Goal: Task Accomplishment & Management: Use online tool/utility

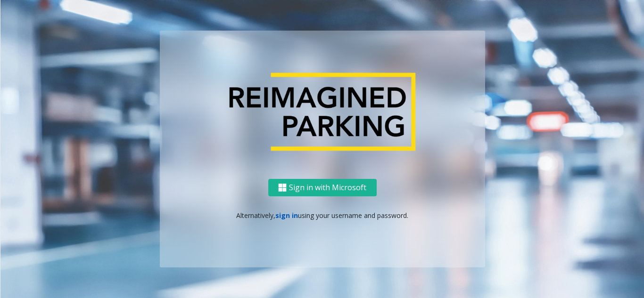
click at [286, 218] on link "sign in" at bounding box center [286, 215] width 23 height 9
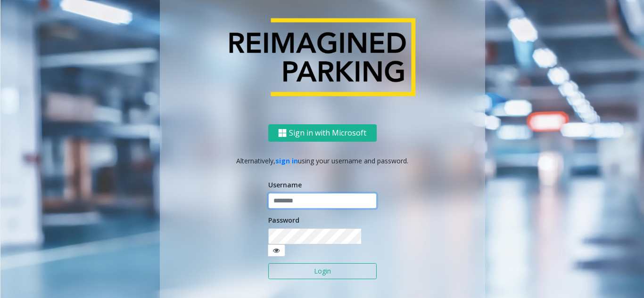
click at [289, 208] on input "text" at bounding box center [322, 201] width 108 height 16
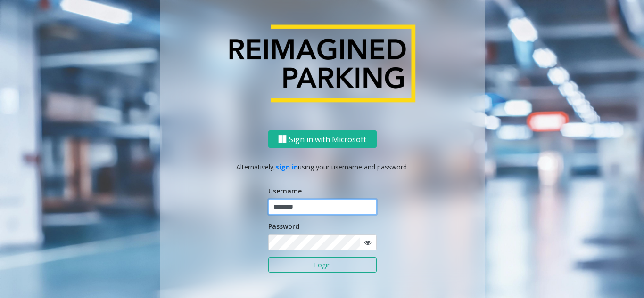
type input "********"
click at [365, 243] on icon at bounding box center [367, 242] width 7 height 7
click at [328, 269] on button "Login" at bounding box center [322, 265] width 108 height 16
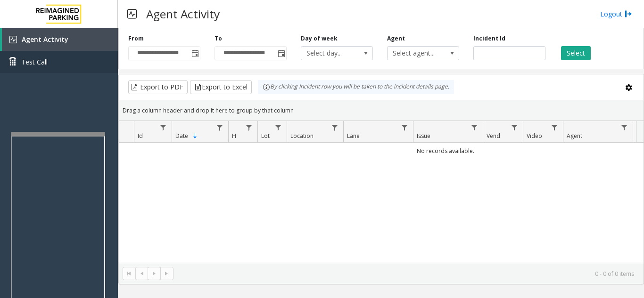
click at [55, 135] on div at bounding box center [58, 134] width 94 height 4
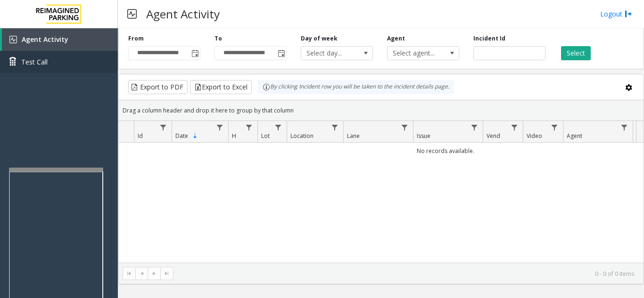
click at [50, 170] on div at bounding box center [56, 170] width 94 height 4
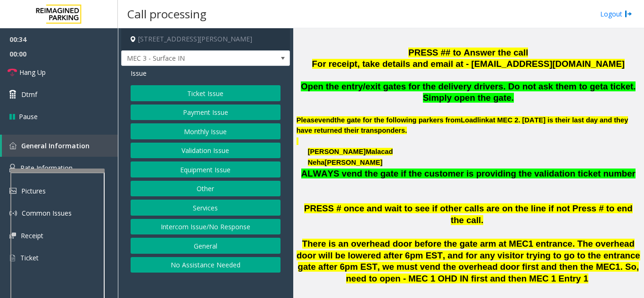
scroll to position [471, 0]
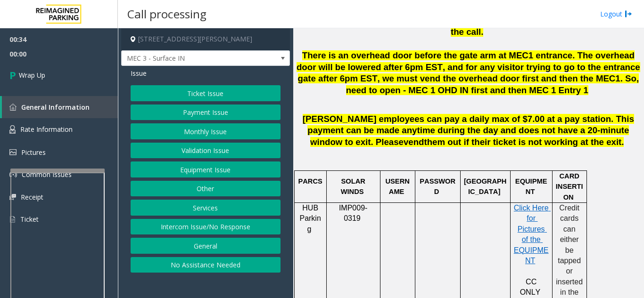
click at [219, 168] on button "Equipment Issue" at bounding box center [206, 170] width 150 height 16
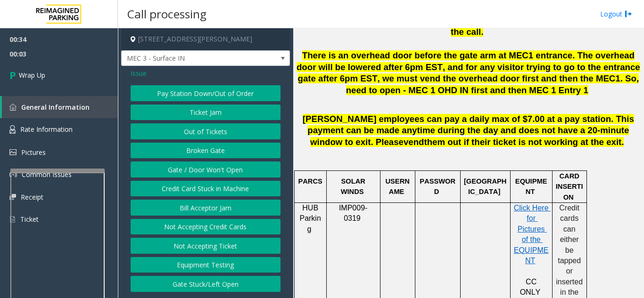
click at [223, 167] on button "Gate / Door Won't Open" at bounding box center [206, 170] width 150 height 16
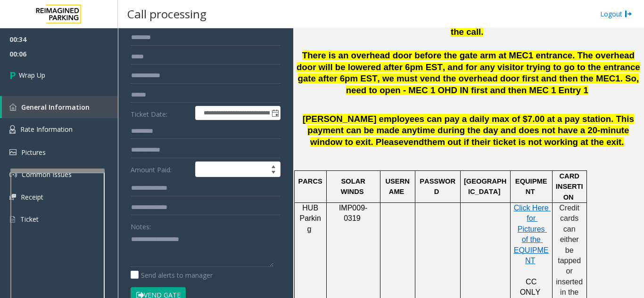
scroll to position [90, 0]
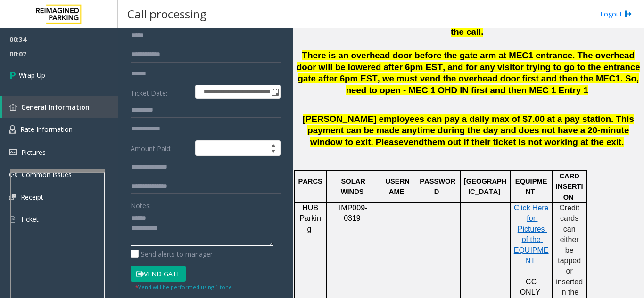
click at [162, 221] on textarea at bounding box center [202, 228] width 143 height 35
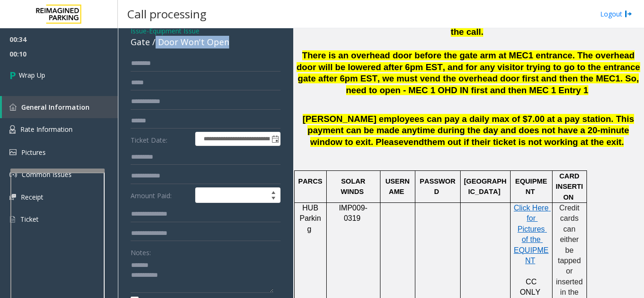
drag, startPoint x: 154, startPoint y: 42, endPoint x: 160, endPoint y: 41, distance: 6.2
click at [230, 44] on div "Gate / Door Won't Open" at bounding box center [206, 42] width 150 height 13
click at [189, 276] on textarea at bounding box center [202, 275] width 143 height 35
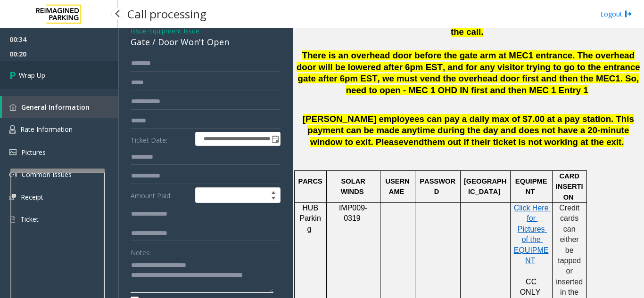
type textarea "**********"
click at [71, 76] on link "Wrap Up" at bounding box center [59, 75] width 118 height 28
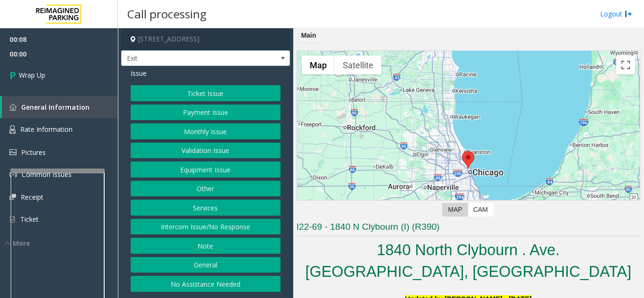
click at [237, 232] on button "Intercom Issue/No Response" at bounding box center [206, 227] width 150 height 16
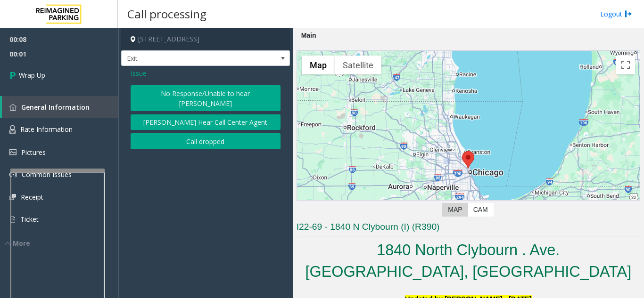
click at [202, 133] on button "Call dropped" at bounding box center [206, 141] width 150 height 16
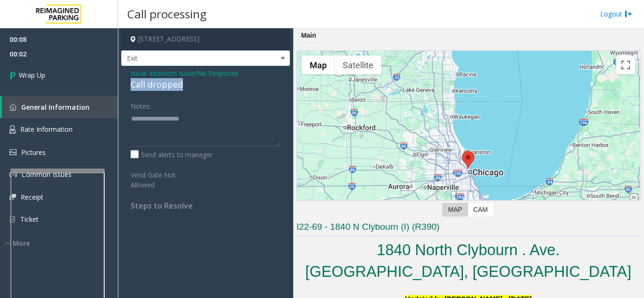
drag, startPoint x: 156, startPoint y: 84, endPoint x: 189, endPoint y: 83, distance: 33.0
click at [189, 83] on div "Issue - Intercom Issue/No Response Call dropped Notes: Send alerts to manager V…" at bounding box center [205, 143] width 169 height 154
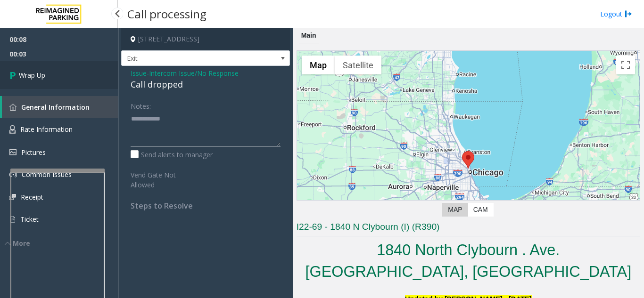
type textarea "**********"
click at [106, 83] on link "Wrap Up" at bounding box center [59, 75] width 118 height 28
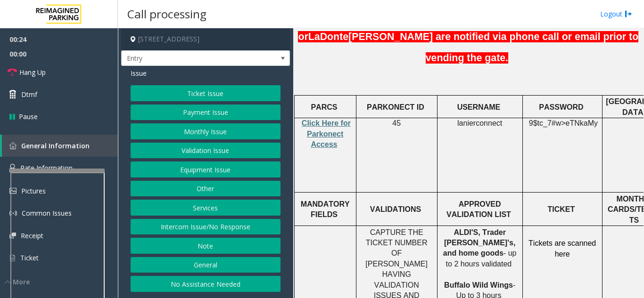
scroll to position [330, 0]
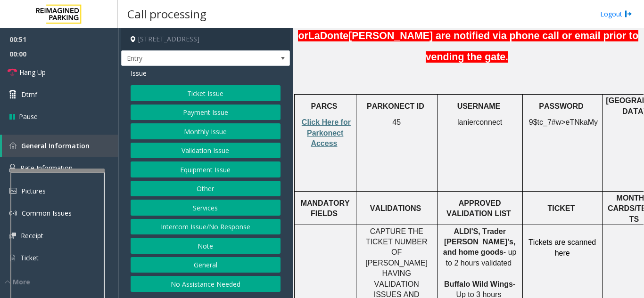
click at [199, 212] on button "Services" at bounding box center [206, 208] width 150 height 16
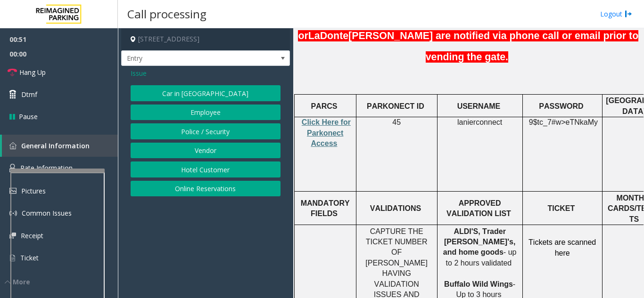
click at [204, 192] on button "Online Reservations" at bounding box center [206, 189] width 150 height 16
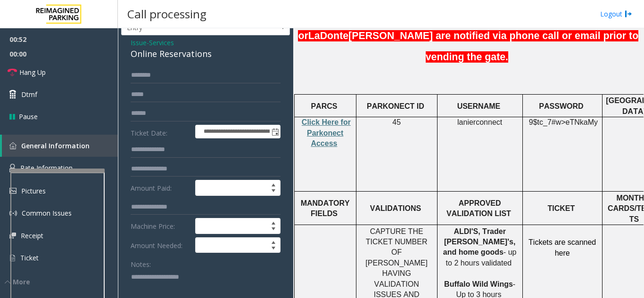
scroll to position [47, 0]
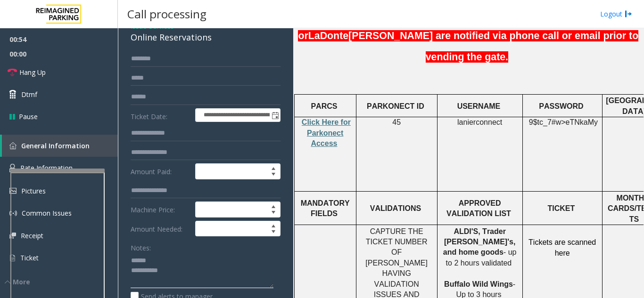
click at [162, 256] on textarea at bounding box center [202, 270] width 143 height 35
drag, startPoint x: 137, startPoint y: 43, endPoint x: 186, endPoint y: 38, distance: 49.3
type textarea "**********"
click at [188, 102] on input "text" at bounding box center [206, 97] width 150 height 16
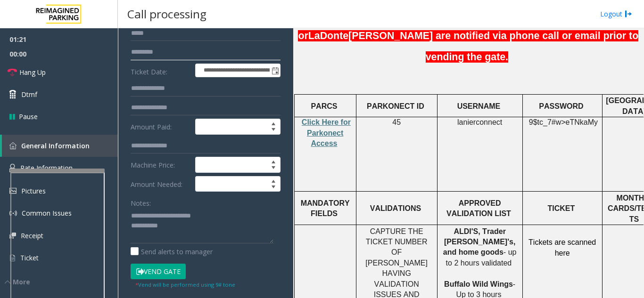
scroll to position [141, 0]
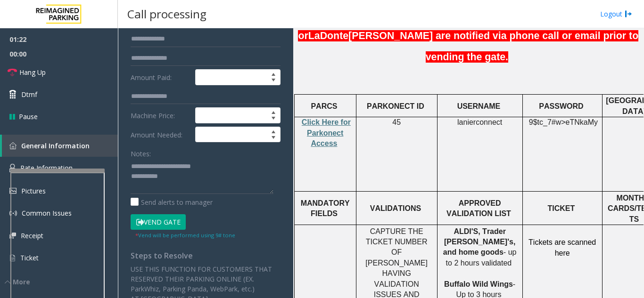
type input "*********"
drag, startPoint x: 166, startPoint y: 220, endPoint x: 250, endPoint y: 173, distance: 96.4
click at [167, 220] on button "Vend Gate" at bounding box center [158, 223] width 55 height 16
click at [252, 167] on textarea at bounding box center [202, 176] width 143 height 35
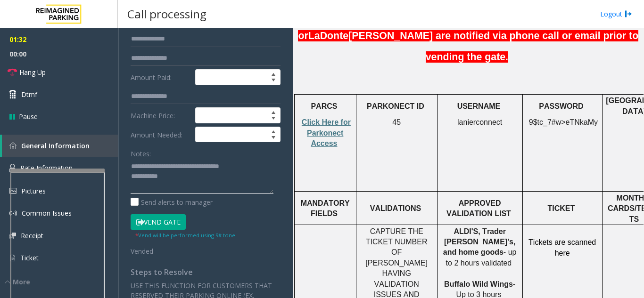
click at [216, 180] on textarea at bounding box center [202, 176] width 143 height 35
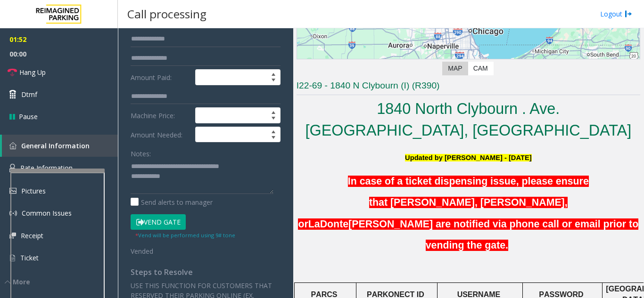
click at [169, 224] on button "Vend Gate" at bounding box center [158, 223] width 55 height 16
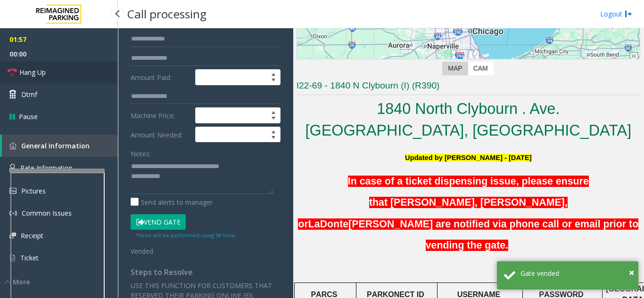
click at [77, 77] on link "Hang Up" at bounding box center [59, 72] width 118 height 22
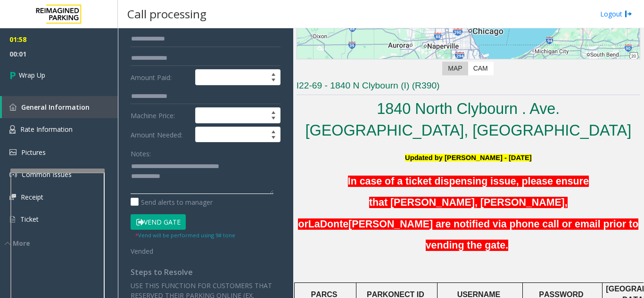
click at [216, 176] on textarea at bounding box center [202, 176] width 143 height 35
click at [239, 177] on textarea at bounding box center [202, 176] width 143 height 35
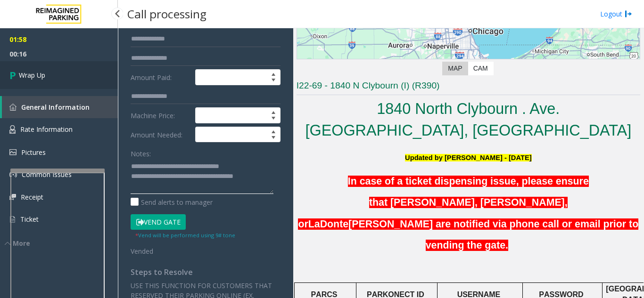
type textarea "**********"
click at [43, 74] on span "Wrap Up" at bounding box center [32, 75] width 26 height 10
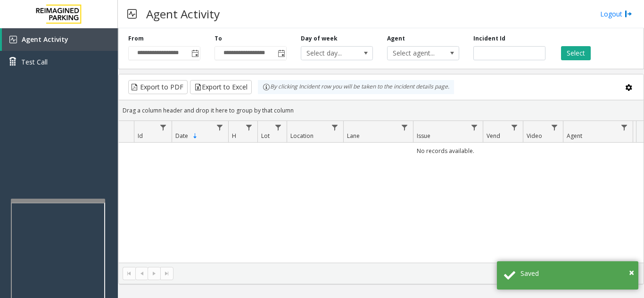
click at [54, 201] on div at bounding box center [58, 201] width 94 height 4
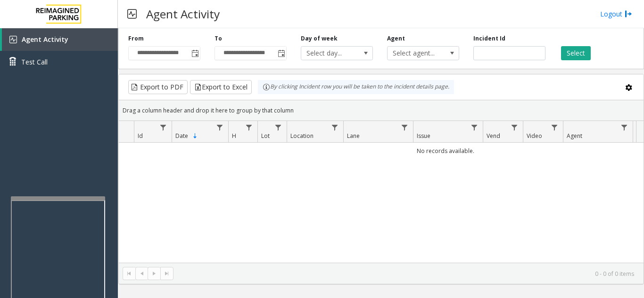
click at [56, 199] on div at bounding box center [58, 199] width 94 height 4
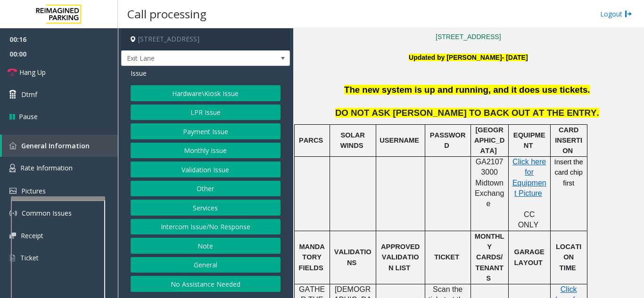
scroll to position [189, 0]
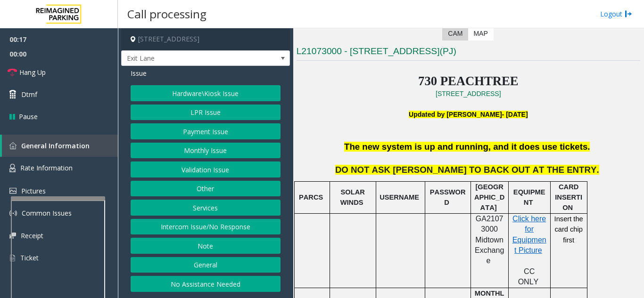
drag, startPoint x: 168, startPoint y: 224, endPoint x: 165, endPoint y: 200, distance: 24.6
click at [168, 225] on button "Intercom Issue/No Response" at bounding box center [206, 227] width 150 height 16
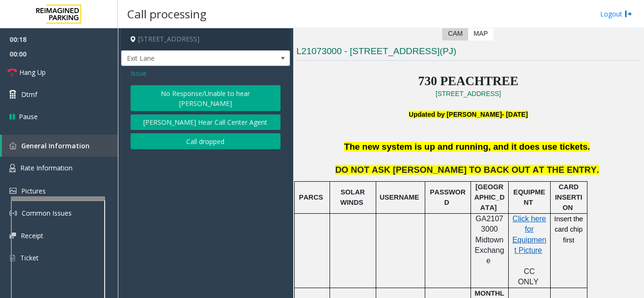
click at [174, 90] on button "No Response/Unable to hear [PERSON_NAME]" at bounding box center [206, 98] width 150 height 26
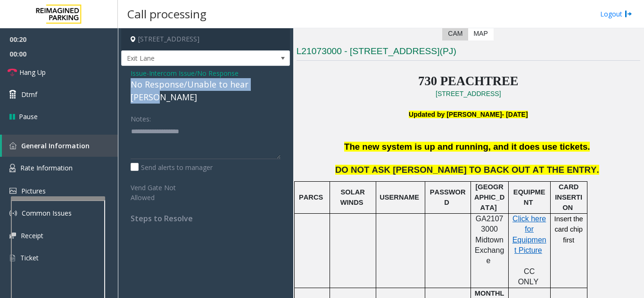
drag, startPoint x: 122, startPoint y: 86, endPoint x: 292, endPoint y: 83, distance: 169.8
click at [292, 83] on app-call-processing-form "[STREET_ADDRESS] Exit Lane Issue - Intercom Issue/No Response No Response/Unabl…" at bounding box center [205, 163] width 175 height 270
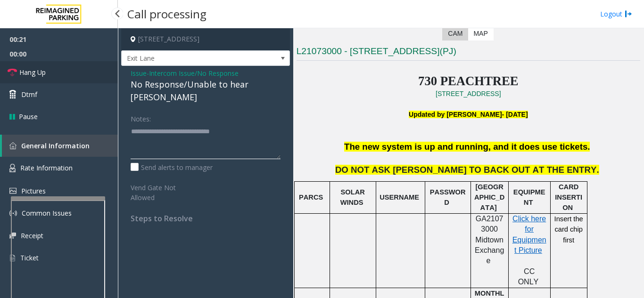
type textarea "**********"
click at [75, 74] on link "Hang Up" at bounding box center [59, 72] width 118 height 22
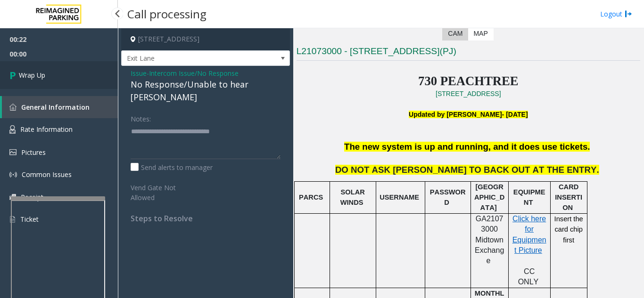
click at [58, 82] on link "Wrap Up" at bounding box center [59, 75] width 118 height 28
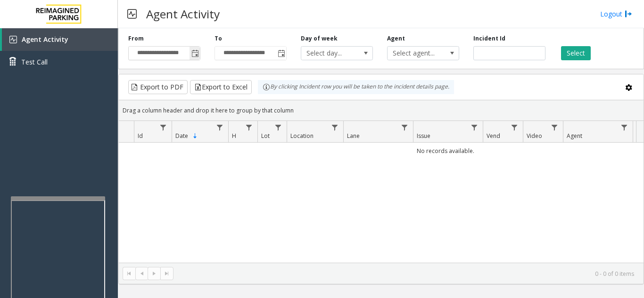
click at [196, 54] on span "Toggle popup" at bounding box center [195, 54] width 8 height 8
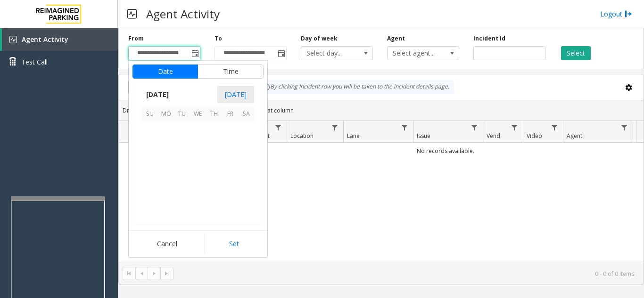
scroll to position [169317, 0]
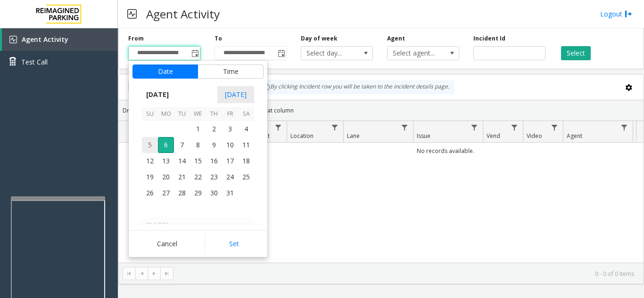
click at [150, 146] on span "5" at bounding box center [150, 145] width 16 height 16
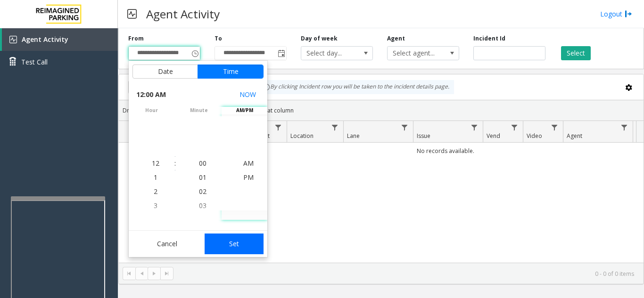
click at [235, 242] on button "Set" at bounding box center [234, 244] width 59 height 21
type input "**********"
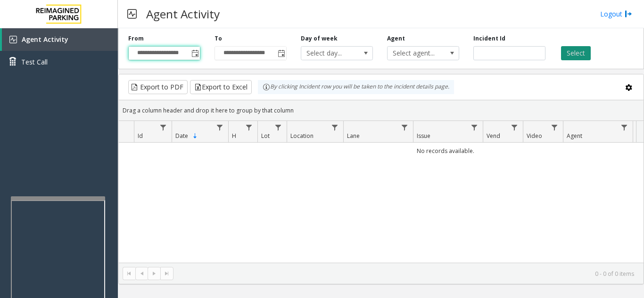
click at [575, 58] on button "Select" at bounding box center [576, 53] width 30 height 14
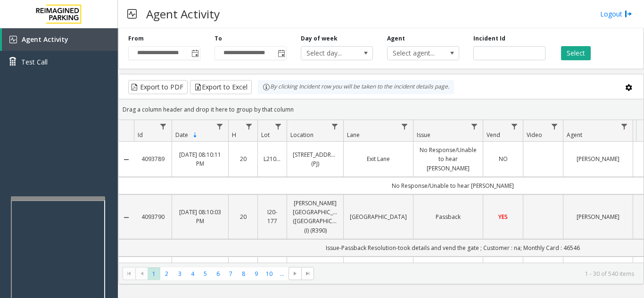
drag, startPoint x: 170, startPoint y: 158, endPoint x: 130, endPoint y: 158, distance: 39.6
click at [130, 158] on tr "4093789 [DATE] 08:10:11 PM 20 L21073000 [STREET_ADDRESS](PJ) Exit Lane No Respo…" at bounding box center [445, 159] width 653 height 35
copy tr "4093789"
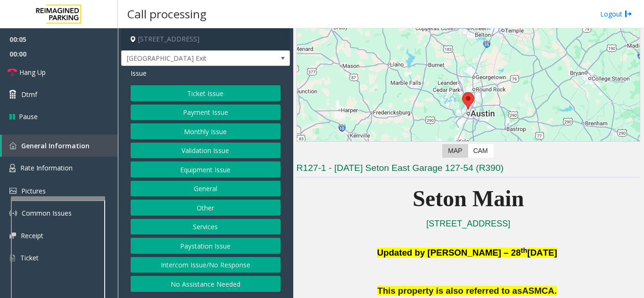
scroll to position [189, 0]
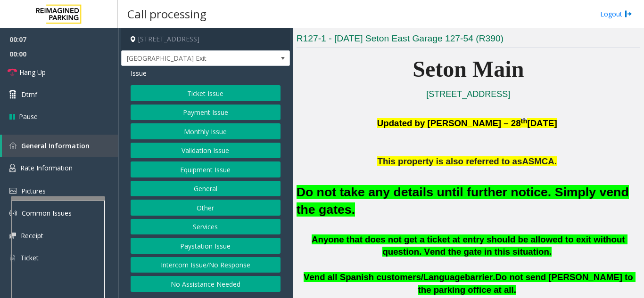
click at [222, 174] on button "Equipment Issue" at bounding box center [206, 170] width 150 height 16
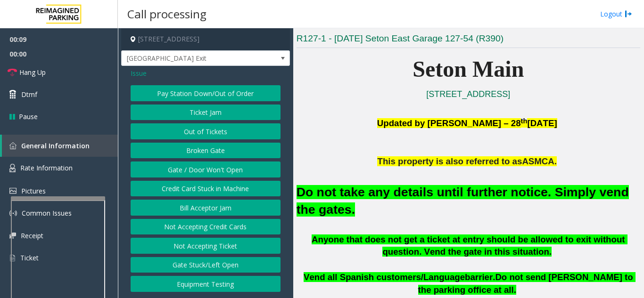
click at [223, 167] on button "Gate / Door Won't Open" at bounding box center [206, 170] width 150 height 16
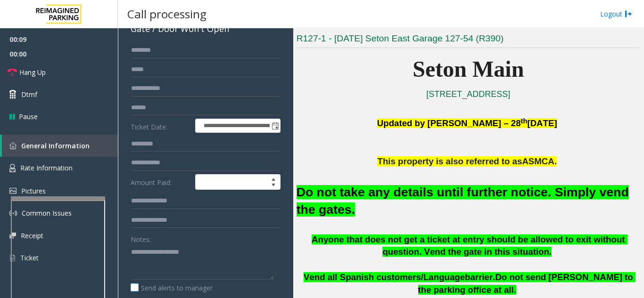
scroll to position [94, 0]
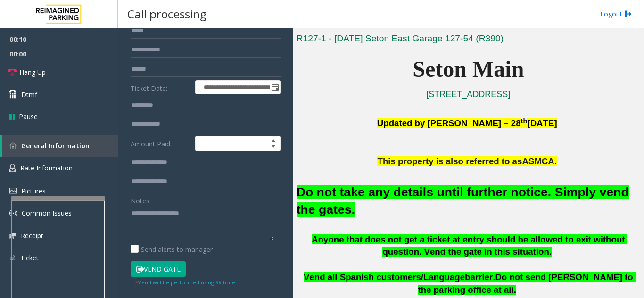
click at [158, 269] on button "Vend Gate" at bounding box center [158, 270] width 55 height 16
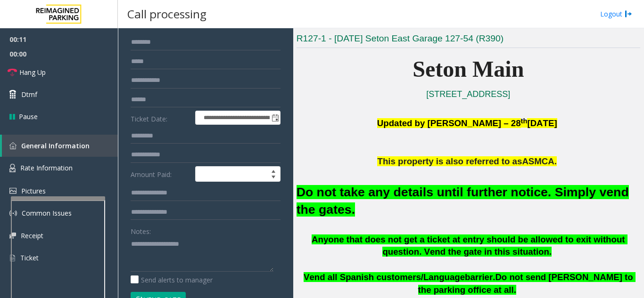
scroll to position [47, 0]
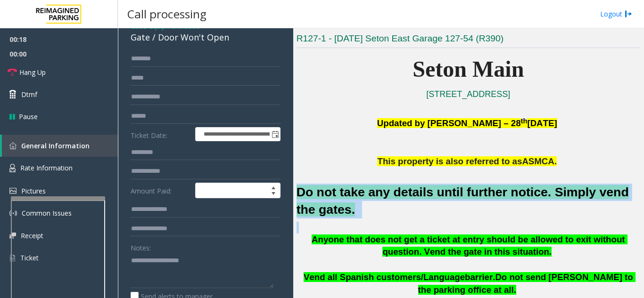
drag, startPoint x: 296, startPoint y: 191, endPoint x: 332, endPoint y: 219, distance: 45.4
click at [332, 219] on div "Main ← Move left → Move right ↑ Move up ↓ Move down + Zoom in - Zoom out Home J…" at bounding box center [468, 163] width 350 height 270
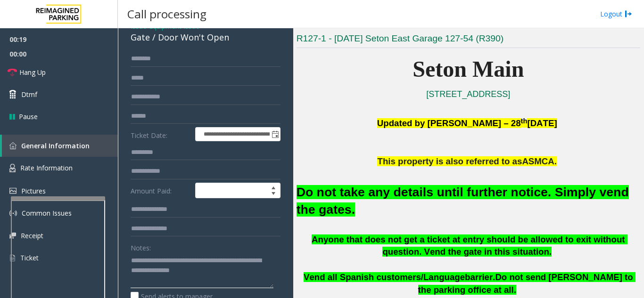
click at [217, 279] on textarea at bounding box center [202, 270] width 143 height 35
type textarea "**********"
click at [66, 77] on link "Hang Up" at bounding box center [59, 72] width 118 height 22
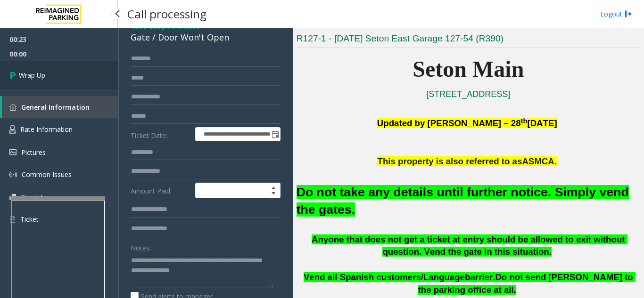
click at [78, 73] on link "Wrap Up" at bounding box center [59, 75] width 118 height 28
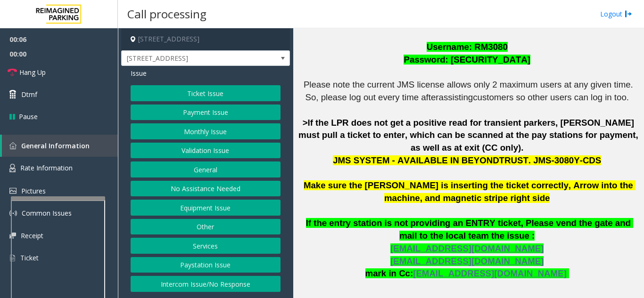
scroll to position [283, 0]
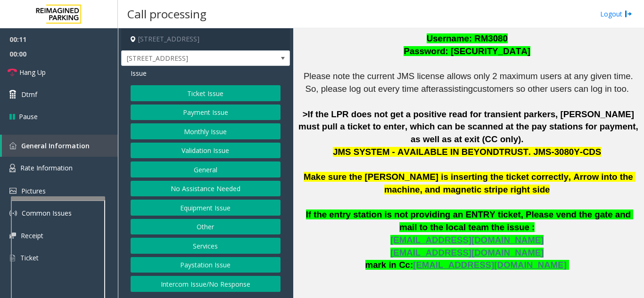
click at [206, 148] on button "Validation Issue" at bounding box center [206, 151] width 150 height 16
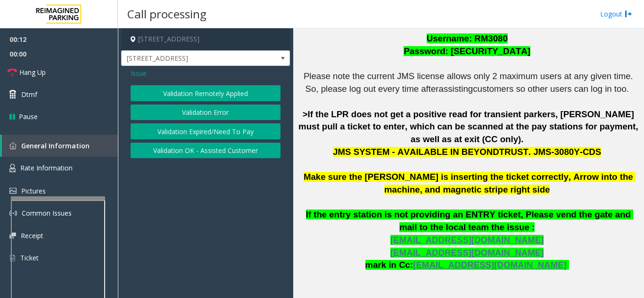
click at [217, 118] on button "Validation Error" at bounding box center [206, 113] width 150 height 16
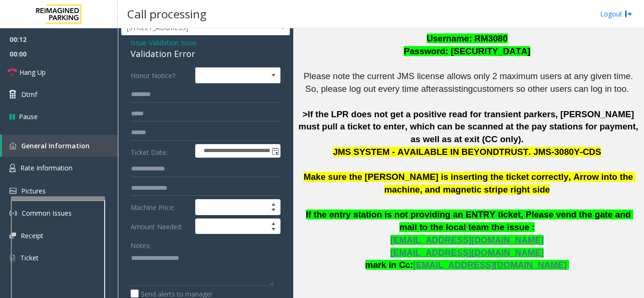
scroll to position [47, 0]
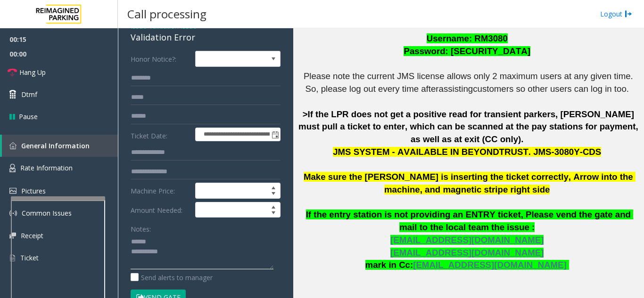
click at [160, 243] on textarea at bounding box center [202, 251] width 143 height 35
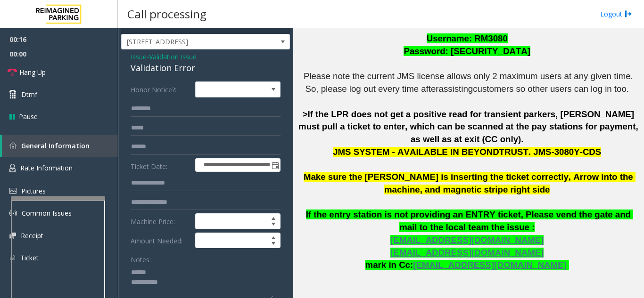
scroll to position [0, 0]
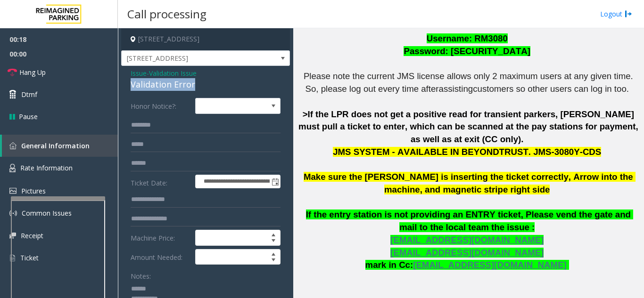
drag, startPoint x: 128, startPoint y: 88, endPoint x: 202, endPoint y: 90, distance: 74.5
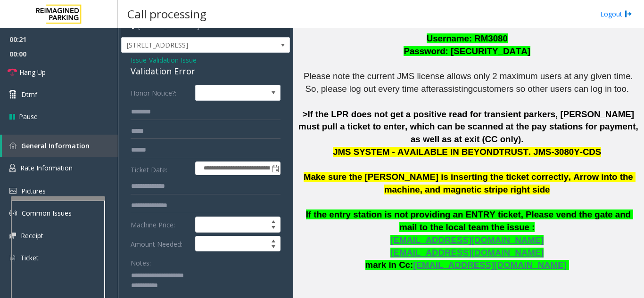
click at [189, 284] on textarea at bounding box center [202, 285] width 143 height 35
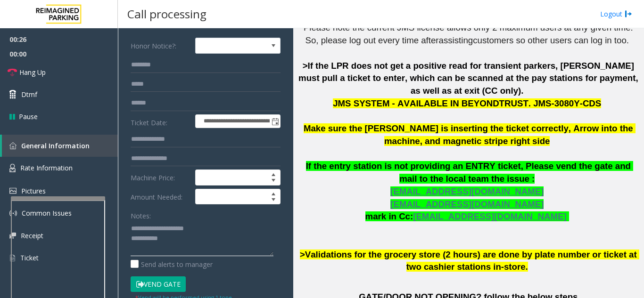
scroll to position [377, 0]
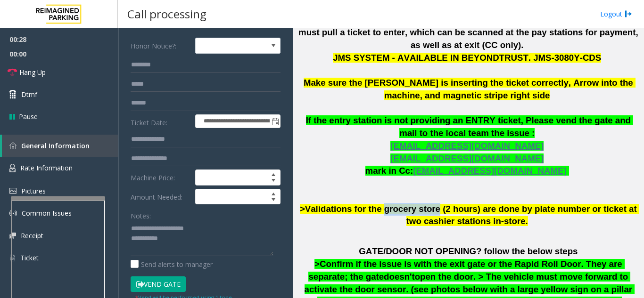
drag, startPoint x: 383, startPoint y: 197, endPoint x: 431, endPoint y: 200, distance: 48.2
click at [431, 204] on span ">Validations for the grocery store (2 hours) are done by plate number or ticket…" at bounding box center [469, 215] width 339 height 23
type textarea "**********"
click at [186, 161] on input "text" at bounding box center [206, 159] width 150 height 16
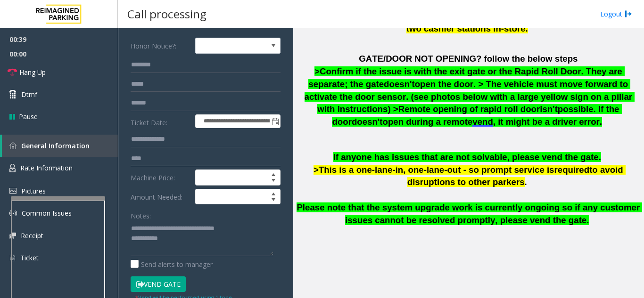
scroll to position [519, 0]
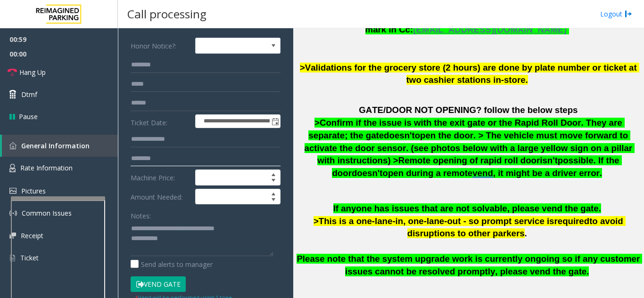
type input "********"
click at [148, 104] on input "text" at bounding box center [206, 103] width 150 height 16
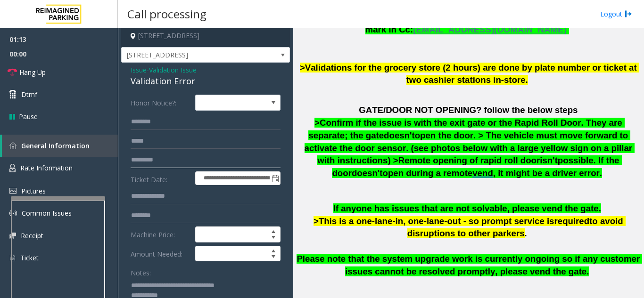
scroll to position [0, 0]
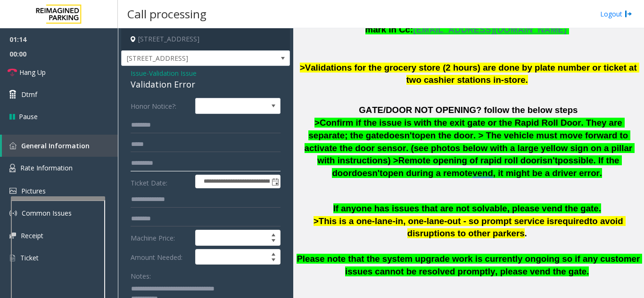
type input "*********"
click at [180, 130] on input "text" at bounding box center [206, 125] width 150 height 16
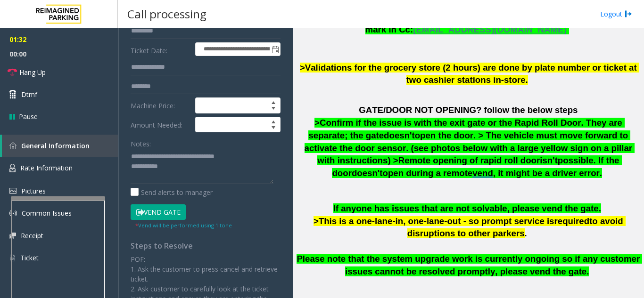
scroll to position [141, 0]
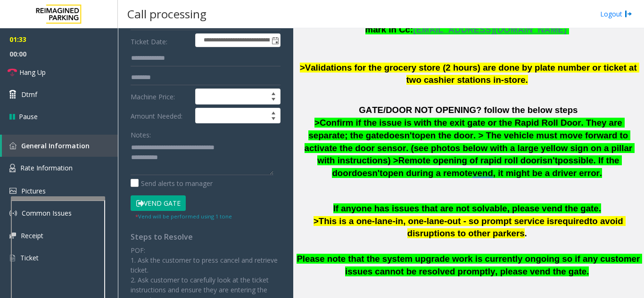
type input "******"
click at [179, 206] on button "Vend Gate" at bounding box center [158, 204] width 55 height 16
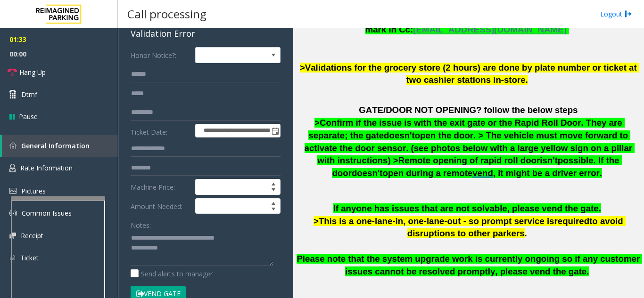
scroll to position [47, 0]
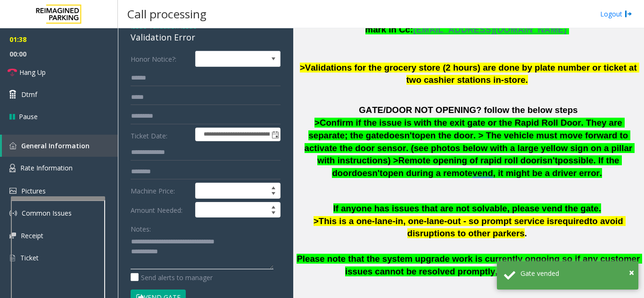
click at [198, 252] on textarea at bounding box center [202, 251] width 143 height 35
click at [198, 240] on textarea at bounding box center [202, 251] width 143 height 35
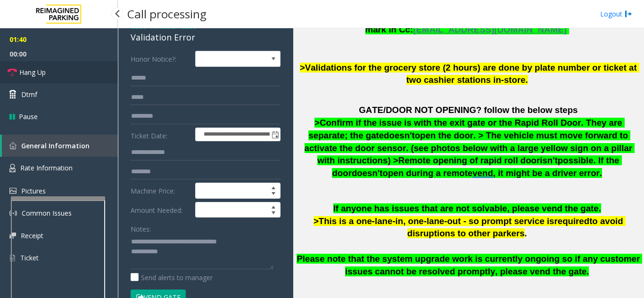
click at [77, 78] on link "Hang Up" at bounding box center [59, 72] width 118 height 22
click at [182, 256] on textarea at bounding box center [202, 251] width 143 height 35
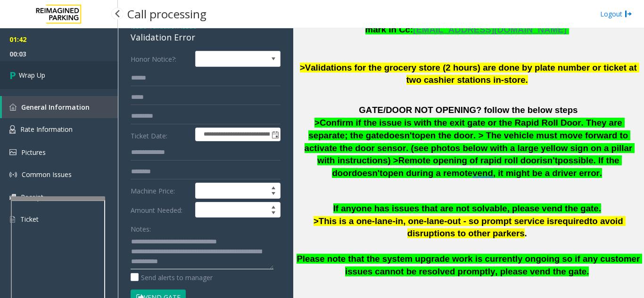
type textarea "**********"
click at [49, 74] on link "Wrap Up" at bounding box center [59, 75] width 118 height 28
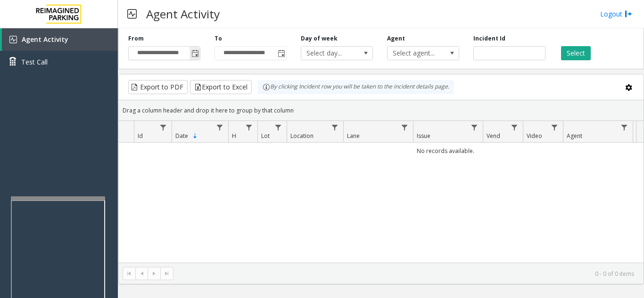
click at [197, 54] on span "Toggle popup" at bounding box center [195, 54] width 8 height 8
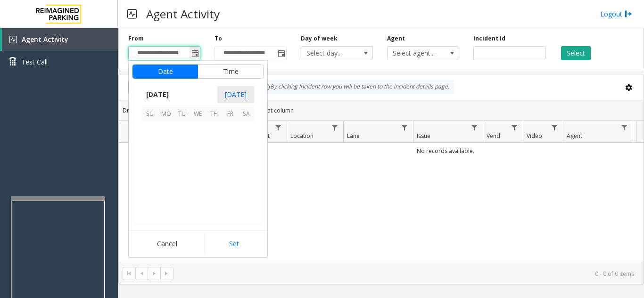
scroll to position [169317, 0]
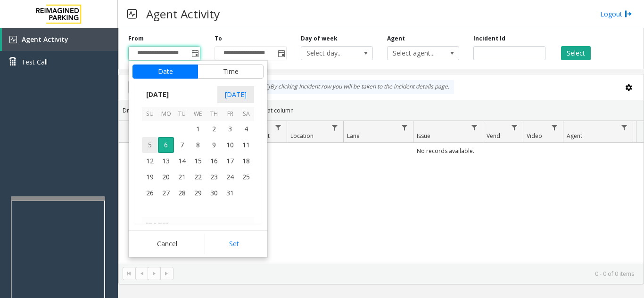
click at [154, 145] on span "5" at bounding box center [150, 145] width 16 height 16
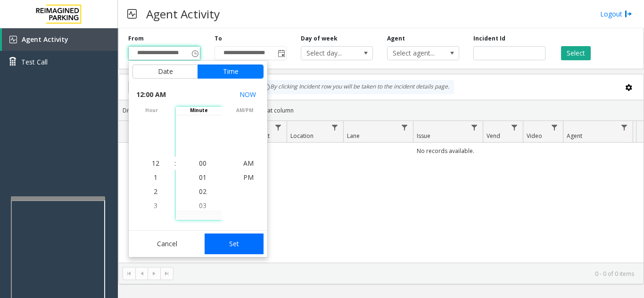
click at [237, 247] on button "Set" at bounding box center [234, 244] width 59 height 21
type input "**********"
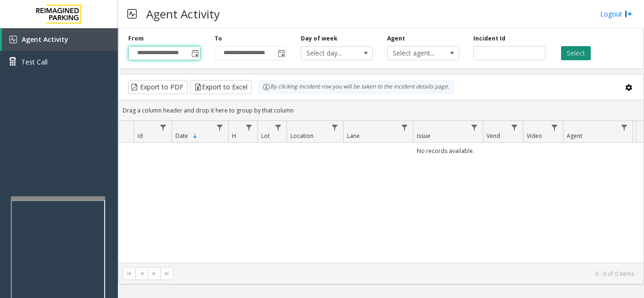
click at [565, 54] on button "Select" at bounding box center [576, 53] width 30 height 14
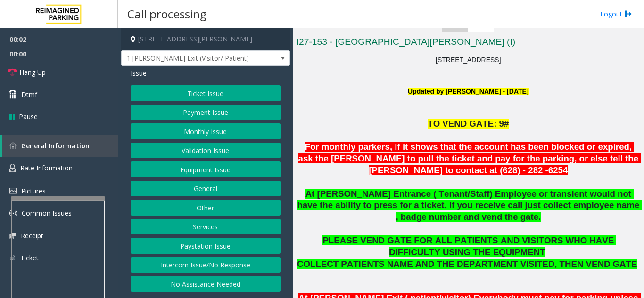
scroll to position [189, 0]
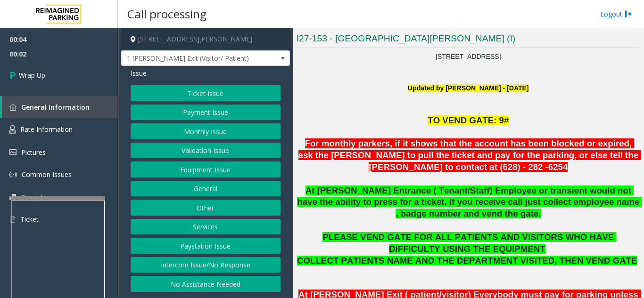
drag, startPoint x: 191, startPoint y: 269, endPoint x: 190, endPoint y: 264, distance: 5.4
click at [191, 269] on button "Intercom Issue/No Response" at bounding box center [206, 265] width 150 height 16
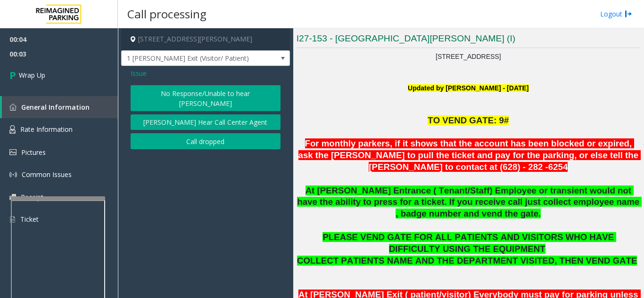
click at [182, 136] on button "Call dropped" at bounding box center [206, 141] width 150 height 16
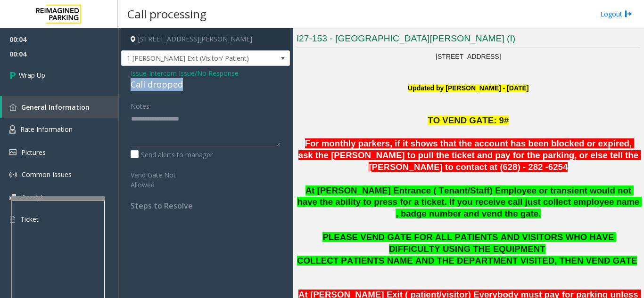
drag, startPoint x: 128, startPoint y: 84, endPoint x: 199, endPoint y: 87, distance: 70.8
click at [199, 87] on div "Issue - Intercom Issue/No Response Call dropped Notes: Send alerts to manager V…" at bounding box center [205, 143] width 169 height 154
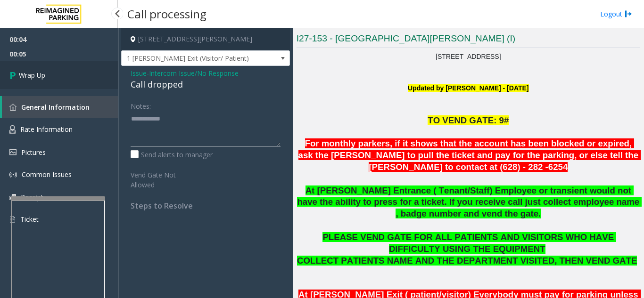
type textarea "**********"
click at [66, 76] on link "Wrap Up" at bounding box center [59, 75] width 118 height 28
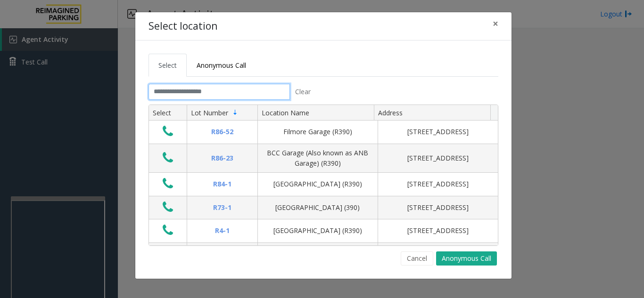
click at [187, 92] on input "text" at bounding box center [219, 92] width 141 height 16
click at [495, 25] on span "×" at bounding box center [496, 23] width 6 height 13
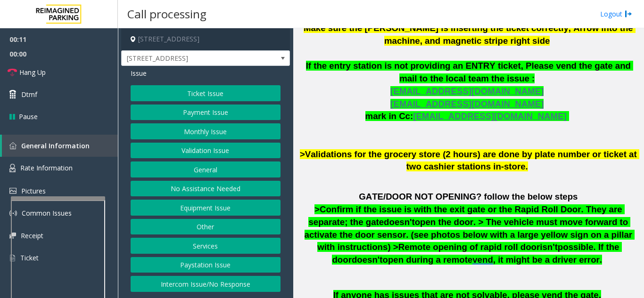
scroll to position [424, 0]
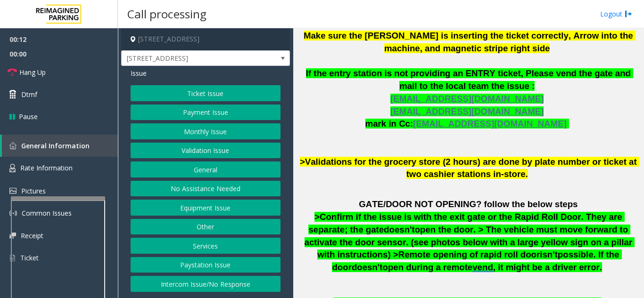
click at [221, 144] on button "Validation Issue" at bounding box center [206, 151] width 150 height 16
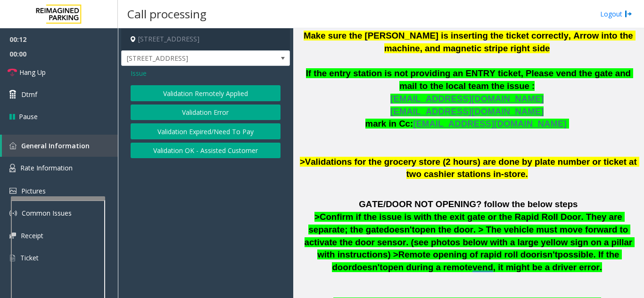
click at [212, 117] on button "Validation Error" at bounding box center [206, 113] width 150 height 16
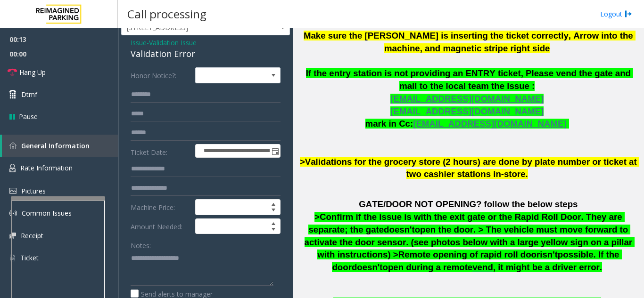
scroll to position [47, 0]
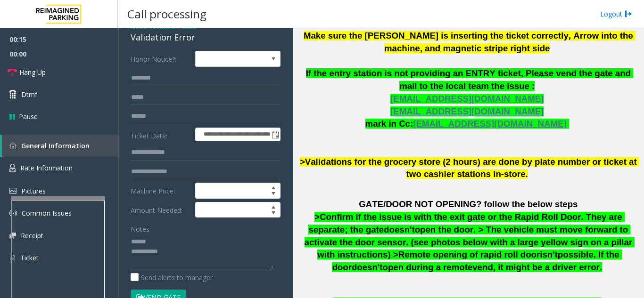
click at [160, 241] on textarea at bounding box center [202, 251] width 143 height 35
drag, startPoint x: 124, startPoint y: 40, endPoint x: 211, endPoint y: 41, distance: 87.2
click at [189, 251] on textarea at bounding box center [202, 251] width 143 height 35
click at [217, 245] on textarea at bounding box center [202, 251] width 143 height 35
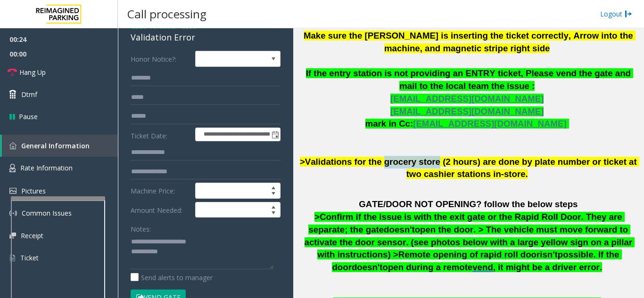
drag, startPoint x: 432, startPoint y: 150, endPoint x: 383, endPoint y: 154, distance: 48.7
click at [383, 157] on span ">Validations for the grocery store (2 hours) are done by plate number or ticket…" at bounding box center [469, 168] width 339 height 23
type textarea "**********"
click at [232, 227] on div "Notes:" at bounding box center [206, 245] width 150 height 49
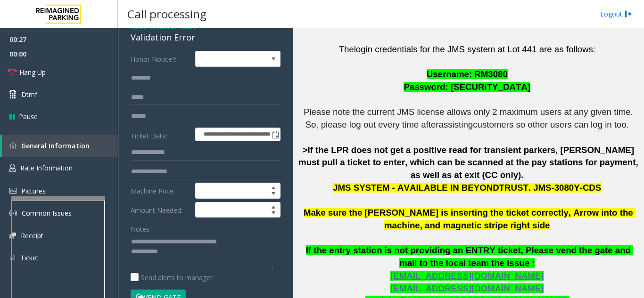
scroll to position [236, 0]
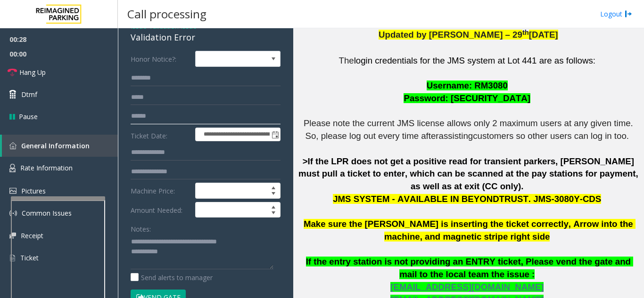
click at [167, 120] on input "text" at bounding box center [206, 116] width 150 height 16
click at [159, 177] on input "text" at bounding box center [206, 172] width 150 height 16
type input "********"
click at [179, 120] on input "text" at bounding box center [206, 116] width 150 height 16
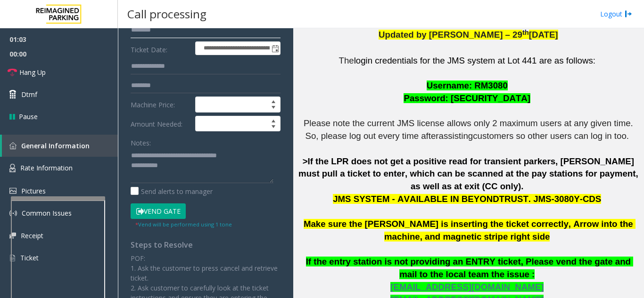
scroll to position [141, 0]
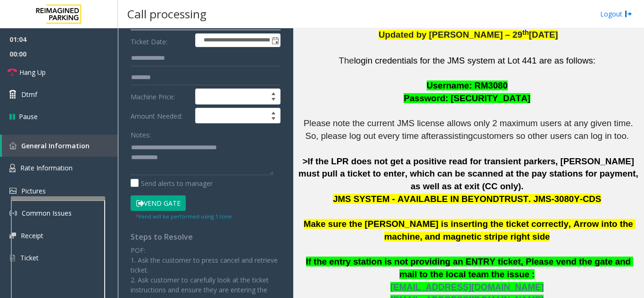
type input "********"
click at [163, 205] on button "Vend Gate" at bounding box center [158, 204] width 55 height 16
click at [187, 158] on textarea at bounding box center [202, 157] width 143 height 35
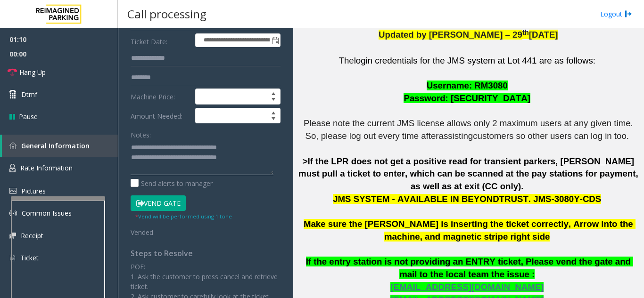
type textarea "**********"
click at [186, 129] on div "Notes:" at bounding box center [206, 151] width 150 height 49
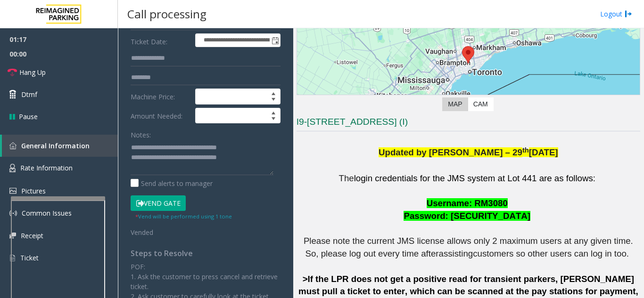
scroll to position [47, 0]
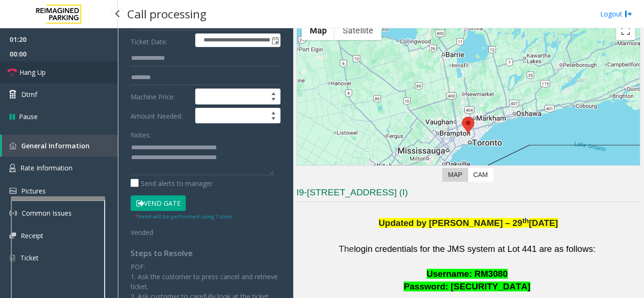
click at [46, 70] on span "Hang Up" at bounding box center [32, 72] width 26 height 10
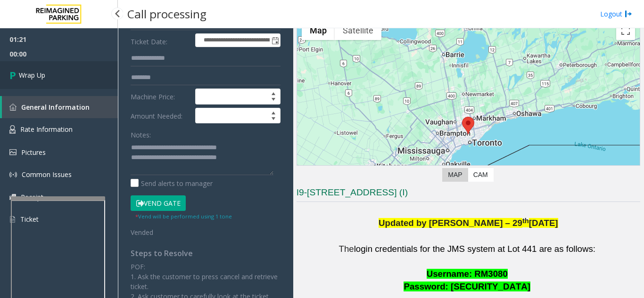
click at [92, 80] on link "Wrap Up" at bounding box center [59, 75] width 118 height 28
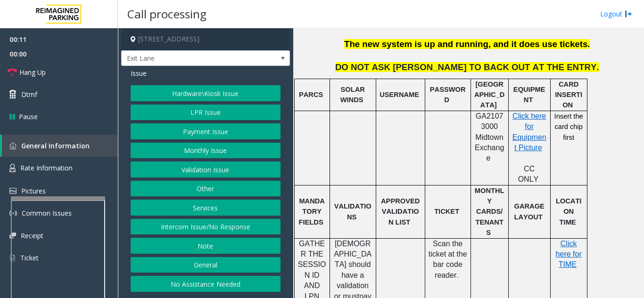
scroll to position [330, 0]
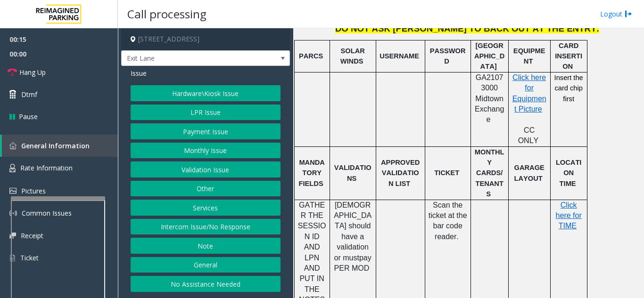
click at [197, 231] on button "Intercom Issue/No Response" at bounding box center [206, 227] width 150 height 16
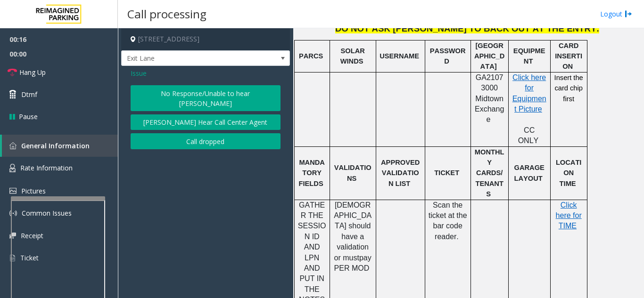
click at [158, 97] on button "No Response/Unable to hear [PERSON_NAME]" at bounding box center [206, 98] width 150 height 26
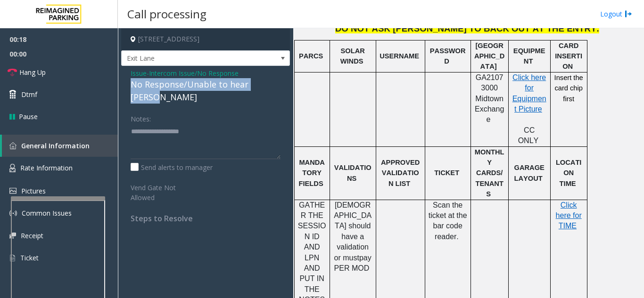
drag, startPoint x: 126, startPoint y: 81, endPoint x: 275, endPoint y: 87, distance: 149.1
click at [282, 87] on div "Issue - Intercom Issue/No Response No Response/Unable to hear [PERSON_NAME] Not…" at bounding box center [205, 149] width 169 height 167
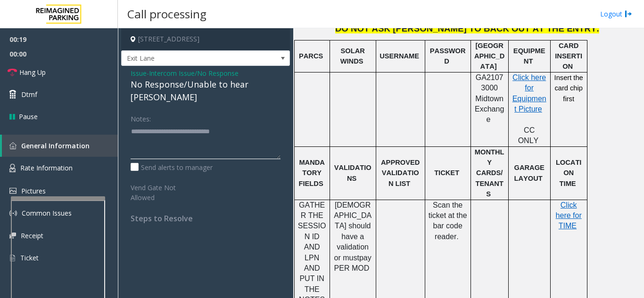
type textarea "**********"
click at [253, 111] on div "Notes:" at bounding box center [206, 135] width 150 height 49
click at [57, 70] on link "Hang Up" at bounding box center [59, 72] width 118 height 22
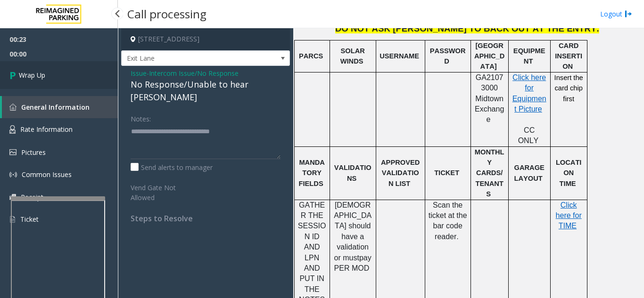
click at [81, 81] on link "Wrap Up" at bounding box center [59, 75] width 118 height 28
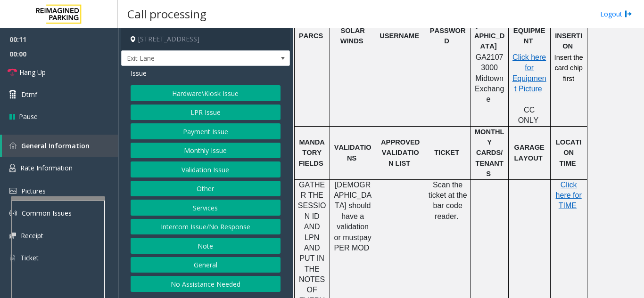
scroll to position [424, 0]
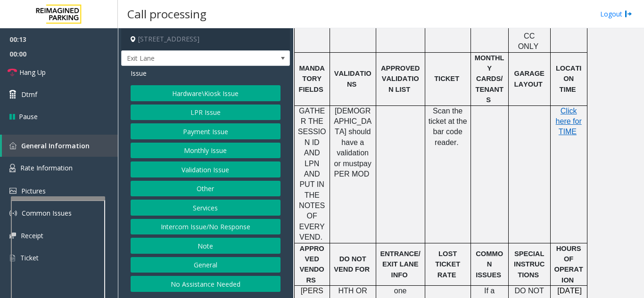
drag, startPoint x: 204, startPoint y: 229, endPoint x: 191, endPoint y: 141, distance: 88.1
click at [204, 226] on button "Intercom Issue/No Response" at bounding box center [206, 227] width 150 height 16
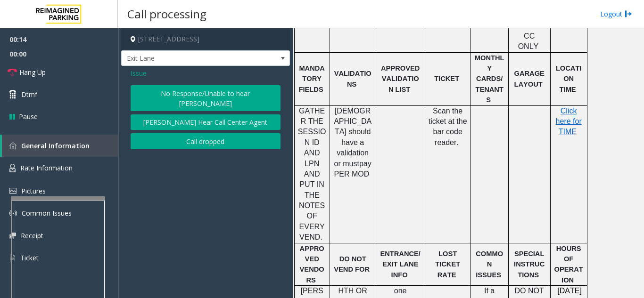
click at [191, 102] on div "No Response/Unable to hear [PERSON_NAME] Cannot Hear Call Center Agent Call dro…" at bounding box center [206, 117] width 150 height 64
click at [189, 98] on button "No Response/Unable to hear [PERSON_NAME]" at bounding box center [206, 98] width 150 height 26
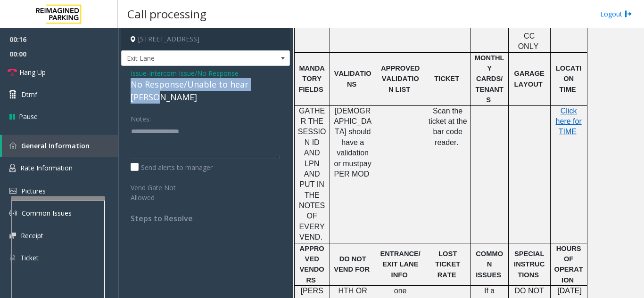
drag, startPoint x: 126, startPoint y: 88, endPoint x: 256, endPoint y: 87, distance: 129.6
click at [288, 87] on div "Issue - Intercom Issue/No Response No Response/Unable to hear [PERSON_NAME] Not…" at bounding box center [205, 149] width 169 height 167
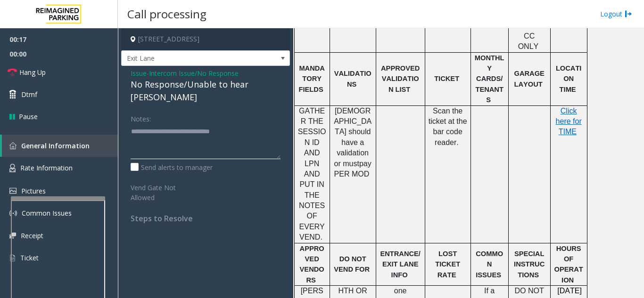
type textarea "**********"
click at [263, 111] on div "Notes:" at bounding box center [206, 135] width 150 height 49
click at [58, 73] on link "Hang Up" at bounding box center [59, 72] width 118 height 22
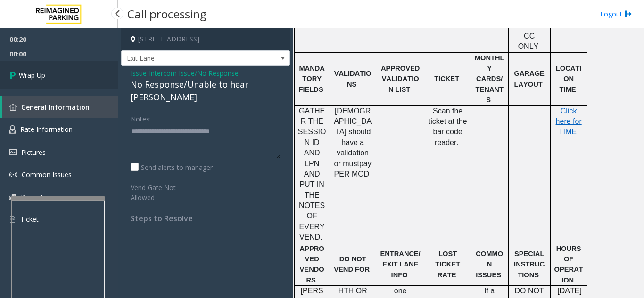
click at [73, 80] on link "Wrap Up" at bounding box center [59, 75] width 118 height 28
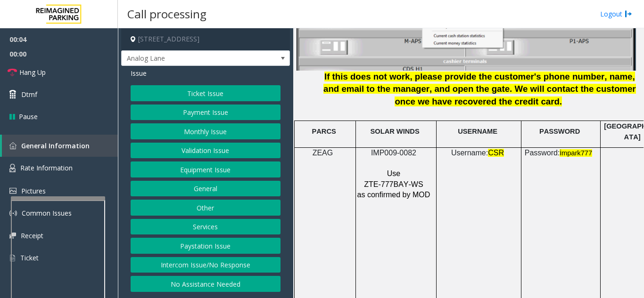
scroll to position [1273, 0]
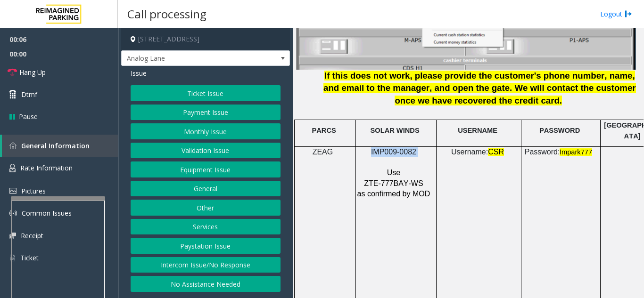
drag, startPoint x: 423, startPoint y: 139, endPoint x: 363, endPoint y: 144, distance: 59.6
click at [363, 147] on p "IMP009-0082" at bounding box center [395, 152] width 76 height 10
copy p "IMP009-0082"
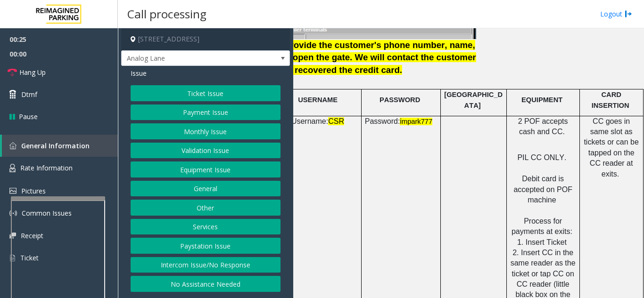
scroll to position [1320, 167]
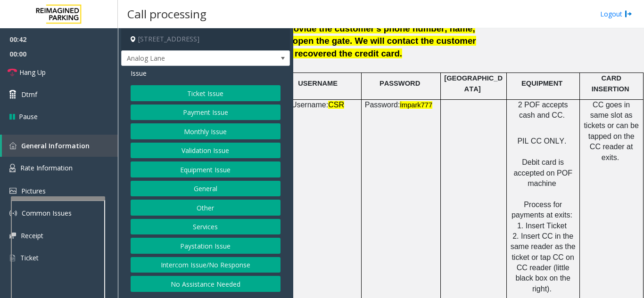
click at [240, 170] on button "Equipment Issue" at bounding box center [206, 170] width 150 height 16
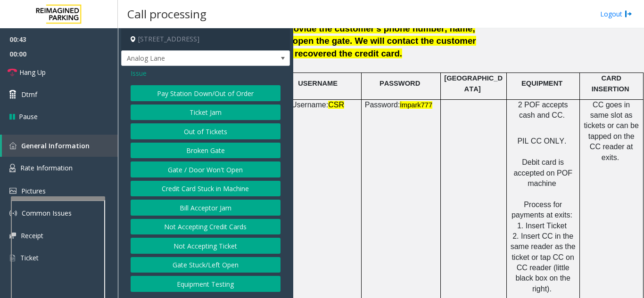
click at [223, 171] on button "Gate / Door Won't Open" at bounding box center [206, 170] width 150 height 16
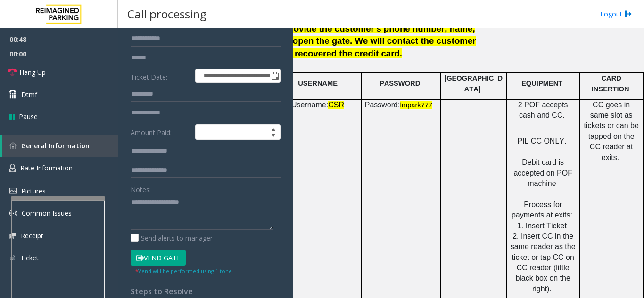
scroll to position [114, 0]
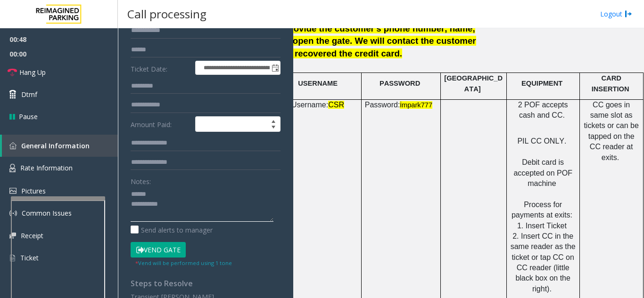
click at [164, 197] on textarea at bounding box center [202, 204] width 143 height 35
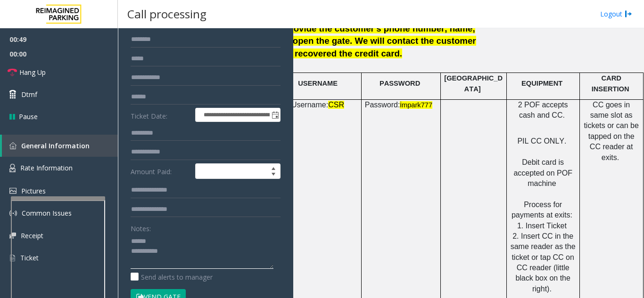
scroll to position [19, 0]
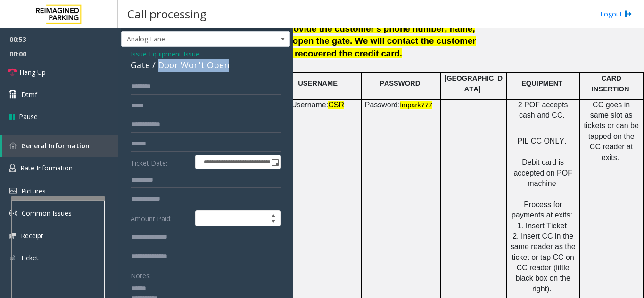
drag, startPoint x: 157, startPoint y: 68, endPoint x: 235, endPoint y: 76, distance: 78.7
click at [235, 76] on div "**********" at bounding box center [205, 290] width 169 height 487
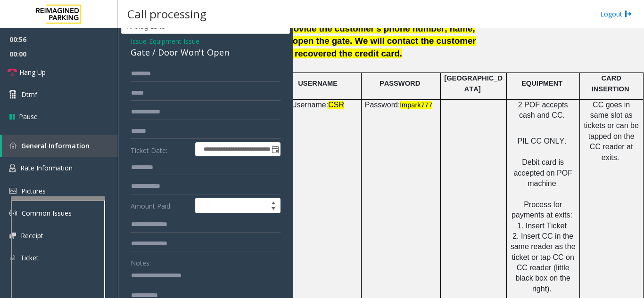
click at [201, 257] on div "Notes:" at bounding box center [206, 279] width 150 height 49
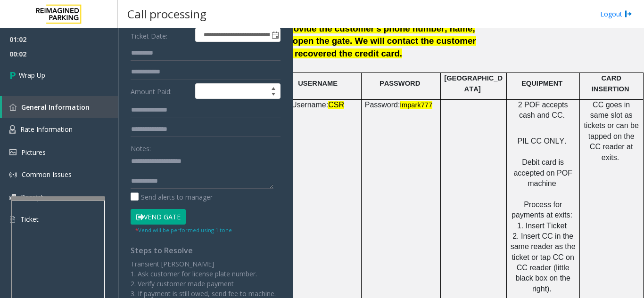
scroll to position [173, 0]
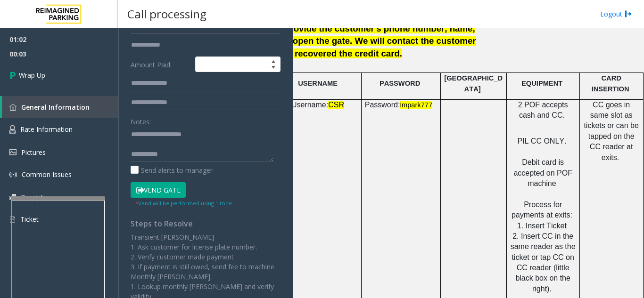
click at [213, 162] on div "Notes: Send alerts to manager" at bounding box center [206, 145] width 150 height 62
click at [189, 152] on textarea at bounding box center [202, 144] width 143 height 35
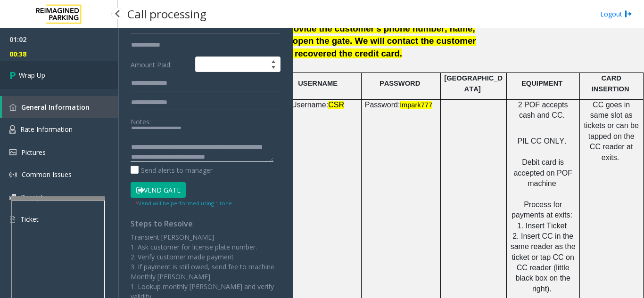
type textarea "**********"
click at [69, 82] on link "Wrap Up" at bounding box center [59, 75] width 118 height 28
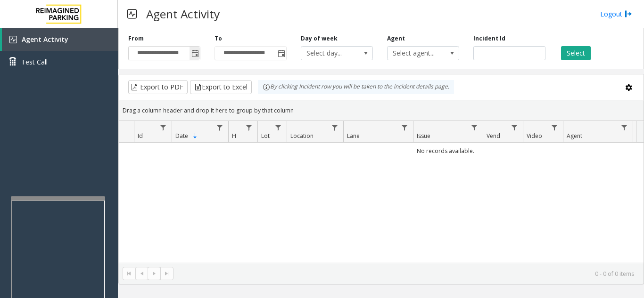
click at [193, 55] on span "Toggle popup" at bounding box center [195, 54] width 8 height 8
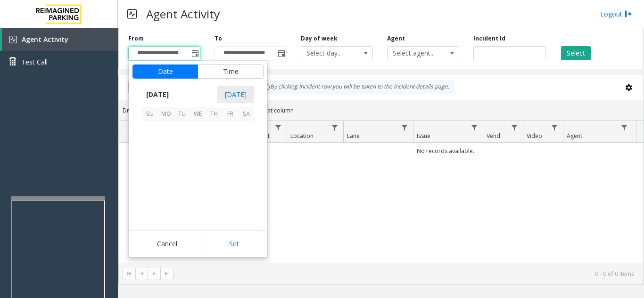
scroll to position [169317, 0]
click at [150, 145] on span "5" at bounding box center [150, 145] width 16 height 16
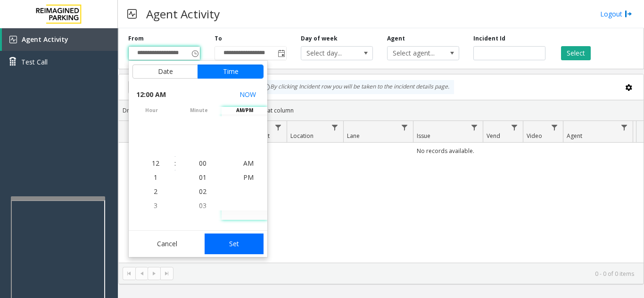
drag, startPoint x: 243, startPoint y: 243, endPoint x: 316, endPoint y: 220, distance: 76.5
click at [243, 242] on button "Set" at bounding box center [234, 244] width 59 height 21
type input "**********"
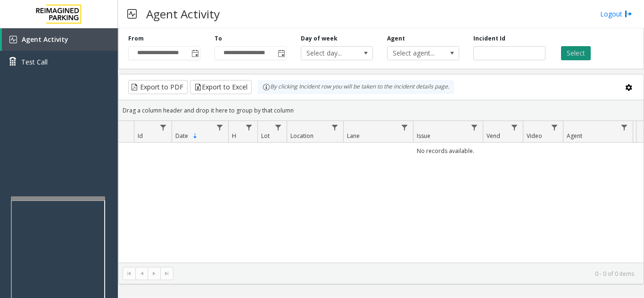
click at [577, 52] on button "Select" at bounding box center [576, 53] width 30 height 14
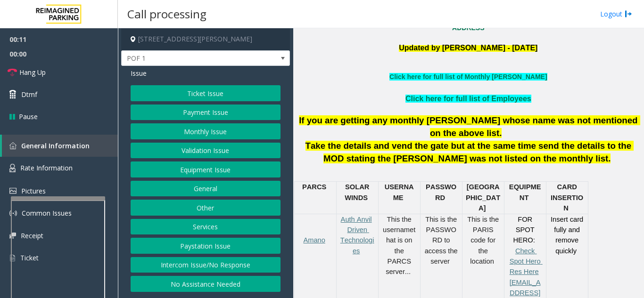
scroll to position [283, 0]
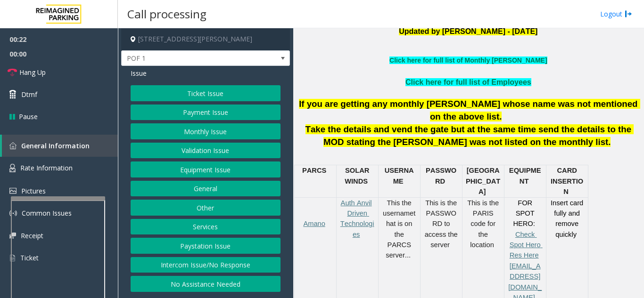
drag, startPoint x: 208, startPoint y: 264, endPoint x: 203, endPoint y: 179, distance: 84.5
click at [209, 260] on button "Intercom Issue/No Response" at bounding box center [206, 265] width 150 height 16
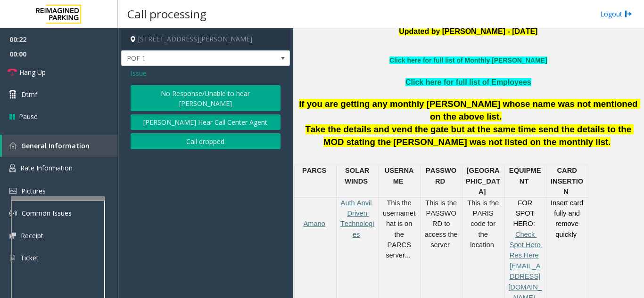
click at [192, 97] on button "No Response/Unable to hear [PERSON_NAME]" at bounding box center [206, 98] width 150 height 26
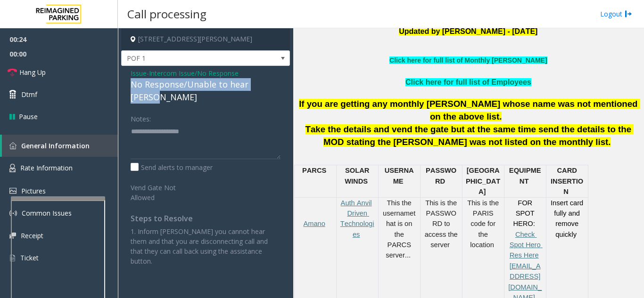
drag, startPoint x: 129, startPoint y: 85, endPoint x: 277, endPoint y: 85, distance: 148.0
click at [277, 85] on div "Issue - Intercom Issue/No Response No Response/Unable to hear [PERSON_NAME] Not…" at bounding box center [205, 171] width 169 height 210
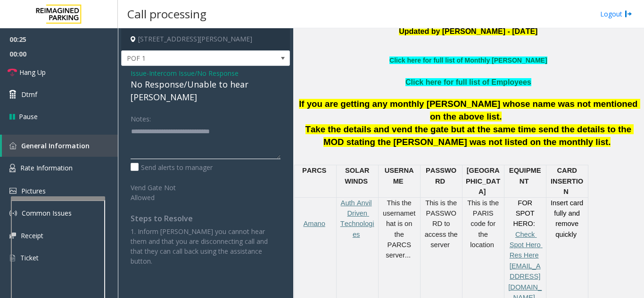
type textarea "**********"
click at [256, 111] on div "Notes:" at bounding box center [206, 135] width 150 height 49
click at [73, 78] on link "Hang Up" at bounding box center [59, 72] width 118 height 22
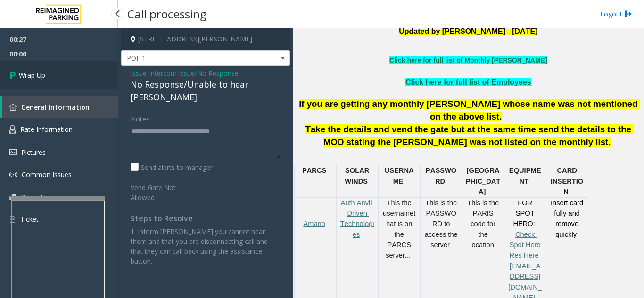
drag, startPoint x: 74, startPoint y: 78, endPoint x: 89, endPoint y: 85, distance: 16.5
click at [74, 79] on link "Wrap Up" at bounding box center [59, 75] width 118 height 28
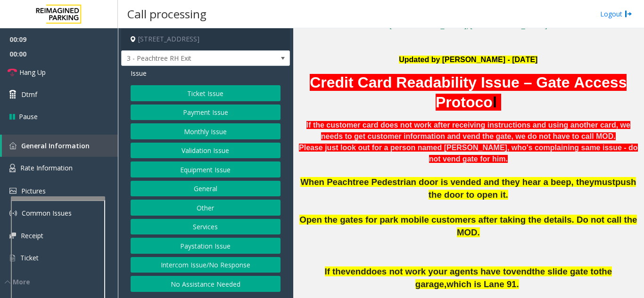
scroll to position [283, 0]
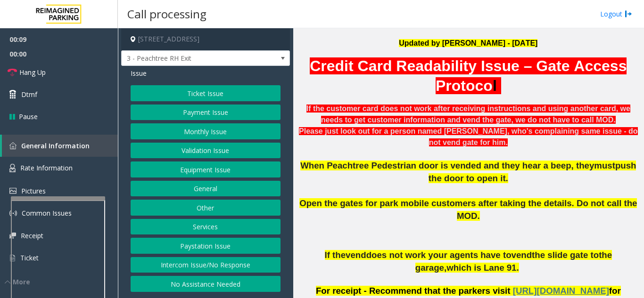
click at [200, 97] on button "Ticket Issue" at bounding box center [206, 93] width 150 height 16
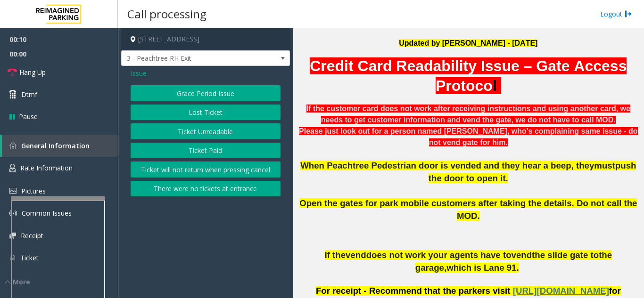
click at [208, 152] on button "Ticket Paid" at bounding box center [206, 151] width 150 height 16
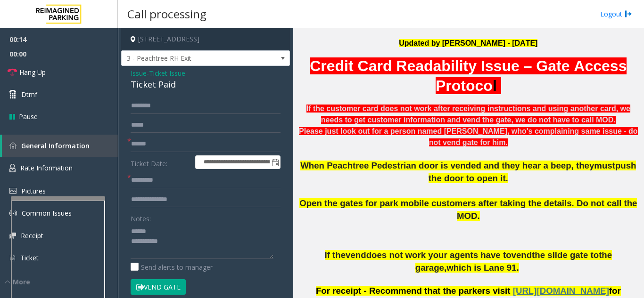
drag, startPoint x: 157, startPoint y: 293, endPoint x: 171, endPoint y: 259, distance: 36.8
click at [157, 290] on button "Vend Gate" at bounding box center [158, 288] width 55 height 16
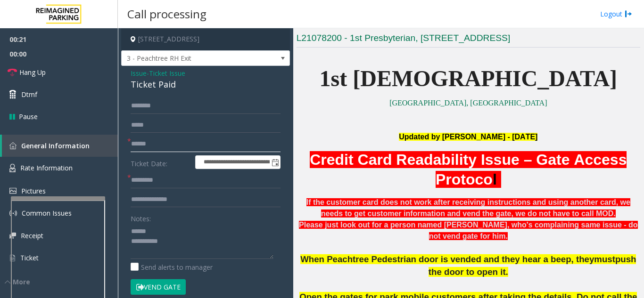
scroll to position [189, 0]
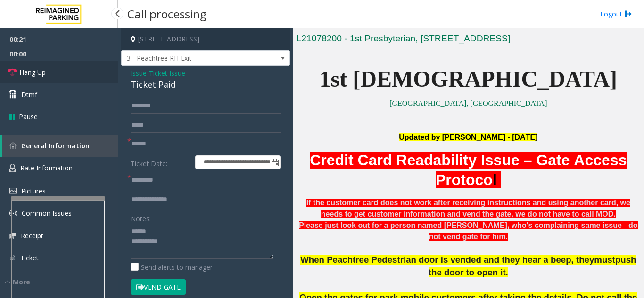
click at [71, 75] on link "Hang Up" at bounding box center [59, 72] width 118 height 22
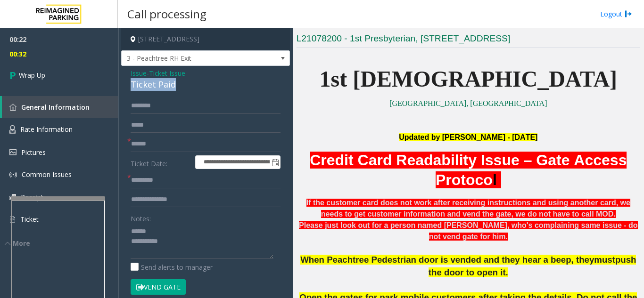
drag, startPoint x: 120, startPoint y: 90, endPoint x: 185, endPoint y: 95, distance: 64.8
click at [185, 95] on app-call-processing-form "**********" at bounding box center [205, 163] width 175 height 270
type textarea "**********"
click at [182, 152] on input "text" at bounding box center [206, 144] width 150 height 16
click at [190, 208] on input "text" at bounding box center [206, 200] width 150 height 16
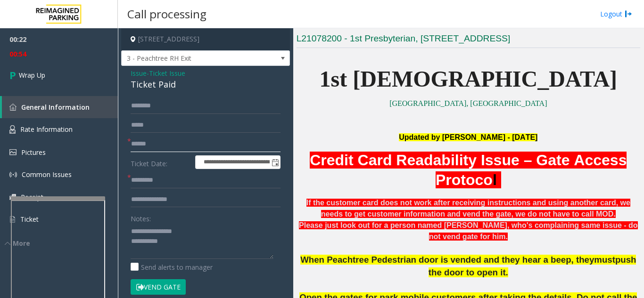
click at [186, 151] on input "text" at bounding box center [206, 144] width 150 height 16
click at [155, 152] on input "text" at bounding box center [206, 144] width 150 height 16
paste input "**********"
type input "**********"
click at [170, 189] on input "text" at bounding box center [206, 181] width 150 height 16
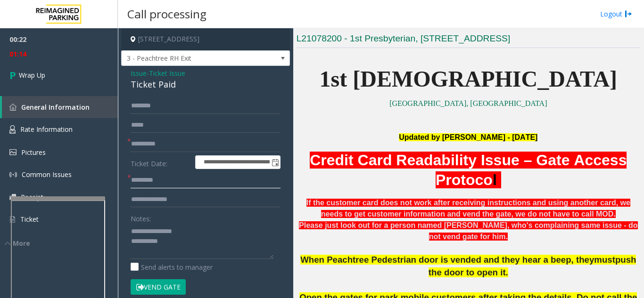
click at [194, 189] on input "text" at bounding box center [206, 181] width 150 height 16
paste input "*******"
type input "*******"
click at [189, 206] on input "text" at bounding box center [206, 200] width 150 height 16
click at [186, 208] on input "text" at bounding box center [206, 200] width 150 height 16
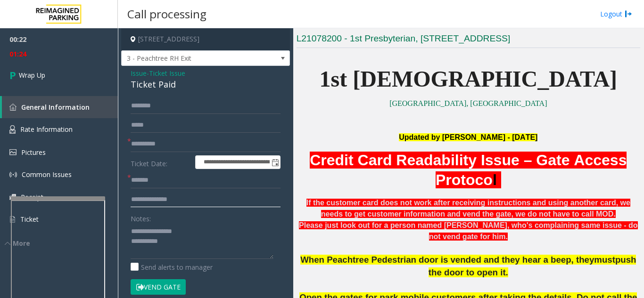
paste input "**********"
click at [259, 208] on input "**********" at bounding box center [206, 200] width 150 height 16
paste input "**********"
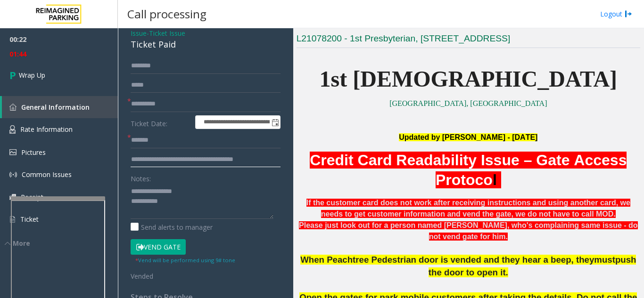
scroll to position [94, 0]
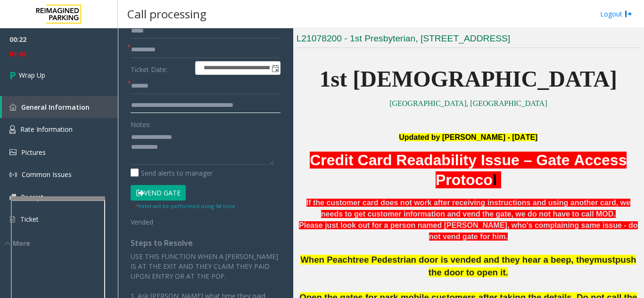
type input "**********"
click at [211, 160] on textarea at bounding box center [202, 147] width 143 height 35
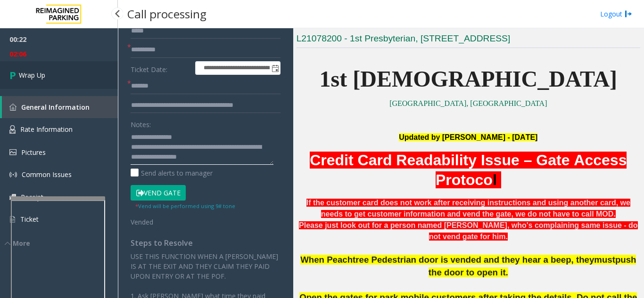
type textarea "**********"
click at [44, 66] on link "Wrap Up" at bounding box center [59, 75] width 118 height 28
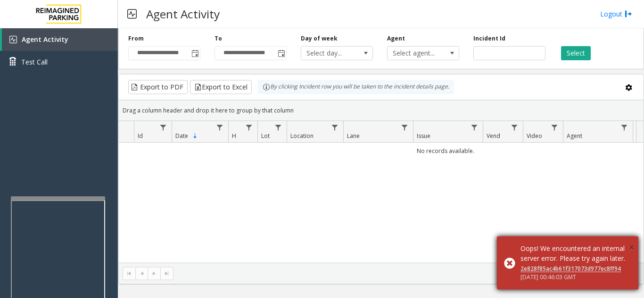
click at [631, 241] on span "×" at bounding box center [631, 247] width 5 height 13
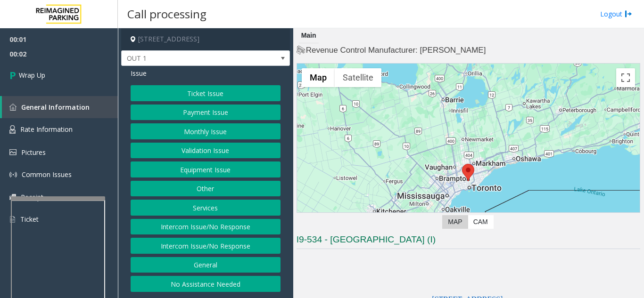
click at [223, 229] on button "Intercom Issue/No Response" at bounding box center [206, 227] width 150 height 16
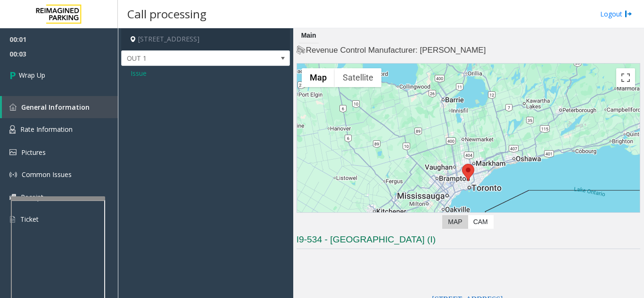
click at [136, 74] on span "Issue" at bounding box center [139, 73] width 16 height 10
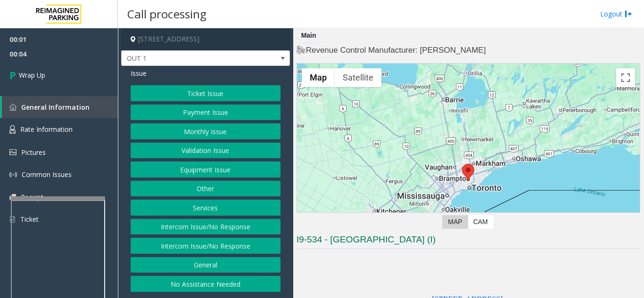
click at [218, 247] on button "Intercom Issue/No Response" at bounding box center [206, 246] width 150 height 16
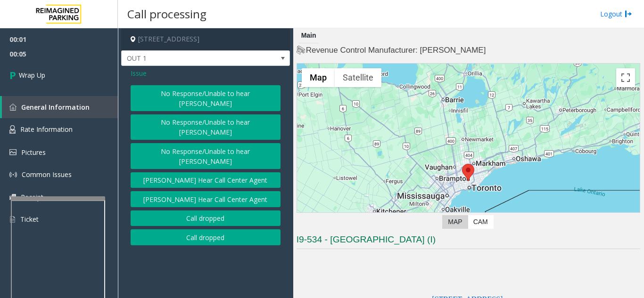
click at [193, 230] on button "Call dropped" at bounding box center [206, 238] width 150 height 16
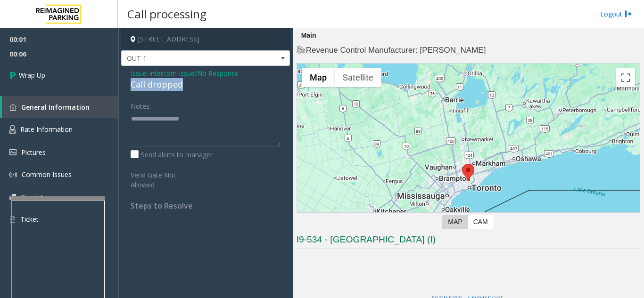
drag, startPoint x: 136, startPoint y: 85, endPoint x: 183, endPoint y: 87, distance: 47.2
click at [183, 87] on div "Issue - Intercom Issue/No Response Call dropped Notes: Send alerts to manager V…" at bounding box center [205, 143] width 169 height 154
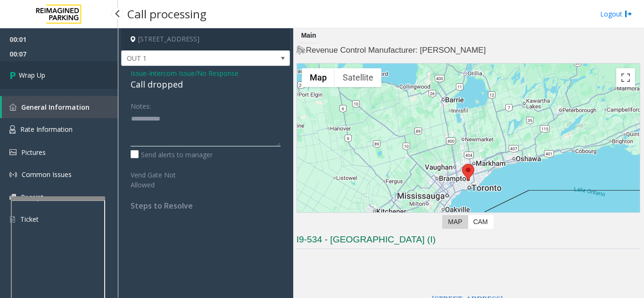
type textarea "**********"
click at [74, 83] on link "Wrap Up" at bounding box center [59, 75] width 118 height 28
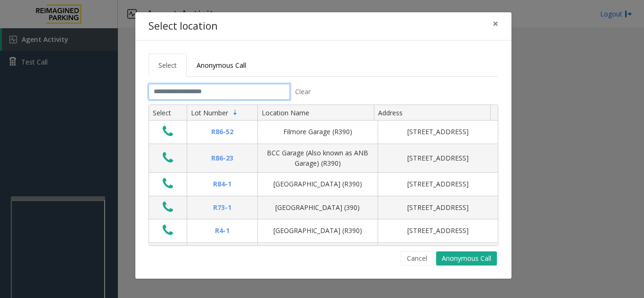
click at [211, 93] on input "text" at bounding box center [219, 92] width 141 height 16
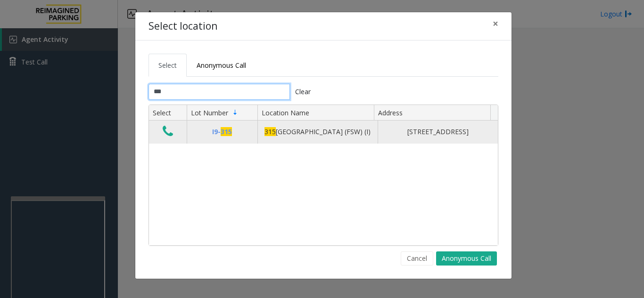
type input "***"
click at [164, 138] on icon "Data table" at bounding box center [168, 131] width 10 height 13
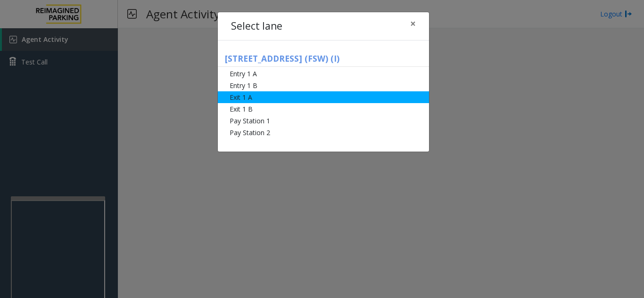
click at [268, 103] on li "Exit 1 A" at bounding box center [323, 97] width 211 height 12
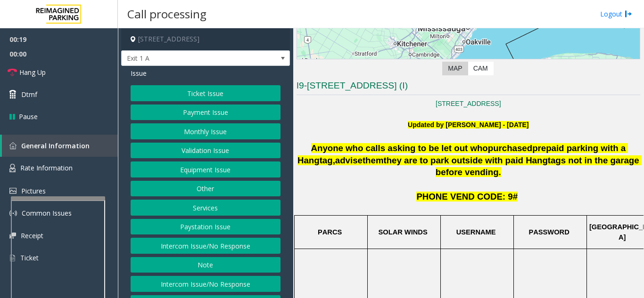
scroll to position [37, 0]
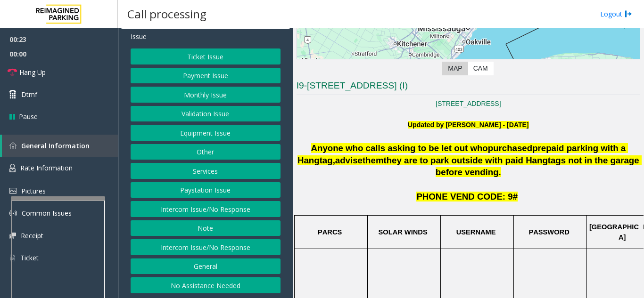
click at [205, 175] on button "Services" at bounding box center [206, 171] width 150 height 16
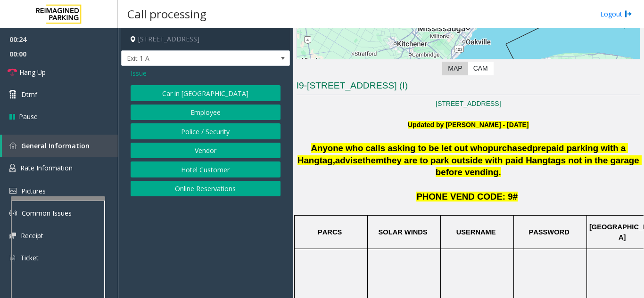
click at [202, 188] on button "Online Reservations" at bounding box center [206, 189] width 150 height 16
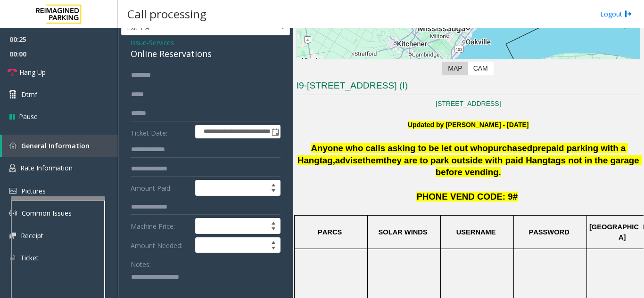
scroll to position [47, 0]
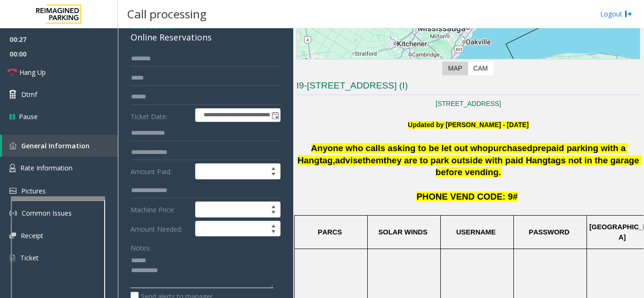
click at [154, 263] on textarea at bounding box center [202, 270] width 143 height 35
drag, startPoint x: 126, startPoint y: 38, endPoint x: 219, endPoint y: 41, distance: 93.4
click at [231, 259] on textarea at bounding box center [202, 270] width 143 height 35
click at [200, 98] on input "text" at bounding box center [206, 97] width 150 height 16
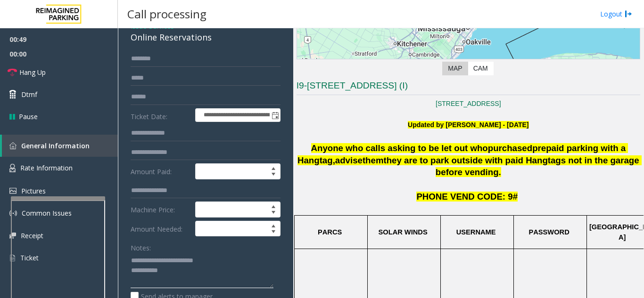
click at [235, 264] on textarea at bounding box center [202, 270] width 143 height 35
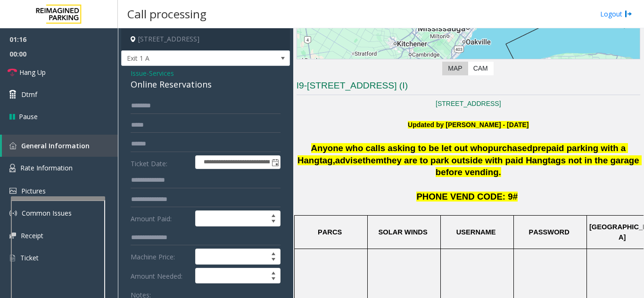
type textarea "**********"
click at [199, 102] on input "text" at bounding box center [206, 106] width 150 height 16
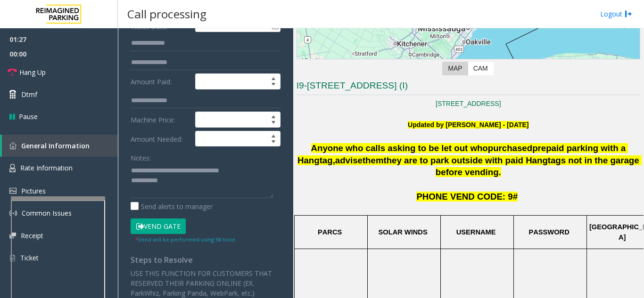
scroll to position [141, 0]
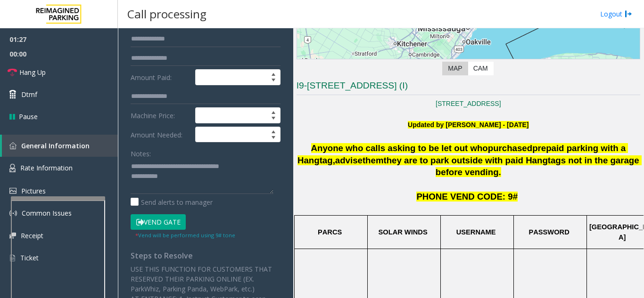
type input "*****"
click at [163, 229] on button "Vend Gate" at bounding box center [158, 223] width 55 height 16
click at [178, 184] on textarea at bounding box center [202, 176] width 143 height 35
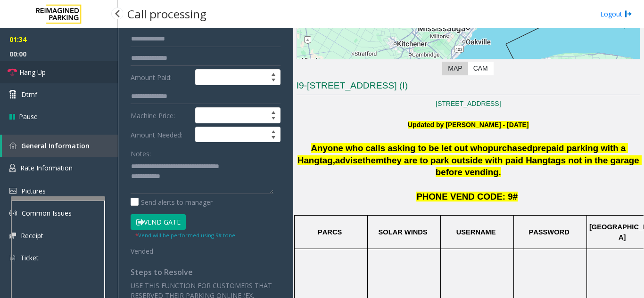
click at [52, 78] on link "Hang Up" at bounding box center [59, 72] width 118 height 22
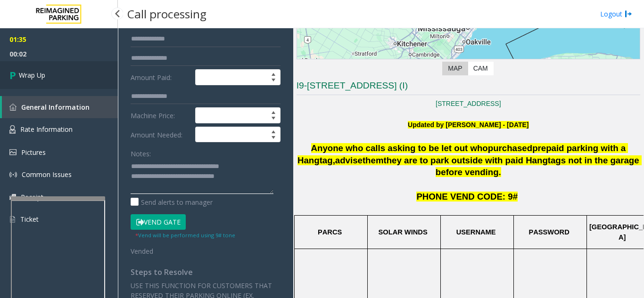
type textarea "**********"
click at [65, 68] on link "Wrap Up" at bounding box center [59, 75] width 118 height 28
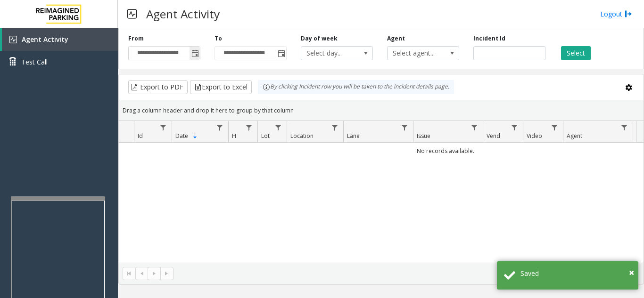
click at [197, 52] on span "Toggle popup" at bounding box center [195, 54] width 8 height 8
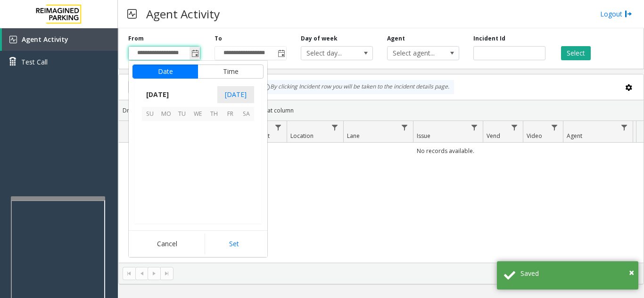
scroll to position [169317, 0]
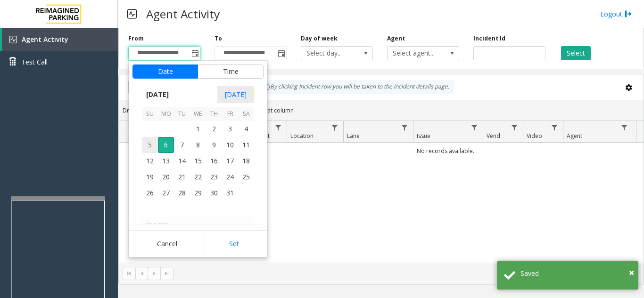
click at [148, 147] on span "5" at bounding box center [150, 145] width 16 height 16
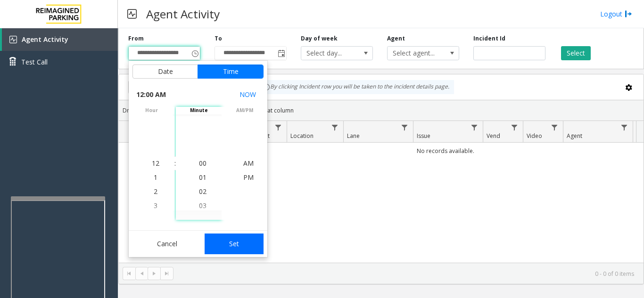
click at [231, 234] on button "Set" at bounding box center [234, 244] width 59 height 21
type input "**********"
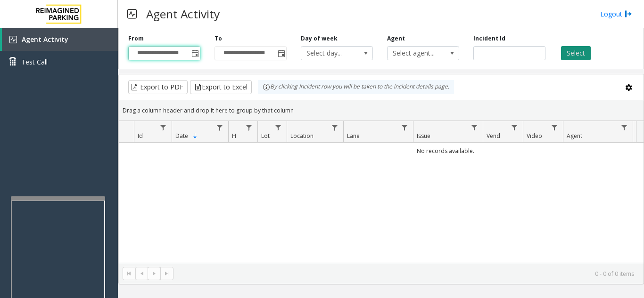
click at [587, 57] on button "Select" at bounding box center [576, 53] width 30 height 14
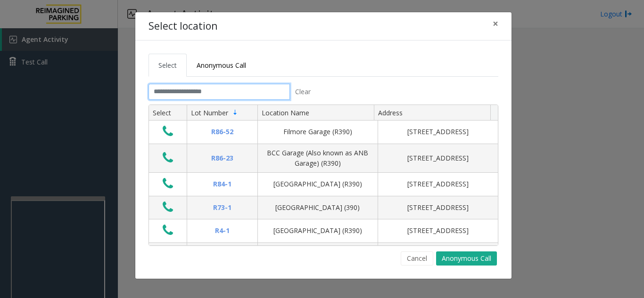
click at [199, 88] on input "text" at bounding box center [219, 92] width 141 height 16
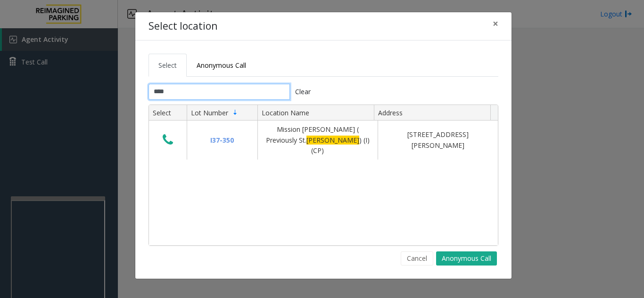
type input "****"
click at [488, 26] on button "×" at bounding box center [495, 23] width 19 height 23
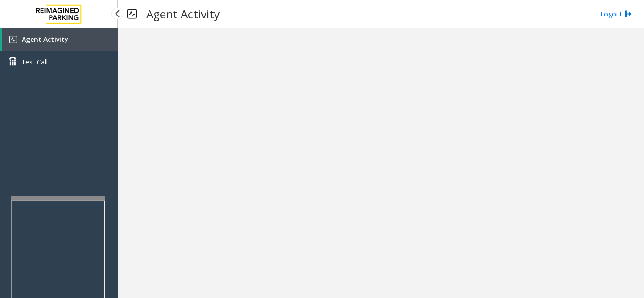
click at [66, 46] on link "Agent Activity" at bounding box center [60, 39] width 116 height 23
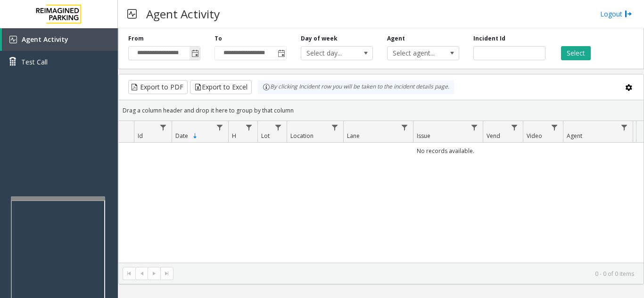
click at [194, 56] on span "Toggle popup" at bounding box center [195, 54] width 8 height 8
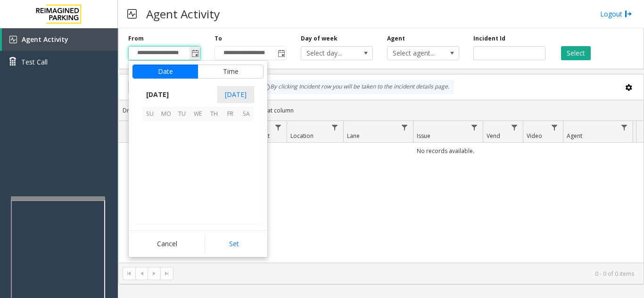
scroll to position [169317, 0]
click at [149, 145] on span "5" at bounding box center [150, 145] width 16 height 16
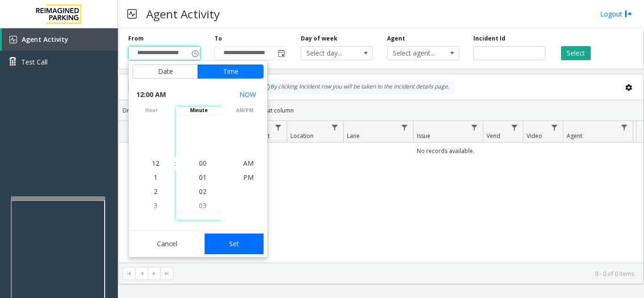
click at [221, 242] on button "Set" at bounding box center [234, 244] width 59 height 21
type input "**********"
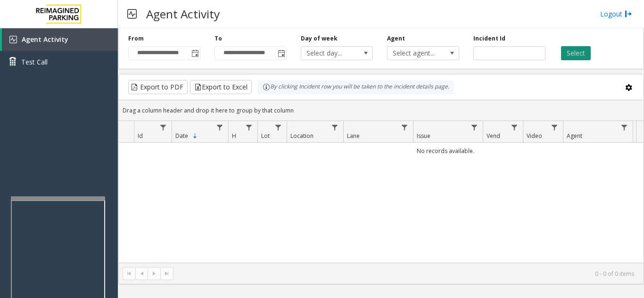
click at [581, 57] on button "Select" at bounding box center [576, 53] width 30 height 14
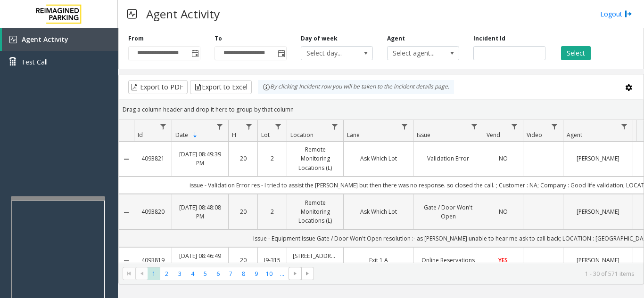
scroll to position [0, 0]
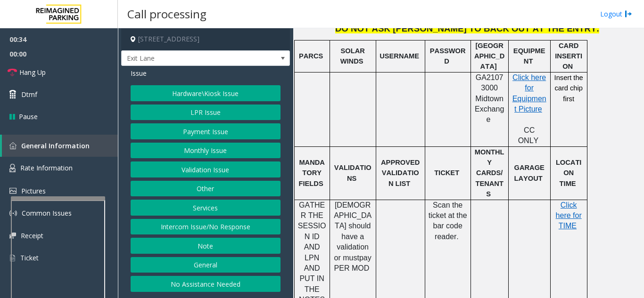
scroll to position [283, 0]
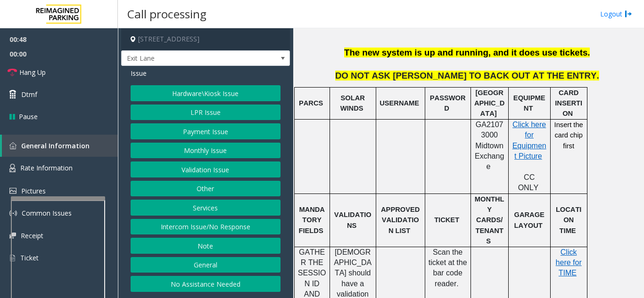
click at [196, 207] on button "Services" at bounding box center [206, 208] width 150 height 16
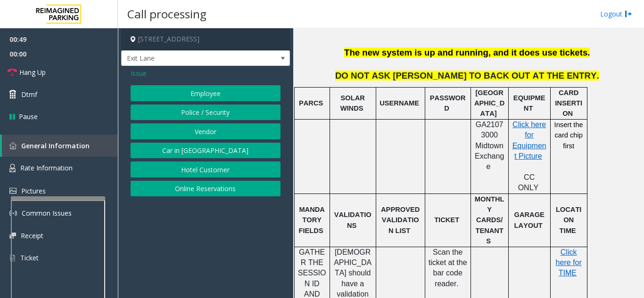
click at [197, 186] on button "Online Reservations" at bounding box center [206, 189] width 150 height 16
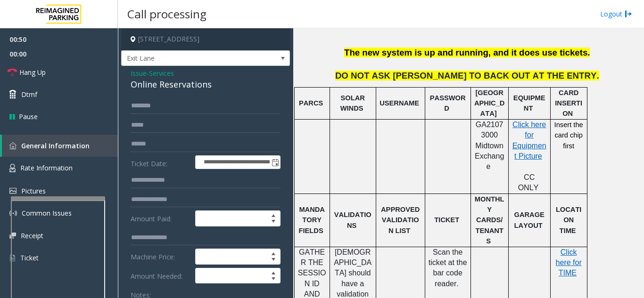
scroll to position [47, 0]
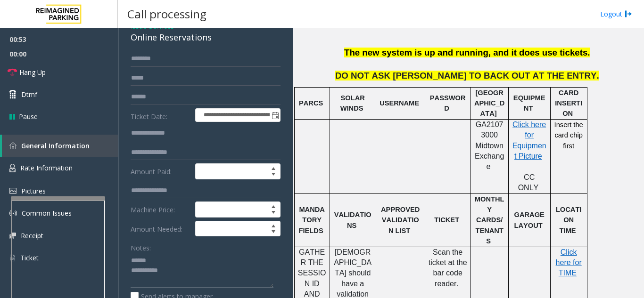
click at [158, 266] on textarea at bounding box center [202, 270] width 143 height 35
drag, startPoint x: 126, startPoint y: 47, endPoint x: 223, endPoint y: 50, distance: 96.7
click at [223, 50] on div "**********" at bounding box center [205, 228] width 169 height 418
click at [235, 263] on textarea at bounding box center [202, 270] width 143 height 35
type textarea "**********"
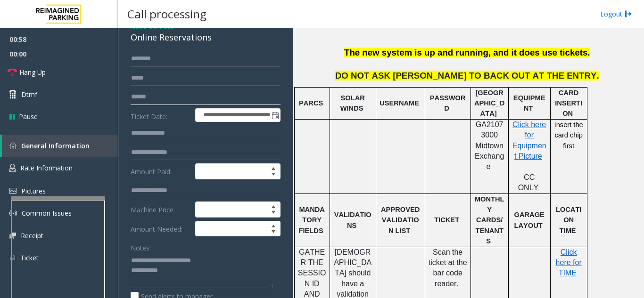
click at [194, 105] on input "text" at bounding box center [206, 97] width 150 height 16
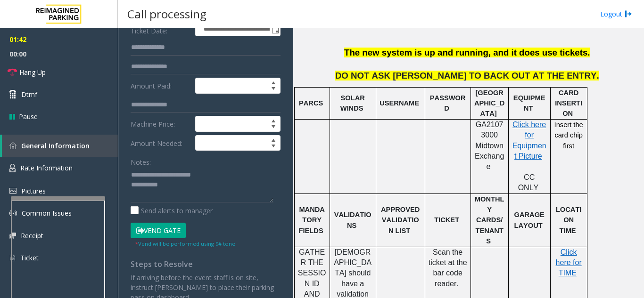
scroll to position [141, 0]
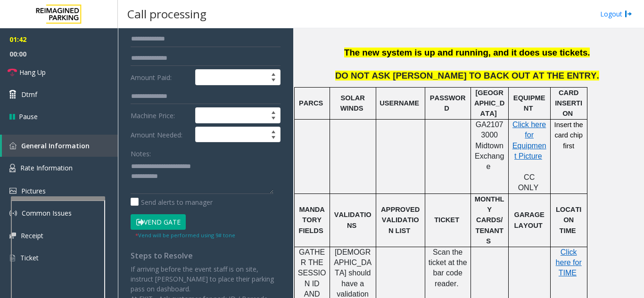
type input "**********"
click at [251, 180] on textarea at bounding box center [202, 176] width 143 height 35
click at [251, 173] on textarea at bounding box center [202, 176] width 143 height 35
click at [159, 229] on button "Vend Gate" at bounding box center [158, 223] width 55 height 16
click at [225, 179] on textarea at bounding box center [202, 176] width 143 height 35
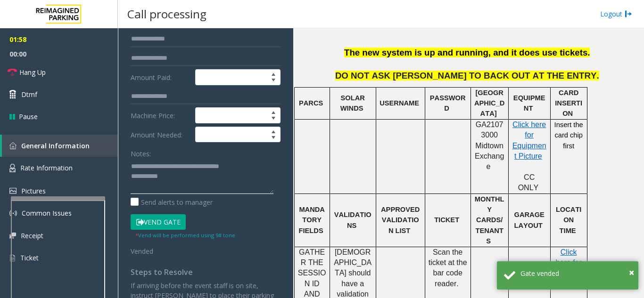
click at [239, 191] on textarea at bounding box center [202, 176] width 143 height 35
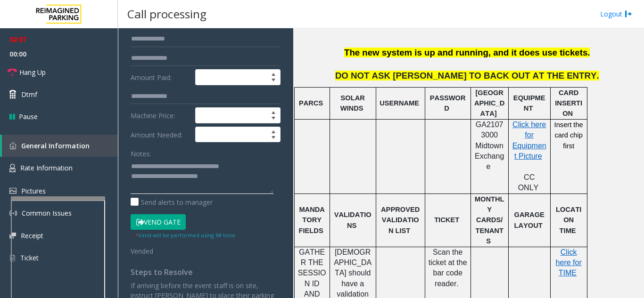
click at [211, 186] on textarea at bounding box center [202, 176] width 143 height 35
click at [62, 80] on link "Hang Up" at bounding box center [59, 72] width 118 height 22
click at [250, 189] on textarea at bounding box center [202, 176] width 143 height 35
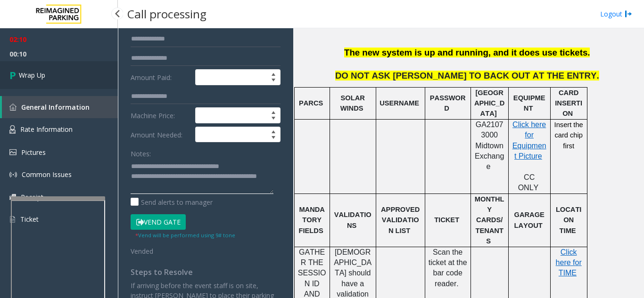
type textarea "**********"
click at [26, 65] on link "Wrap Up" at bounding box center [59, 75] width 118 height 28
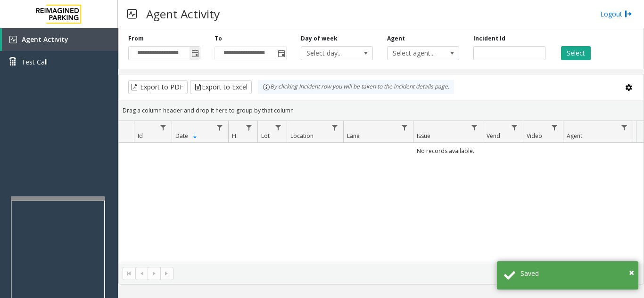
click at [196, 53] on span "Toggle popup" at bounding box center [195, 54] width 8 height 8
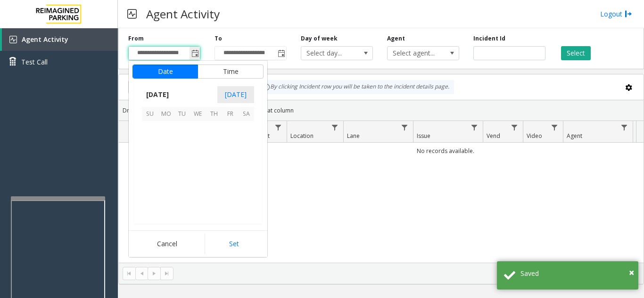
scroll to position [169317, 0]
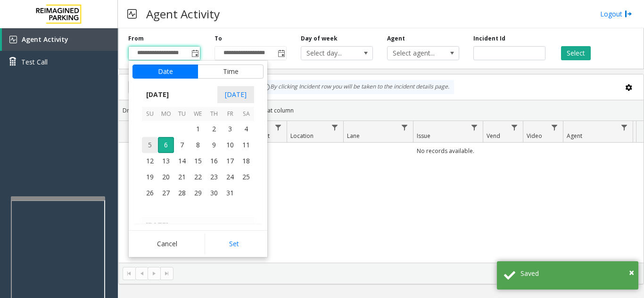
click at [148, 148] on span "5" at bounding box center [150, 145] width 16 height 16
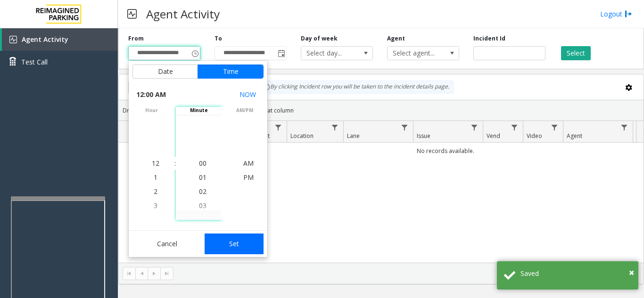
click at [251, 252] on button "Set" at bounding box center [234, 244] width 59 height 21
type input "**********"
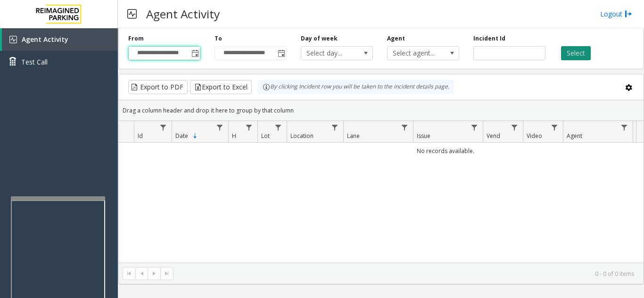
click at [566, 56] on button "Select" at bounding box center [576, 53] width 30 height 14
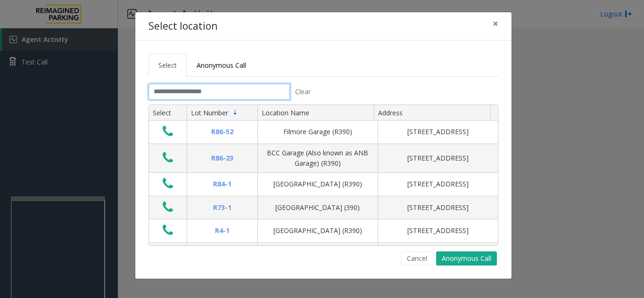
click at [221, 98] on input "text" at bounding box center [219, 92] width 141 height 16
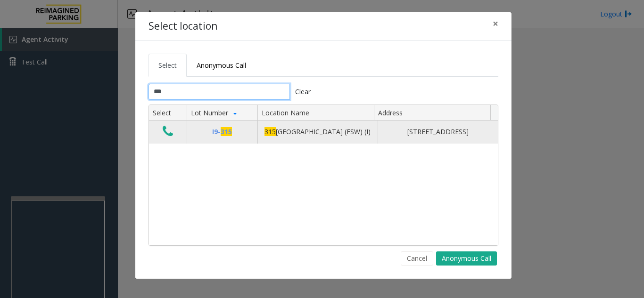
type input "***"
click at [176, 137] on td "Data table" at bounding box center [168, 132] width 38 height 23
click at [169, 137] on icon "Data table" at bounding box center [168, 131] width 10 height 13
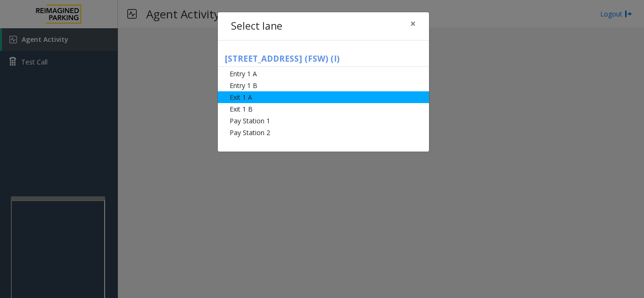
click at [272, 97] on li "Exit 1 A" at bounding box center [323, 97] width 211 height 12
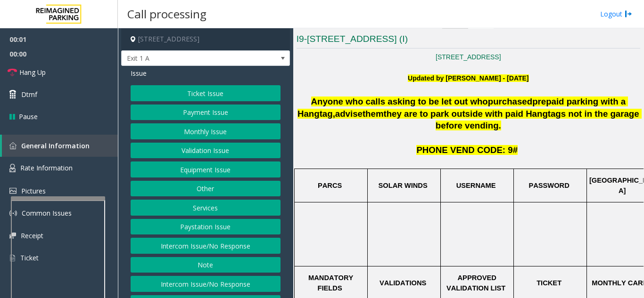
scroll to position [189, 0]
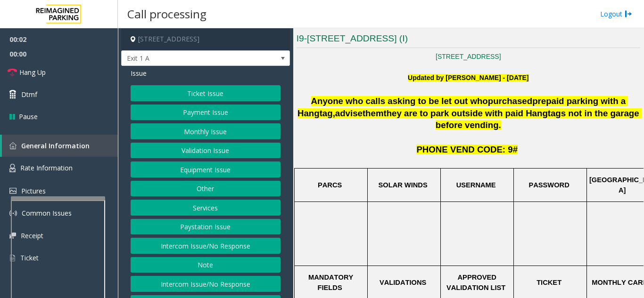
click at [202, 206] on button "Services" at bounding box center [206, 208] width 150 height 16
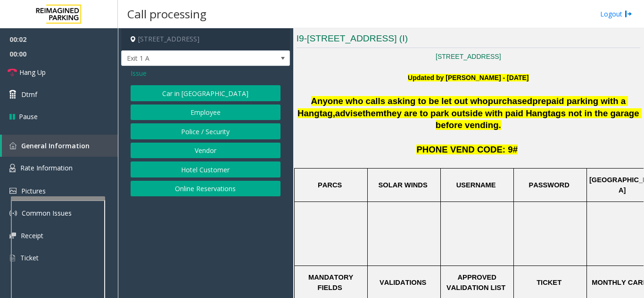
click at [203, 192] on button "Online Reservations" at bounding box center [206, 189] width 150 height 16
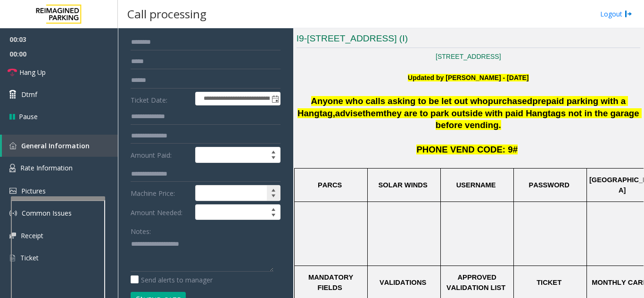
scroll to position [47, 0]
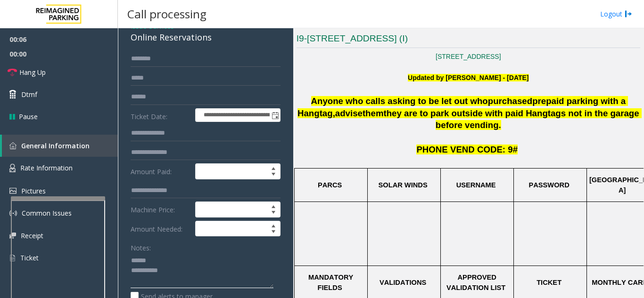
click at [163, 256] on textarea at bounding box center [202, 270] width 143 height 35
click at [175, 253] on textarea at bounding box center [202, 270] width 143 height 35
click at [167, 261] on textarea at bounding box center [202, 270] width 143 height 35
drag, startPoint x: 130, startPoint y: 37, endPoint x: 163, endPoint y: 37, distance: 32.5
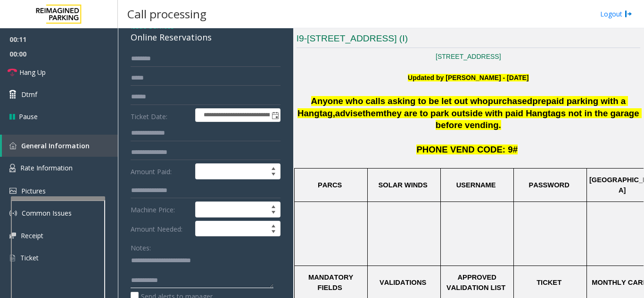
click at [230, 261] on textarea at bounding box center [202, 270] width 143 height 35
type textarea "**********"
click at [158, 96] on input "text" at bounding box center [206, 97] width 150 height 16
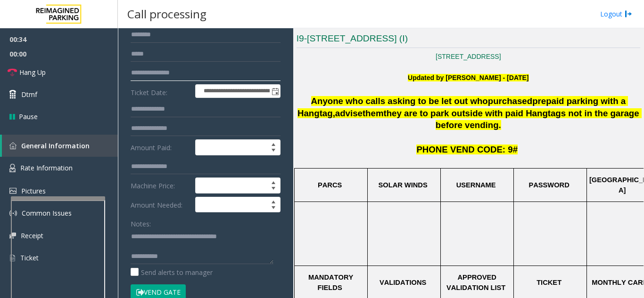
scroll to position [94, 0]
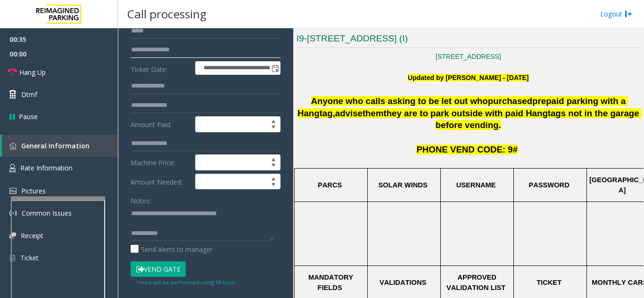
type input "**********"
click at [169, 270] on button "Vend Gate" at bounding box center [158, 270] width 55 height 16
click at [190, 227] on textarea at bounding box center [202, 223] width 143 height 35
click at [192, 234] on textarea at bounding box center [202, 223] width 143 height 35
click at [215, 228] on textarea at bounding box center [202, 223] width 143 height 35
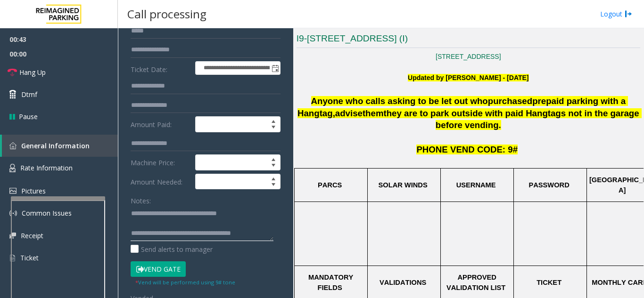
type textarea "**********"
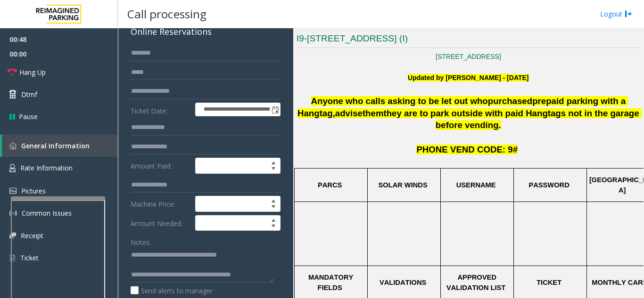
scroll to position [0, 0]
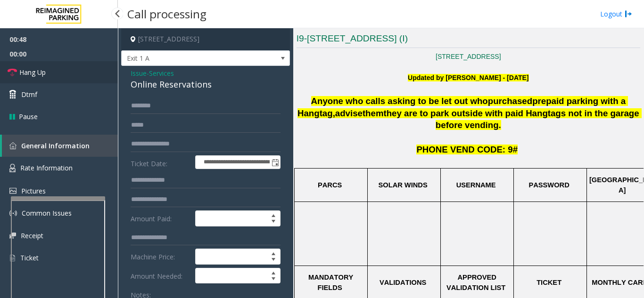
click at [65, 73] on link "Hang Up" at bounding box center [59, 72] width 118 height 22
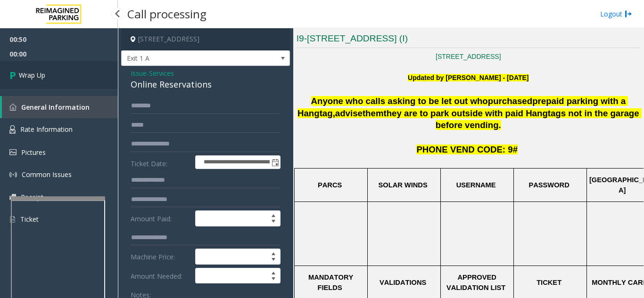
click at [74, 82] on link "Wrap Up" at bounding box center [59, 75] width 118 height 28
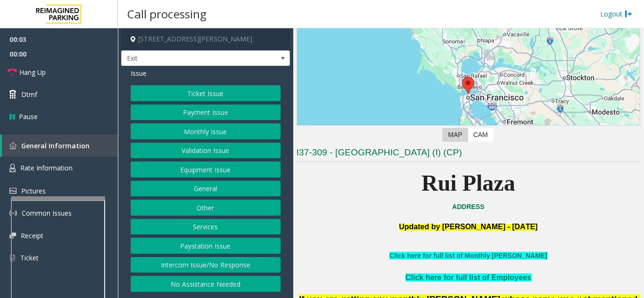
scroll to position [141, 0]
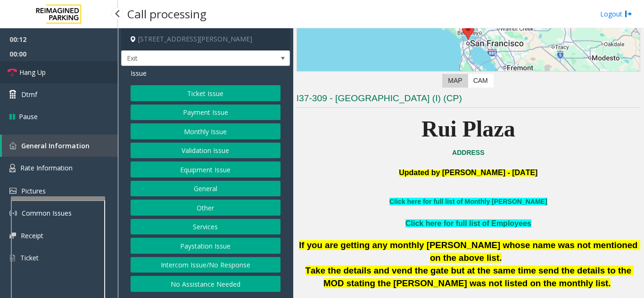
click at [68, 78] on link "Hang Up" at bounding box center [59, 72] width 118 height 22
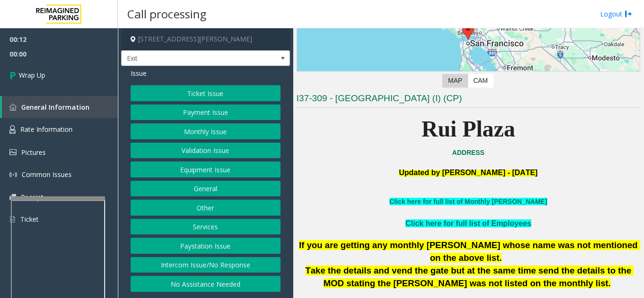
click at [198, 283] on button "No Assistance Needed" at bounding box center [206, 284] width 150 height 16
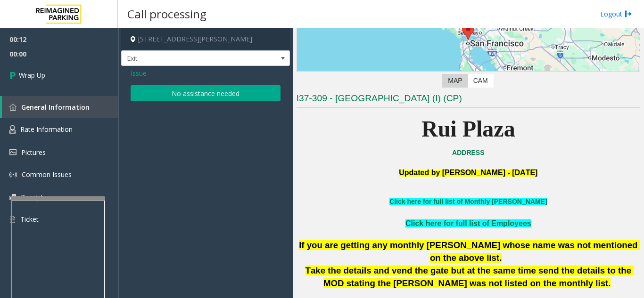
click at [181, 88] on button "No assistance needed" at bounding box center [206, 93] width 150 height 16
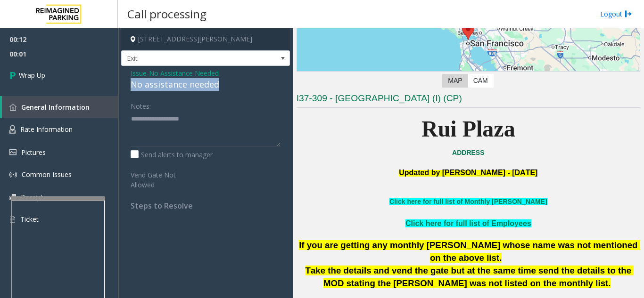
drag, startPoint x: 128, startPoint y: 83, endPoint x: 224, endPoint y: 89, distance: 96.8
click at [224, 89] on div "Issue - No Assistance Needed No assistance needed Notes: Send alerts to manager…" at bounding box center [205, 143] width 169 height 154
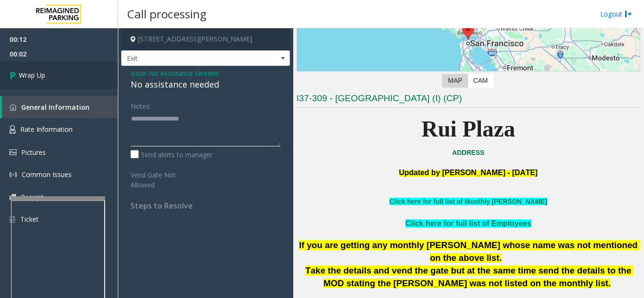
type textarea "**********"
click at [43, 75] on span "Wrap Up" at bounding box center [32, 75] width 26 height 10
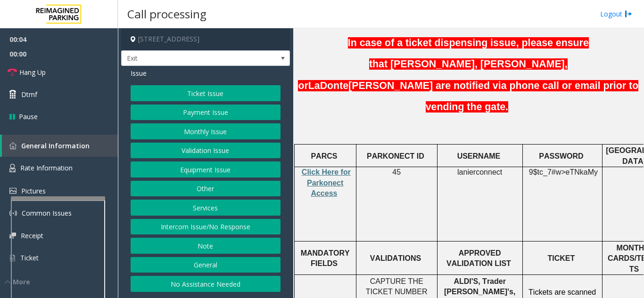
scroll to position [283, 0]
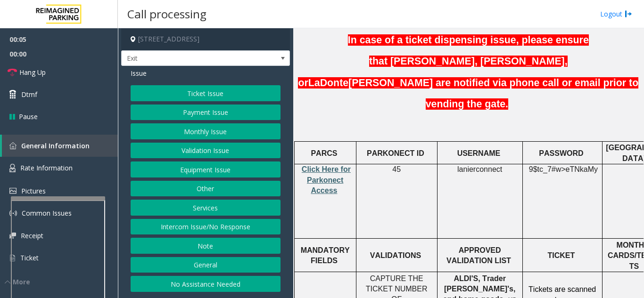
click at [325, 165] on span "Click Here for Parkonect Access" at bounding box center [326, 179] width 49 height 29
click at [209, 150] on button "Validation Issue" at bounding box center [206, 151] width 150 height 16
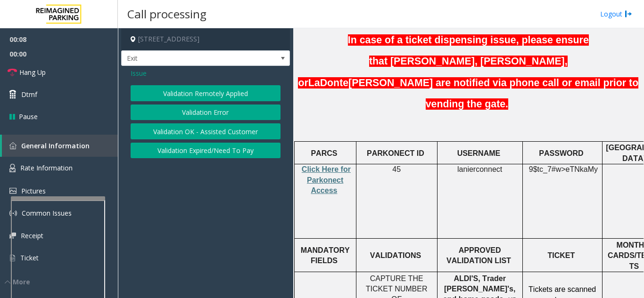
click at [206, 111] on button "Validation Error" at bounding box center [206, 113] width 150 height 16
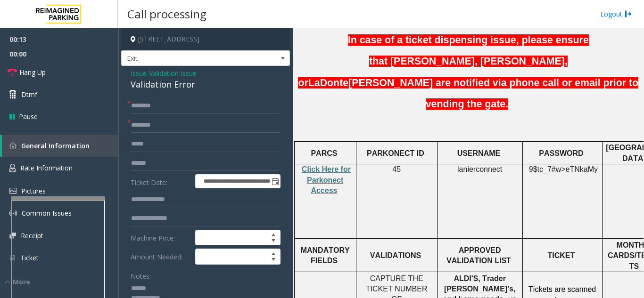
click at [154, 287] on textarea at bounding box center [202, 298] width 143 height 35
drag, startPoint x: 126, startPoint y: 84, endPoint x: 211, endPoint y: 86, distance: 84.4
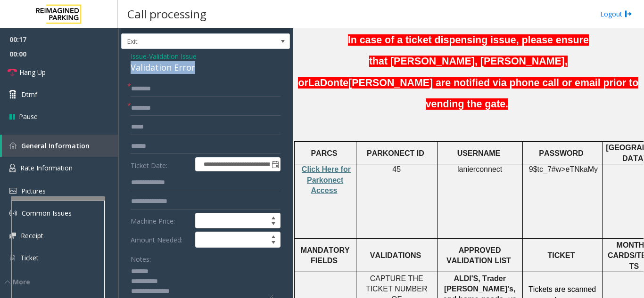
scroll to position [24, 0]
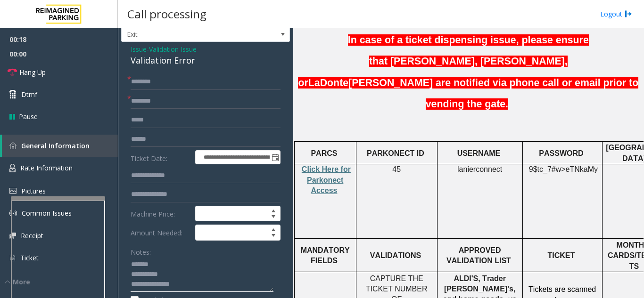
click at [180, 286] on textarea at bounding box center [202, 274] width 143 height 35
click at [216, 267] on textarea at bounding box center [202, 274] width 143 height 35
type textarea "**********"
drag, startPoint x: 487, startPoint y: 233, endPoint x: 457, endPoint y: 233, distance: 29.2
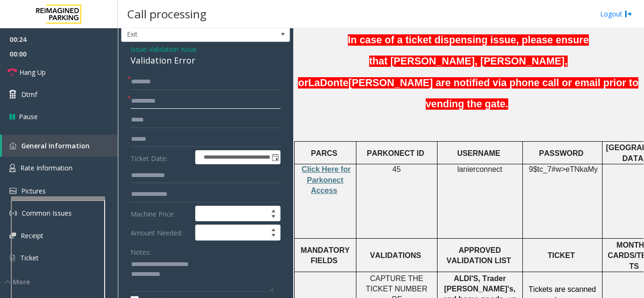
click at [192, 99] on input "**********" at bounding box center [206, 101] width 150 height 16
type input "**********"
click at [186, 143] on input "text" at bounding box center [206, 140] width 150 height 16
type input "**********"
click at [220, 77] on input "text" at bounding box center [206, 82] width 150 height 16
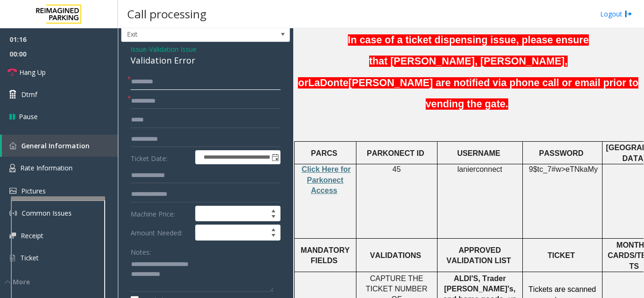
type input "********"
click at [199, 204] on form "**********" at bounding box center [206, 206] width 150 height 264
click at [200, 196] on input "text" at bounding box center [206, 195] width 150 height 16
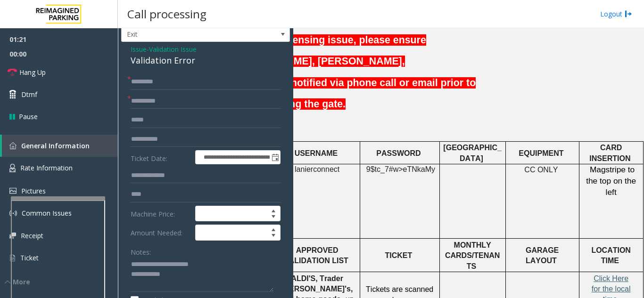
click at [600, 275] on span "Click Here for the local time" at bounding box center [611, 289] width 39 height 29
click at [171, 196] on input "***" at bounding box center [206, 195] width 150 height 16
type input "**********"
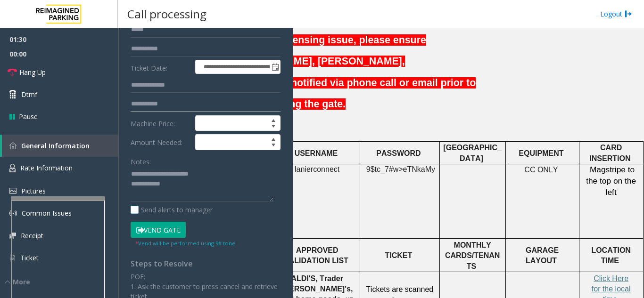
scroll to position [118, 0]
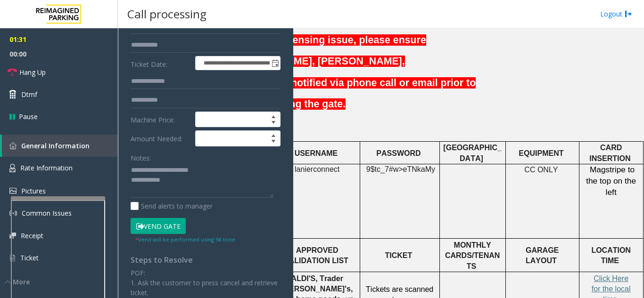
click at [174, 221] on button "Vend Gate" at bounding box center [158, 226] width 55 height 16
click at [193, 182] on textarea at bounding box center [202, 180] width 143 height 35
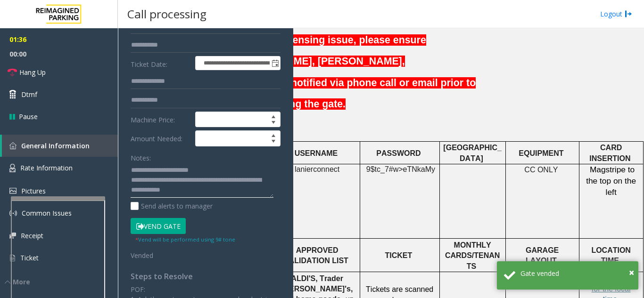
click at [209, 166] on textarea at bounding box center [202, 180] width 143 height 35
type textarea "**********"
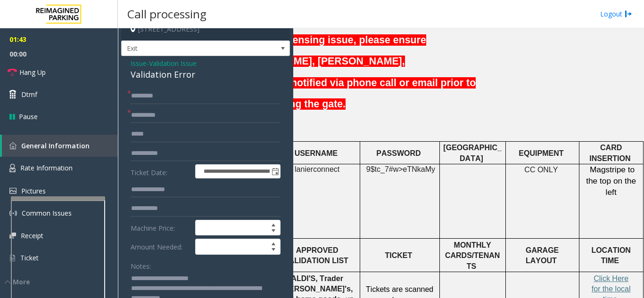
scroll to position [0, 0]
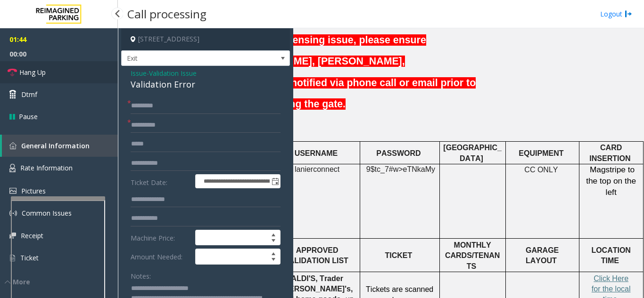
click at [71, 71] on link "Hang Up" at bounding box center [59, 72] width 118 height 22
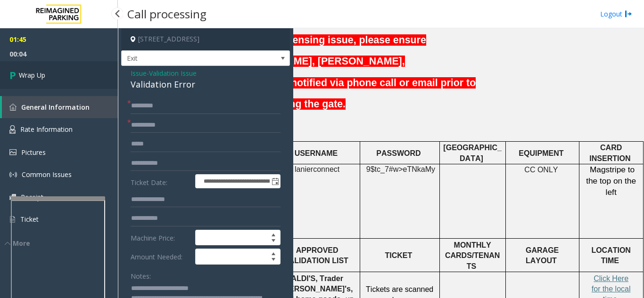
click at [69, 83] on link "Wrap Up" at bounding box center [59, 75] width 118 height 28
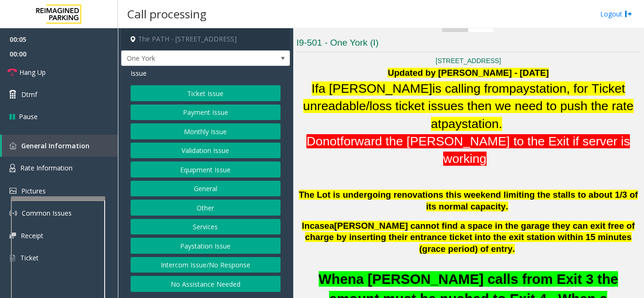
scroll to position [283, 0]
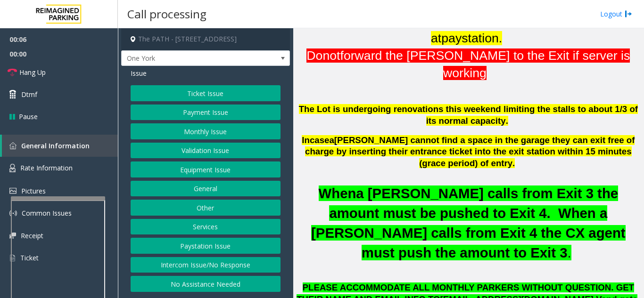
click at [227, 91] on button "Ticket Issue" at bounding box center [206, 93] width 150 height 16
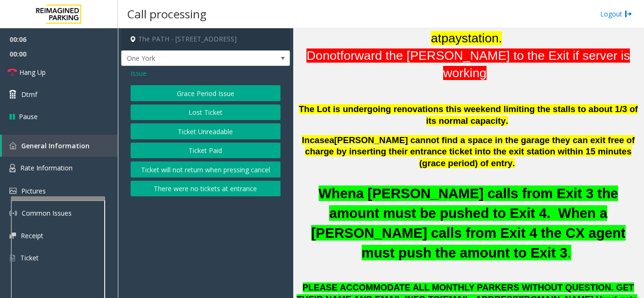
click at [219, 144] on button "Ticket Paid" at bounding box center [206, 151] width 150 height 16
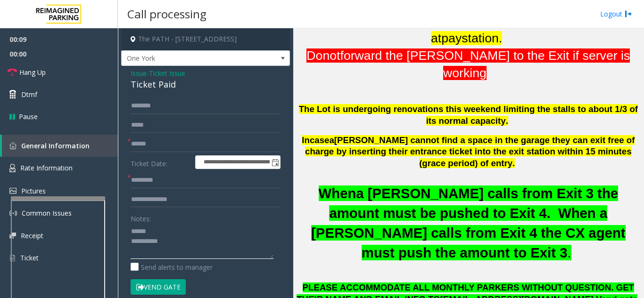
click at [171, 235] on textarea at bounding box center [202, 241] width 143 height 35
type textarea "**********"
click at [140, 78] on span "Issue" at bounding box center [139, 73] width 16 height 10
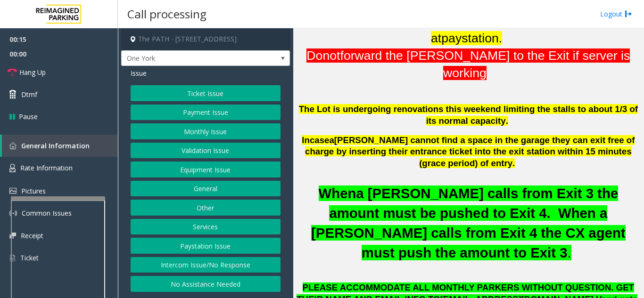
click at [206, 113] on button "Payment Issue" at bounding box center [206, 113] width 150 height 16
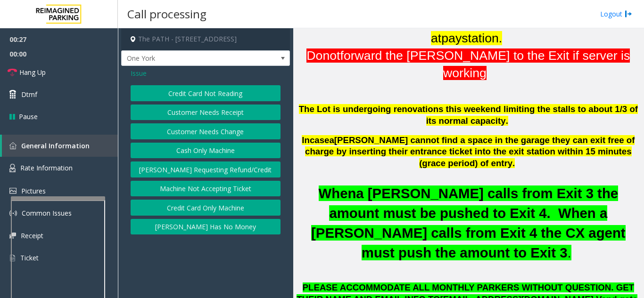
click at [189, 115] on button "Customer Needs Receipt" at bounding box center [206, 113] width 150 height 16
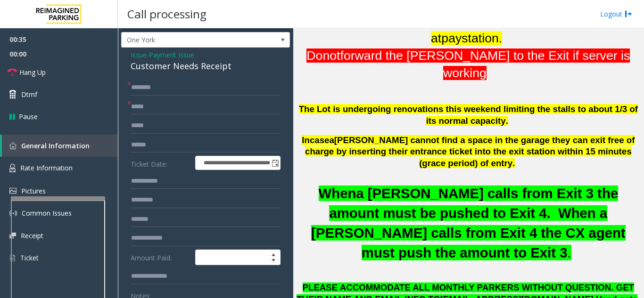
scroll to position [26, 0]
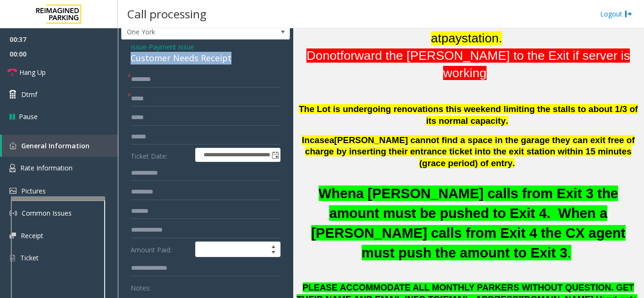
drag, startPoint x: 250, startPoint y: 60, endPoint x: 122, endPoint y: 58, distance: 128.2
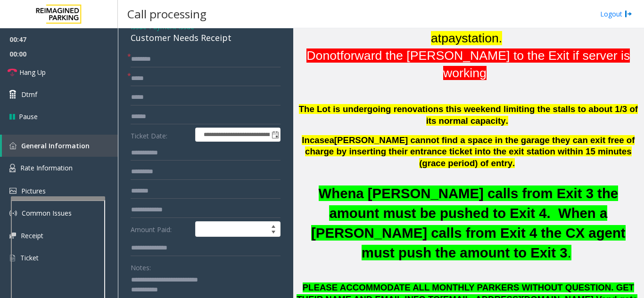
scroll to position [94, 0]
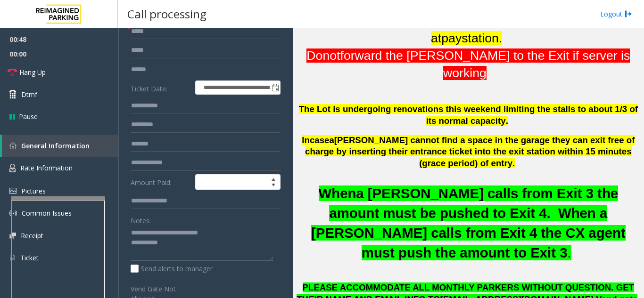
click at [188, 241] on textarea at bounding box center [202, 243] width 143 height 35
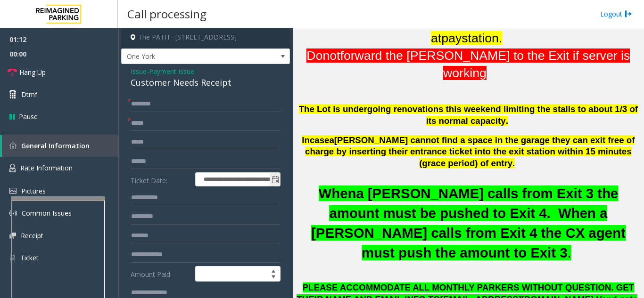
scroll to position [0, 0]
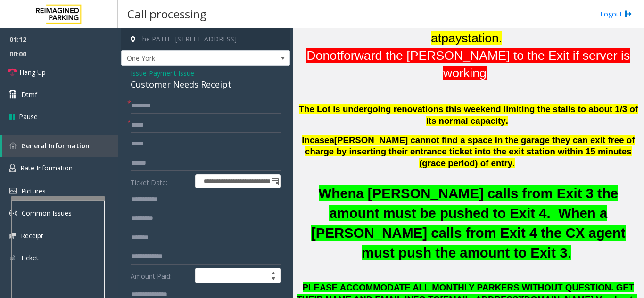
type textarea "**********"
click at [189, 133] on input "text" at bounding box center [206, 125] width 150 height 16
type input "**"
click at [194, 101] on input "text" at bounding box center [206, 106] width 150 height 16
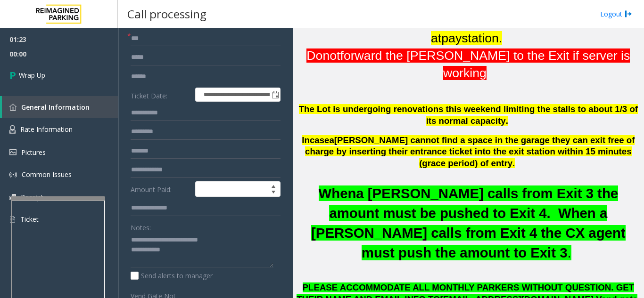
scroll to position [94, 0]
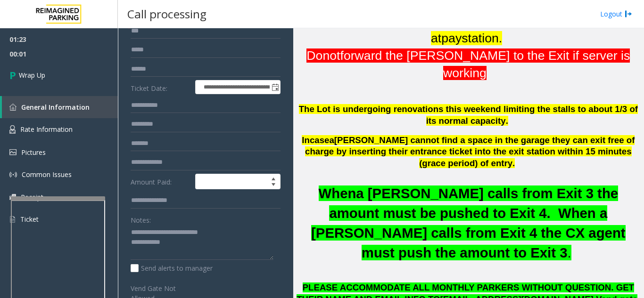
type input "**"
click at [191, 241] on textarea at bounding box center [202, 242] width 143 height 35
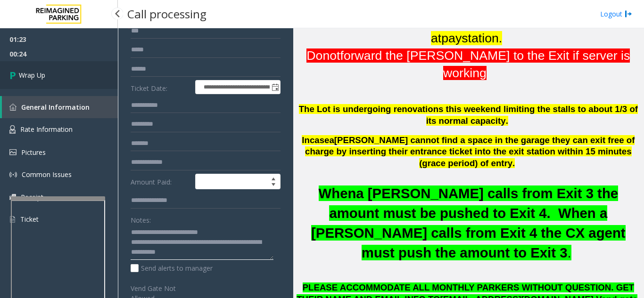
type textarea "**********"
click at [55, 71] on link "Wrap Up" at bounding box center [59, 75] width 118 height 28
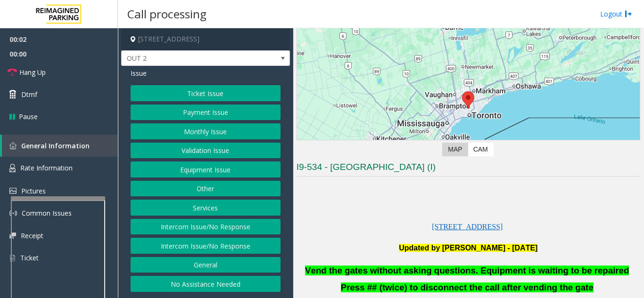
scroll to position [141, 0]
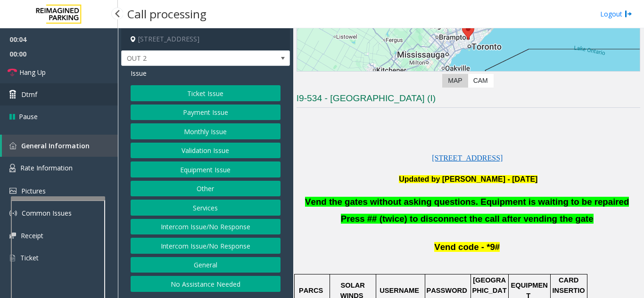
click at [30, 99] on link "Dtmf" at bounding box center [59, 94] width 118 height 22
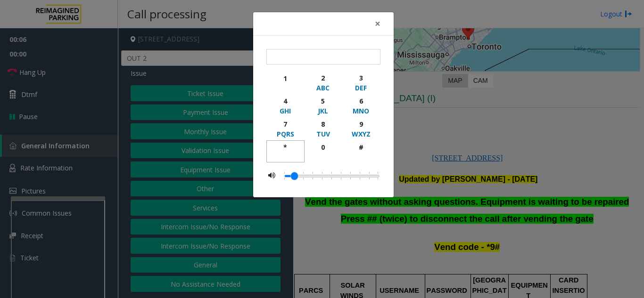
click at [284, 150] on div "*" at bounding box center [285, 147] width 26 height 10
click at [361, 122] on div "9" at bounding box center [361, 124] width 26 height 10
click at [361, 154] on div "button" at bounding box center [361, 156] width 26 height 8
type input "***"
click at [376, 22] on span "×" at bounding box center [378, 23] width 6 height 13
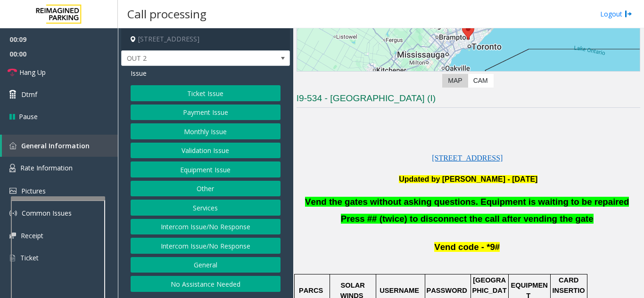
click at [234, 176] on button "Equipment Issue" at bounding box center [206, 170] width 150 height 16
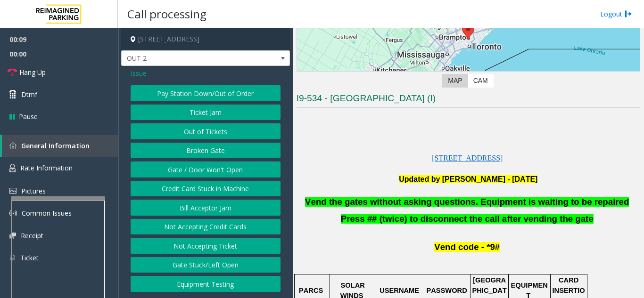
click at [234, 176] on button "Gate / Door Won't Open" at bounding box center [206, 170] width 150 height 16
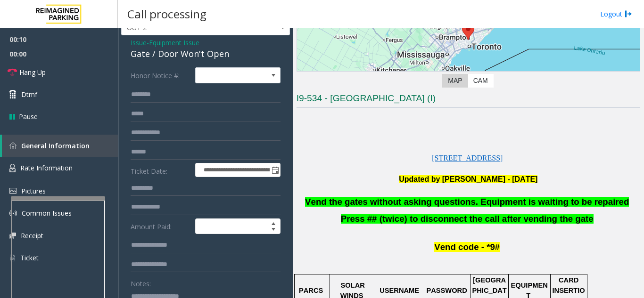
scroll to position [47, 0]
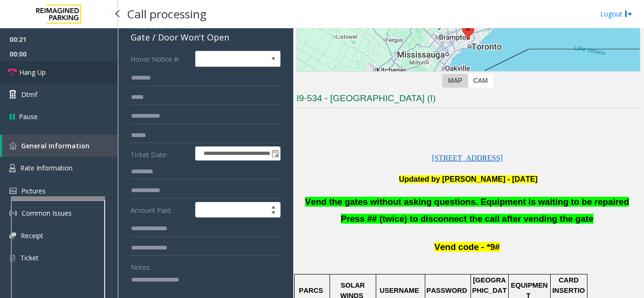
click at [44, 76] on span "Hang Up" at bounding box center [32, 72] width 26 height 10
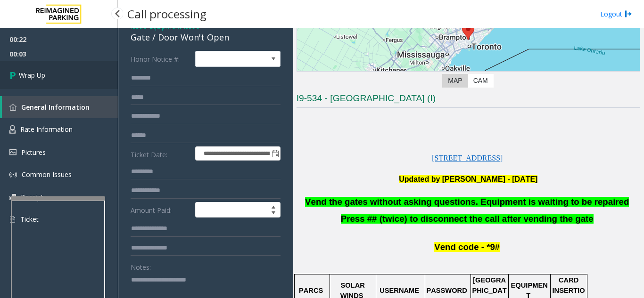
type textarea "**********"
click at [43, 65] on link "Wrap Up" at bounding box center [59, 75] width 118 height 28
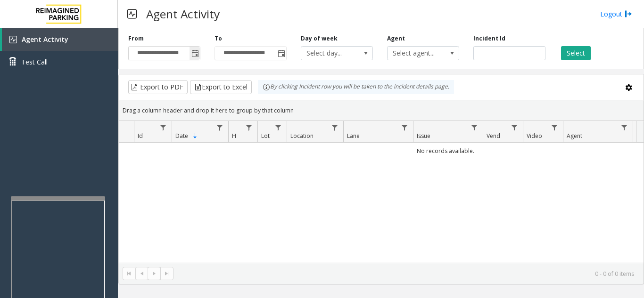
click at [198, 55] on span "Toggle popup" at bounding box center [195, 54] width 8 height 8
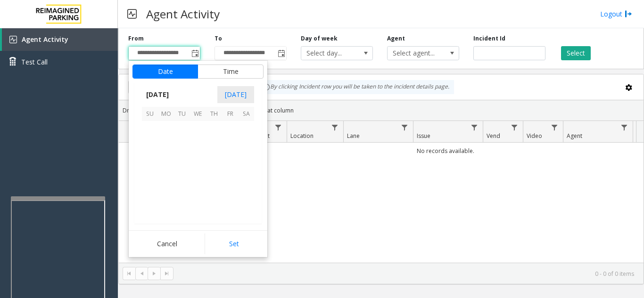
scroll to position [169317, 0]
click at [149, 145] on span "5" at bounding box center [150, 145] width 16 height 16
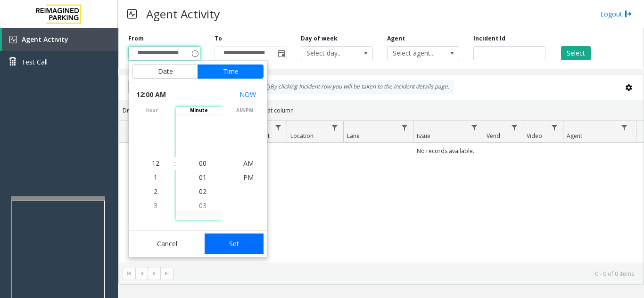
click at [238, 244] on button "Set" at bounding box center [234, 244] width 59 height 21
type input "**********"
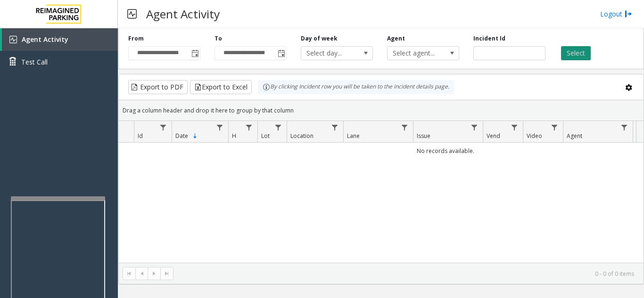
click at [590, 49] on button "Select" at bounding box center [576, 53] width 30 height 14
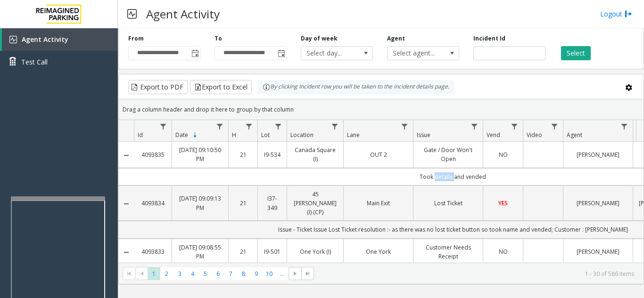
drag, startPoint x: 451, startPoint y: 178, endPoint x: 434, endPoint y: 177, distance: 17.5
click at [434, 177] on td "Took details and vended" at bounding box center [453, 176] width 638 height 17
click at [550, 154] on td "Data table" at bounding box center [543, 155] width 40 height 26
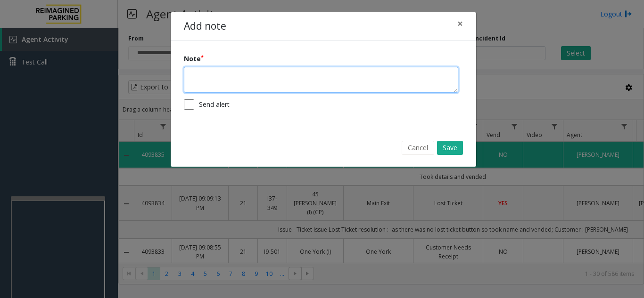
click at [209, 81] on textarea at bounding box center [321, 80] width 274 height 26
type textarea "**********"
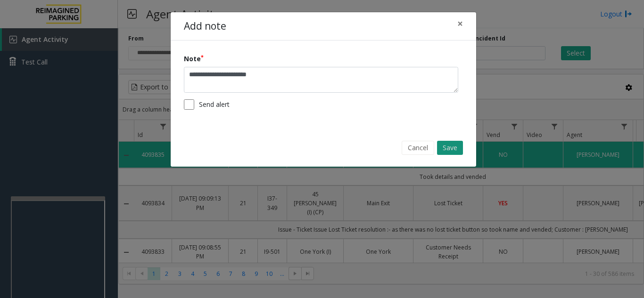
click at [442, 149] on button "Save" at bounding box center [450, 148] width 26 height 14
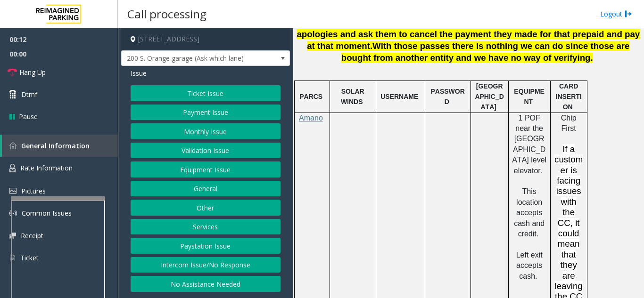
scroll to position [754, 0]
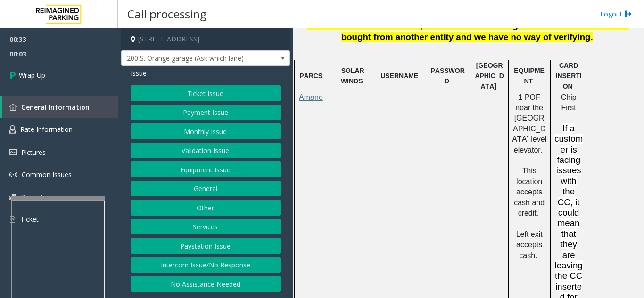
click at [227, 178] on div "Ticket Issue Payment Issue Monthly Issue Validation Issue Equipment Issue Gener…" at bounding box center [206, 188] width 150 height 207
click at [227, 173] on button "Equipment Issue" at bounding box center [206, 170] width 150 height 16
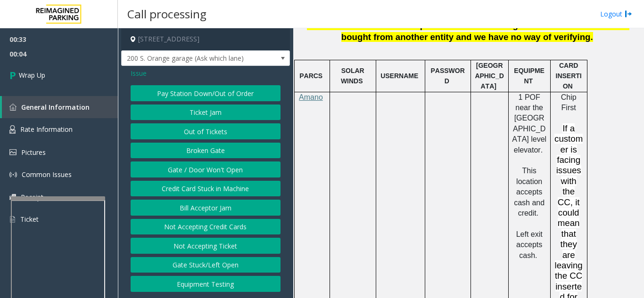
click at [227, 172] on button "Gate / Door Won't Open" at bounding box center [206, 170] width 150 height 16
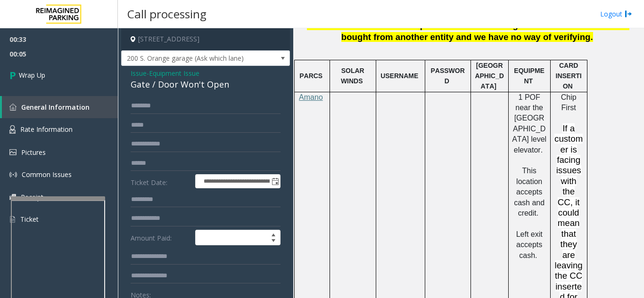
scroll to position [47, 0]
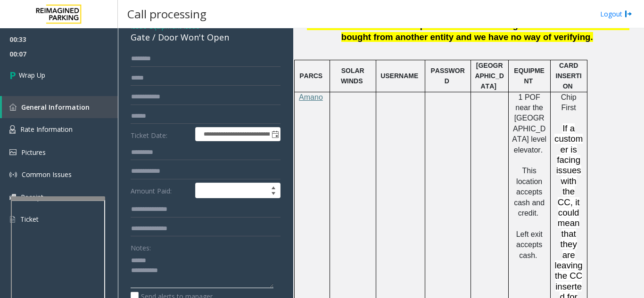
click at [174, 260] on textarea at bounding box center [202, 270] width 143 height 35
drag, startPoint x: 155, startPoint y: 39, endPoint x: 211, endPoint y: 42, distance: 55.7
click at [237, 41] on div "Gate / Door Won't Open" at bounding box center [206, 37] width 150 height 13
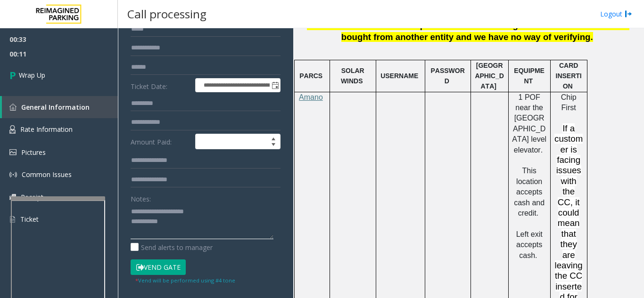
scroll to position [141, 0]
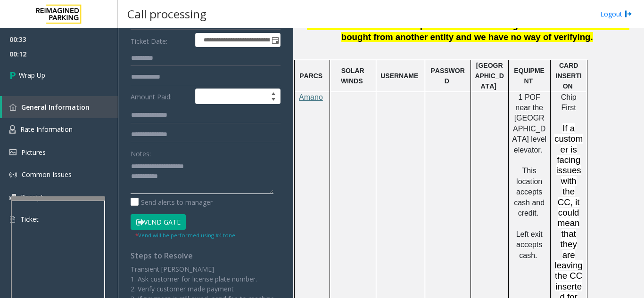
click at [208, 177] on textarea at bounding box center [202, 176] width 143 height 35
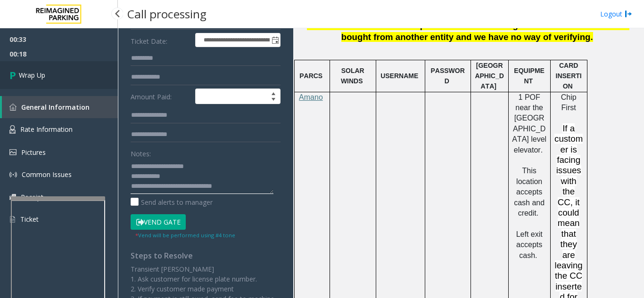
type textarea "**********"
click at [65, 84] on link "Wrap Up" at bounding box center [59, 75] width 118 height 28
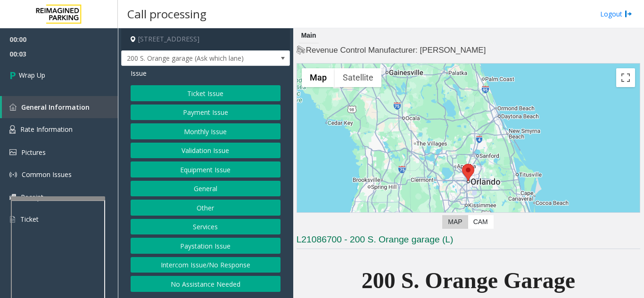
click at [242, 264] on button "Intercom Issue/No Response" at bounding box center [206, 265] width 150 height 16
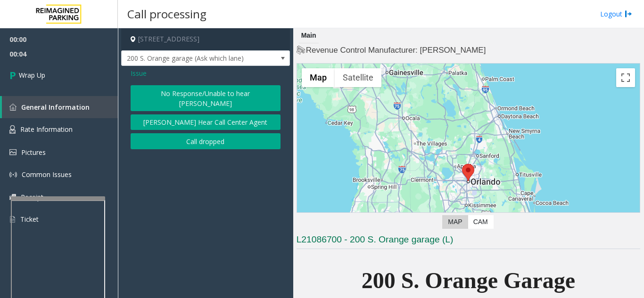
click at [216, 138] on button "Call dropped" at bounding box center [206, 141] width 150 height 16
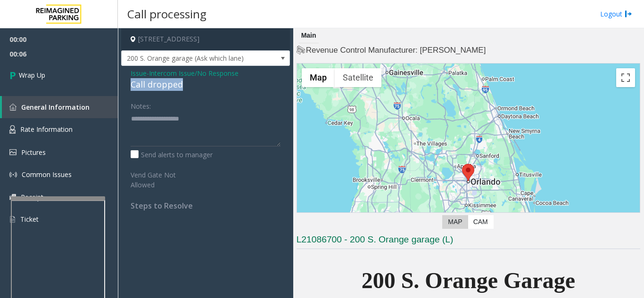
drag, startPoint x: 132, startPoint y: 84, endPoint x: 183, endPoint y: 83, distance: 51.9
click at [190, 82] on div "Issue - Intercom Issue/No Response Call dropped Notes: Send alerts to manager V…" at bounding box center [205, 143] width 169 height 154
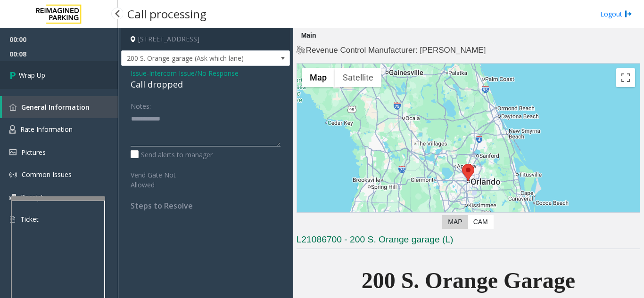
type textarea "**********"
click at [71, 83] on link "Wrap Up" at bounding box center [59, 75] width 118 height 28
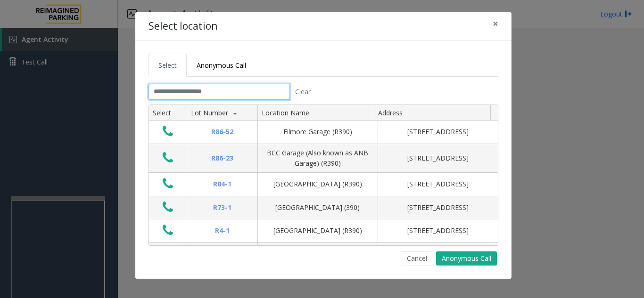
click at [202, 96] on input "text" at bounding box center [219, 92] width 141 height 16
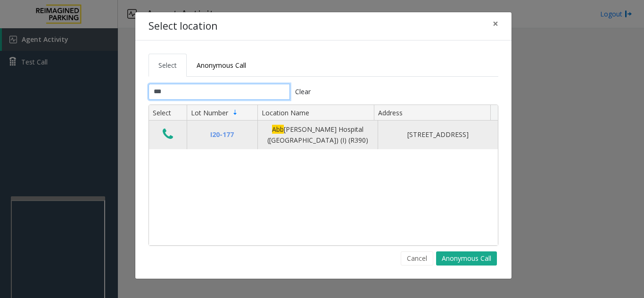
type input "***"
click at [173, 136] on button "Data table" at bounding box center [168, 134] width 16 height 15
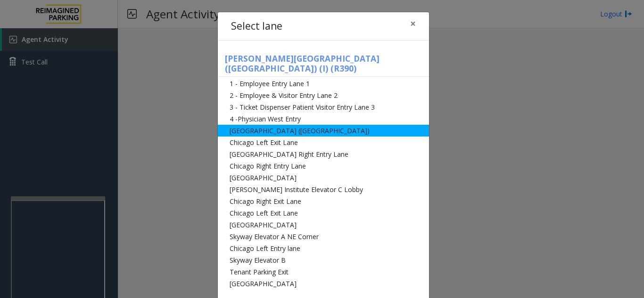
click at [314, 125] on li "[GEOGRAPHIC_DATA] ([GEOGRAPHIC_DATA])" at bounding box center [323, 131] width 211 height 12
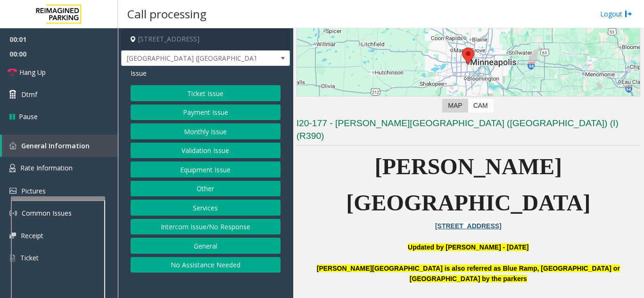
scroll to position [141, 0]
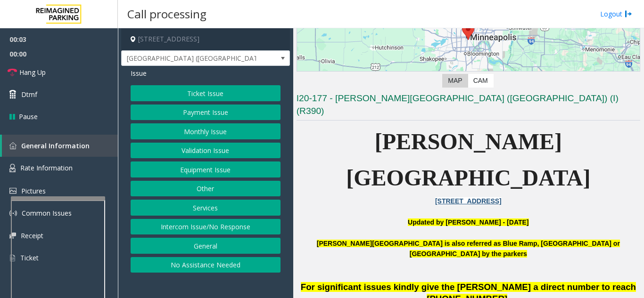
click at [210, 133] on button "Monthly Issue" at bounding box center [206, 132] width 150 height 16
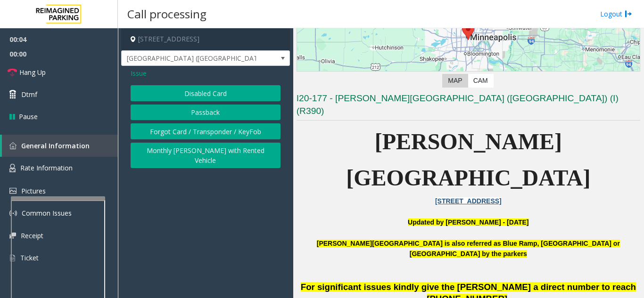
click at [208, 97] on button "Disabled Card" at bounding box center [206, 93] width 150 height 16
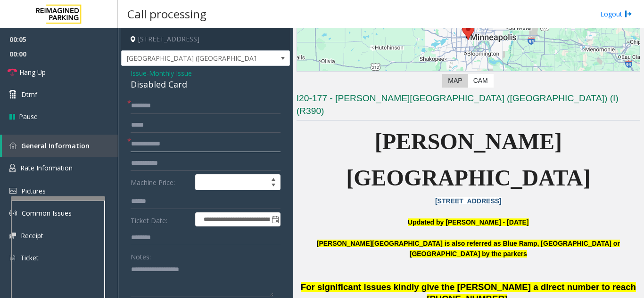
click at [198, 143] on input "text" at bounding box center [206, 144] width 150 height 16
type input "***"
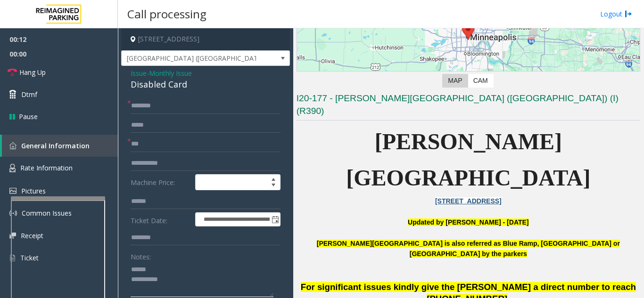
click at [158, 273] on textarea at bounding box center [202, 279] width 143 height 35
type textarea "**********"
click at [173, 148] on input "***" at bounding box center [206, 144] width 150 height 16
click at [131, 144] on span "*" at bounding box center [129, 141] width 4 height 10
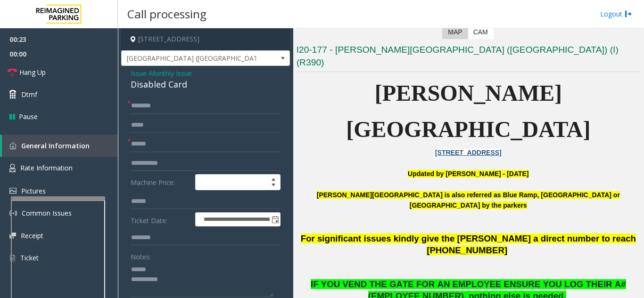
scroll to position [236, 0]
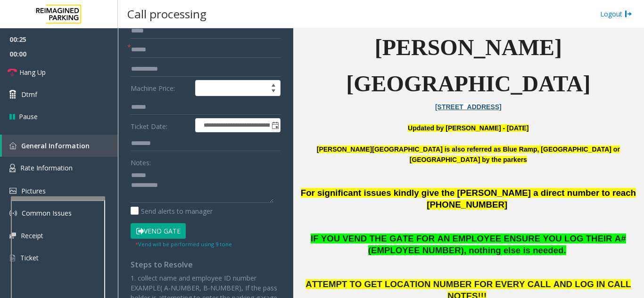
click at [163, 231] on button "Vend Gate" at bounding box center [158, 231] width 55 height 16
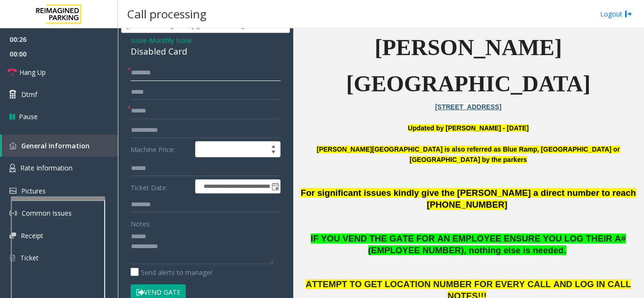
scroll to position [23, 0]
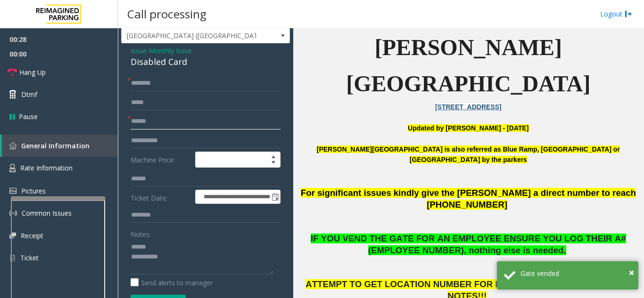
click at [132, 121] on input "******" at bounding box center [206, 122] width 150 height 16
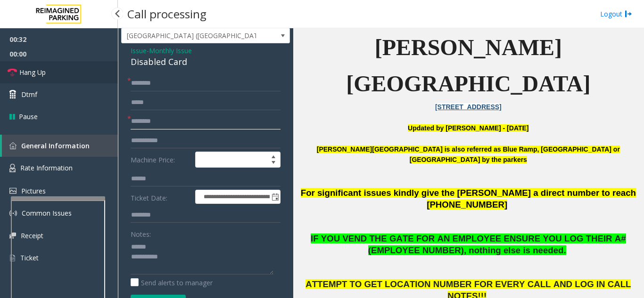
type input "********"
click at [58, 71] on link "Hang Up" at bounding box center [59, 72] width 118 height 22
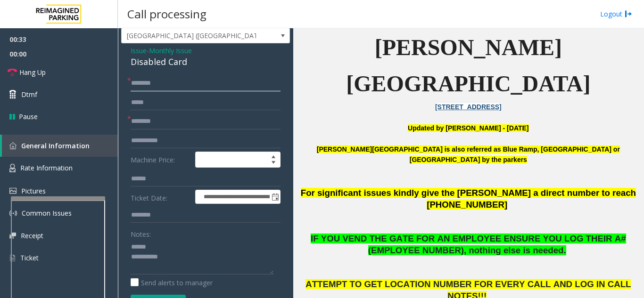
click at [164, 86] on input "text" at bounding box center [206, 83] width 150 height 16
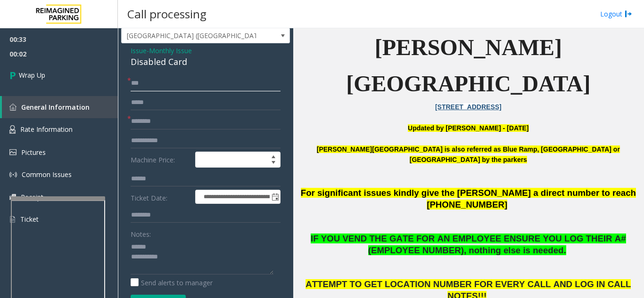
type input "**"
drag, startPoint x: 128, startPoint y: 63, endPoint x: 190, endPoint y: 63, distance: 62.7
click at [188, 262] on textarea at bounding box center [202, 256] width 143 height 35
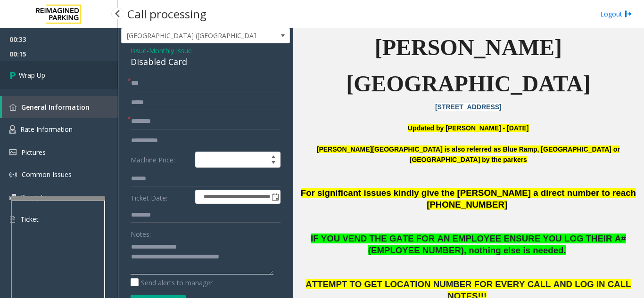
type textarea "**********"
click at [62, 77] on link "Wrap Up" at bounding box center [59, 75] width 118 height 28
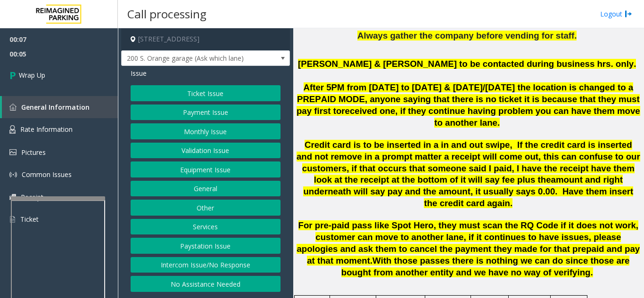
scroll to position [566, 0]
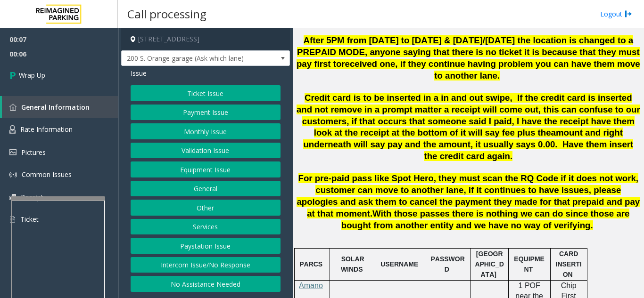
click at [231, 260] on button "Intercom Issue/No Response" at bounding box center [206, 265] width 150 height 16
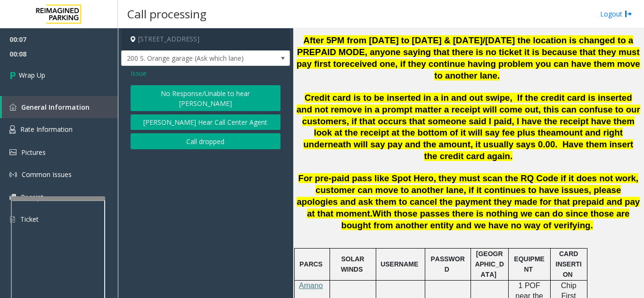
click at [207, 133] on button "Call dropped" at bounding box center [206, 141] width 150 height 16
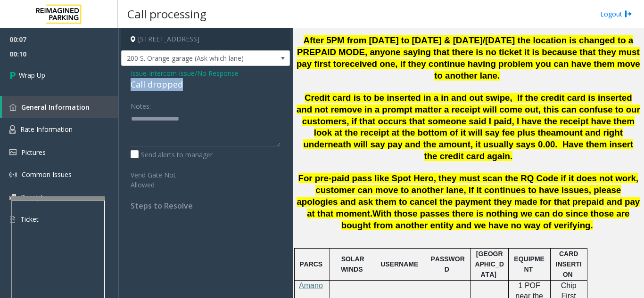
drag, startPoint x: 125, startPoint y: 84, endPoint x: 205, endPoint y: 82, distance: 79.7
click at [205, 82] on div "Issue - Intercom Issue/No Response Call dropped Notes: Send alerts to manager V…" at bounding box center [205, 143] width 169 height 154
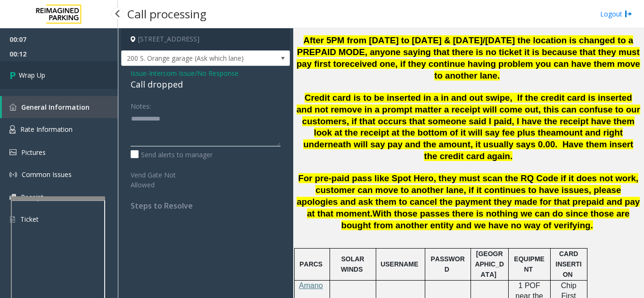
type textarea "**********"
click at [92, 85] on link "Wrap Up" at bounding box center [59, 75] width 118 height 28
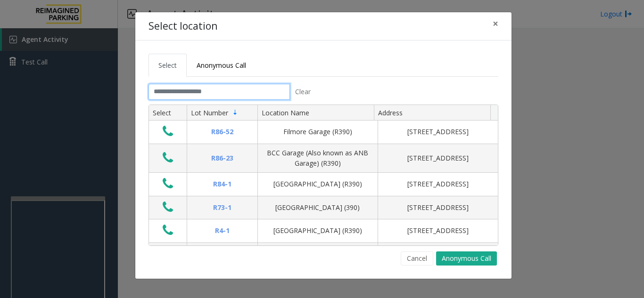
click at [230, 95] on input "text" at bounding box center [219, 92] width 141 height 16
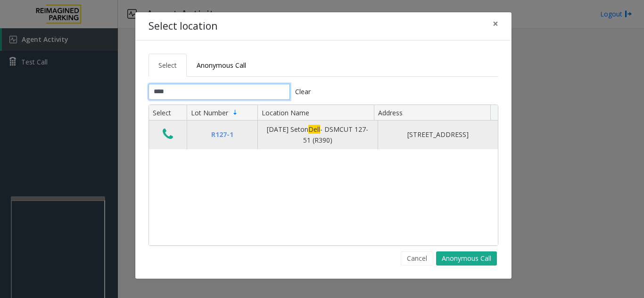
type input "****"
click at [168, 136] on icon "Data table" at bounding box center [168, 134] width 10 height 13
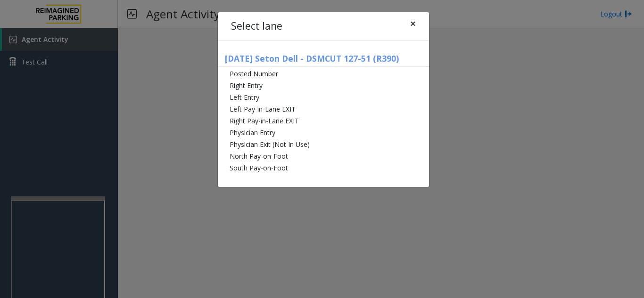
click at [410, 25] on span "×" at bounding box center [413, 23] width 6 height 13
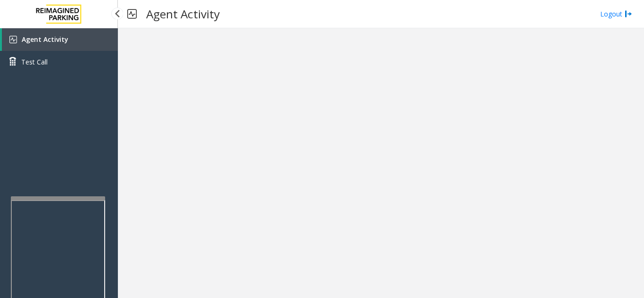
click at [112, 36] on link "Agent Activity" at bounding box center [60, 39] width 116 height 23
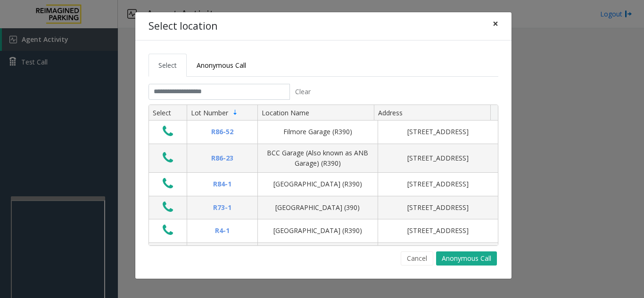
click at [491, 26] on button "×" at bounding box center [495, 23] width 19 height 23
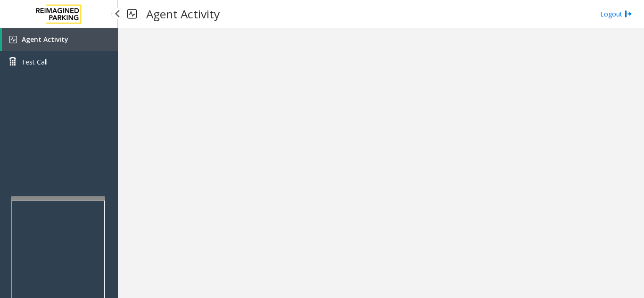
click at [98, 35] on link "Agent Activity" at bounding box center [60, 39] width 116 height 23
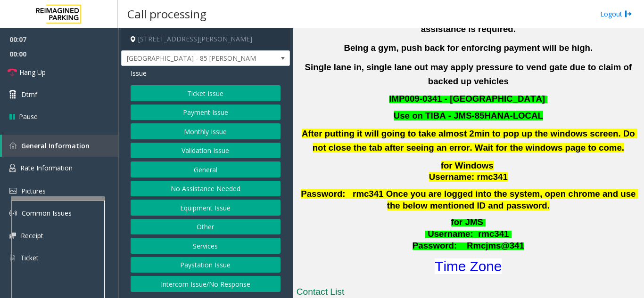
scroll to position [236, 0]
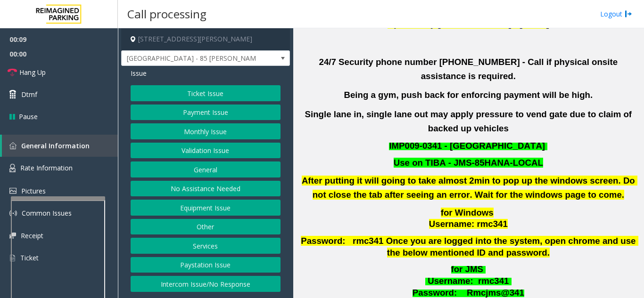
click at [237, 149] on button "Validation Issue" at bounding box center [206, 151] width 150 height 16
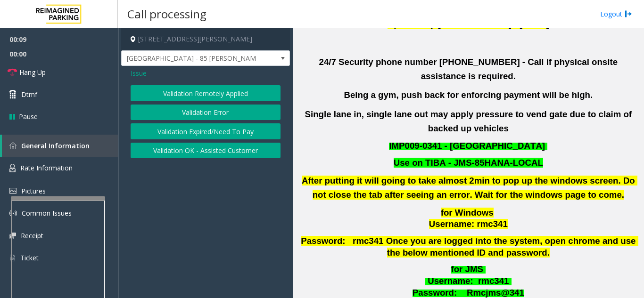
click at [228, 113] on button "Validation Error" at bounding box center [206, 113] width 150 height 16
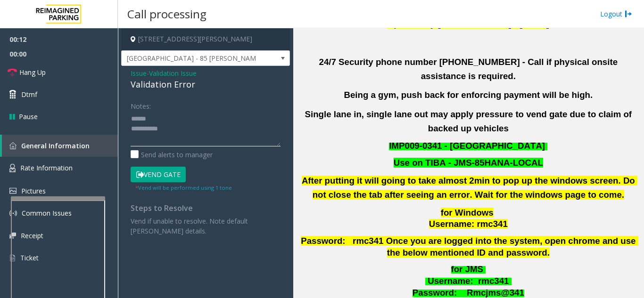
click at [156, 124] on textarea at bounding box center [206, 128] width 150 height 35
drag, startPoint x: 186, startPoint y: 86, endPoint x: 221, endPoint y: 86, distance: 35.4
click at [221, 86] on div "Issue - Validation Issue Validation Error Notes: Send alerts to manager Vend Ga…" at bounding box center [205, 156] width 169 height 180
click at [209, 117] on textarea at bounding box center [206, 128] width 150 height 35
click at [226, 117] on textarea at bounding box center [206, 128] width 150 height 35
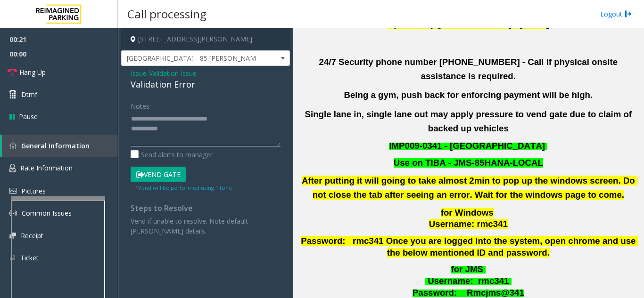
click at [186, 133] on textarea at bounding box center [206, 128] width 150 height 35
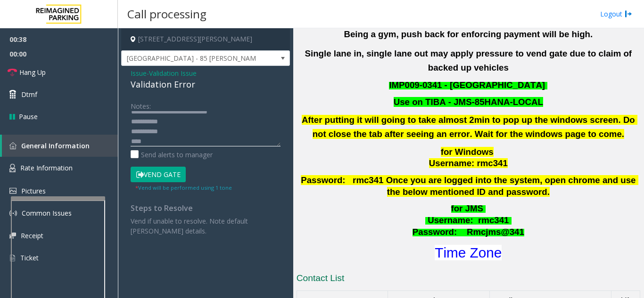
scroll to position [424, 0]
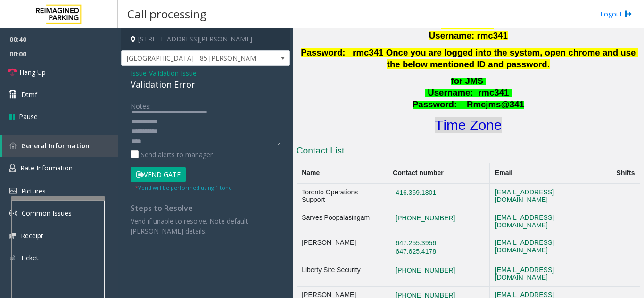
click at [466, 117] on font "Time Zone" at bounding box center [468, 125] width 67 height 16
click at [175, 146] on textarea at bounding box center [206, 128] width 150 height 35
click at [162, 173] on button "Vend Gate" at bounding box center [158, 175] width 55 height 16
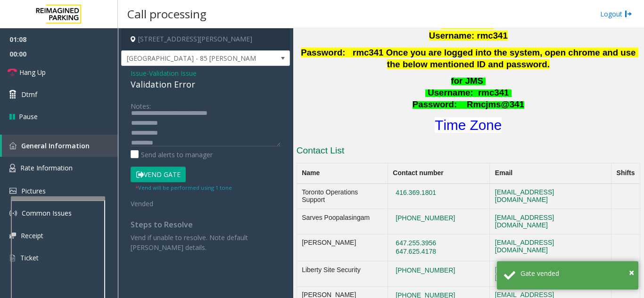
scroll to position [0, 0]
click at [228, 128] on textarea at bounding box center [206, 128] width 150 height 35
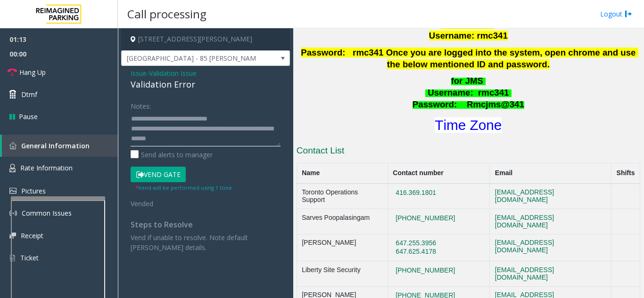
type textarea "**********"
click at [176, 109] on div "Notes:" at bounding box center [206, 122] width 150 height 49
click at [40, 66] on link "Hang Up" at bounding box center [59, 72] width 118 height 22
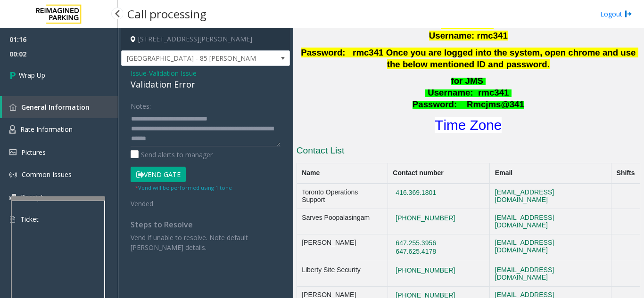
click at [69, 105] on span "General Information" at bounding box center [55, 107] width 68 height 9
click at [58, 82] on link "Wrap Up" at bounding box center [59, 75] width 118 height 28
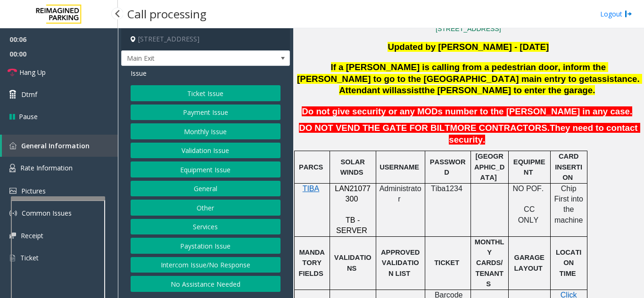
scroll to position [236, 0]
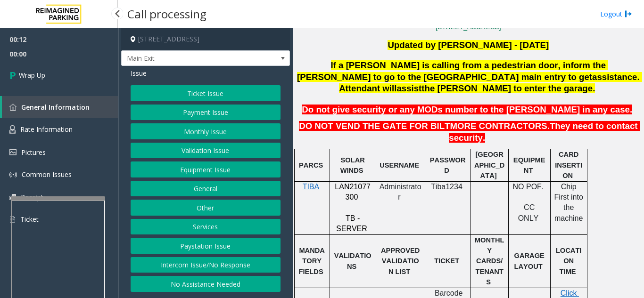
click at [233, 273] on button "Intercom Issue/No Response" at bounding box center [206, 265] width 150 height 16
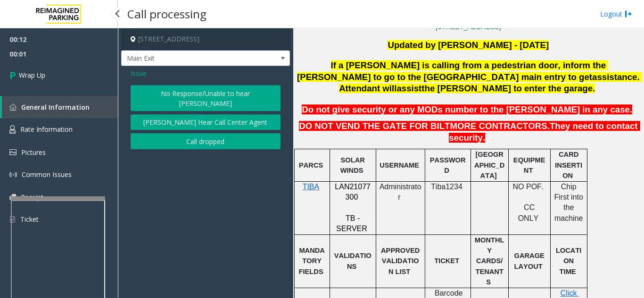
click at [199, 143] on button "Call dropped" at bounding box center [206, 141] width 150 height 16
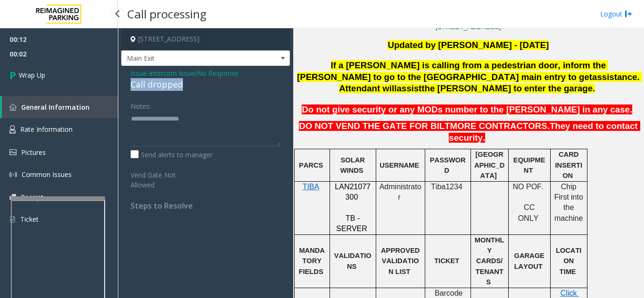
drag, startPoint x: 124, startPoint y: 96, endPoint x: 212, endPoint y: 95, distance: 87.2
click at [212, 95] on div "Issue - Intercom Issue/No Response Call dropped Notes: Send alerts to manager V…" at bounding box center [205, 143] width 169 height 154
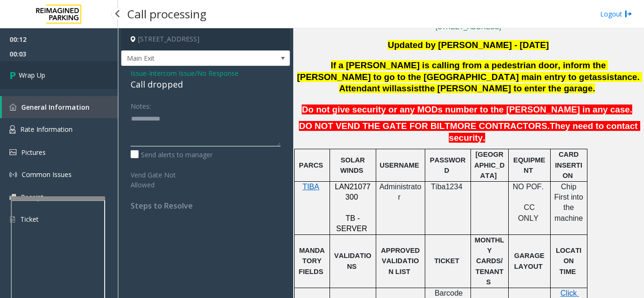
type textarea "**********"
drag, startPoint x: 86, startPoint y: 76, endPoint x: 93, endPoint y: 76, distance: 7.1
click at [86, 76] on link "Wrap Up" at bounding box center [59, 75] width 118 height 28
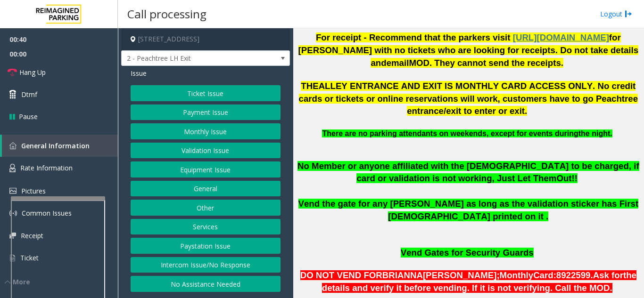
scroll to position [519, 0]
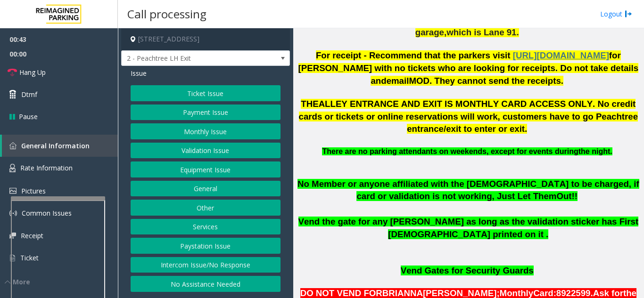
click at [219, 97] on button "Ticket Issue" at bounding box center [206, 93] width 150 height 16
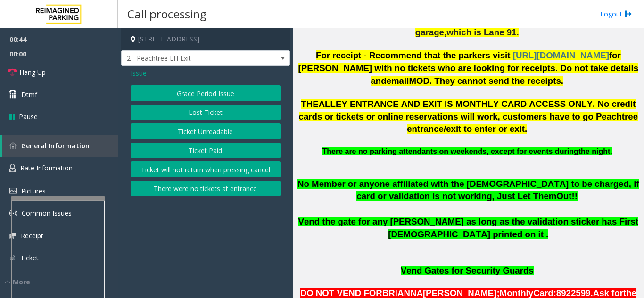
click at [217, 154] on button "Ticket Paid" at bounding box center [206, 151] width 150 height 16
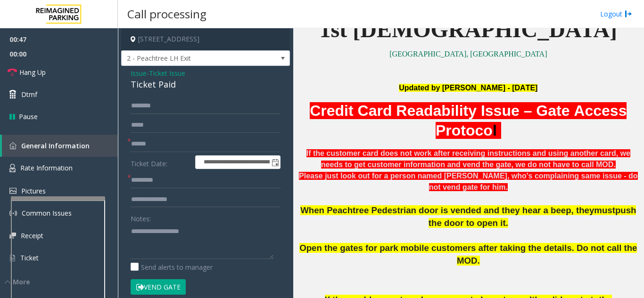
scroll to position [236, 0]
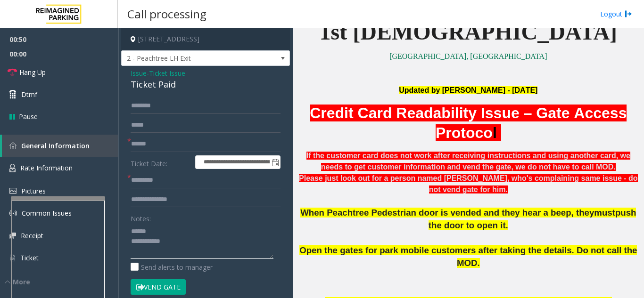
type textarea "**********"
click at [181, 189] on input "text" at bounding box center [206, 181] width 150 height 16
click at [171, 207] on input "text" at bounding box center [206, 200] width 150 height 16
type input "**********"
click at [174, 152] on input "text" at bounding box center [206, 144] width 150 height 16
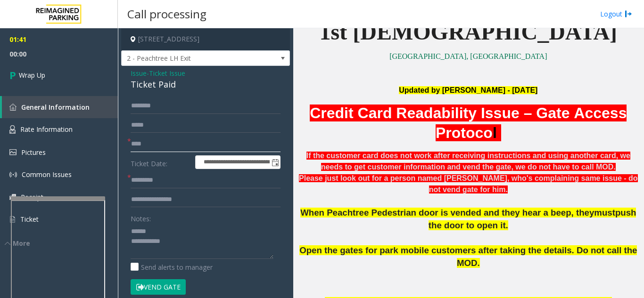
type input "****"
click at [171, 114] on input "text" at bounding box center [206, 106] width 150 height 16
type input "**"
click at [174, 234] on textarea at bounding box center [202, 241] width 143 height 35
drag, startPoint x: 128, startPoint y: 88, endPoint x: 157, endPoint y: 91, distance: 29.4
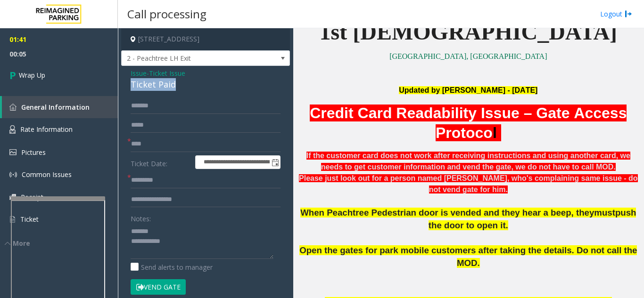
click at [182, 97] on div "**********" at bounding box center [205, 291] width 169 height 451
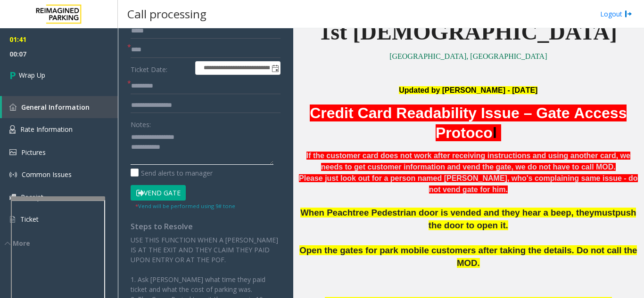
click at [185, 159] on textarea at bounding box center [202, 147] width 143 height 35
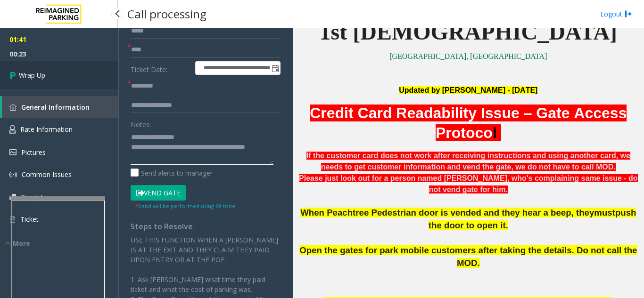
type textarea "**********"
click at [51, 72] on link "Wrap Up" at bounding box center [59, 75] width 118 height 28
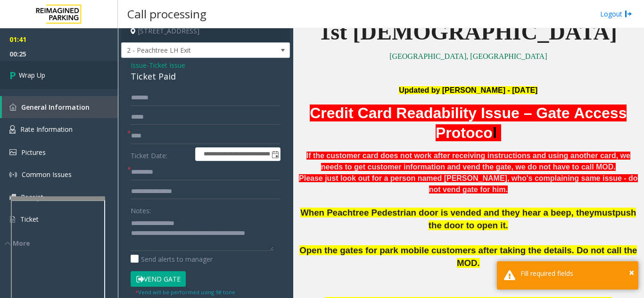
scroll to position [0, 0]
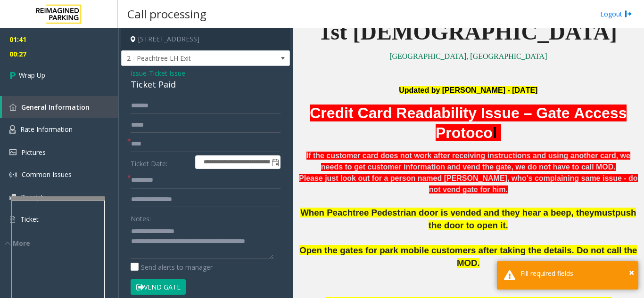
click at [171, 185] on input "text" at bounding box center [206, 181] width 150 height 16
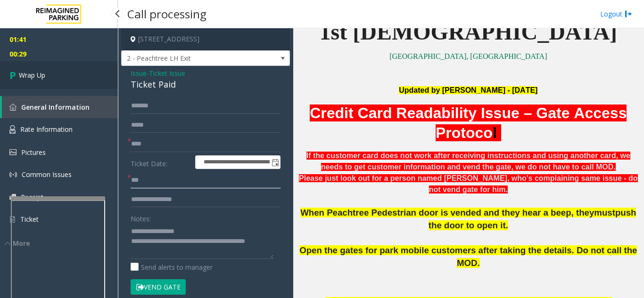
type input "**"
click at [56, 82] on link "Wrap Up" at bounding box center [59, 75] width 118 height 28
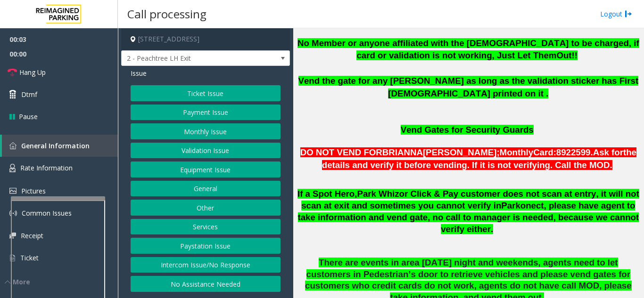
scroll to position [660, 0]
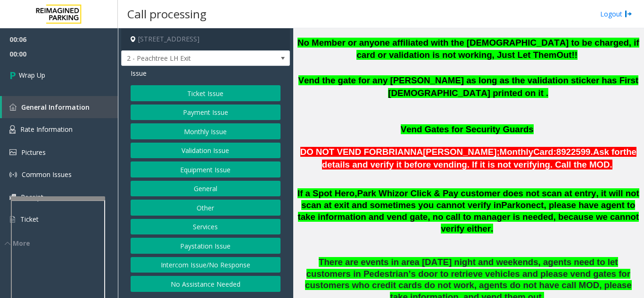
click at [215, 261] on button "Intercom Issue/No Response" at bounding box center [206, 265] width 150 height 16
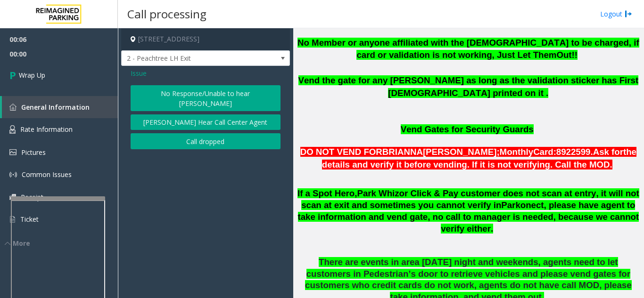
click at [210, 133] on button "Call dropped" at bounding box center [206, 141] width 150 height 16
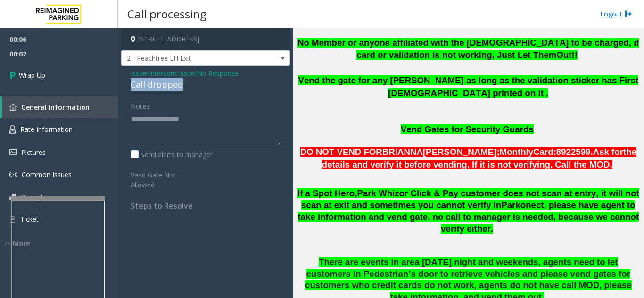
drag, startPoint x: 135, startPoint y: 84, endPoint x: 219, endPoint y: 83, distance: 83.5
click at [219, 83] on div "Issue - Intercom Issue/No Response Call dropped Notes: Send alerts to manager V…" at bounding box center [205, 143] width 169 height 154
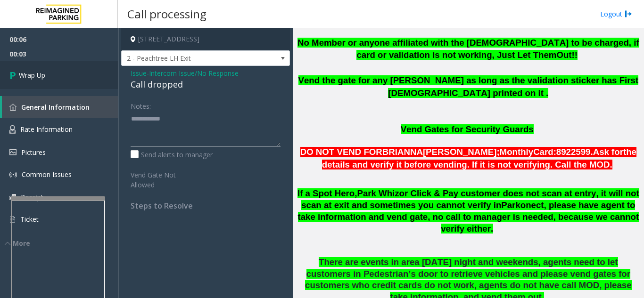
type textarea "**********"
click at [77, 85] on link "Wrap Up" at bounding box center [59, 75] width 118 height 28
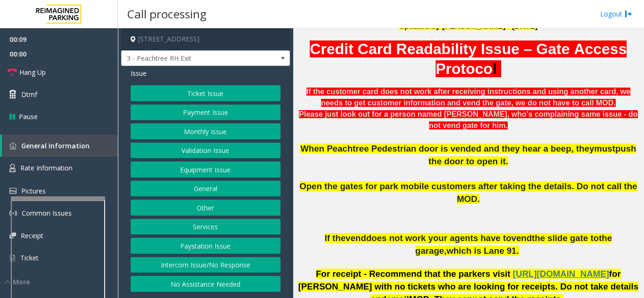
scroll to position [377, 0]
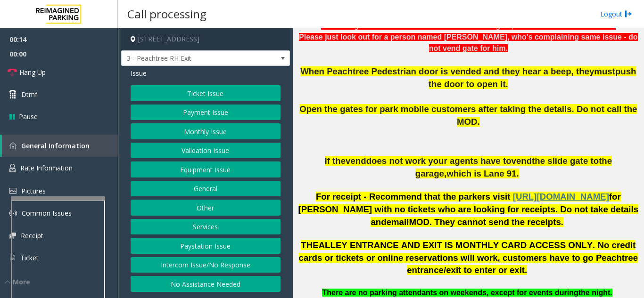
click at [231, 100] on button "Ticket Issue" at bounding box center [206, 93] width 150 height 16
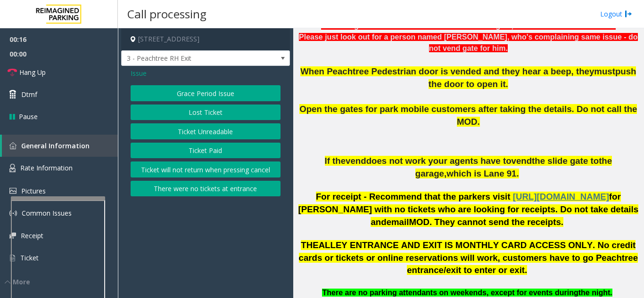
click at [223, 156] on button "Ticket Paid" at bounding box center [206, 151] width 150 height 16
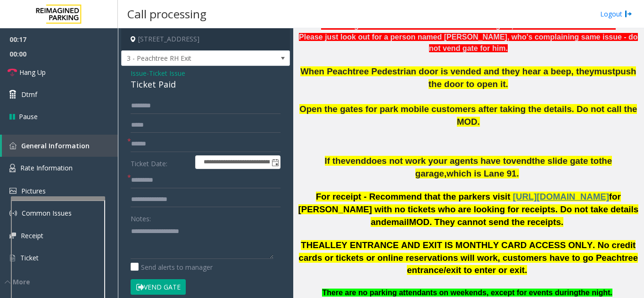
scroll to position [47, 0]
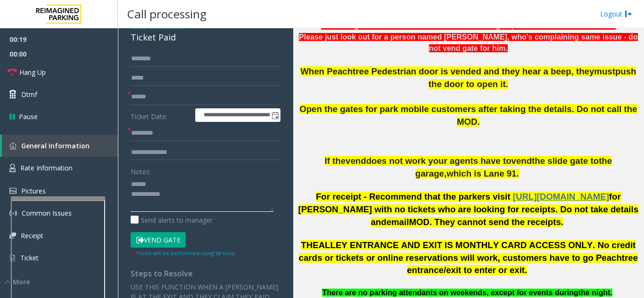
click at [168, 195] on textarea at bounding box center [202, 194] width 143 height 35
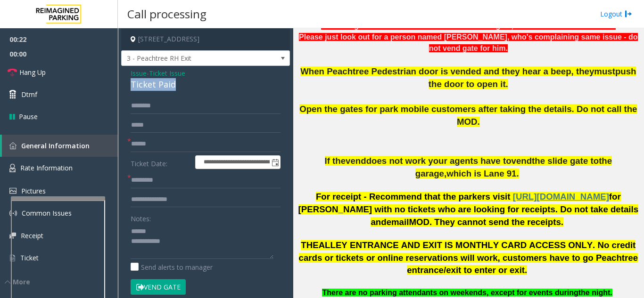
drag, startPoint x: 126, startPoint y: 91, endPoint x: 191, endPoint y: 94, distance: 65.6
click at [191, 94] on div "**********" at bounding box center [205, 291] width 169 height 451
type textarea "**********"
click at [163, 189] on input "text" at bounding box center [206, 181] width 150 height 16
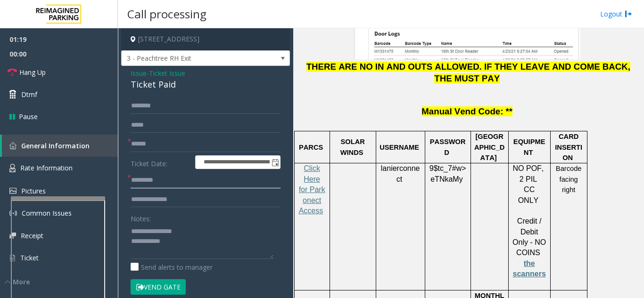
scroll to position [1461, 0]
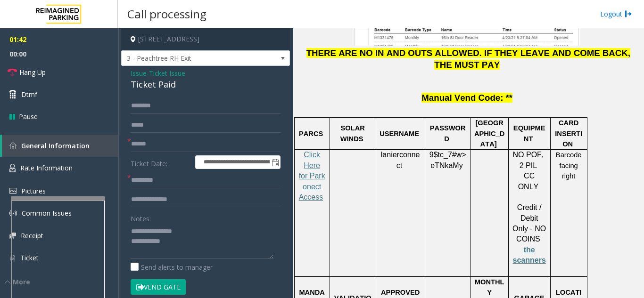
click at [129, 82] on div "**********" at bounding box center [205, 291] width 169 height 451
click at [133, 78] on span "Issue" at bounding box center [139, 73] width 16 height 10
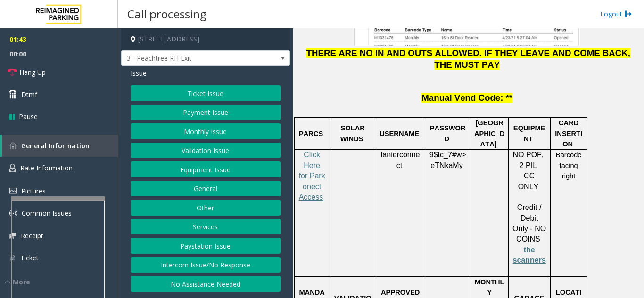
click at [191, 95] on button "Ticket Issue" at bounding box center [206, 93] width 150 height 16
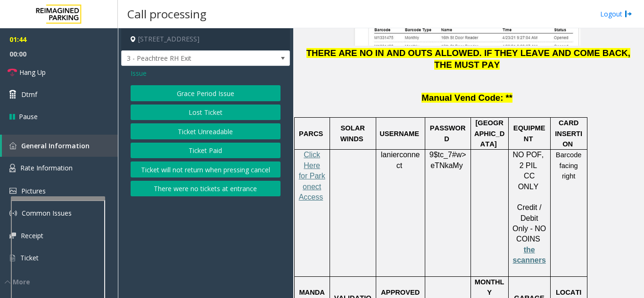
click at [198, 136] on button "Ticket Unreadable" at bounding box center [206, 132] width 150 height 16
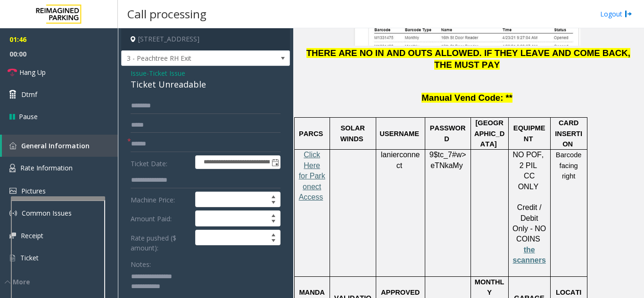
click at [315, 151] on link "Click Here for Parkonect Access" at bounding box center [312, 176] width 26 height 50
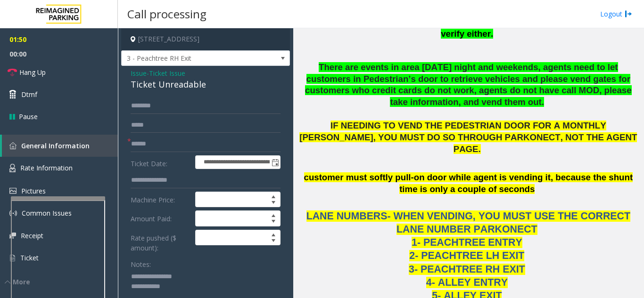
scroll to position [849, 0]
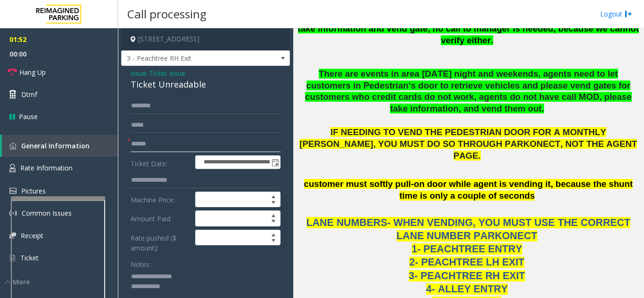
click at [198, 152] on input "text" at bounding box center [206, 144] width 150 height 16
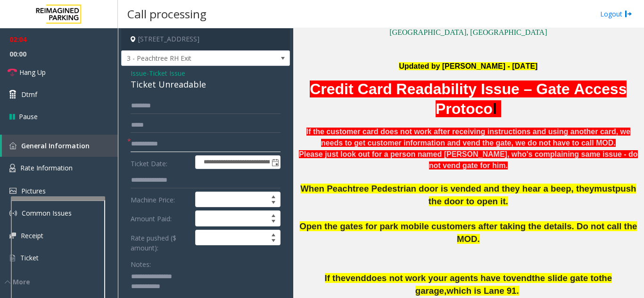
scroll to position [236, 0]
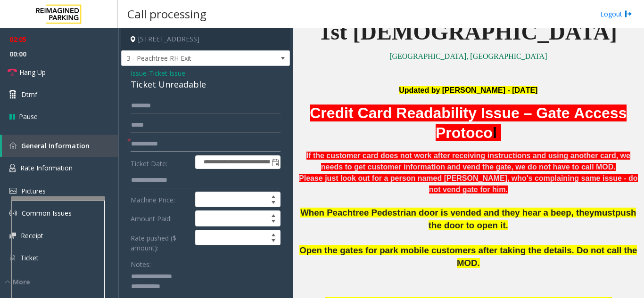
type input "**********"
drag, startPoint x: 167, startPoint y: 283, endPoint x: 185, endPoint y: 283, distance: 17.9
click at [185, 283] on textarea at bounding box center [202, 287] width 143 height 35
drag, startPoint x: 157, startPoint y: 90, endPoint x: 206, endPoint y: 92, distance: 48.6
click at [206, 91] on div "Ticket Unreadable" at bounding box center [206, 84] width 150 height 13
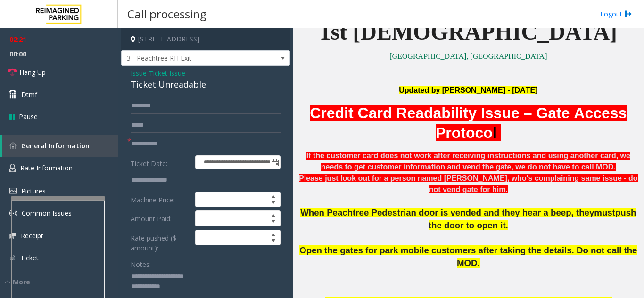
type textarea "**********"
click at [186, 253] on label "Rate pushed ($ amount):" at bounding box center [160, 241] width 65 height 23
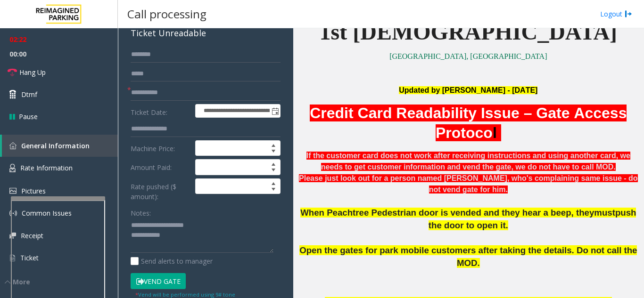
scroll to position [48, 0]
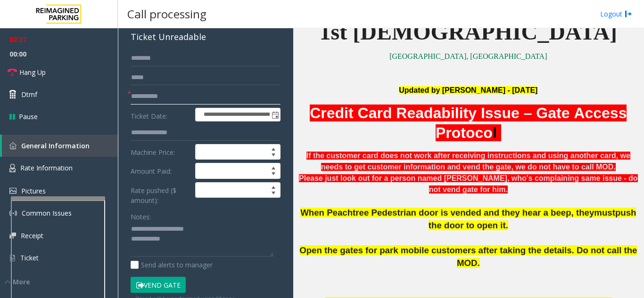
click at [144, 105] on input "**********" at bounding box center [206, 97] width 150 height 16
click at [148, 105] on input "**********" at bounding box center [206, 97] width 150 height 16
type input "**********"
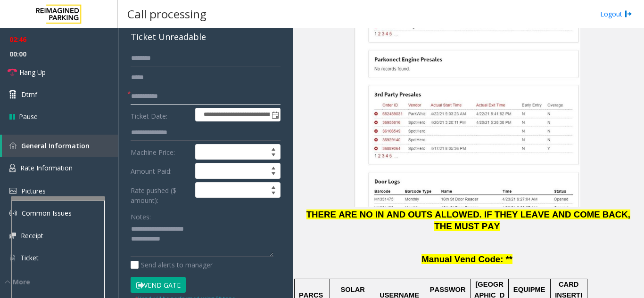
scroll to position [1414, 0]
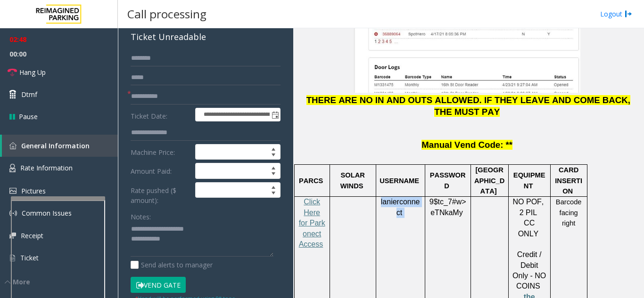
drag, startPoint x: 406, startPoint y: 126, endPoint x: 380, endPoint y: 114, distance: 29.1
click at [380, 197] on p "lanierconnect" at bounding box center [401, 207] width 42 height 21
copy p "lanierconnect"
click at [63, 169] on span "Rate Information" at bounding box center [46, 168] width 52 height 9
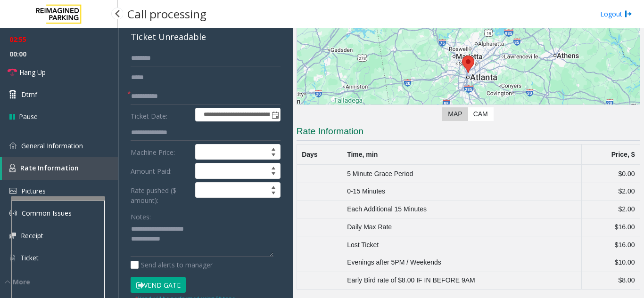
scroll to position [96, 0]
click at [64, 153] on link "General Information" at bounding box center [59, 146] width 118 height 22
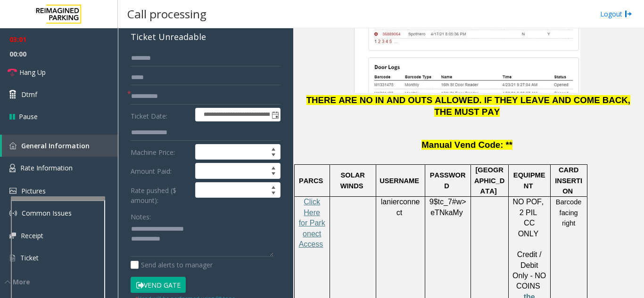
click at [50, 171] on span "Rate Information" at bounding box center [46, 168] width 52 height 9
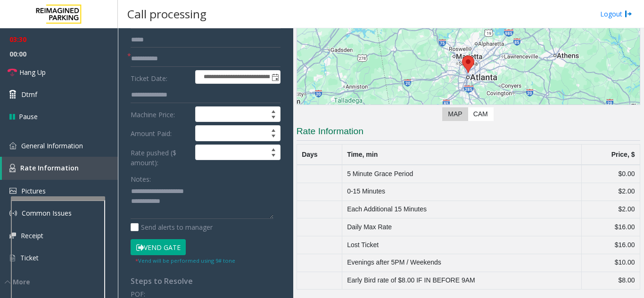
scroll to position [142, 0]
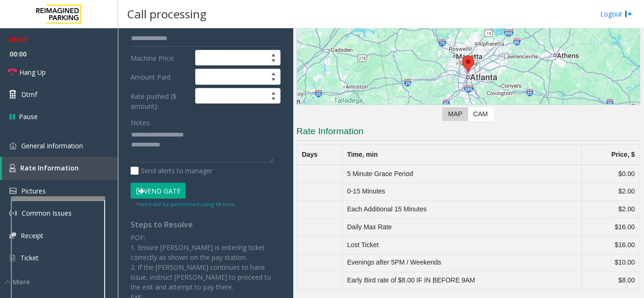
click at [157, 199] on button "Vend Gate" at bounding box center [158, 191] width 55 height 16
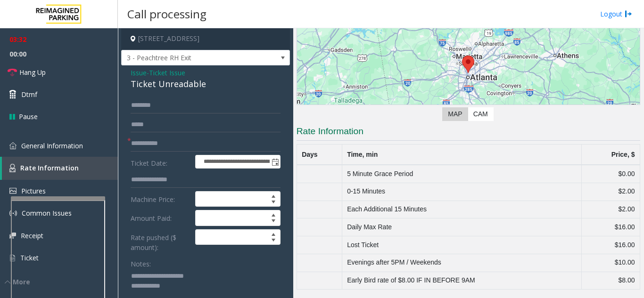
scroll to position [95, 0]
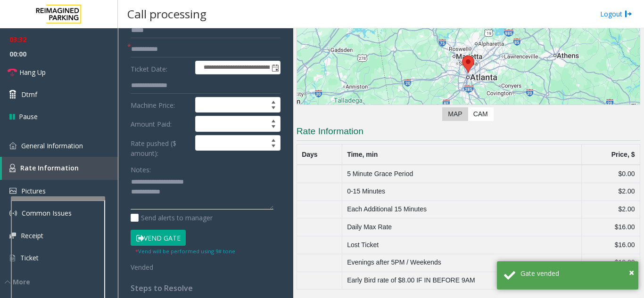
click at [205, 198] on textarea at bounding box center [202, 192] width 143 height 35
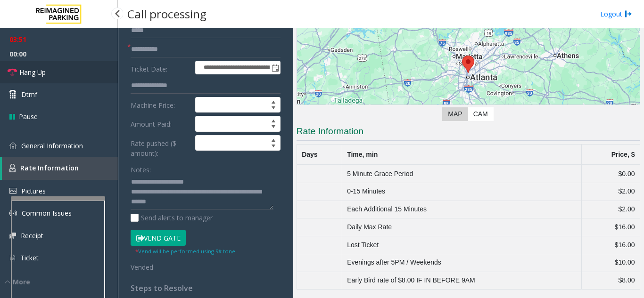
click at [65, 78] on link "Hang Up" at bounding box center [59, 72] width 118 height 22
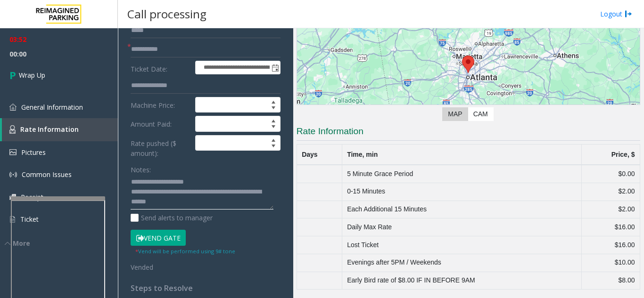
click at [203, 210] on textarea at bounding box center [202, 192] width 143 height 35
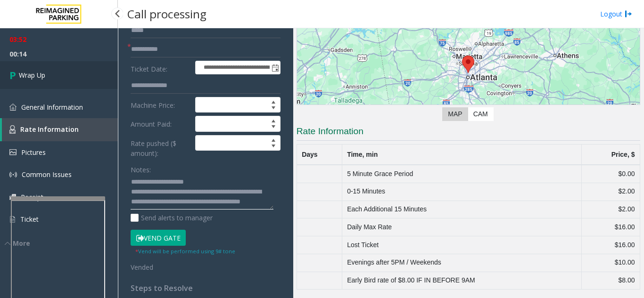
type textarea "**********"
click at [58, 80] on link "Wrap Up" at bounding box center [59, 75] width 118 height 28
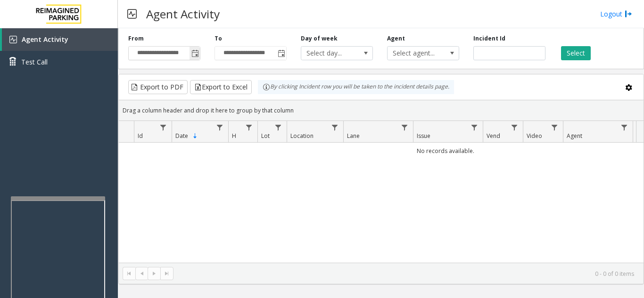
click at [195, 54] on span "Toggle popup" at bounding box center [195, 54] width 8 height 8
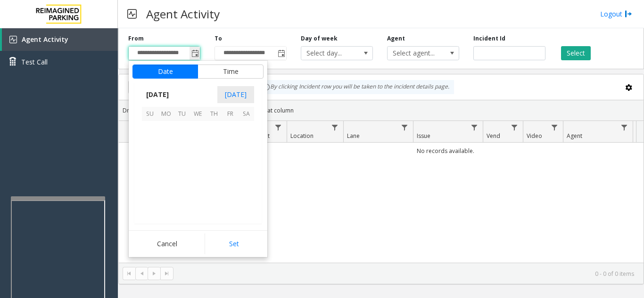
scroll to position [169317, 0]
click at [150, 147] on span "5" at bounding box center [150, 145] width 16 height 16
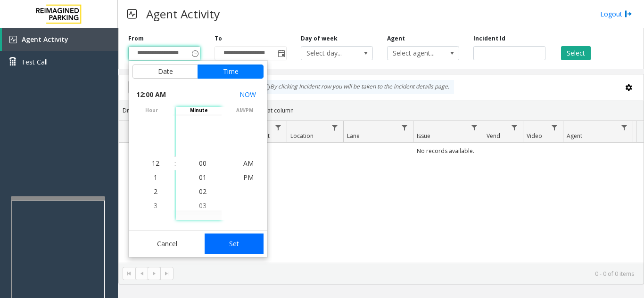
click at [244, 248] on button "Set" at bounding box center [234, 244] width 59 height 21
type input "**********"
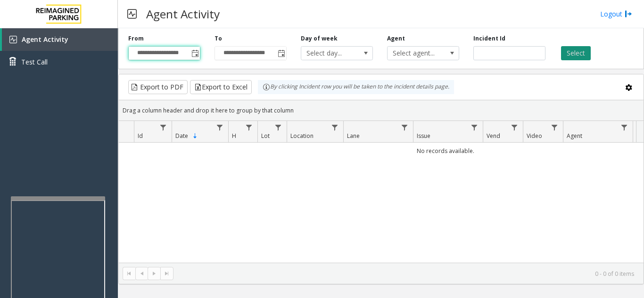
click at [571, 54] on button "Select" at bounding box center [576, 53] width 30 height 14
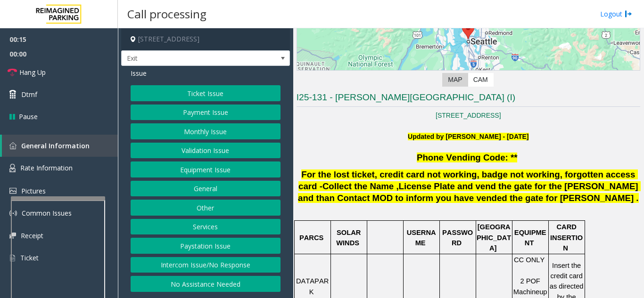
scroll to position [141, 0]
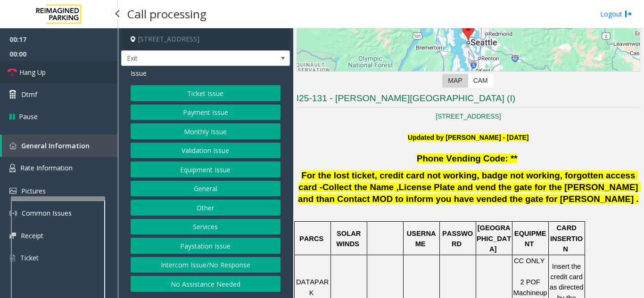
click at [71, 78] on link "Hang Up" at bounding box center [59, 72] width 118 height 22
drag, startPoint x: 192, startPoint y: 284, endPoint x: 193, endPoint y: 239, distance: 44.8
click at [192, 284] on button "No Assistance Needed" at bounding box center [206, 284] width 150 height 16
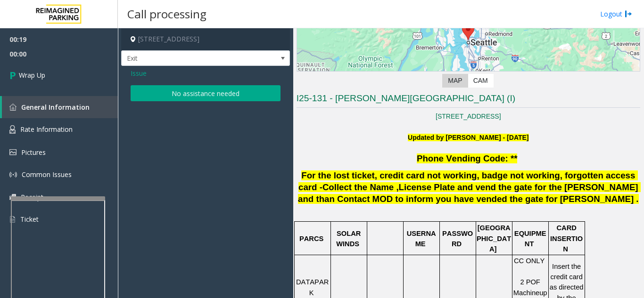
click at [171, 98] on button "No assistance needed" at bounding box center [206, 93] width 150 height 16
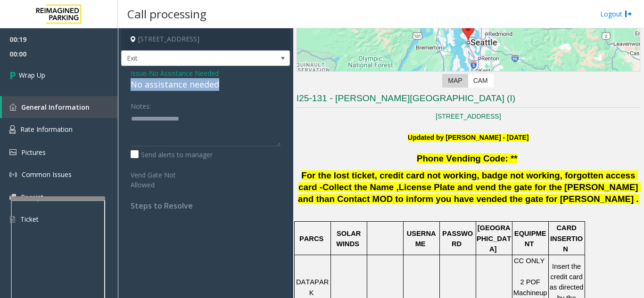
drag, startPoint x: 125, startPoint y: 84, endPoint x: 239, endPoint y: 87, distance: 114.1
click at [239, 87] on div "Issue - No Assistance Needed No assistance needed Notes: Send alerts to manager…" at bounding box center [205, 143] width 169 height 154
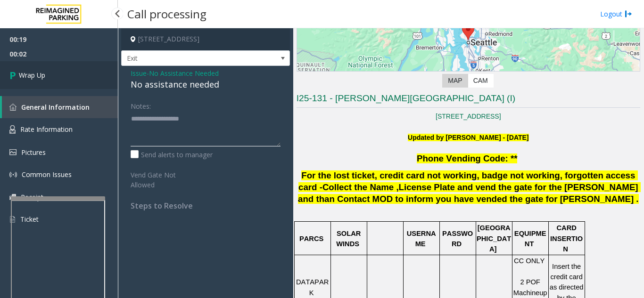
type textarea "**********"
click at [73, 79] on link "Wrap Up" at bounding box center [59, 75] width 118 height 28
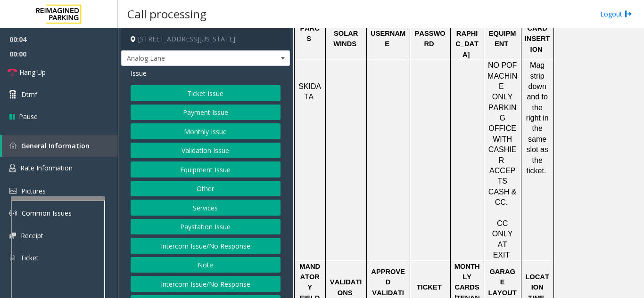
scroll to position [566, 0]
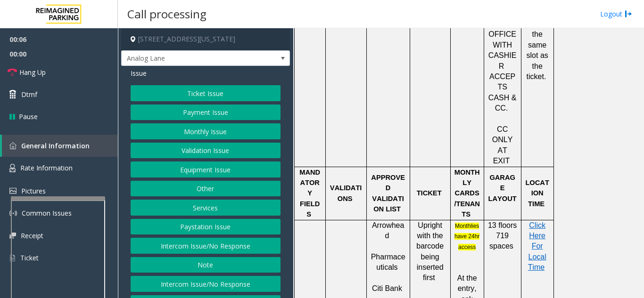
drag, startPoint x: 244, startPoint y: 256, endPoint x: 238, endPoint y: 247, distance: 10.6
click at [244, 254] on button "Intercom Issue/No Response" at bounding box center [206, 246] width 150 height 16
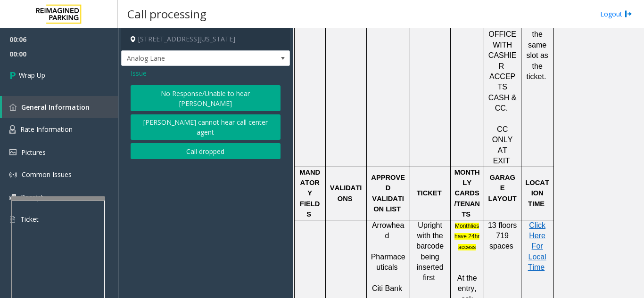
click at [212, 143] on button "Call dropped" at bounding box center [206, 151] width 150 height 16
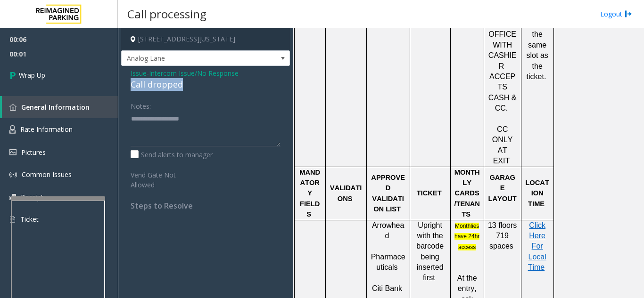
drag, startPoint x: 129, startPoint y: 85, endPoint x: 171, endPoint y: 86, distance: 42.0
click at [190, 86] on div "Issue - Intercom Issue/No Response Call dropped Notes: Send alerts to manager V…" at bounding box center [205, 143] width 169 height 154
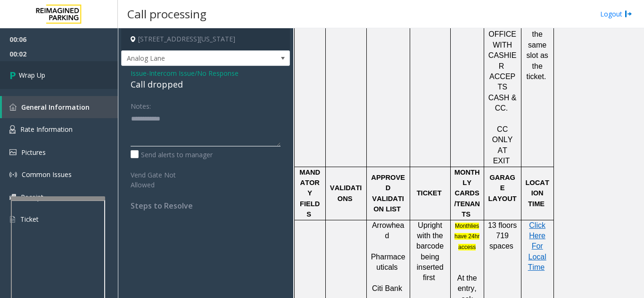
type textarea "**********"
click at [65, 83] on link "Wrap Up" at bounding box center [59, 75] width 118 height 28
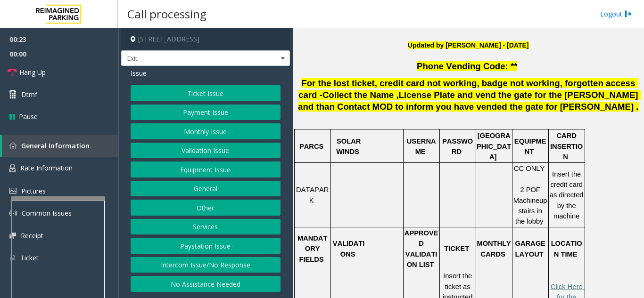
scroll to position [283, 0]
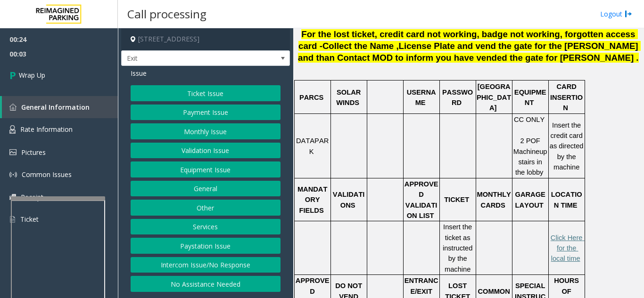
click at [191, 92] on button "Ticket Issue" at bounding box center [206, 93] width 150 height 16
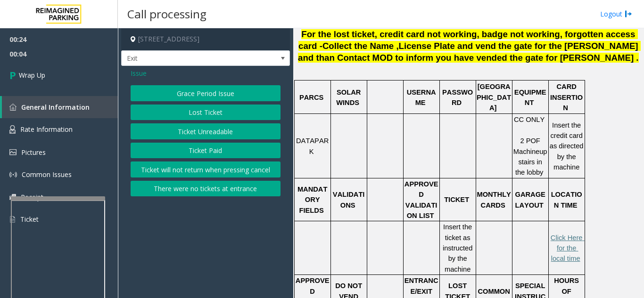
click at [199, 132] on button "Ticket Unreadable" at bounding box center [206, 132] width 150 height 16
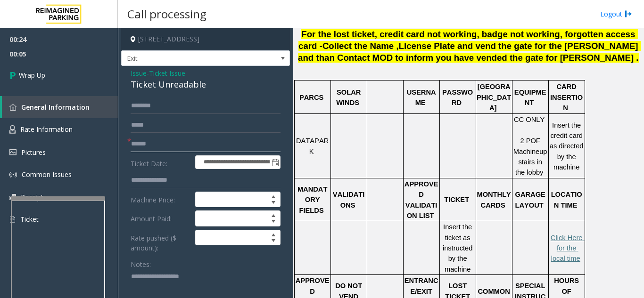
click at [175, 141] on input "text" at bounding box center [206, 144] width 150 height 16
type input "**"
click at [160, 274] on textarea at bounding box center [202, 287] width 143 height 35
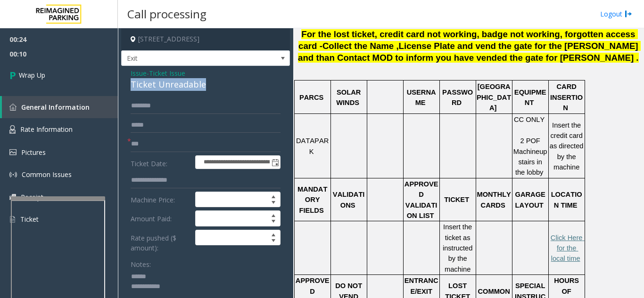
drag, startPoint x: 128, startPoint y: 87, endPoint x: 199, endPoint y: 85, distance: 71.2
click at [222, 85] on div "**********" at bounding box center [205, 264] width 169 height 397
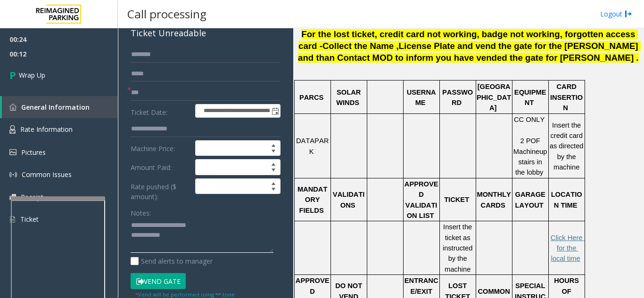
scroll to position [94, 0]
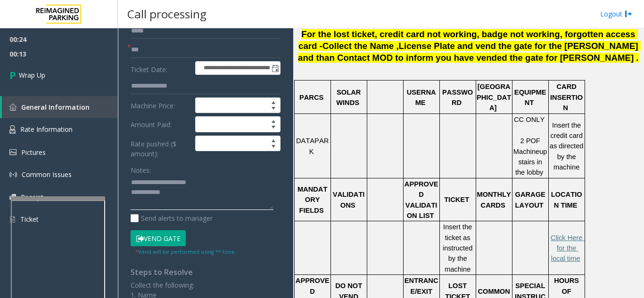
click at [201, 189] on textarea at bounding box center [202, 192] width 143 height 35
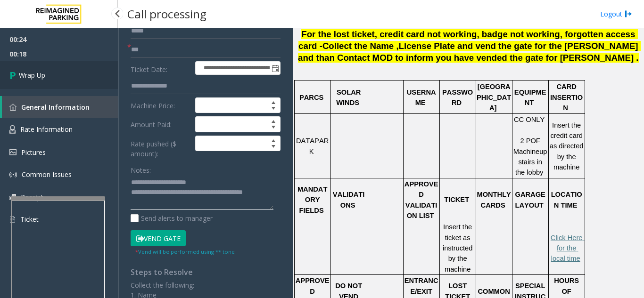
type textarea "**********"
click at [60, 74] on link "Wrap Up" at bounding box center [59, 75] width 118 height 28
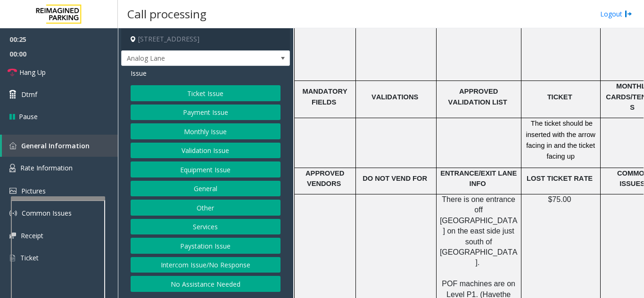
scroll to position [1603, 0]
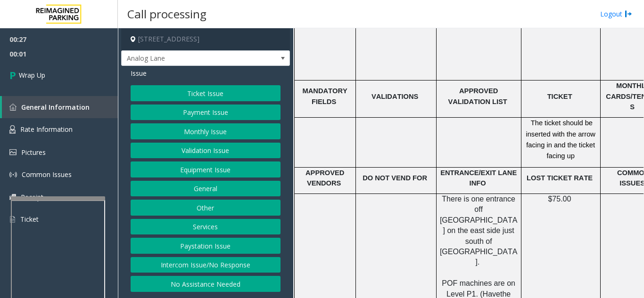
click at [232, 168] on button "Equipment Issue" at bounding box center [206, 170] width 150 height 16
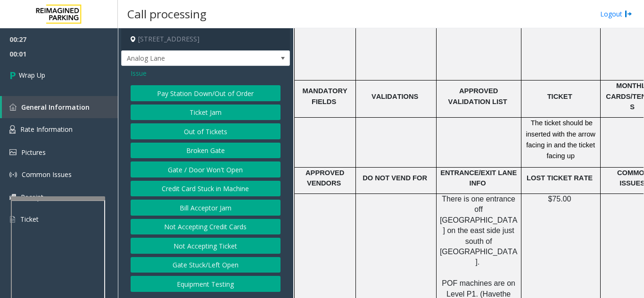
click at [228, 172] on button "Gate / Door Won't Open" at bounding box center [206, 170] width 150 height 16
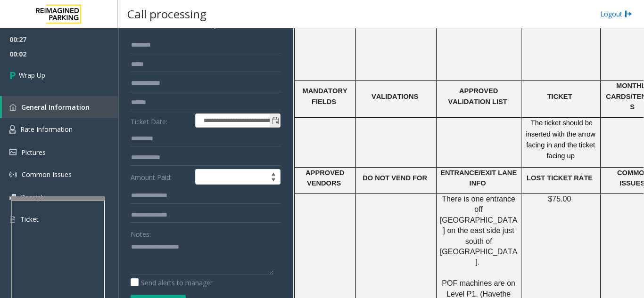
scroll to position [141, 0]
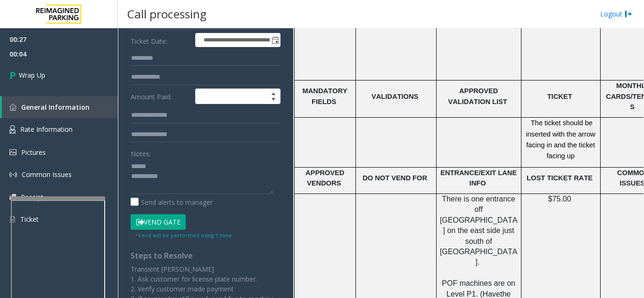
click at [182, 157] on div "Notes:" at bounding box center [206, 170] width 150 height 49
click at [178, 162] on textarea at bounding box center [202, 176] width 143 height 35
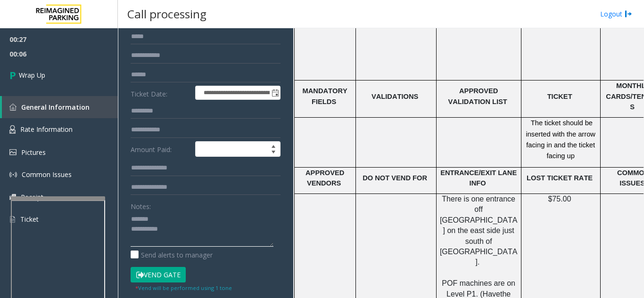
scroll to position [47, 0]
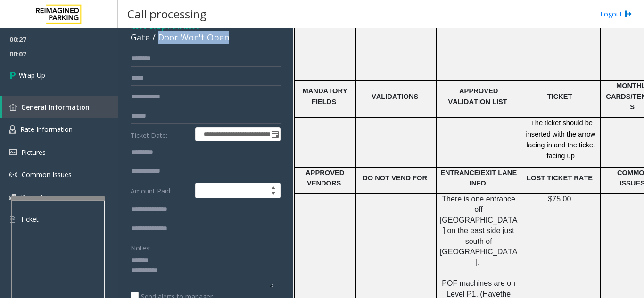
drag, startPoint x: 157, startPoint y: 40, endPoint x: 236, endPoint y: 43, distance: 79.3
click at [236, 43] on div "Gate / Door Won't Open" at bounding box center [206, 37] width 150 height 13
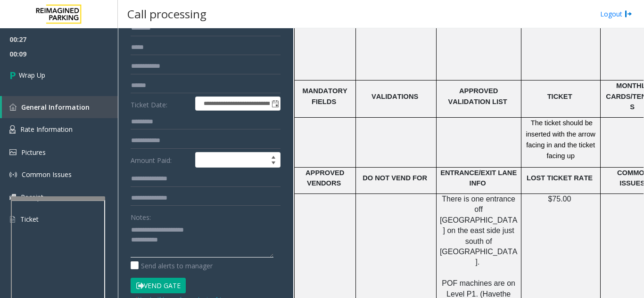
scroll to position [94, 0]
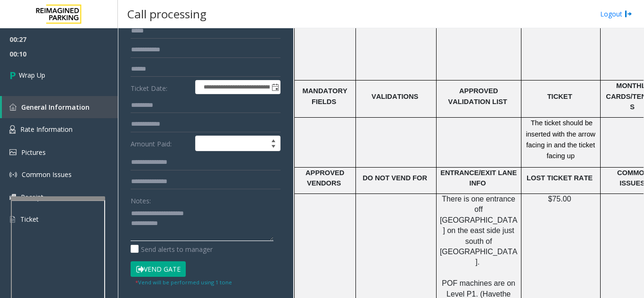
click at [181, 223] on textarea at bounding box center [202, 223] width 143 height 35
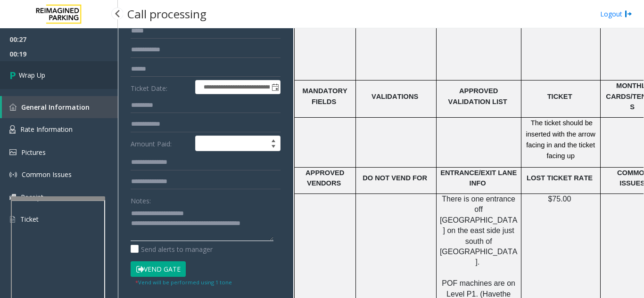
type textarea "**********"
click at [48, 80] on link "Wrap Up" at bounding box center [59, 75] width 118 height 28
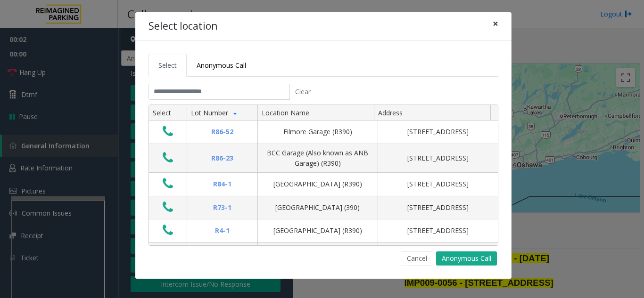
click at [493, 22] on span "×" at bounding box center [496, 23] width 6 height 13
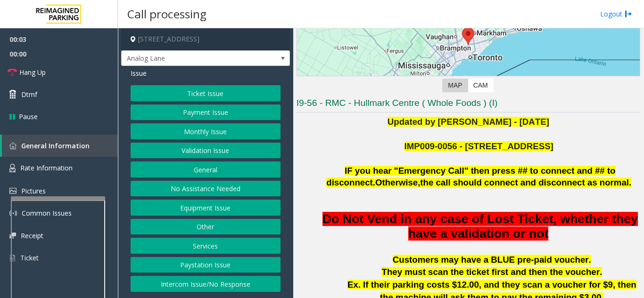
scroll to position [141, 0]
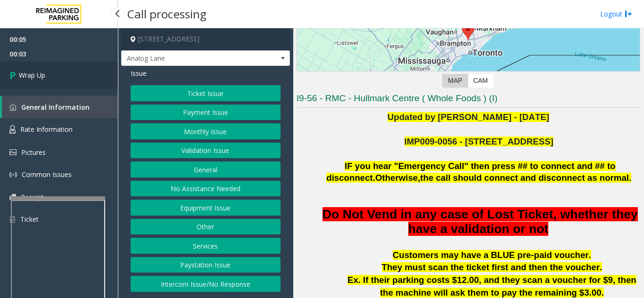
click at [69, 72] on link "Wrap Up" at bounding box center [59, 75] width 118 height 28
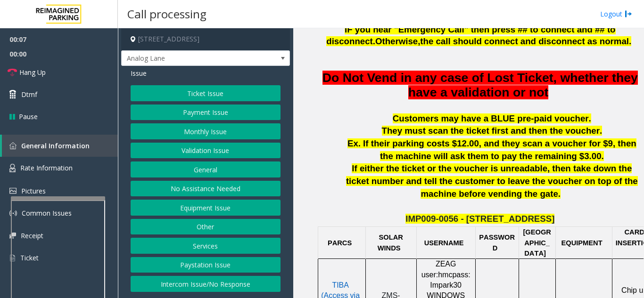
scroll to position [330, 0]
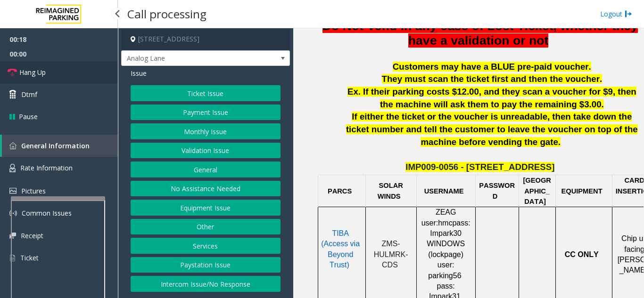
click at [26, 74] on span "Hang Up" at bounding box center [32, 72] width 26 height 10
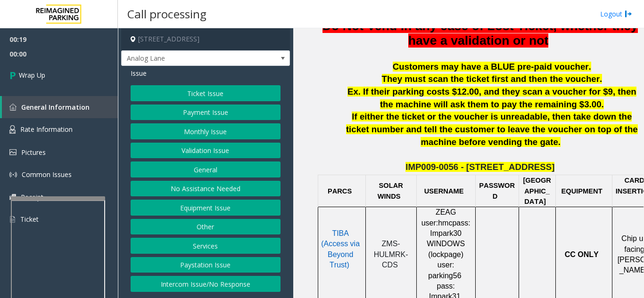
click at [203, 213] on button "Equipment Issue" at bounding box center [206, 208] width 150 height 16
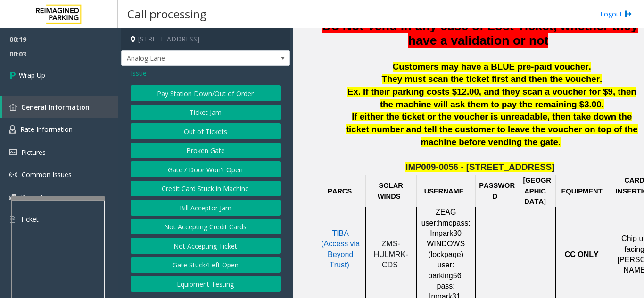
click at [216, 284] on button "Equipment Testing" at bounding box center [206, 284] width 150 height 16
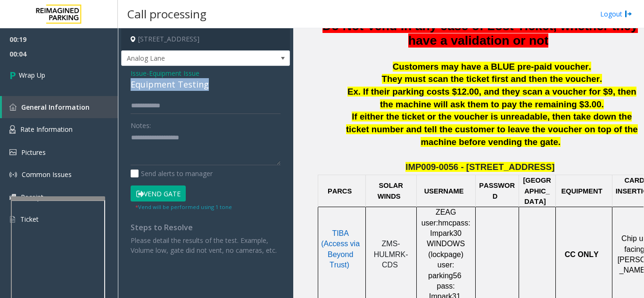
drag, startPoint x: 127, startPoint y: 86, endPoint x: 212, endPoint y: 79, distance: 84.7
click at [212, 79] on div "Issue - Equipment Issue Equipment Testing Notes: Send alerts to manager Vend Ga…" at bounding box center [205, 165] width 169 height 199
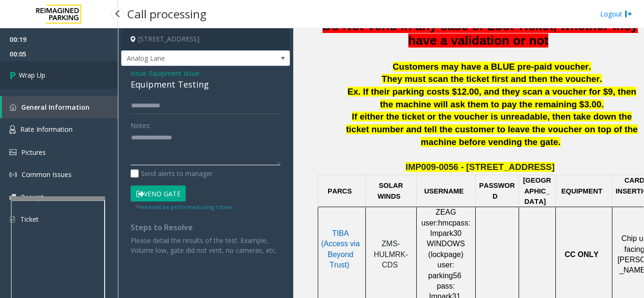
type textarea "**********"
click at [62, 82] on link "Wrap Up" at bounding box center [59, 75] width 118 height 28
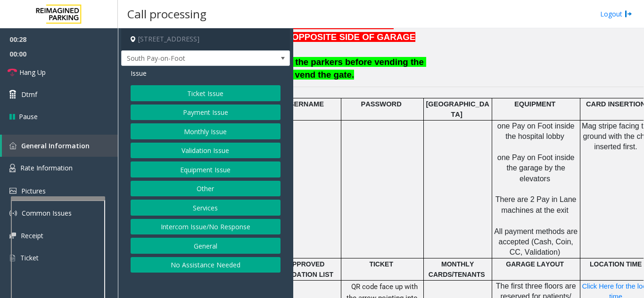
scroll to position [377, 233]
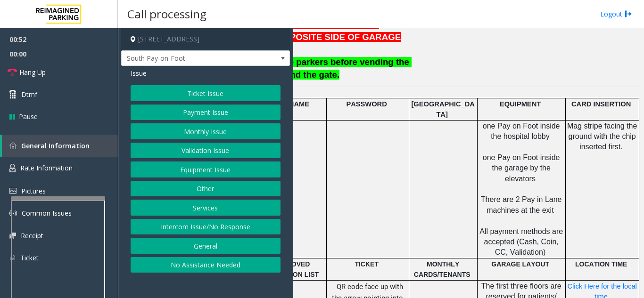
click at [217, 109] on button "Payment Issue" at bounding box center [206, 113] width 150 height 16
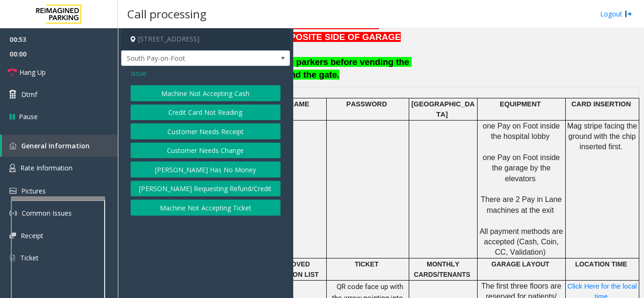
click at [210, 113] on button "Credit Card Not Reading" at bounding box center [206, 113] width 150 height 16
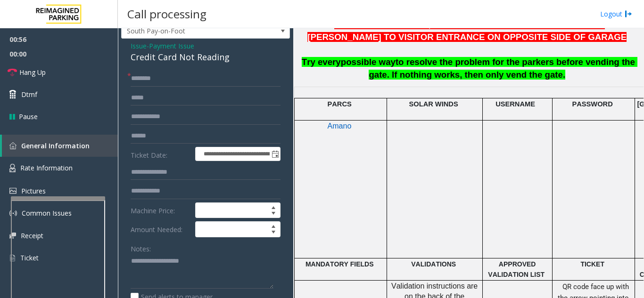
scroll to position [47, 0]
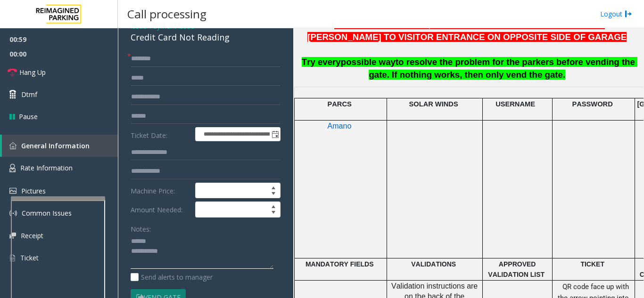
click at [167, 244] on textarea at bounding box center [202, 251] width 143 height 35
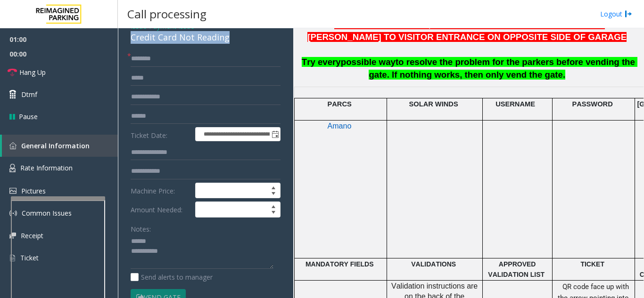
drag, startPoint x: 127, startPoint y: 38, endPoint x: 236, endPoint y: 39, distance: 108.9
click at [236, 39] on div "**********" at bounding box center [205, 298] width 169 height 558
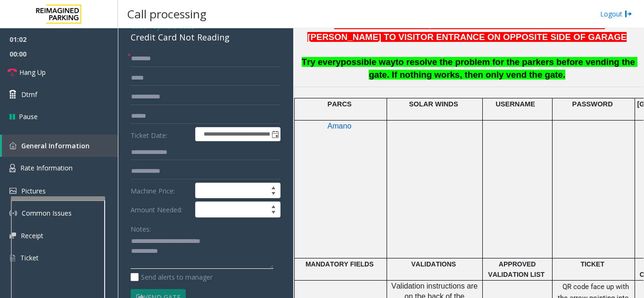
type textarea "**********"
click at [186, 63] on input "text" at bounding box center [206, 59] width 150 height 16
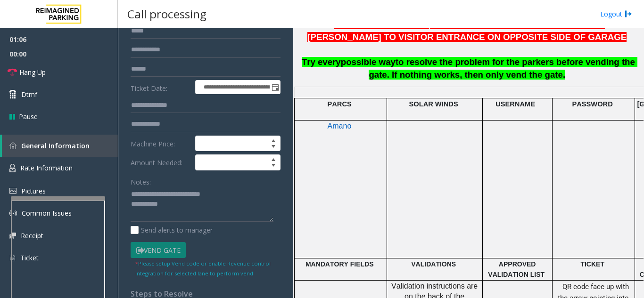
type input "**"
click at [181, 211] on textarea at bounding box center [202, 204] width 143 height 35
click at [43, 74] on span "Hang Up" at bounding box center [32, 72] width 26 height 10
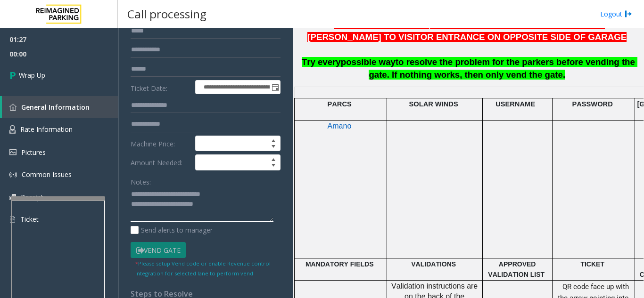
click at [237, 207] on textarea at bounding box center [202, 204] width 143 height 35
type textarea "**********"
click at [47, 80] on link "Wrap Up" at bounding box center [59, 75] width 118 height 28
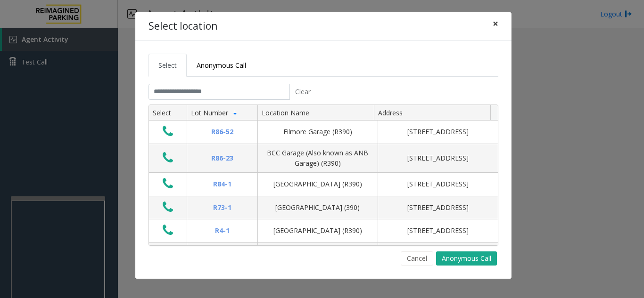
click at [491, 25] on button "×" at bounding box center [495, 23] width 19 height 23
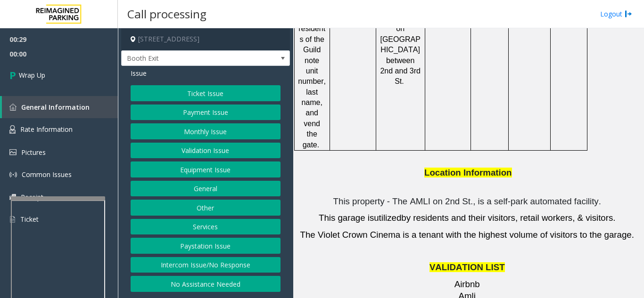
scroll to position [1179, 0]
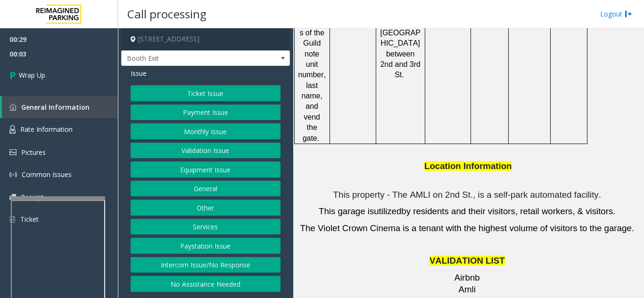
click at [215, 173] on button "Equipment Issue" at bounding box center [206, 170] width 150 height 16
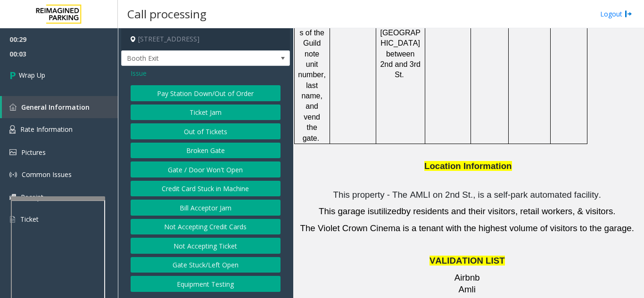
click at [215, 173] on button "Gate / Door Won't Open" at bounding box center [206, 170] width 150 height 16
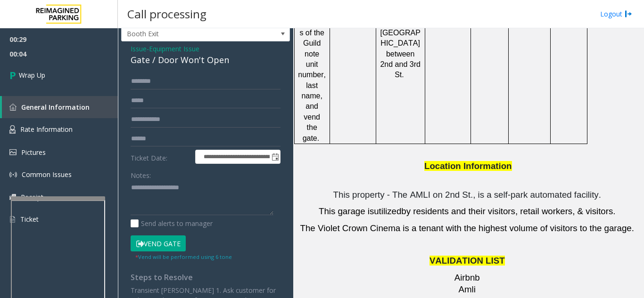
scroll to position [47, 0]
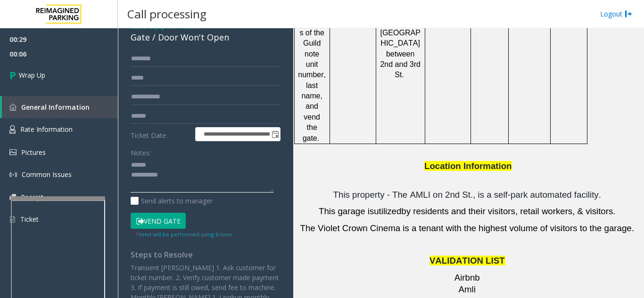
click at [163, 168] on textarea at bounding box center [202, 175] width 143 height 35
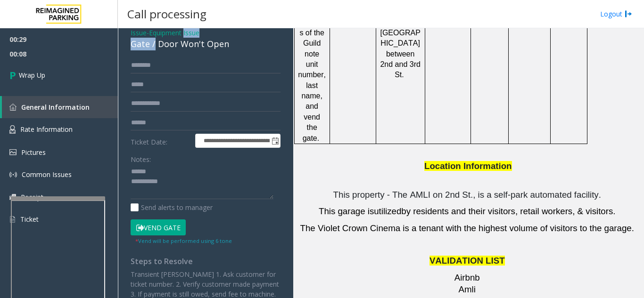
scroll to position [34, 0]
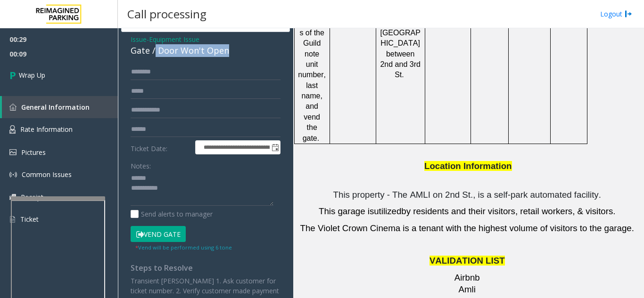
drag, startPoint x: 156, startPoint y: 37, endPoint x: 239, endPoint y: 47, distance: 84.1
click at [239, 47] on div "Gate / Door Won't Open" at bounding box center [206, 50] width 150 height 13
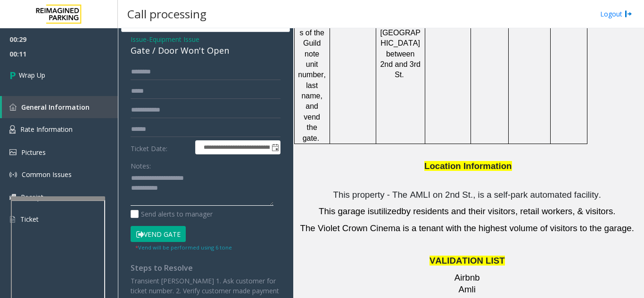
click at [206, 193] on textarea at bounding box center [202, 188] width 143 height 35
type textarea "**********"
click at [188, 155] on form "**********" at bounding box center [206, 158] width 150 height 188
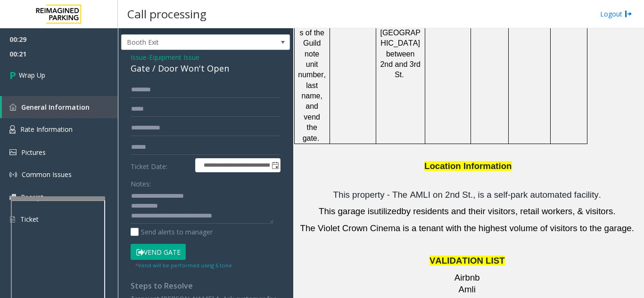
scroll to position [0, 0]
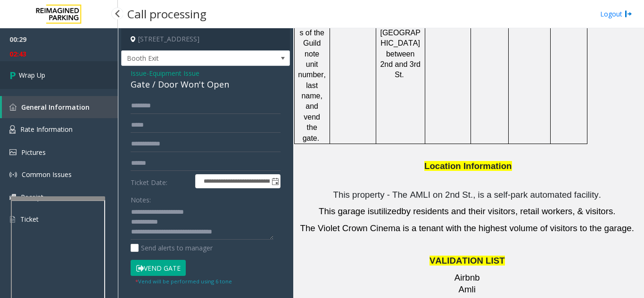
click at [60, 81] on link "Wrap Up" at bounding box center [59, 75] width 118 height 28
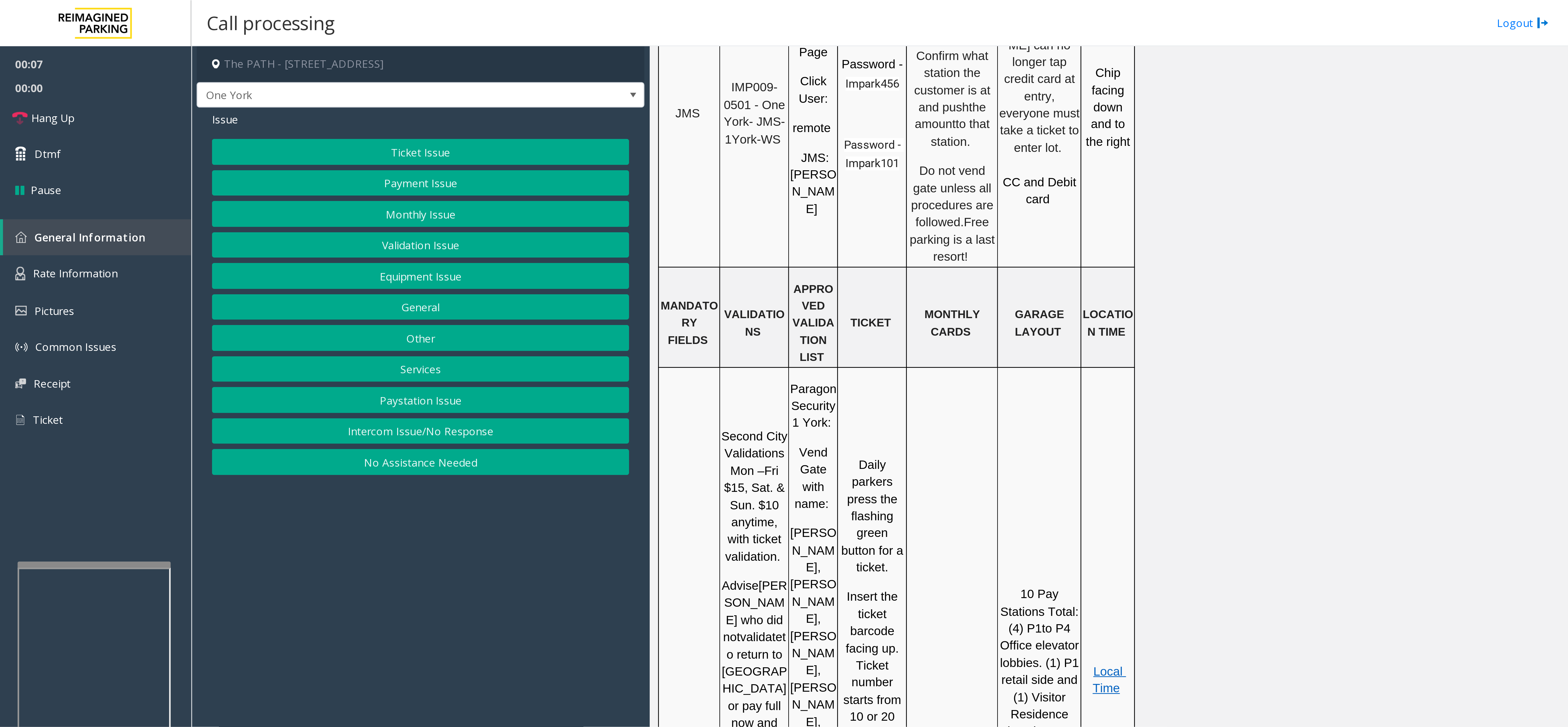
scroll to position [546, 0]
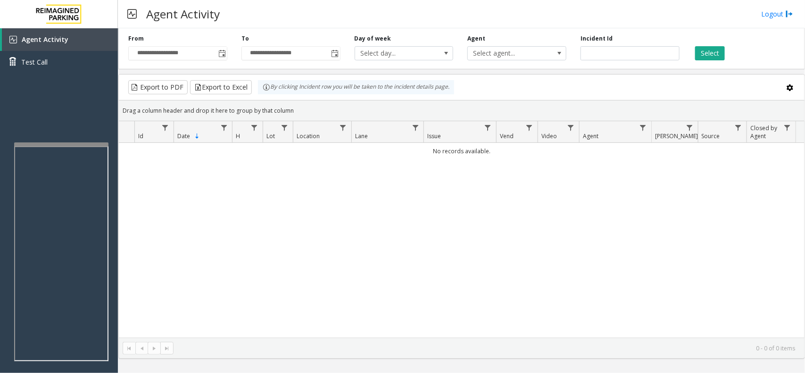
click at [663, 216] on div "No records available." at bounding box center [461, 240] width 685 height 195
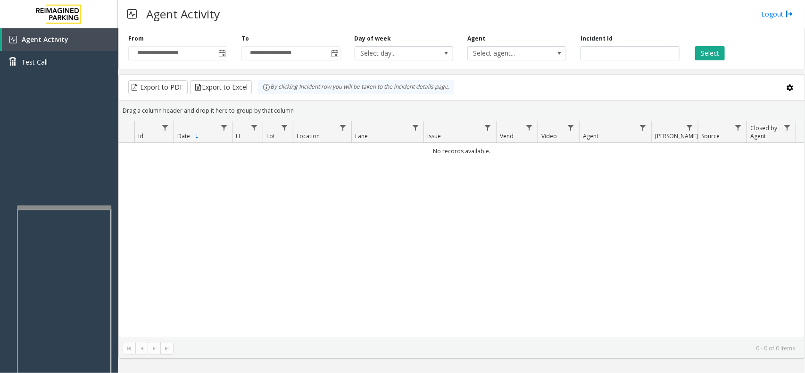
click at [69, 210] on div at bounding box center [64, 316] width 94 height 221
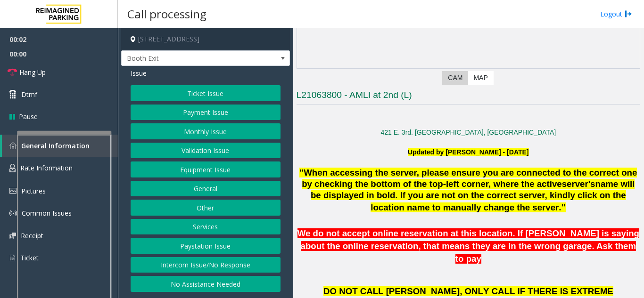
scroll to position [141, 0]
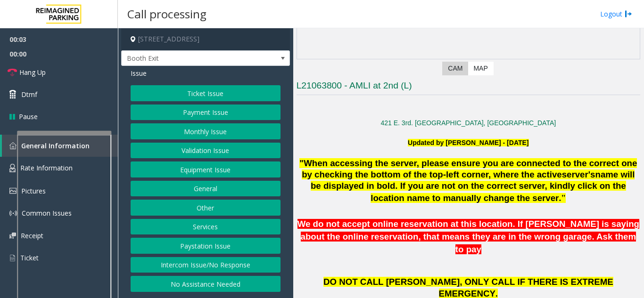
click at [578, 24] on div "Call processing Logout" at bounding box center [381, 14] width 526 height 28
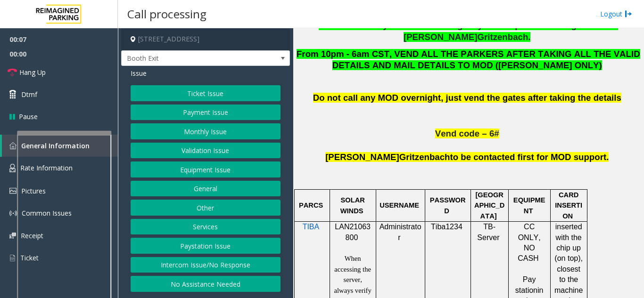
scroll to position [519, 0]
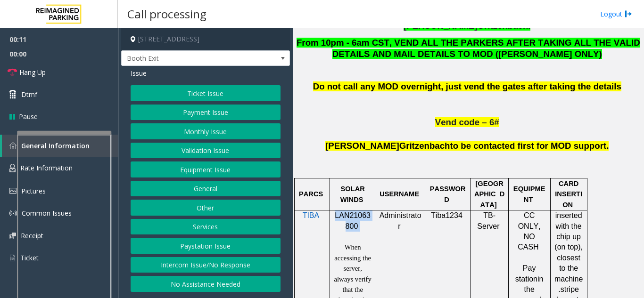
drag, startPoint x: 367, startPoint y: 182, endPoint x: 335, endPoint y: 171, distance: 34.2
copy p "LAN21063800"
click at [176, 92] on button "Ticket Issue" at bounding box center [206, 93] width 150 height 16
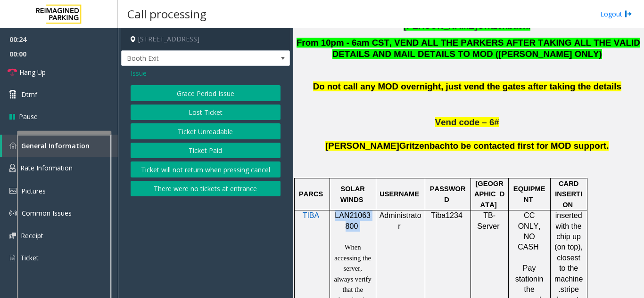
click at [207, 137] on button "Ticket Unreadable" at bounding box center [206, 132] width 150 height 16
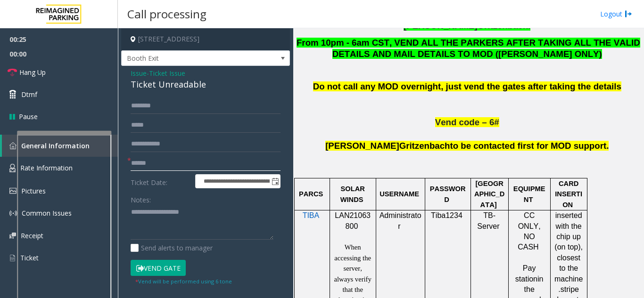
click at [191, 158] on input "text" at bounding box center [206, 164] width 150 height 16
type input "********"
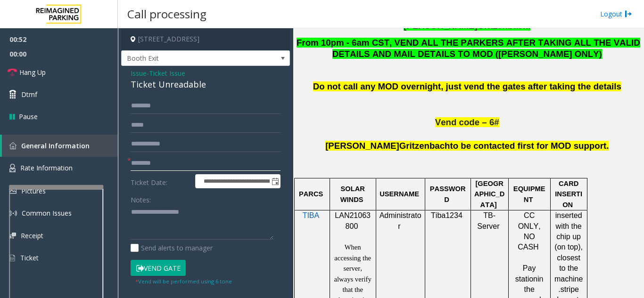
click at [60, 185] on div at bounding box center [56, 187] width 94 height 4
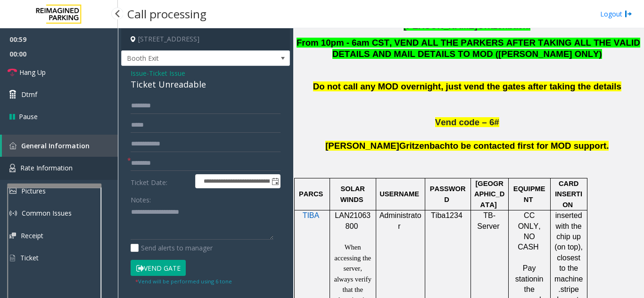
click at [49, 170] on span "Rate Information" at bounding box center [46, 168] width 52 height 9
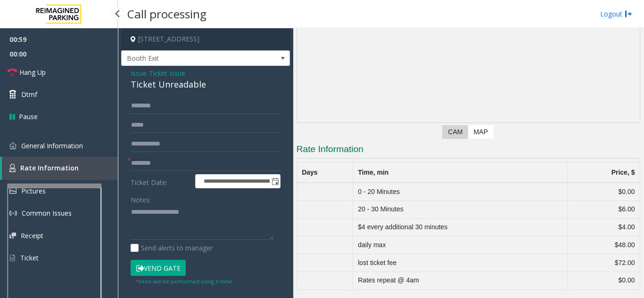
scroll to position [78, 0]
click at [63, 144] on span "General Information" at bounding box center [52, 145] width 62 height 9
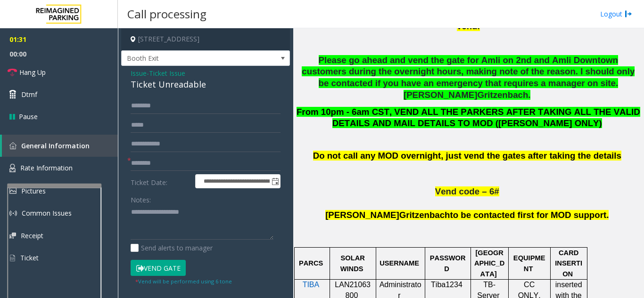
scroll to position [566, 0]
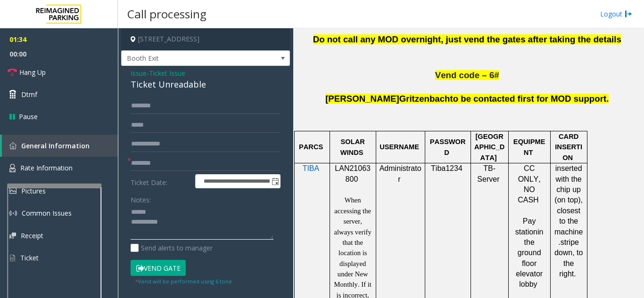
click at [178, 213] on textarea at bounding box center [202, 222] width 143 height 35
drag, startPoint x: 128, startPoint y: 83, endPoint x: 216, endPoint y: 85, distance: 88.2
click at [216, 85] on div "**********" at bounding box center [205, 247] width 169 height 363
click at [205, 231] on textarea at bounding box center [202, 222] width 143 height 35
click at [233, 231] on textarea at bounding box center [202, 222] width 143 height 35
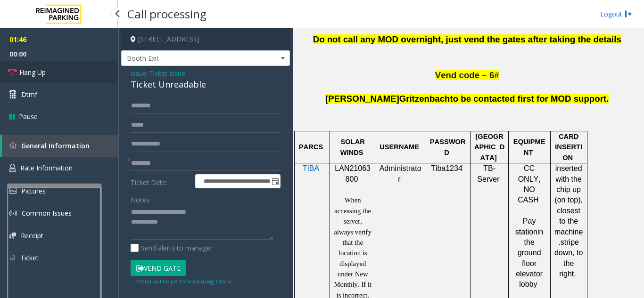
click at [62, 78] on link "Hang Up" at bounding box center [59, 72] width 118 height 22
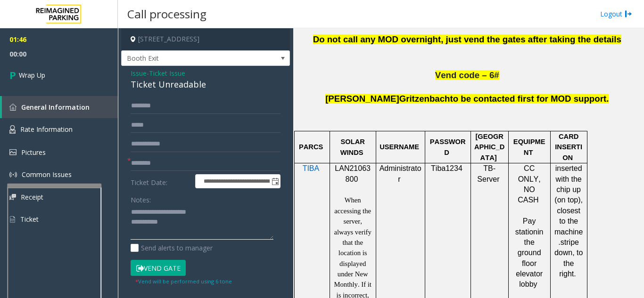
click at [202, 225] on textarea at bounding box center [202, 222] width 143 height 35
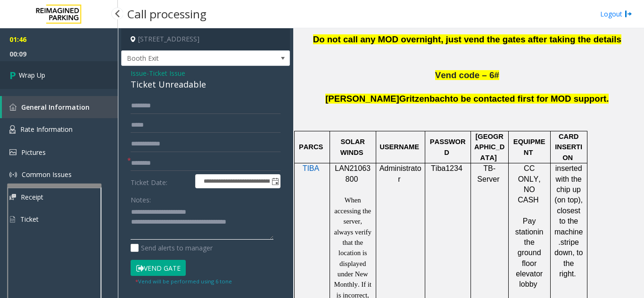
type textarea "**********"
click at [59, 83] on link "Wrap Up" at bounding box center [59, 75] width 118 height 28
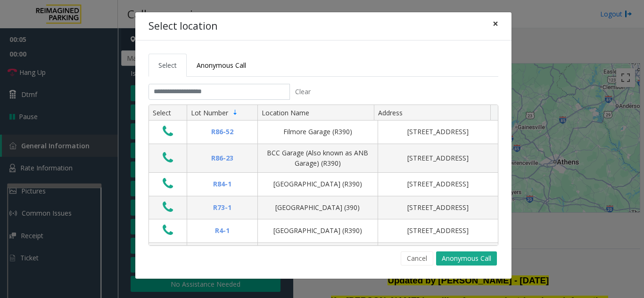
click at [497, 26] on span "×" at bounding box center [496, 23] width 6 height 13
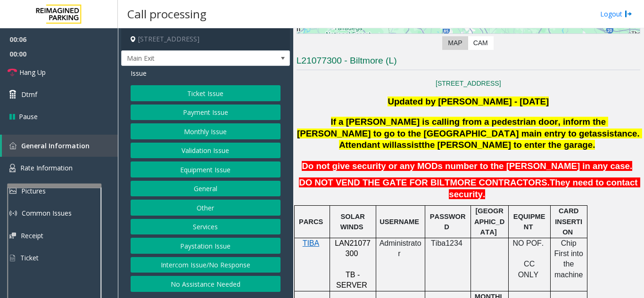
scroll to position [189, 0]
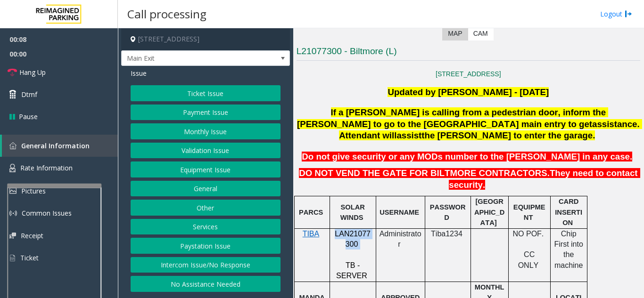
drag, startPoint x: 360, startPoint y: 223, endPoint x: 323, endPoint y: 218, distance: 37.6
click at [323, 229] on tr "TIBA LAN21077300 TB - SERVER Administrator Tiba1234 NO POF. CC ONLY Chip First …" at bounding box center [440, 255] width 293 height 53
copy tr "LAN21077300"
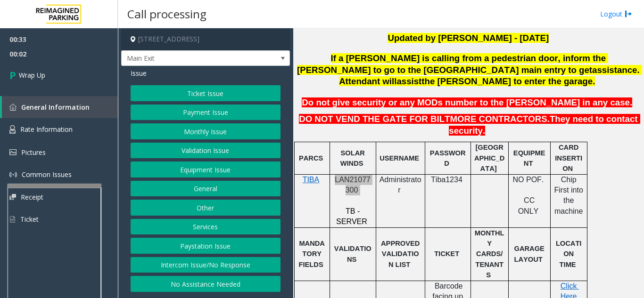
scroll to position [133, 0]
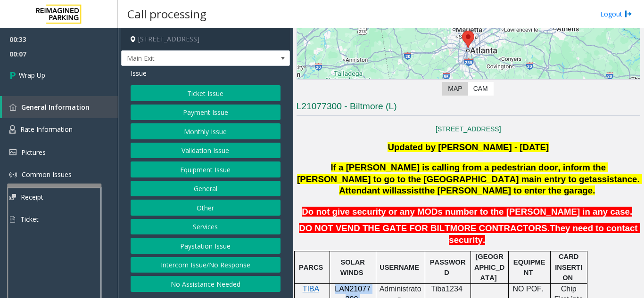
click at [184, 178] on button "Equipment Issue" at bounding box center [206, 170] width 150 height 16
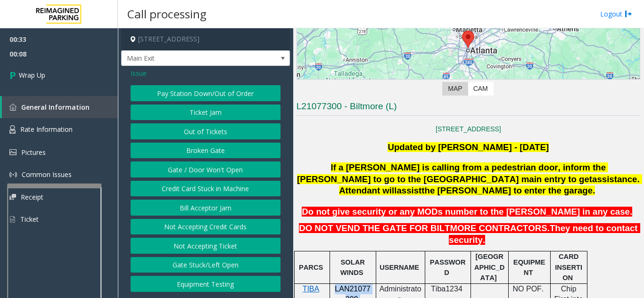
click at [184, 178] on button "Gate / Door Won't Open" at bounding box center [206, 170] width 150 height 16
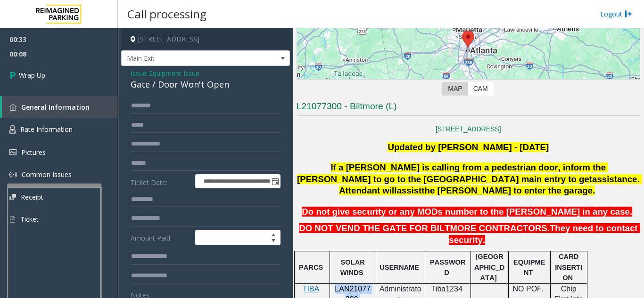
scroll to position [47, 0]
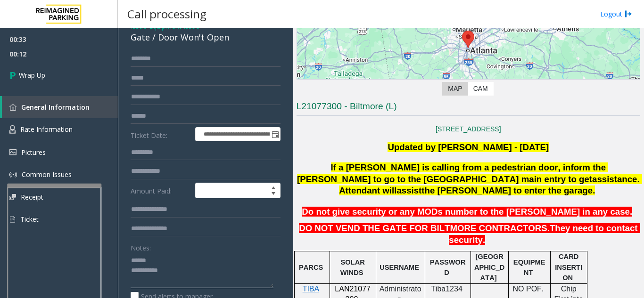
click at [157, 271] on textarea at bounding box center [202, 270] width 143 height 35
drag, startPoint x: 156, startPoint y: 46, endPoint x: 230, endPoint y: 50, distance: 73.7
click at [232, 44] on div "Gate / Door Won't Open" at bounding box center [206, 37] width 150 height 13
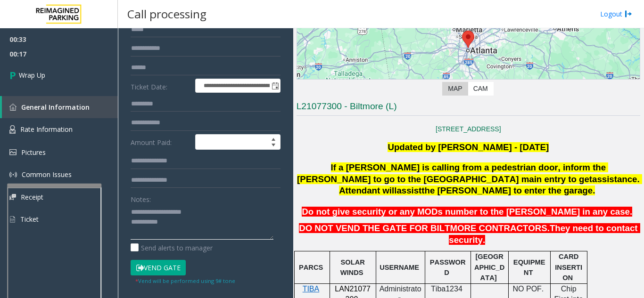
scroll to position [141, 0]
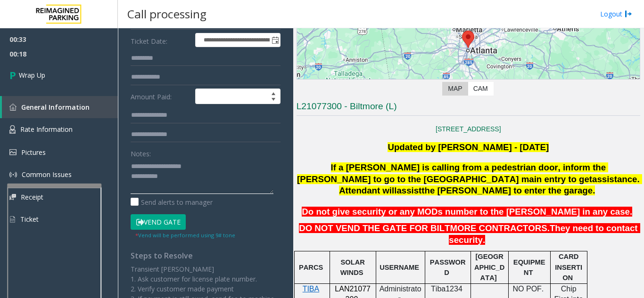
click at [198, 187] on textarea at bounding box center [202, 176] width 143 height 35
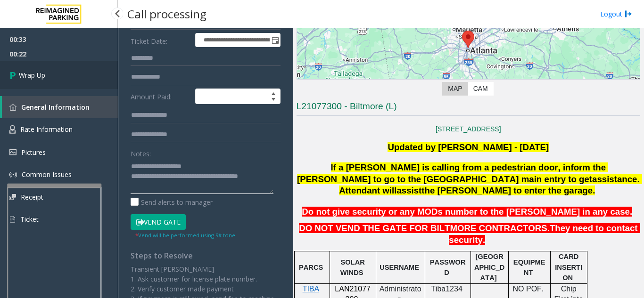
type textarea "**********"
click at [56, 80] on link "Wrap Up" at bounding box center [59, 75] width 118 height 28
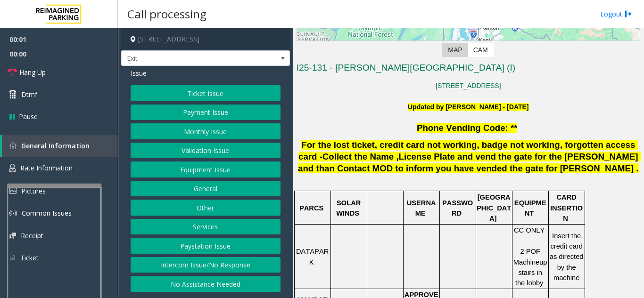
scroll to position [189, 0]
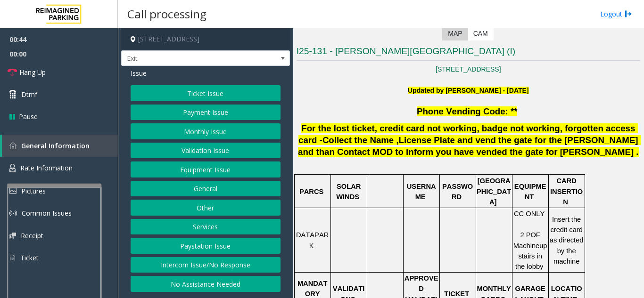
click at [199, 117] on button "Payment Issue" at bounding box center [206, 113] width 150 height 16
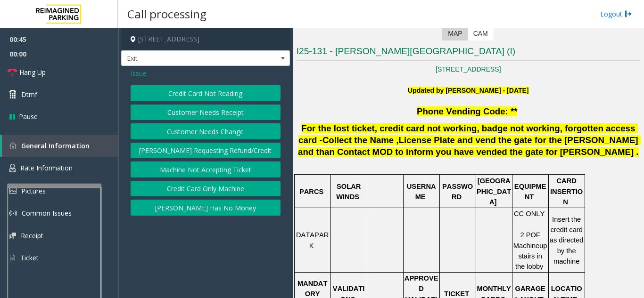
click at [202, 97] on button "Credit Card Not Reading" at bounding box center [206, 93] width 150 height 16
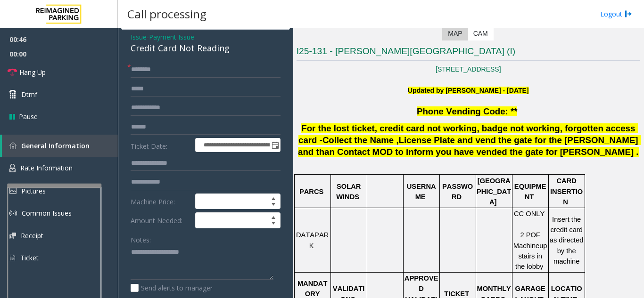
scroll to position [47, 0]
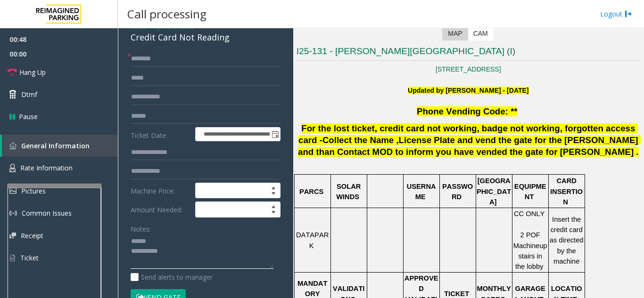
click at [172, 242] on textarea at bounding box center [202, 251] width 143 height 35
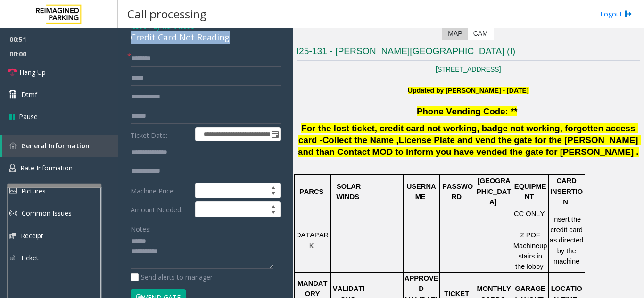
drag, startPoint x: 127, startPoint y: 37, endPoint x: 208, endPoint y: 44, distance: 81.9
click at [238, 45] on div "**********" at bounding box center [205, 218] width 169 height 399
click at [188, 56] on input "text" at bounding box center [206, 59] width 150 height 16
drag, startPoint x: 125, startPoint y: 35, endPoint x: 234, endPoint y: 41, distance: 109.0
click at [234, 41] on div "**********" at bounding box center [205, 218] width 169 height 399
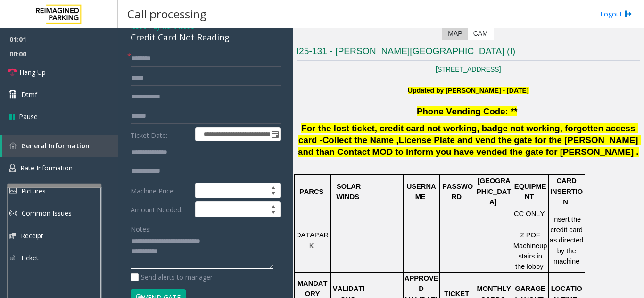
click at [228, 260] on textarea at bounding box center [202, 251] width 143 height 35
type textarea "**********"
click at [174, 53] on input "text" at bounding box center [206, 59] width 150 height 16
type input "*****"
click at [192, 117] on input "text" at bounding box center [206, 116] width 150 height 16
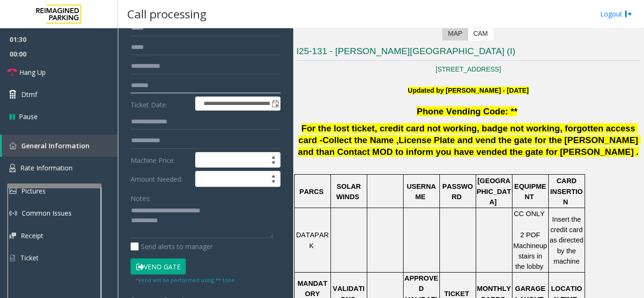
scroll to position [94, 0]
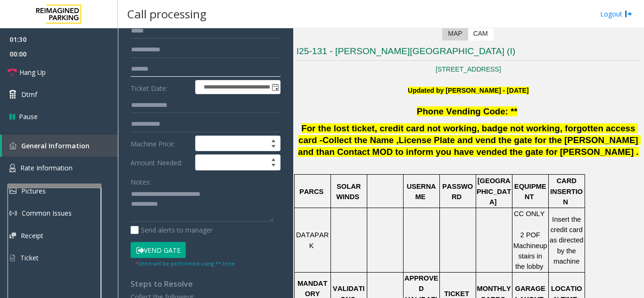
type input "*******"
click at [171, 254] on button "Vend Gate" at bounding box center [158, 250] width 55 height 16
click at [190, 205] on textarea at bounding box center [202, 204] width 143 height 35
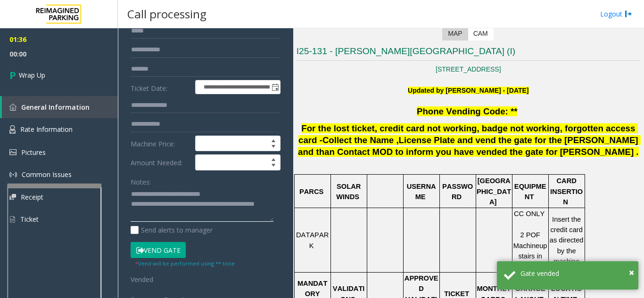
type textarea "**********"
click at [165, 182] on div "Notes:" at bounding box center [206, 198] width 150 height 49
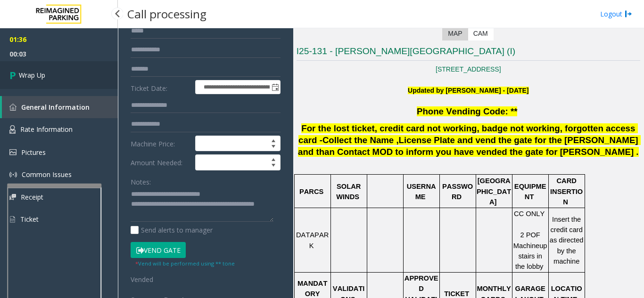
click at [62, 76] on link "Wrap Up" at bounding box center [59, 75] width 118 height 28
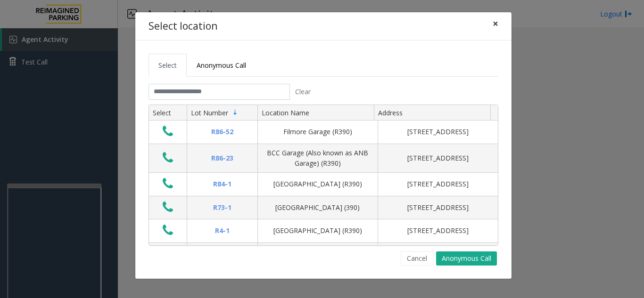
click at [495, 24] on span "×" at bounding box center [496, 23] width 6 height 13
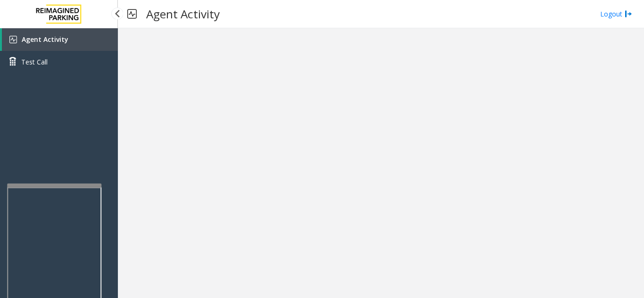
click at [79, 42] on link "Agent Activity" at bounding box center [60, 39] width 116 height 23
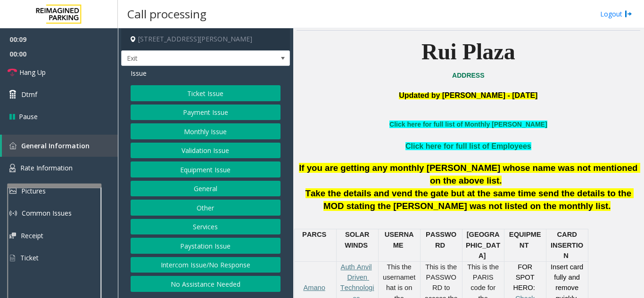
scroll to position [236, 0]
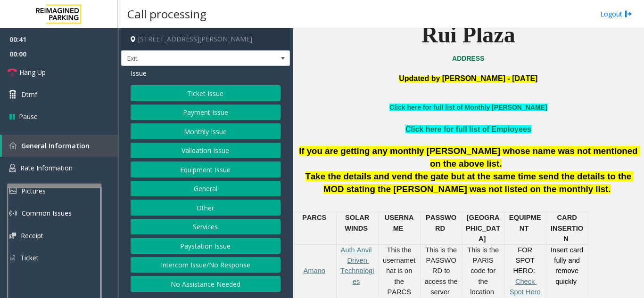
click at [187, 109] on button "Payment Issue" at bounding box center [206, 113] width 150 height 16
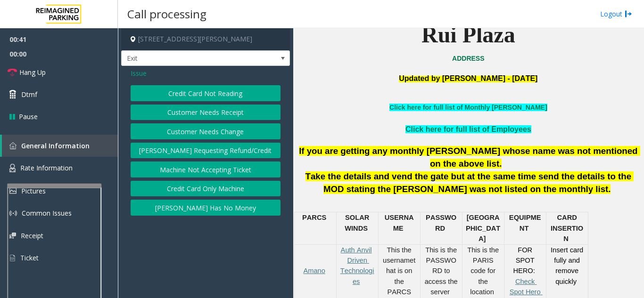
click at [194, 96] on button "Credit Card Not Reading" at bounding box center [206, 93] width 150 height 16
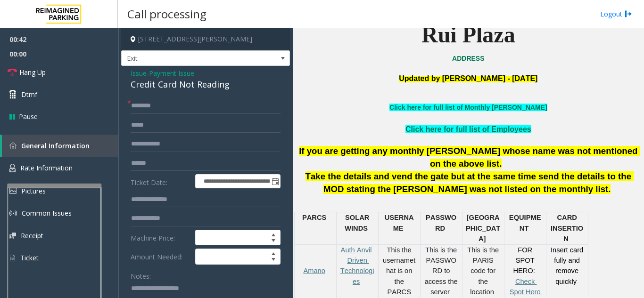
scroll to position [47, 0]
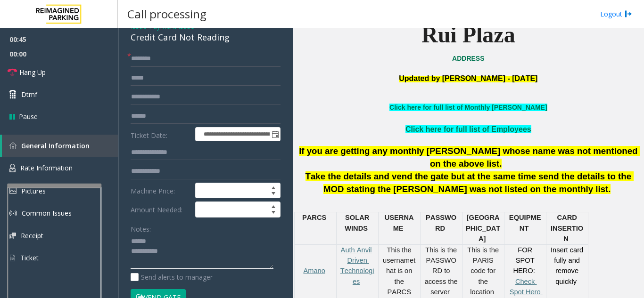
click at [154, 237] on textarea at bounding box center [202, 251] width 143 height 35
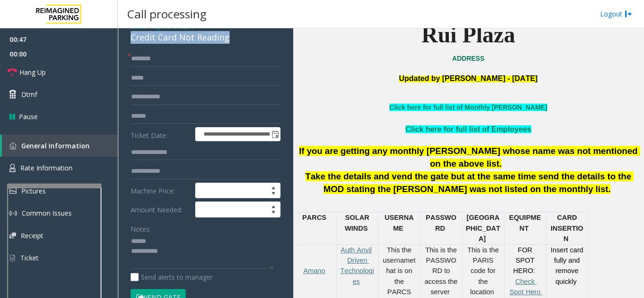
drag, startPoint x: 127, startPoint y: 39, endPoint x: 234, endPoint y: 39, distance: 106.5
click at [234, 39] on div "**********" at bounding box center [205, 258] width 169 height 479
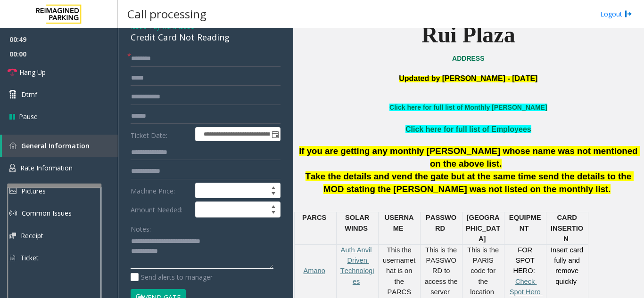
type textarea "**********"
click at [183, 226] on div "Notes:" at bounding box center [206, 245] width 150 height 49
click at [158, 60] on input "text" at bounding box center [206, 59] width 150 height 16
drag, startPoint x: 160, startPoint y: 58, endPoint x: 189, endPoint y: 61, distance: 28.9
click at [189, 61] on input "**********" at bounding box center [206, 59] width 150 height 16
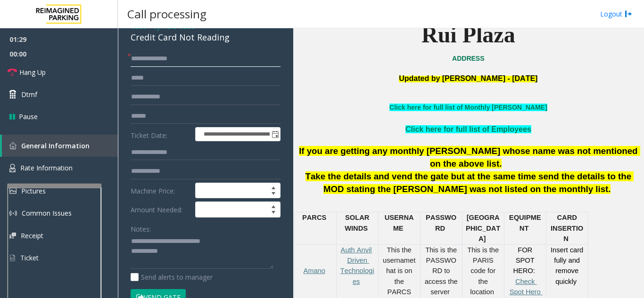
type input "********"
type input "******"
click at [220, 249] on textarea at bounding box center [202, 251] width 143 height 35
click at [146, 293] on button "Vend Gate" at bounding box center [158, 297] width 55 height 16
click at [180, 251] on textarea at bounding box center [202, 251] width 143 height 35
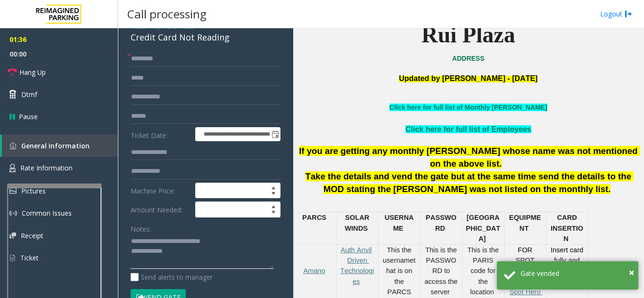
type textarea "**********"
drag, startPoint x: 177, startPoint y: 61, endPoint x: 126, endPoint y: 67, distance: 51.3
click at [126, 67] on div "**********" at bounding box center [206, 278] width 164 height 454
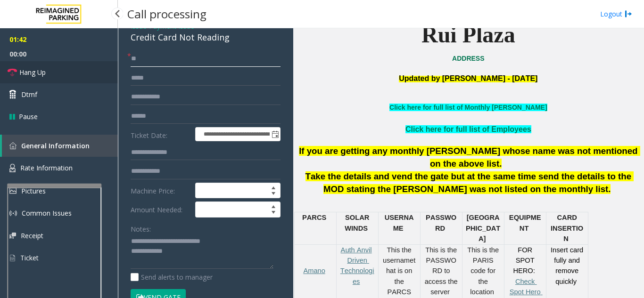
type input "**"
click at [62, 76] on link "Hang Up" at bounding box center [59, 72] width 118 height 22
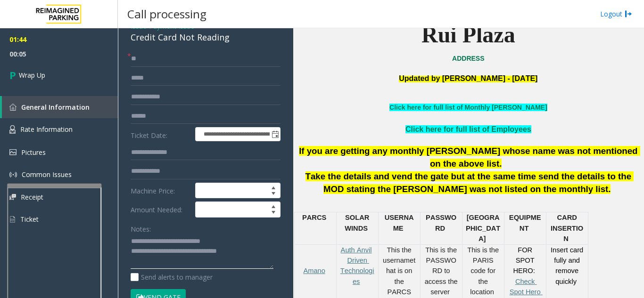
type textarea "**********"
click at [157, 226] on div "Notes:" at bounding box center [206, 245] width 150 height 49
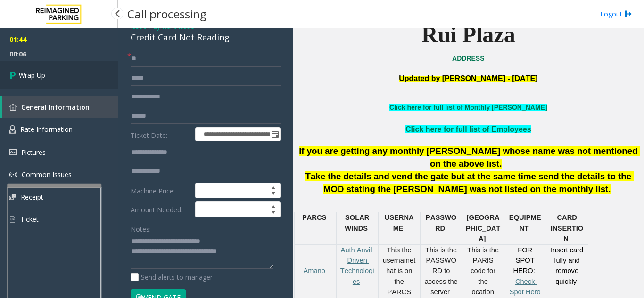
click at [55, 83] on link "Wrap Up" at bounding box center [59, 75] width 118 height 28
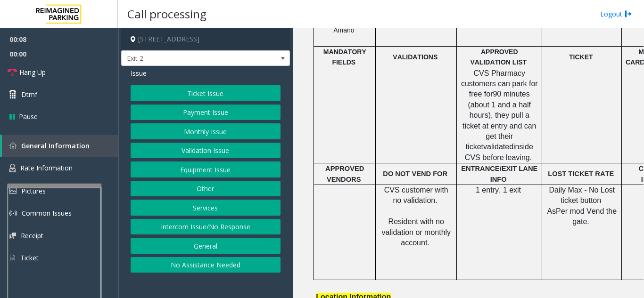
scroll to position [377, 0]
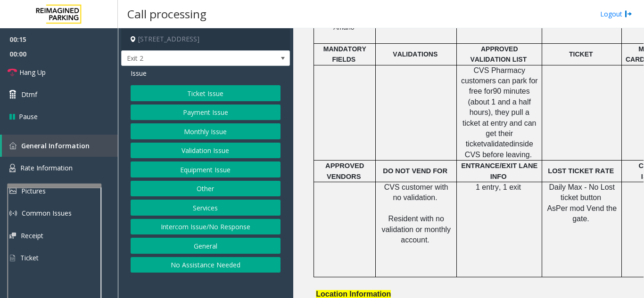
click at [214, 100] on button "Ticket Issue" at bounding box center [206, 93] width 150 height 16
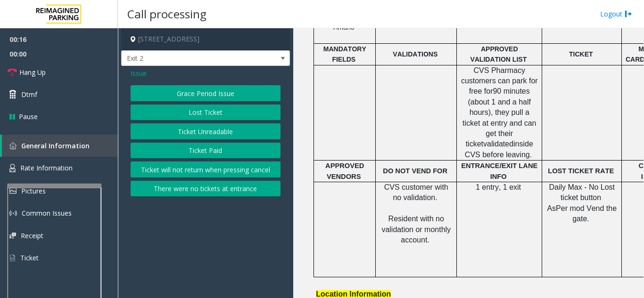
click at [209, 113] on button "Lost Ticket" at bounding box center [206, 113] width 150 height 16
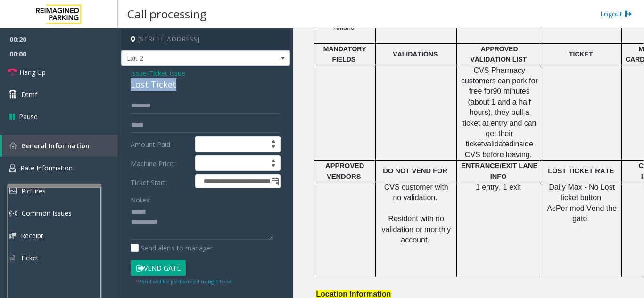
drag, startPoint x: 127, startPoint y: 86, endPoint x: 182, endPoint y: 85, distance: 55.2
click at [182, 85] on div "**********" at bounding box center [205, 202] width 169 height 273
type textarea "**********"
click at [151, 101] on input "text" at bounding box center [206, 106] width 150 height 16
type input "******"
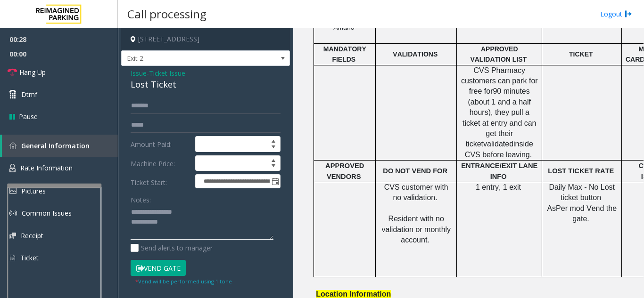
click at [181, 226] on textarea at bounding box center [202, 222] width 143 height 35
click at [171, 269] on button "Vend Gate" at bounding box center [158, 268] width 55 height 16
click at [191, 230] on textarea at bounding box center [202, 222] width 143 height 35
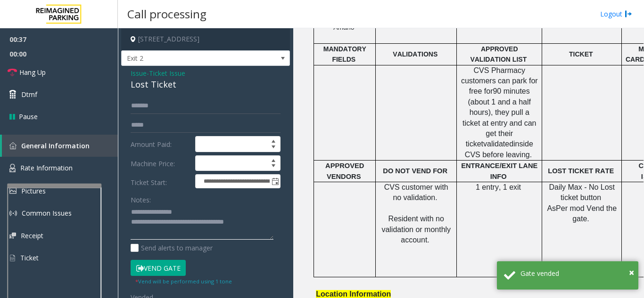
click at [237, 214] on textarea at bounding box center [202, 222] width 143 height 35
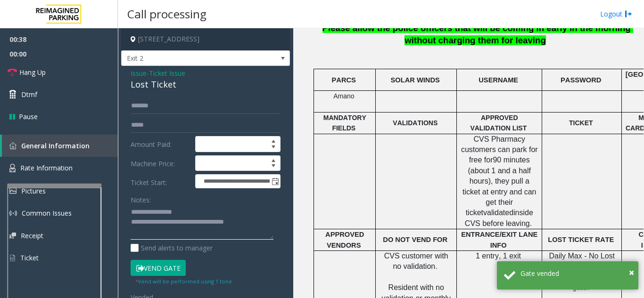
scroll to position [189, 0]
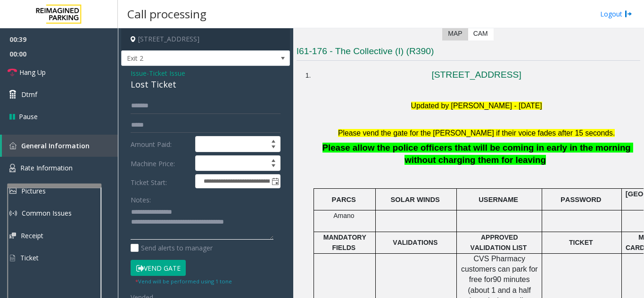
type textarea "**********"
click at [52, 76] on link "Hang Up" at bounding box center [59, 72] width 118 height 22
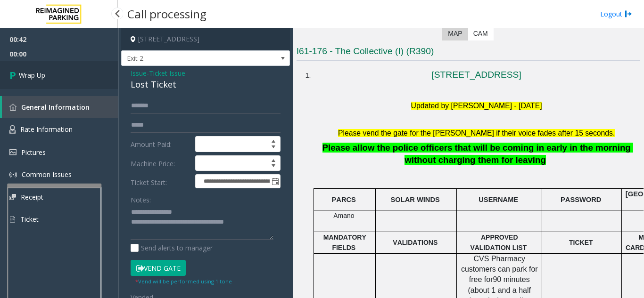
click at [83, 81] on link "Wrap Up" at bounding box center [59, 75] width 118 height 28
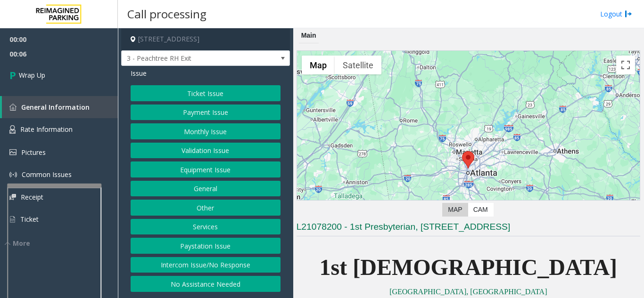
drag, startPoint x: 194, startPoint y: 265, endPoint x: 197, endPoint y: 204, distance: 60.9
click at [194, 265] on button "Intercom Issue/No Response" at bounding box center [206, 265] width 150 height 16
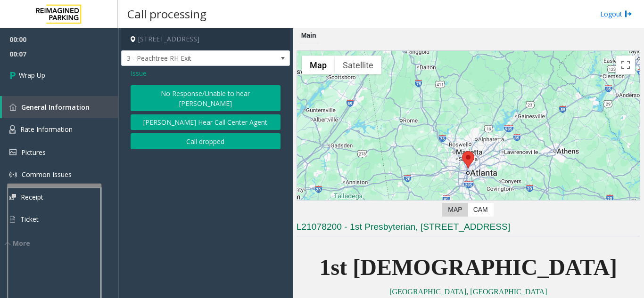
click at [191, 133] on button "Call dropped" at bounding box center [206, 141] width 150 height 16
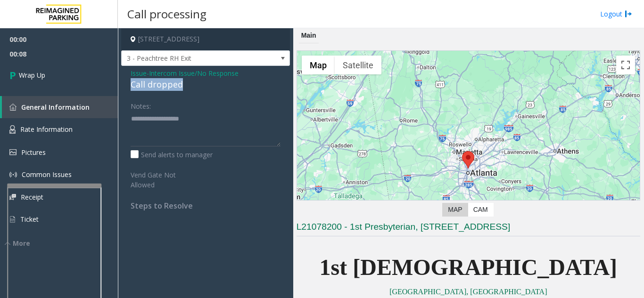
drag, startPoint x: 124, startPoint y: 83, endPoint x: 195, endPoint y: 85, distance: 70.7
click at [204, 85] on div "Issue - Intercom Issue/No Response Call dropped Notes: Send alerts to manager V…" at bounding box center [205, 143] width 169 height 154
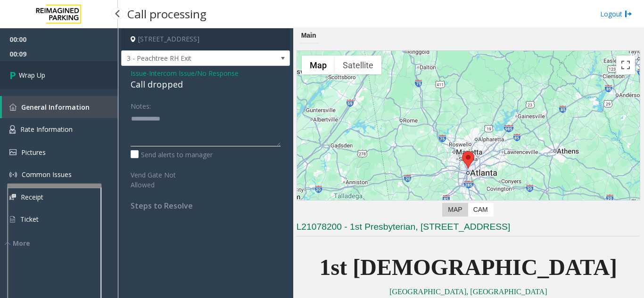
type textarea "**********"
click at [64, 84] on link "Wrap Up" at bounding box center [59, 75] width 118 height 28
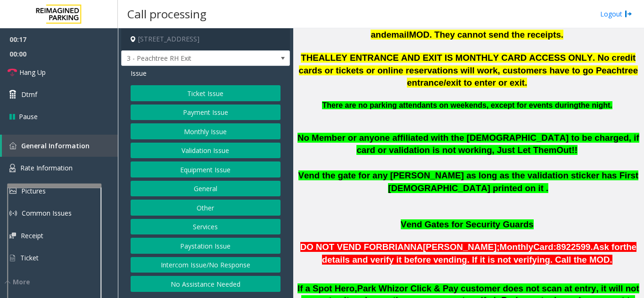
scroll to position [519, 0]
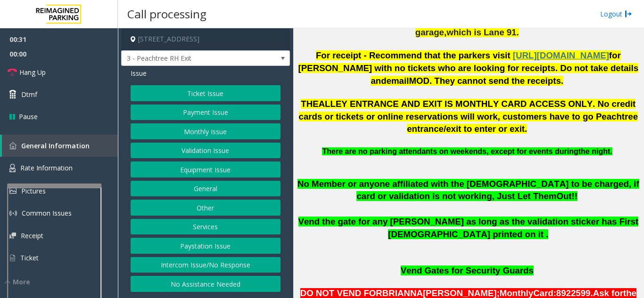
click at [237, 156] on button "Validation Issue" at bounding box center [206, 151] width 150 height 16
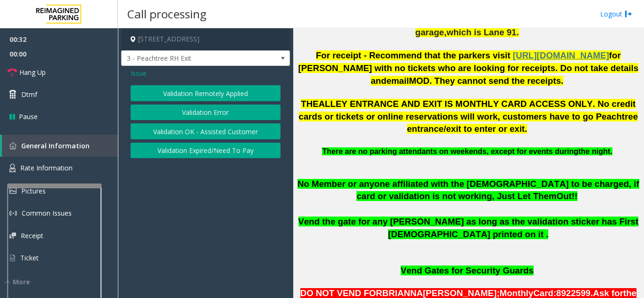
click at [231, 117] on button "Validation Error" at bounding box center [206, 113] width 150 height 16
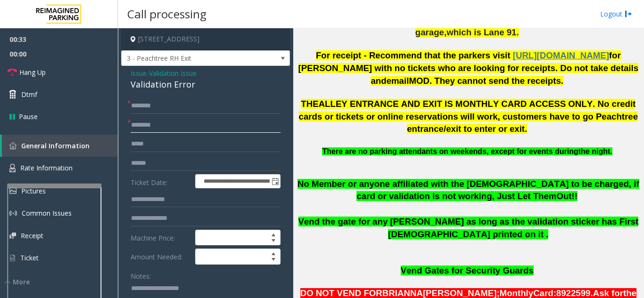
click at [222, 133] on input "text" at bounding box center [206, 125] width 150 height 16
type input "**"
click at [49, 73] on link "Hang Up" at bounding box center [59, 72] width 118 height 22
click at [142, 114] on input "text" at bounding box center [206, 106] width 150 height 16
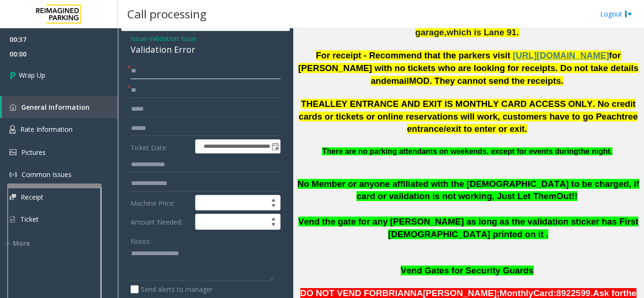
scroll to position [94, 0]
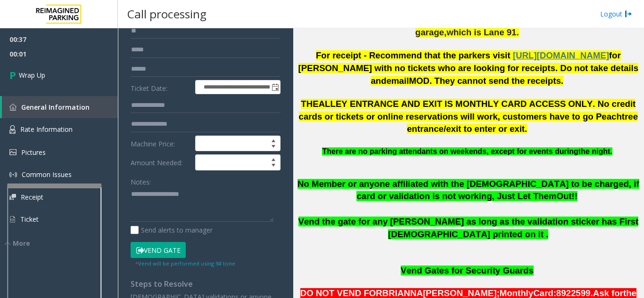
type input "**"
click at [167, 200] on textarea at bounding box center [202, 204] width 143 height 35
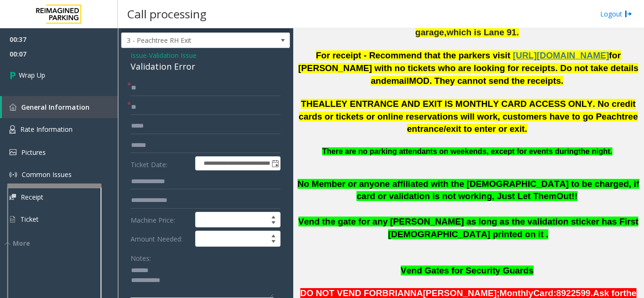
scroll to position [23, 0]
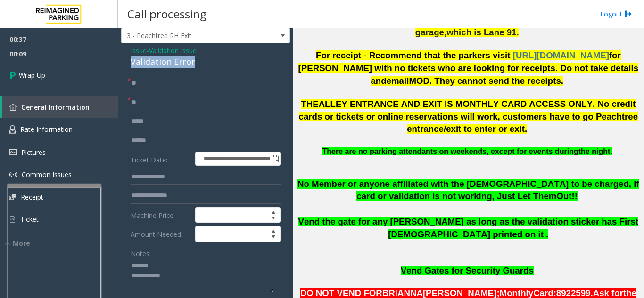
drag, startPoint x: 127, startPoint y: 72, endPoint x: 200, endPoint y: 73, distance: 72.6
click at [196, 286] on textarea at bounding box center [202, 276] width 143 height 35
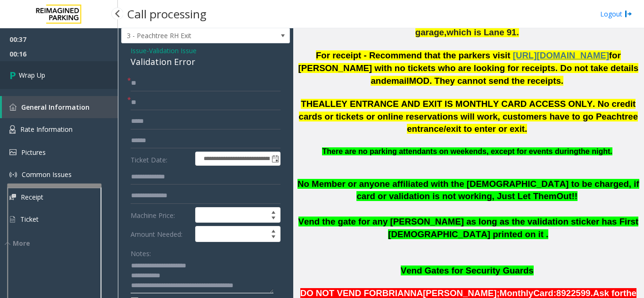
type textarea "**********"
click at [59, 71] on link "Wrap Up" at bounding box center [59, 75] width 118 height 28
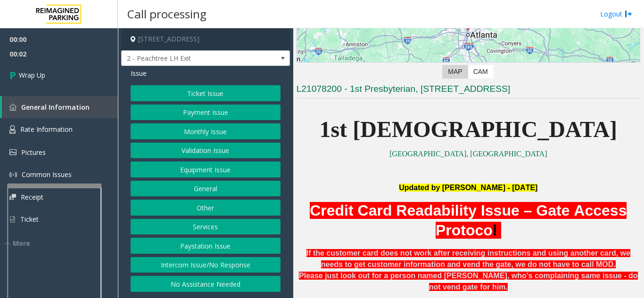
scroll to position [141, 0]
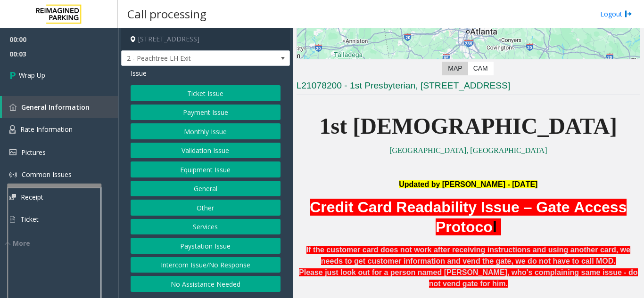
drag, startPoint x: 200, startPoint y: 264, endPoint x: 192, endPoint y: 249, distance: 17.1
click at [200, 264] on button "Intercom Issue/No Response" at bounding box center [206, 265] width 150 height 16
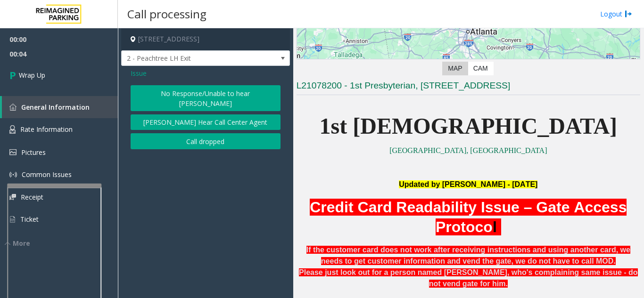
click at [175, 137] on button "Call dropped" at bounding box center [206, 141] width 150 height 16
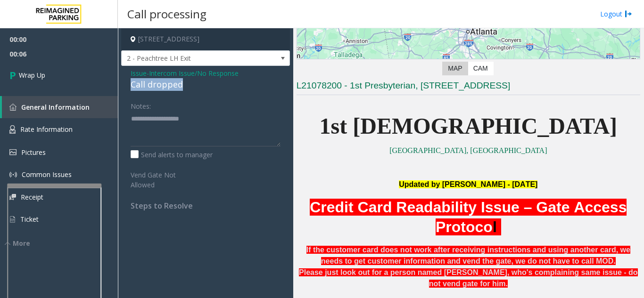
drag, startPoint x: 127, startPoint y: 82, endPoint x: 195, endPoint y: 82, distance: 67.4
click at [195, 82] on div "Issue - Intercom Issue/No Response Call dropped Notes: Send alerts to manager V…" at bounding box center [205, 143] width 169 height 154
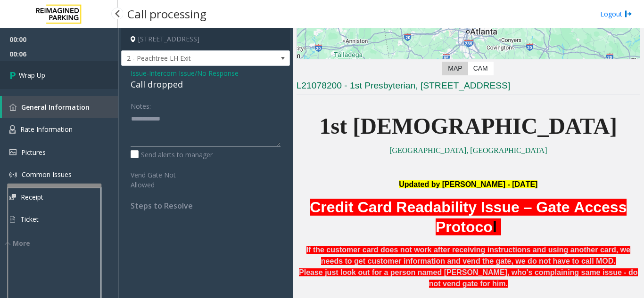
type textarea "**********"
click at [84, 83] on link "Wrap Up" at bounding box center [59, 75] width 118 height 28
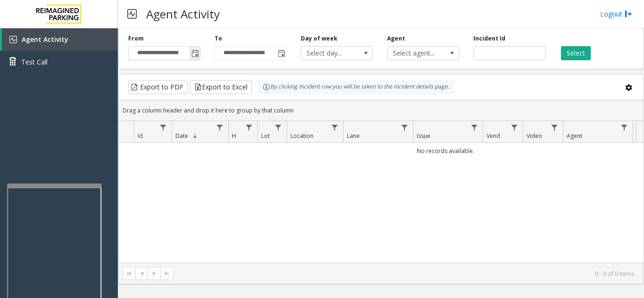
click at [193, 60] on span "Toggle popup" at bounding box center [195, 53] width 10 height 15
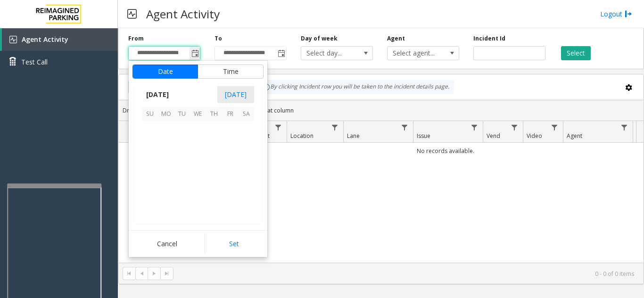
scroll to position [169317, 0]
click at [145, 147] on span "5" at bounding box center [150, 145] width 16 height 16
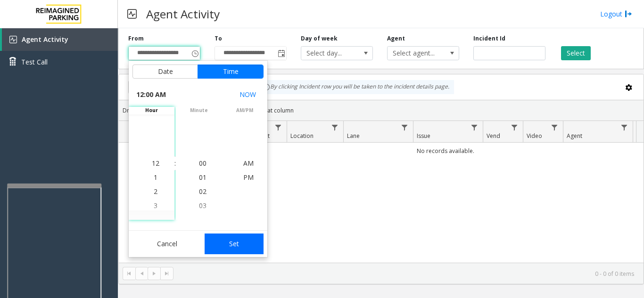
click at [214, 252] on button "Set" at bounding box center [234, 244] width 59 height 21
type input "**********"
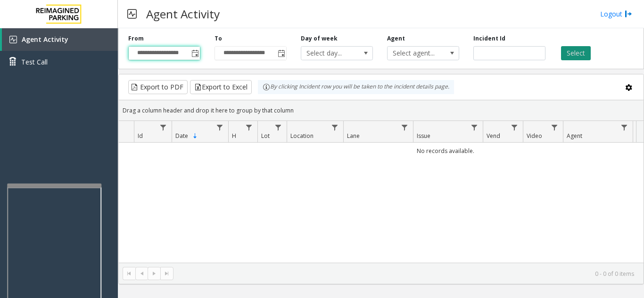
click at [576, 55] on button "Select" at bounding box center [576, 53] width 30 height 14
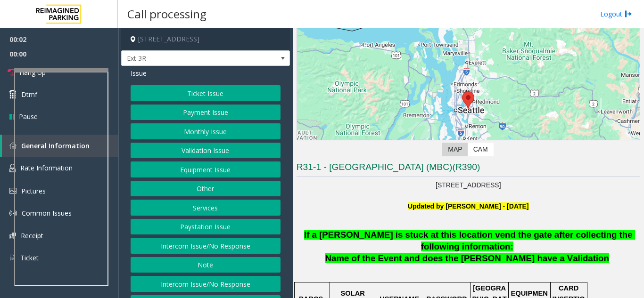
scroll to position [189, 0]
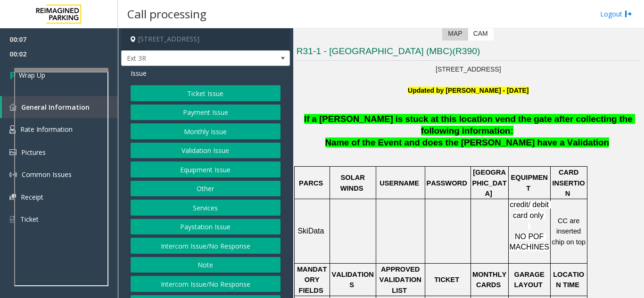
click at [220, 251] on button "Intercom Issue/No Response" at bounding box center [206, 246] width 150 height 16
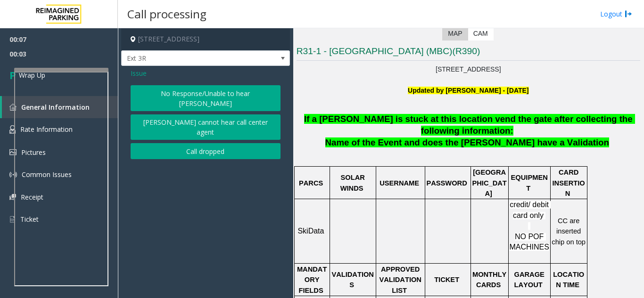
drag, startPoint x: 199, startPoint y: 131, endPoint x: 202, endPoint y: 137, distance: 6.8
click at [202, 143] on button "Call dropped" at bounding box center [206, 151] width 150 height 16
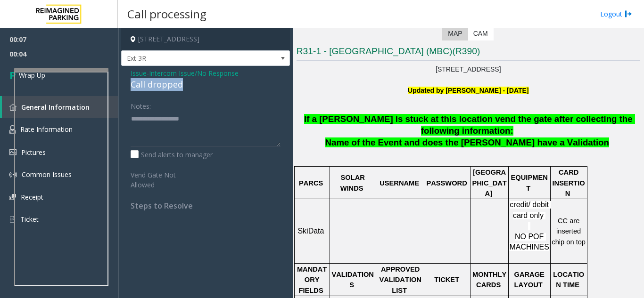
drag, startPoint x: 122, startPoint y: 86, endPoint x: 205, endPoint y: 86, distance: 83.0
click at [205, 86] on div "Issue - Intercom Issue/No Response Call dropped Notes: Send alerts to manager V…" at bounding box center [205, 143] width 169 height 154
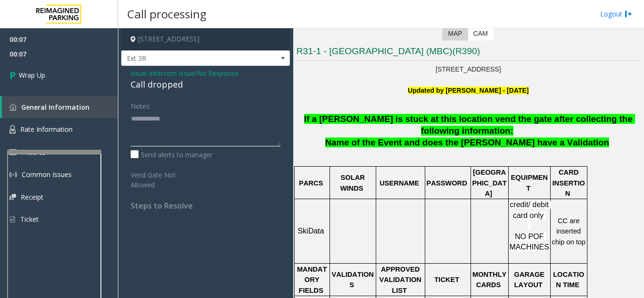
click at [59, 151] on div at bounding box center [54, 152] width 94 height 4
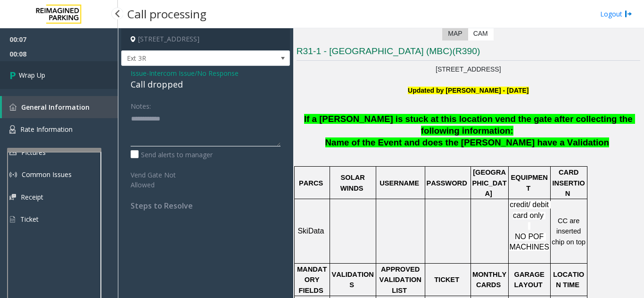
type textarea "**********"
click at [47, 75] on link "Wrap Up" at bounding box center [59, 75] width 118 height 28
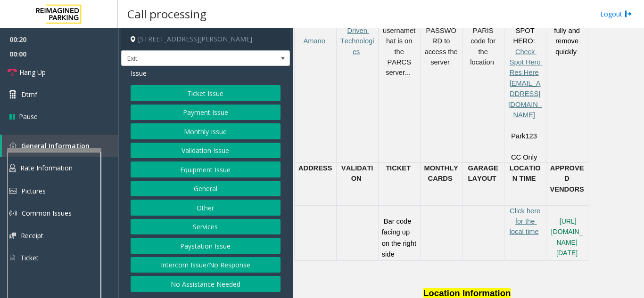
scroll to position [471, 0]
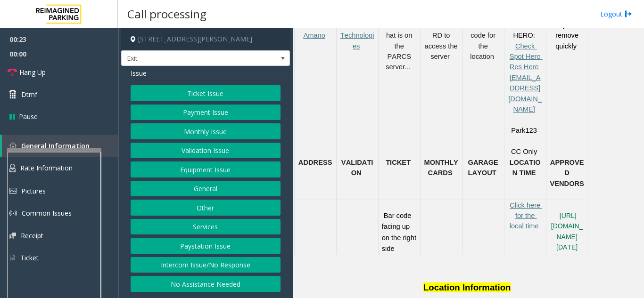
click at [223, 91] on button "Ticket Issue" at bounding box center [206, 93] width 150 height 16
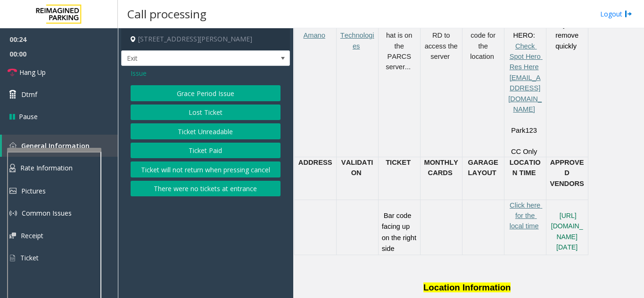
click at [224, 132] on button "Ticket Unreadable" at bounding box center [206, 132] width 150 height 16
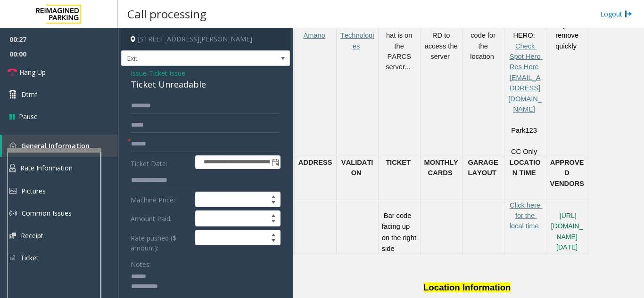
click at [170, 278] on textarea at bounding box center [202, 287] width 143 height 35
type textarea "**********"
drag, startPoint x: 122, startPoint y: 82, endPoint x: 220, endPoint y: 85, distance: 97.7
click at [140, 74] on span "Issue" at bounding box center [139, 73] width 16 height 10
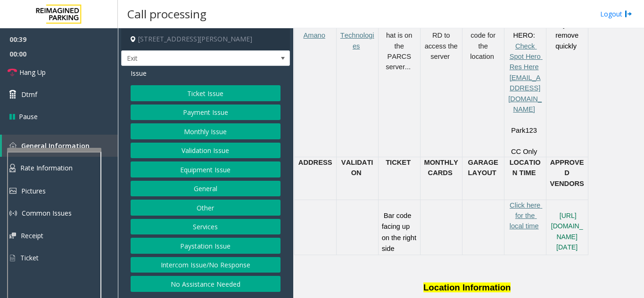
click at [199, 137] on button "Monthly Issue" at bounding box center [206, 132] width 150 height 16
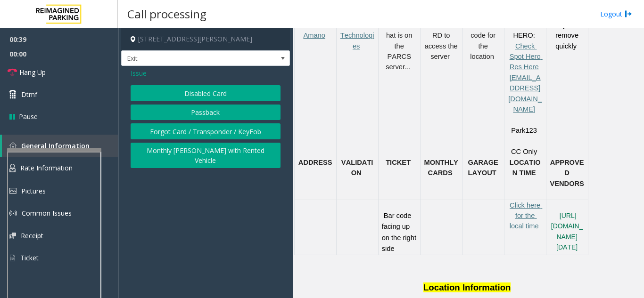
click at [196, 92] on button "Disabled Card" at bounding box center [206, 93] width 150 height 16
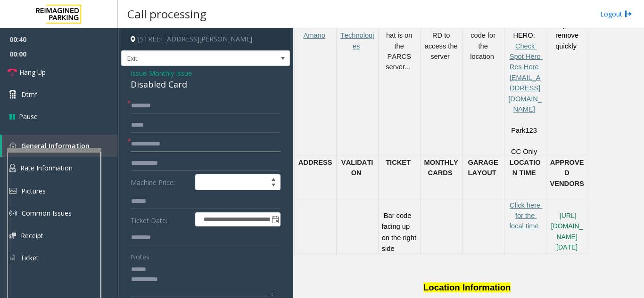
click at [189, 146] on input "text" at bounding box center [206, 144] width 150 height 16
drag, startPoint x: 123, startPoint y: 86, endPoint x: 166, endPoint y: 84, distance: 43.4
type textarea "**********"
click at [157, 147] on input "text" at bounding box center [206, 144] width 150 height 16
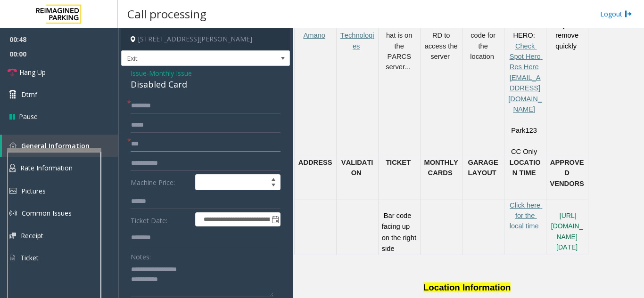
type input "***"
click at [183, 101] on input "text" at bounding box center [206, 106] width 150 height 16
type input "*"
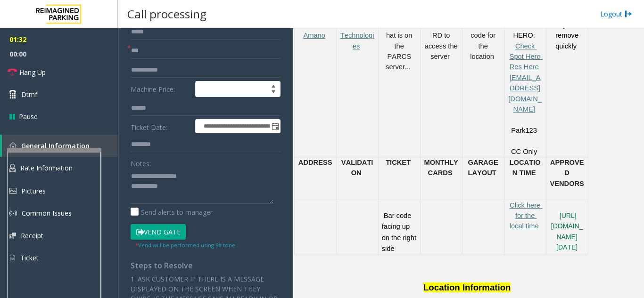
scroll to position [94, 0]
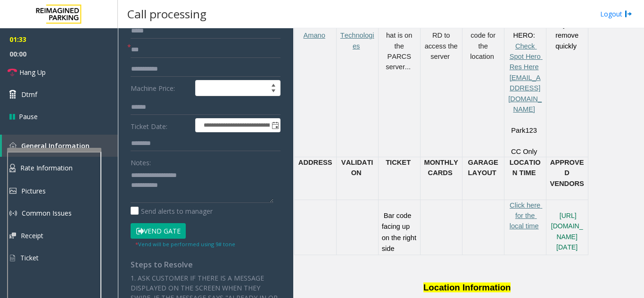
type input "****"
drag, startPoint x: 151, startPoint y: 235, endPoint x: 164, endPoint y: 222, distance: 18.0
click at [151, 235] on button "Vend Gate" at bounding box center [158, 231] width 55 height 16
click at [188, 184] on textarea at bounding box center [202, 185] width 143 height 35
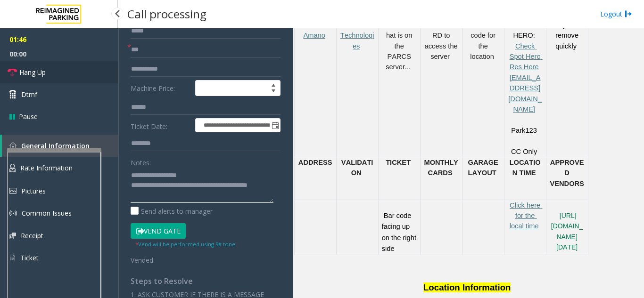
type textarea "**********"
click at [78, 82] on link "Hang Up" at bounding box center [59, 72] width 118 height 22
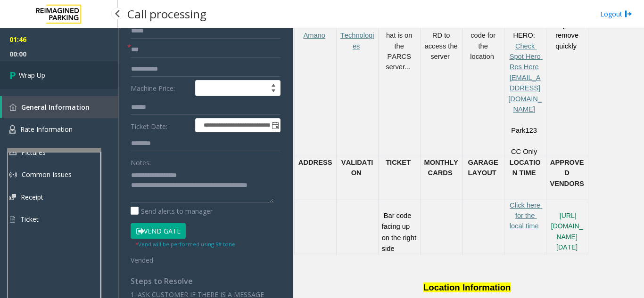
click at [78, 82] on link "Wrap Up" at bounding box center [59, 75] width 118 height 28
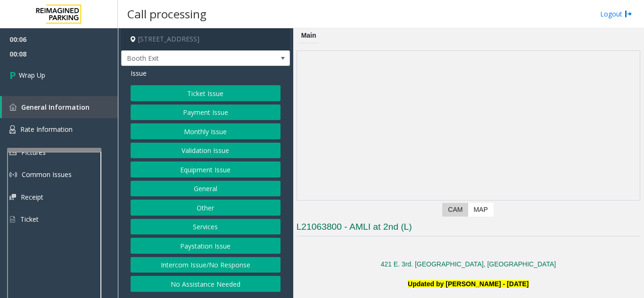
click at [225, 272] on button "Intercom Issue/No Response" at bounding box center [206, 265] width 150 height 16
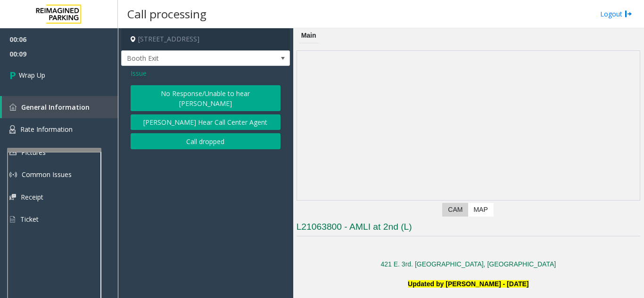
click at [186, 133] on button "Call dropped" at bounding box center [206, 141] width 150 height 16
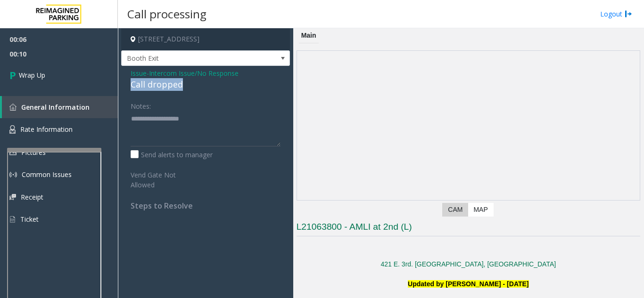
drag, startPoint x: 130, startPoint y: 85, endPoint x: 188, endPoint y: 86, distance: 58.0
click at [188, 86] on div "Issue - Intercom Issue/No Response Call dropped Notes: Send alerts to manager V…" at bounding box center [205, 143] width 169 height 154
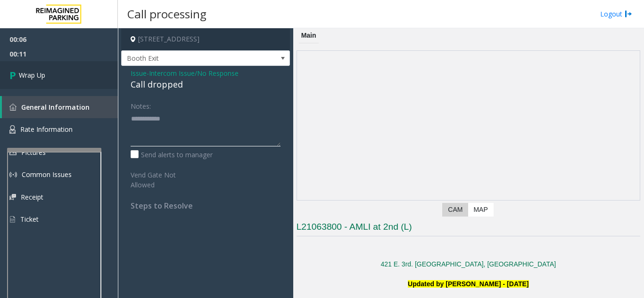
type textarea "**********"
click at [68, 69] on link "Wrap Up" at bounding box center [59, 75] width 118 height 28
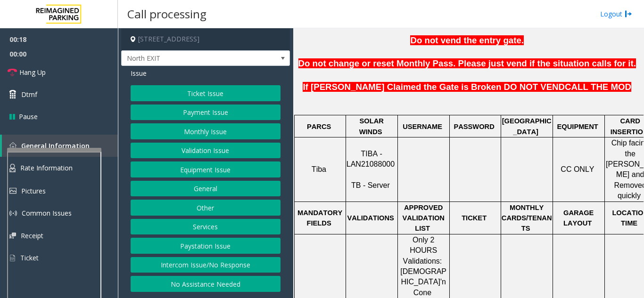
scroll to position [377, 0]
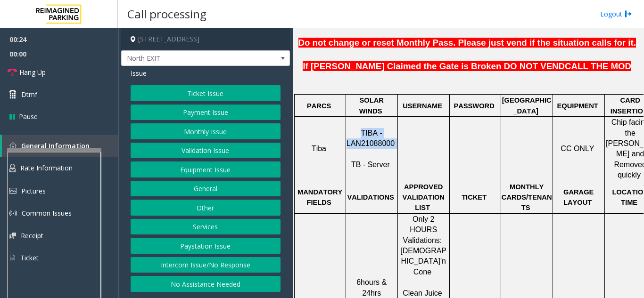
drag, startPoint x: 393, startPoint y: 108, endPoint x: 345, endPoint y: 111, distance: 48.2
click at [345, 117] on tr "Tiba TIBA - LAN21088000 TB - Server CC ONLY Chip facing the Parker and Removed …" at bounding box center [475, 149] width 362 height 64
click at [367, 128] on p "TIBA - LAN21088000 TB - Server" at bounding box center [372, 149] width 50 height 42
drag, startPoint x: 394, startPoint y: 109, endPoint x: 346, endPoint y: 112, distance: 48.6
click at [347, 128] on p "TIBA - LAN21088000 TB - Server" at bounding box center [372, 149] width 50 height 42
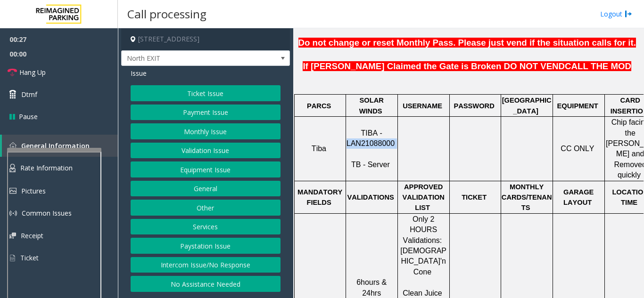
copy p "LAN21088000"
click at [197, 90] on button "Ticket Issue" at bounding box center [206, 93] width 150 height 16
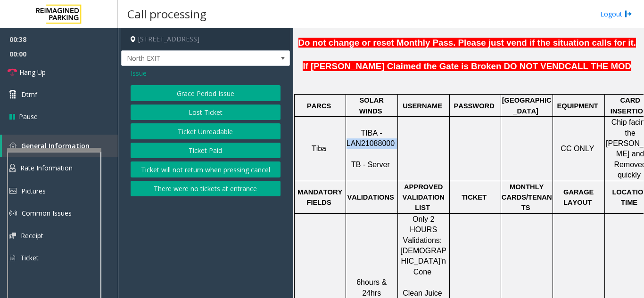
click at [188, 131] on button "Ticket Unreadable" at bounding box center [206, 132] width 150 height 16
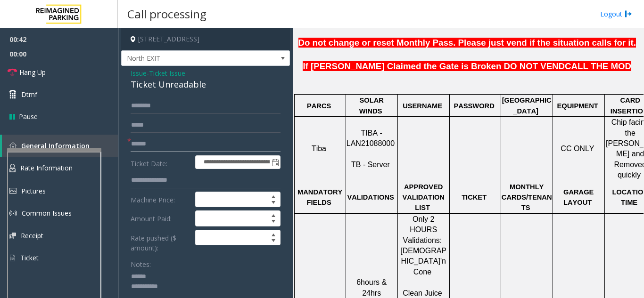
click at [177, 151] on input "text" at bounding box center [206, 144] width 150 height 16
drag, startPoint x: 125, startPoint y: 90, endPoint x: 216, endPoint y: 92, distance: 91.0
click at [216, 92] on div "**********" at bounding box center [205, 264] width 169 height 397
type textarea "**********"
click at [167, 145] on input "text" at bounding box center [206, 144] width 150 height 16
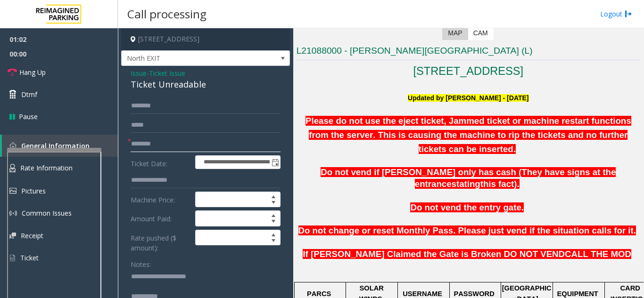
scroll to position [189, 0]
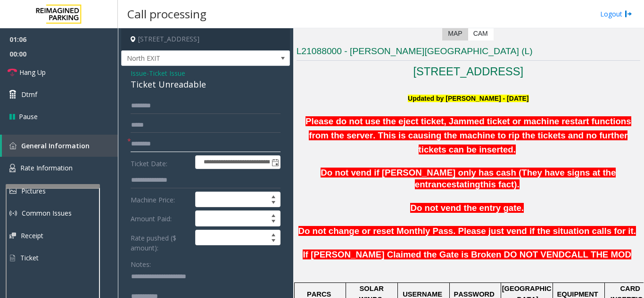
click at [45, 185] on div at bounding box center [53, 186] width 94 height 4
type input "********"
click at [56, 166] on span "Rate Information" at bounding box center [46, 168] width 52 height 9
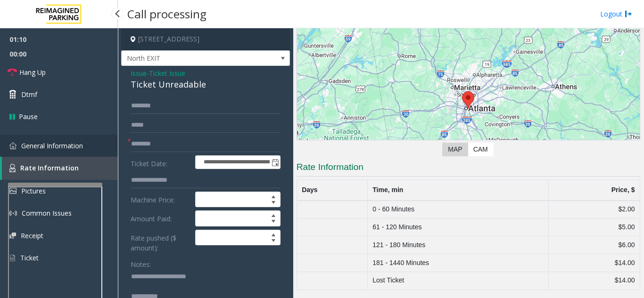
click at [74, 146] on span "General Information" at bounding box center [52, 145] width 62 height 9
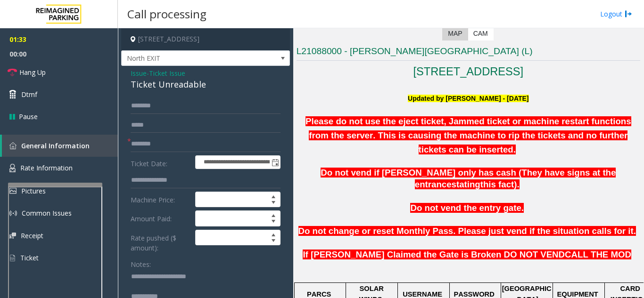
scroll to position [47, 0]
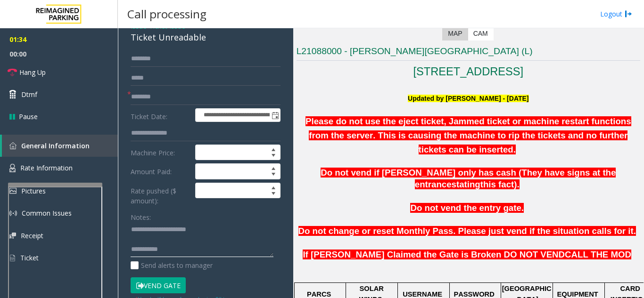
click at [208, 253] on textarea at bounding box center [202, 240] width 143 height 35
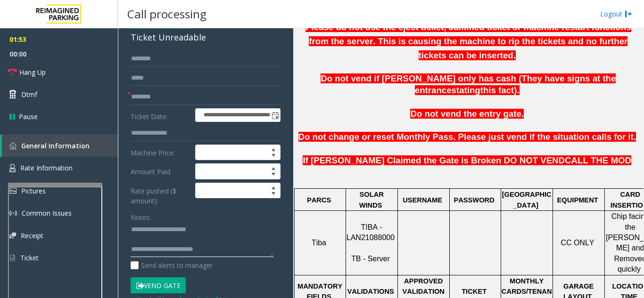
scroll to position [236, 0]
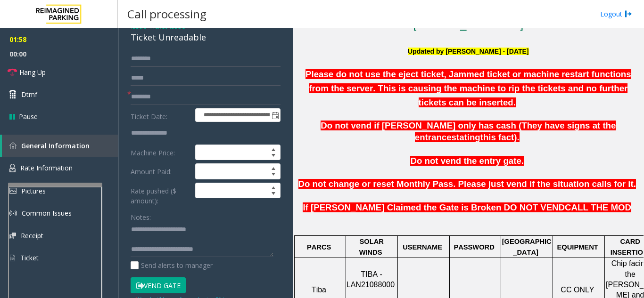
click at [176, 285] on button "Vend Gate" at bounding box center [158, 286] width 55 height 16
click at [233, 250] on textarea at bounding box center [202, 240] width 143 height 35
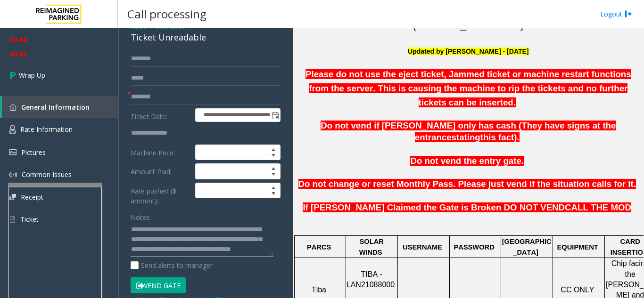
scroll to position [37, 0]
type textarea "**********"
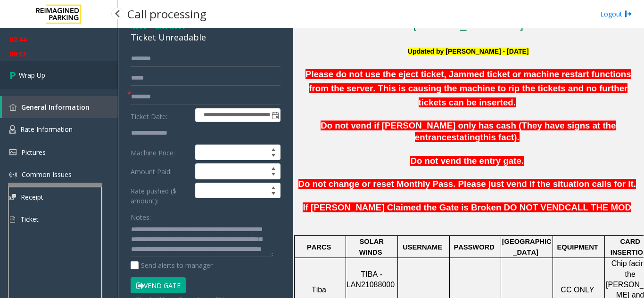
click at [23, 74] on span "Wrap Up" at bounding box center [32, 75] width 26 height 10
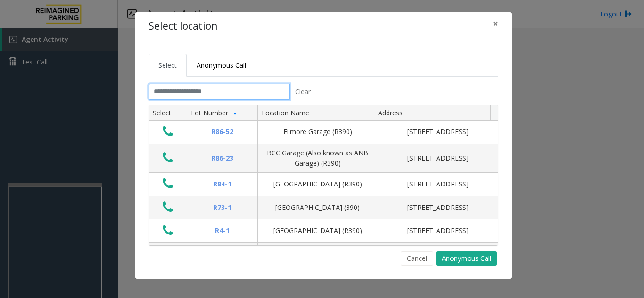
click at [234, 85] on input "text" at bounding box center [219, 92] width 141 height 16
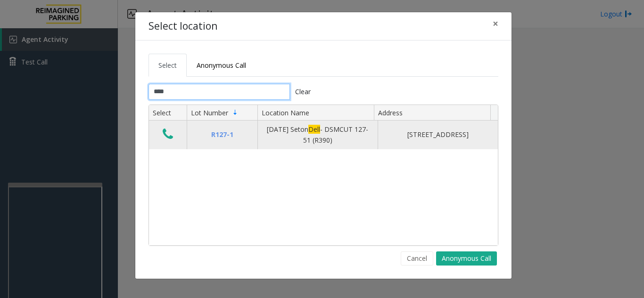
type input "****"
click at [163, 132] on icon "Data table" at bounding box center [168, 134] width 10 height 13
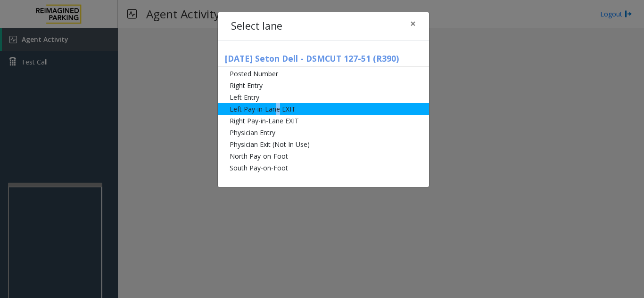
click at [277, 109] on li "Left Pay-in-Lane EXIT" at bounding box center [323, 109] width 211 height 12
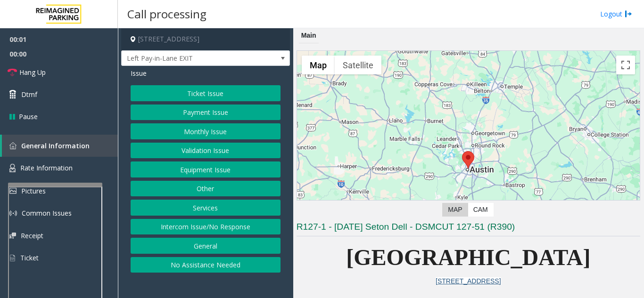
click at [223, 88] on button "Ticket Issue" at bounding box center [206, 93] width 150 height 16
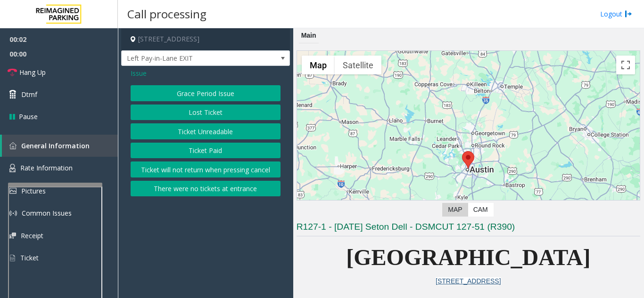
click at [203, 139] on button "Ticket Unreadable" at bounding box center [206, 132] width 150 height 16
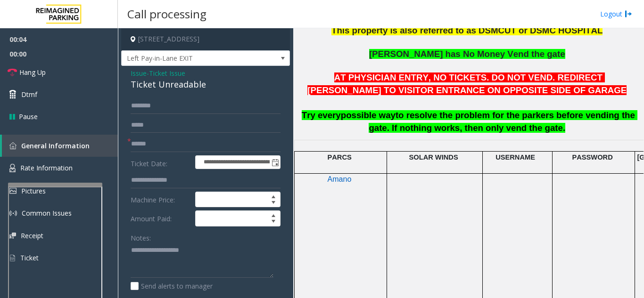
scroll to position [330, 0]
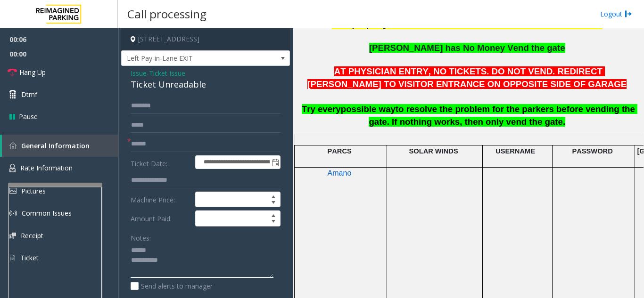
click at [157, 250] on textarea at bounding box center [202, 260] width 143 height 35
drag, startPoint x: 124, startPoint y: 86, endPoint x: 225, endPoint y: 88, distance: 100.9
click at [225, 88] on div "**********" at bounding box center [205, 296] width 169 height 460
click at [182, 258] on textarea at bounding box center [202, 260] width 143 height 35
type textarea "**********"
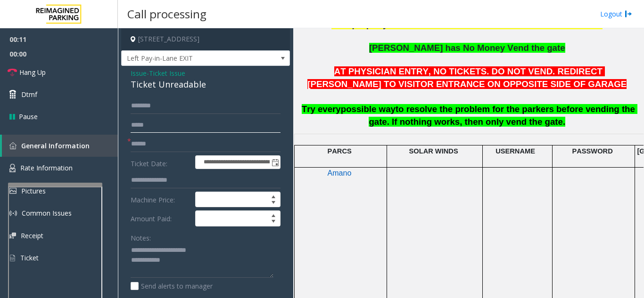
click at [160, 132] on input "text" at bounding box center [206, 125] width 150 height 16
click at [159, 141] on input "text" at bounding box center [206, 144] width 150 height 16
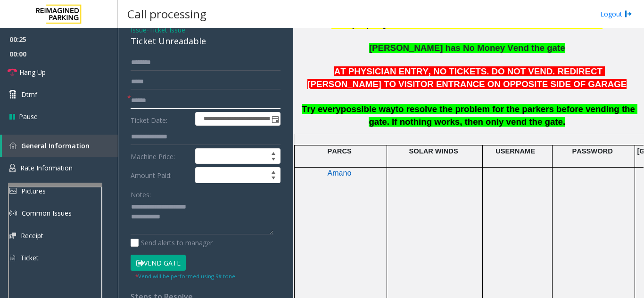
scroll to position [94, 0]
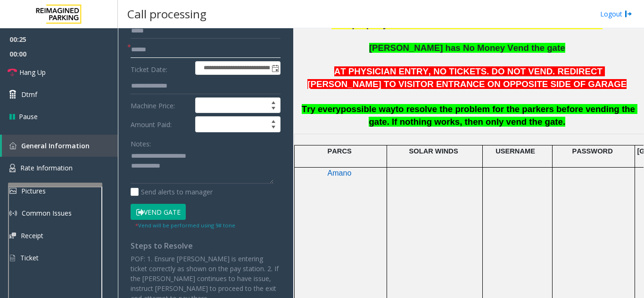
type input "******"
click at [178, 208] on button "Vend Gate" at bounding box center [158, 212] width 55 height 16
click at [194, 176] on textarea at bounding box center [202, 166] width 143 height 35
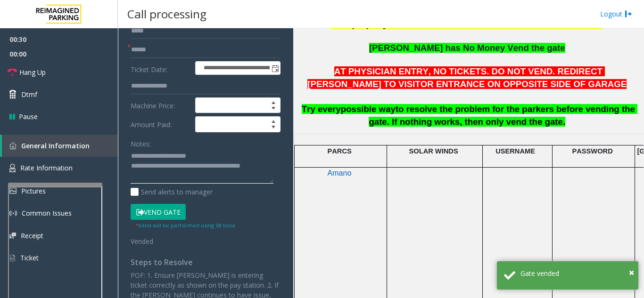
click at [218, 154] on textarea at bounding box center [202, 166] width 143 height 35
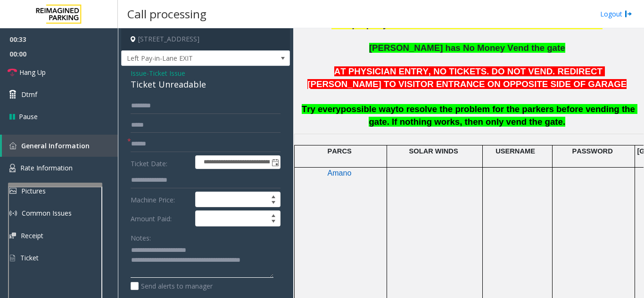
type textarea "**********"
click at [73, 69] on link "Hang Up" at bounding box center [59, 72] width 118 height 22
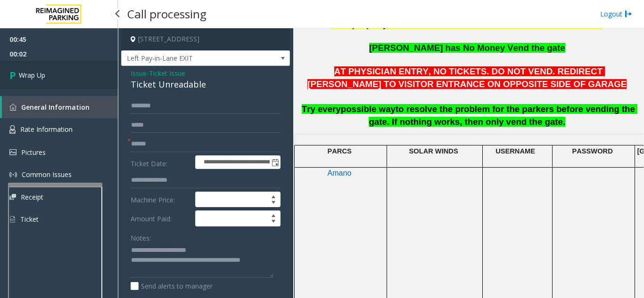
click at [73, 69] on link "Wrap Up" at bounding box center [59, 75] width 118 height 28
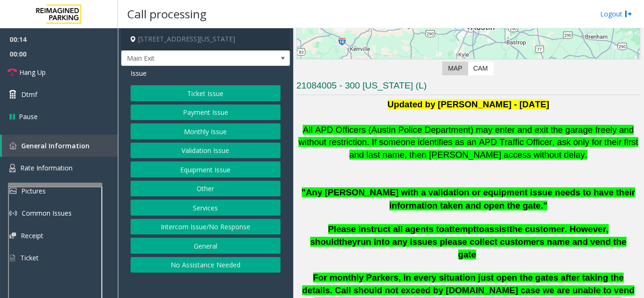
scroll to position [189, 0]
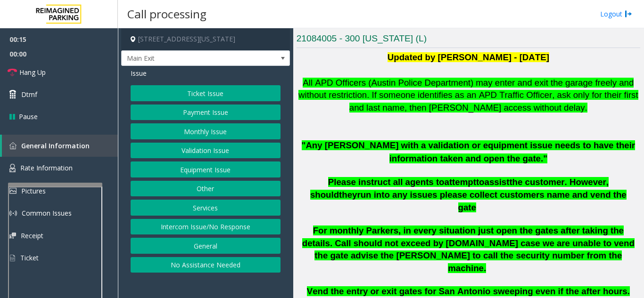
click at [222, 134] on button "Monthly Issue" at bounding box center [206, 132] width 150 height 16
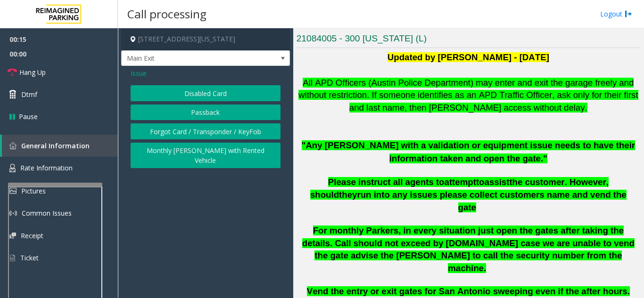
click at [223, 96] on button "Disabled Card" at bounding box center [206, 93] width 150 height 16
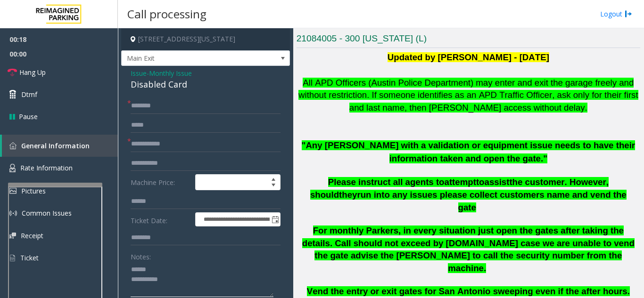
type textarea "**********"
click at [163, 257] on div "Notes:" at bounding box center [206, 273] width 150 height 49
click at [220, 145] on input "text" at bounding box center [206, 144] width 150 height 16
type input "*******"
click at [197, 92] on div "**********" at bounding box center [205, 236] width 169 height 340
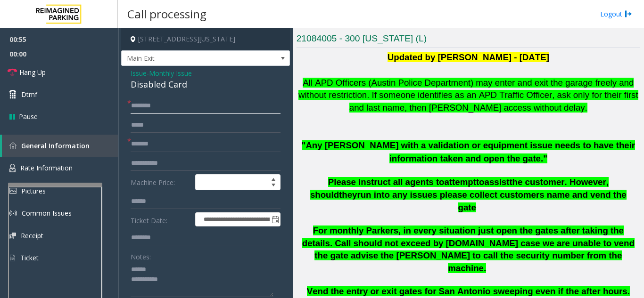
click at [197, 105] on input "text" at bounding box center [206, 106] width 150 height 16
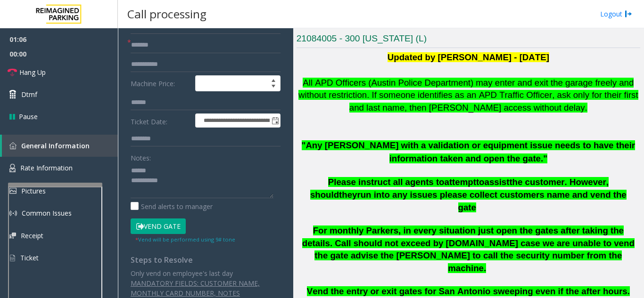
scroll to position [108, 0]
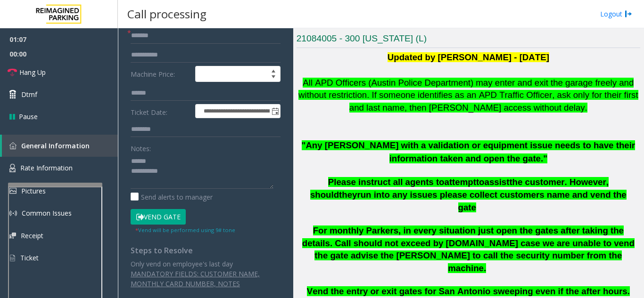
type input "******"
click at [162, 215] on button "Vend Gate" at bounding box center [158, 217] width 55 height 16
click at [182, 154] on textarea at bounding box center [202, 171] width 143 height 35
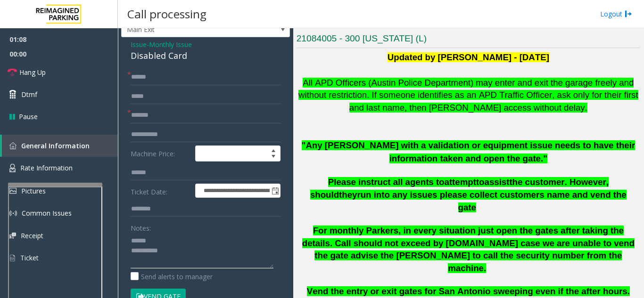
scroll to position [14, 0]
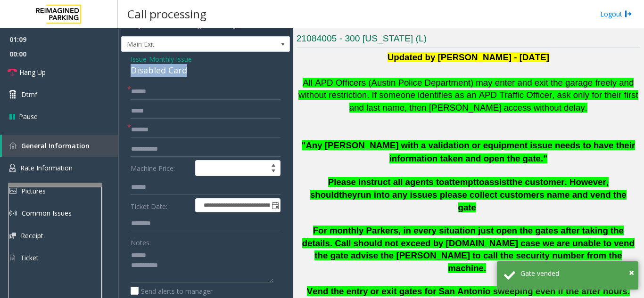
drag, startPoint x: 128, startPoint y: 72, endPoint x: 195, endPoint y: 74, distance: 67.5
click at [195, 74] on div "**********" at bounding box center [205, 230] width 169 height 357
click at [189, 273] on textarea at bounding box center [202, 265] width 143 height 35
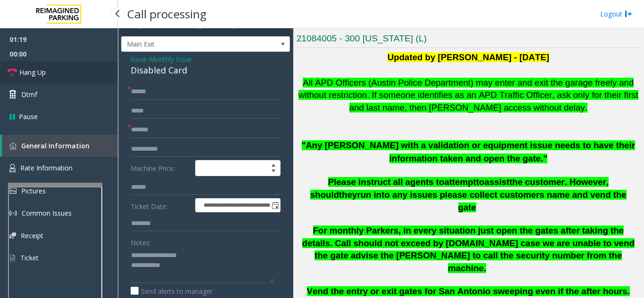
click at [61, 75] on link "Hang Up" at bounding box center [59, 72] width 118 height 22
click at [219, 272] on textarea at bounding box center [202, 265] width 143 height 35
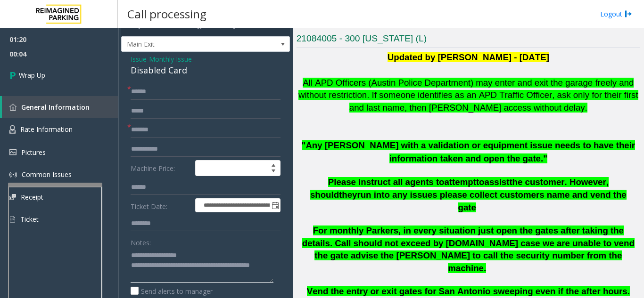
type textarea "**********"
click at [222, 242] on div "Notes:" at bounding box center [206, 259] width 150 height 49
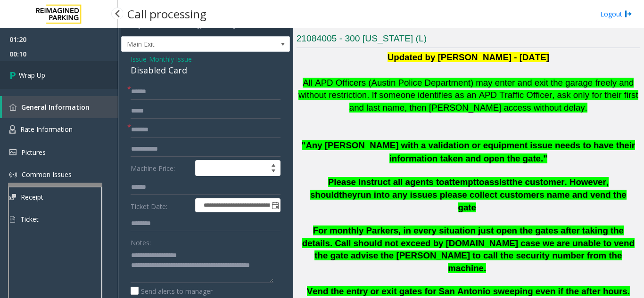
click at [52, 65] on link "Wrap Up" at bounding box center [59, 75] width 118 height 28
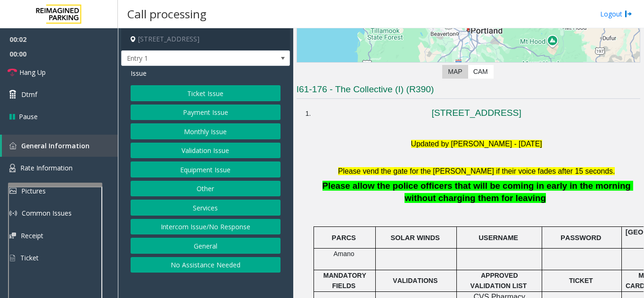
scroll to position [189, 0]
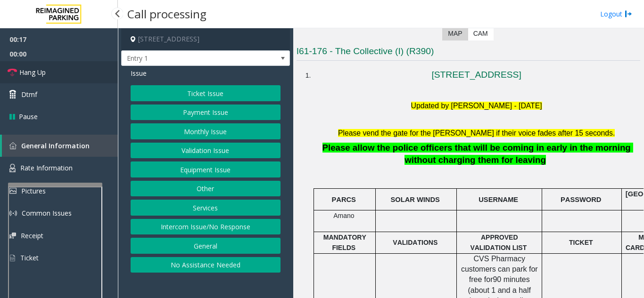
click at [52, 76] on link "Hang Up" at bounding box center [59, 72] width 118 height 22
click at [194, 222] on button "Intercom Issue/No Response" at bounding box center [206, 227] width 150 height 16
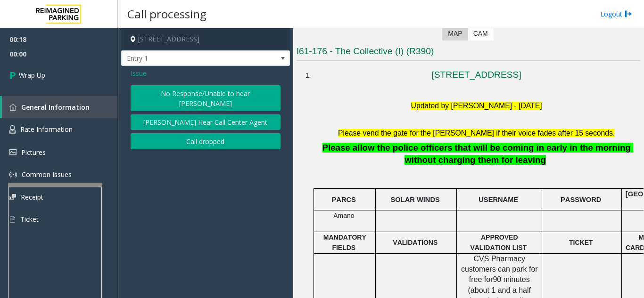
click at [172, 95] on button "No Response/Unable to hear [PERSON_NAME]" at bounding box center [206, 98] width 150 height 26
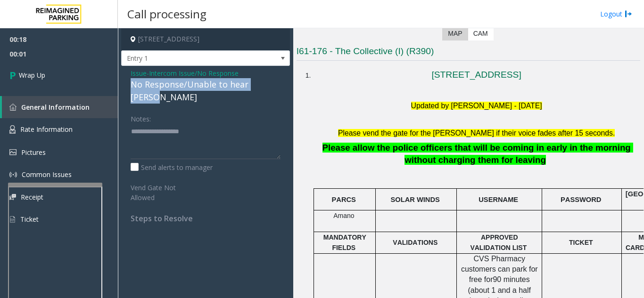
drag, startPoint x: 129, startPoint y: 88, endPoint x: 281, endPoint y: 86, distance: 151.8
click at [282, 86] on div "Issue - Intercom Issue/No Response No Response/Unable to hear [PERSON_NAME] Not…" at bounding box center [205, 149] width 169 height 167
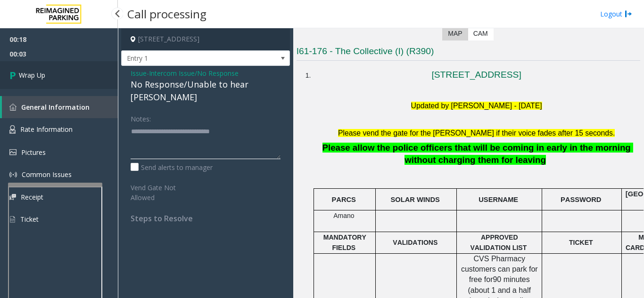
type textarea "**********"
click at [78, 71] on link "Wrap Up" at bounding box center [59, 75] width 118 height 28
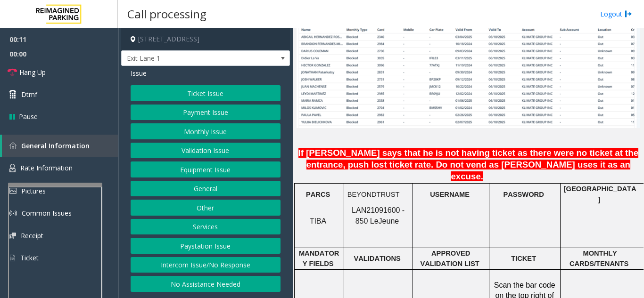
scroll to position [707, 0]
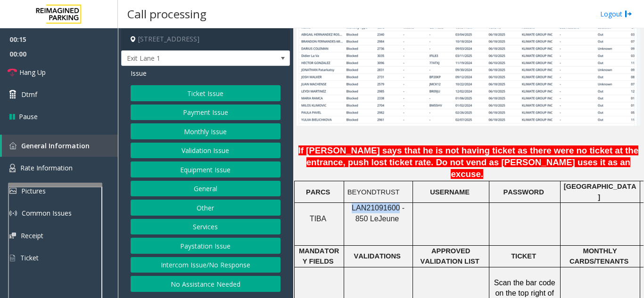
drag, startPoint x: 391, startPoint y: 179, endPoint x: 343, endPoint y: 180, distance: 48.1
click at [347, 203] on div "LAN21091600 - 850 Le Jeune" at bounding box center [378, 213] width 68 height 21
copy span "LAN21091600"
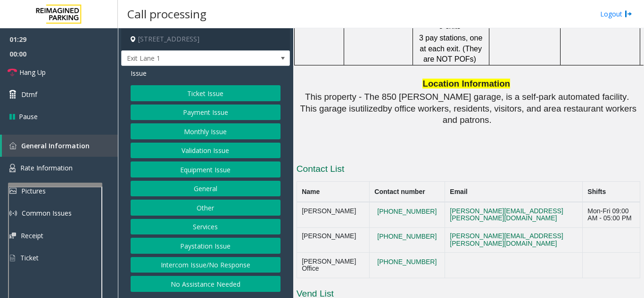
scroll to position [1047, 0]
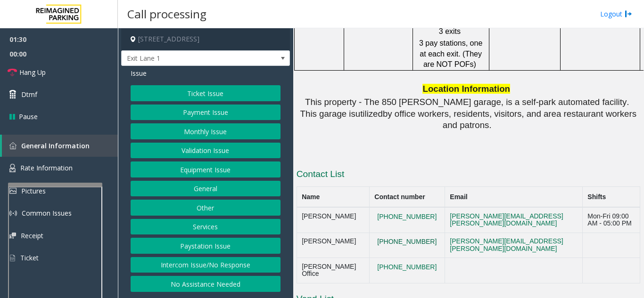
drag, startPoint x: 404, startPoint y: 234, endPoint x: 367, endPoint y: 221, distance: 38.9
click at [374, 238] on button "786-558-6066" at bounding box center [406, 242] width 65 height 8
drag, startPoint x: 347, startPoint y: 233, endPoint x: 300, endPoint y: 227, distance: 47.1
click at [300, 233] on td "Alexandra Meneses" at bounding box center [333, 245] width 73 height 25
click at [397, 238] on button "786-558-6066" at bounding box center [406, 242] width 65 height 8
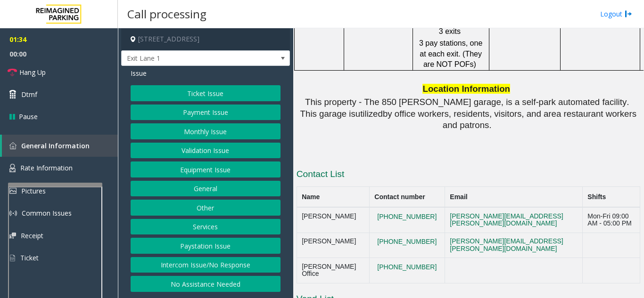
drag, startPoint x: 402, startPoint y: 232, endPoint x: 331, endPoint y: 222, distance: 71.4
click at [374, 238] on button "786-558-6066" at bounding box center [406, 242] width 65 height 8
click at [338, 233] on td "Alexandra Meneses" at bounding box center [333, 245] width 73 height 25
drag, startPoint x: 302, startPoint y: 223, endPoint x: 398, endPoint y: 237, distance: 96.7
click at [398, 237] on tr "Alexandra Meneses 786-558-6066 alexandra.meneses@reimaginedparking.com" at bounding box center [468, 245] width 343 height 25
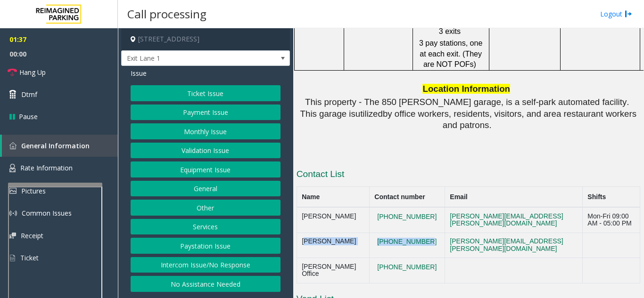
copy tr "Alexandra Meneses 786-558-6066"
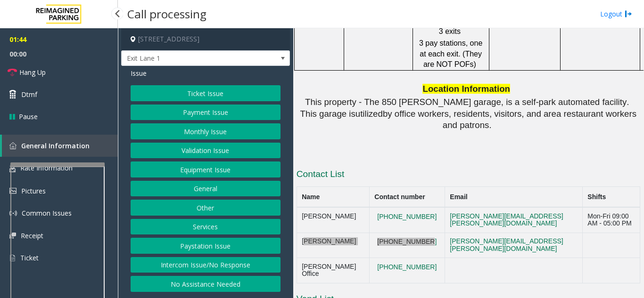
click at [58, 163] on div at bounding box center [57, 165] width 94 height 4
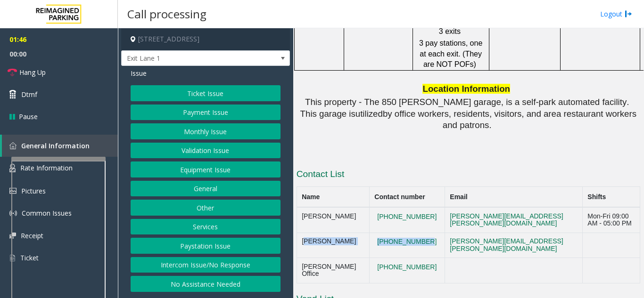
click at [234, 131] on button "Monthly Issue" at bounding box center [206, 132] width 150 height 16
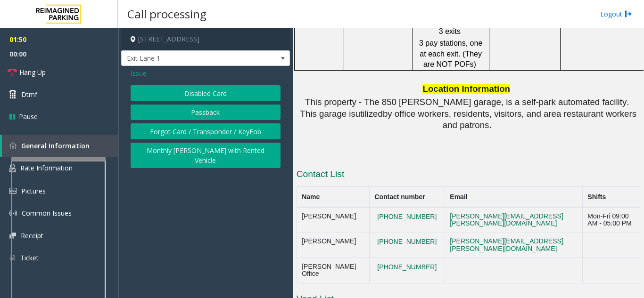
click at [139, 77] on span "Issue" at bounding box center [139, 73] width 16 height 10
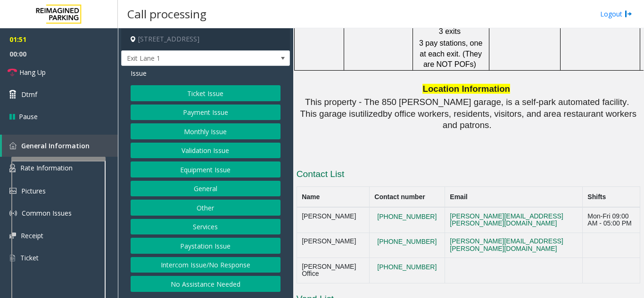
click at [199, 173] on button "Equipment Issue" at bounding box center [206, 170] width 150 height 16
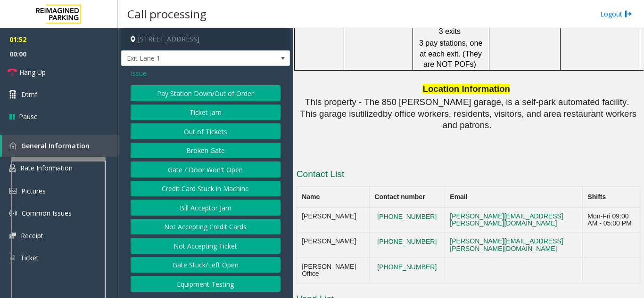
click at [199, 173] on button "Gate / Door Won't Open" at bounding box center [206, 170] width 150 height 16
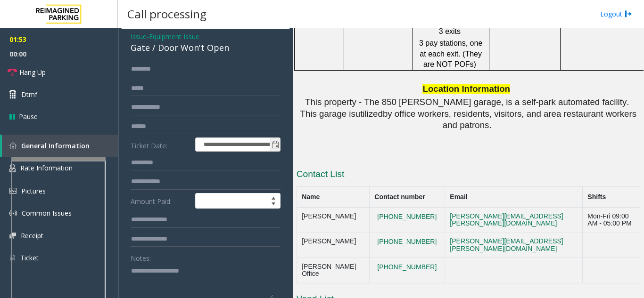
scroll to position [47, 0]
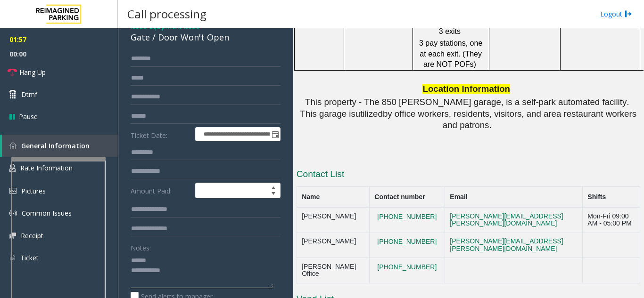
click at [182, 264] on textarea at bounding box center [202, 270] width 143 height 35
drag, startPoint x: 401, startPoint y: 256, endPoint x: 356, endPoint y: 248, distance: 45.4
click at [356, 258] on tr "LeJeune Office (305) 569-0011" at bounding box center [468, 270] width 343 height 25
drag, startPoint x: 303, startPoint y: 251, endPoint x: 395, endPoint y: 262, distance: 92.1
click at [395, 262] on tr "LeJeune Office (305) 569-0011" at bounding box center [468, 270] width 343 height 25
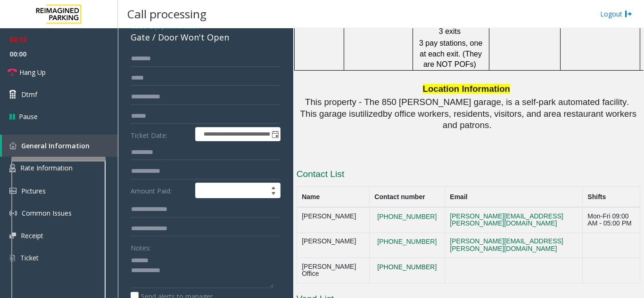
copy tr "LeJeune Office (305) 569-0011"
click at [372, 149] on p at bounding box center [469, 154] width 344 height 10
click at [161, 262] on textarea at bounding box center [202, 270] width 143 height 35
click at [171, 272] on textarea at bounding box center [202, 270] width 143 height 35
paste textarea "**********"
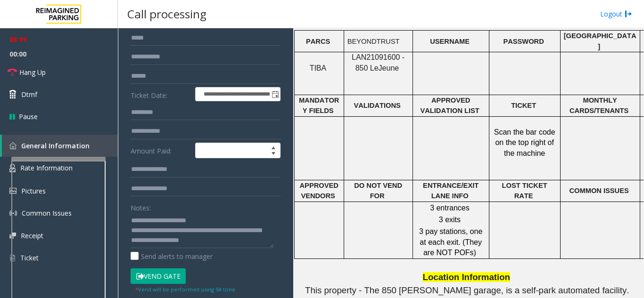
scroll to position [141, 0]
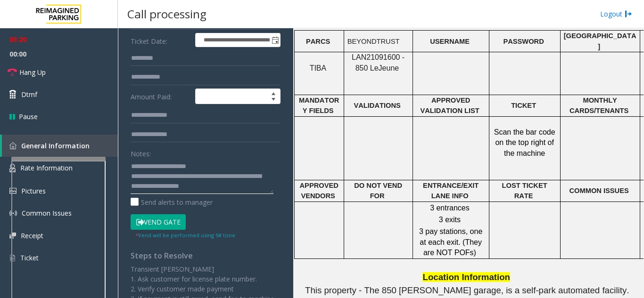
click at [249, 189] on textarea at bounding box center [202, 176] width 143 height 35
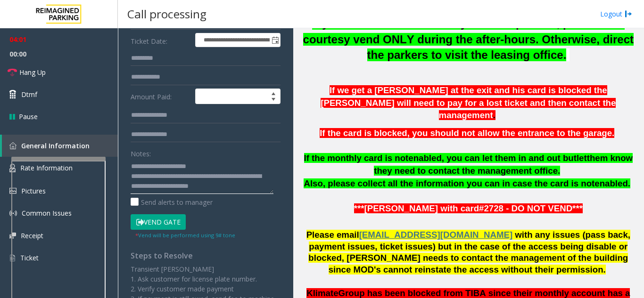
scroll to position [387, 0]
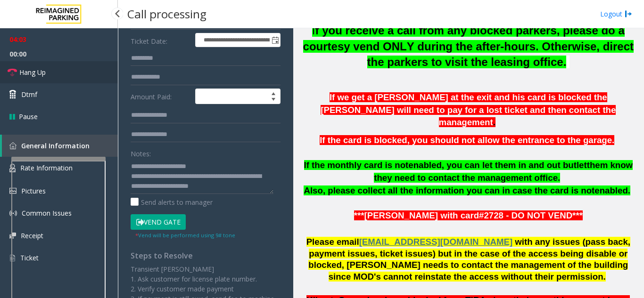
click at [57, 78] on link "Hang Up" at bounding box center [59, 72] width 118 height 22
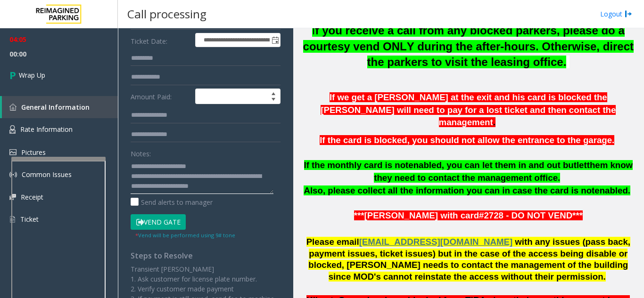
click at [257, 187] on textarea at bounding box center [202, 176] width 143 height 35
drag, startPoint x: 182, startPoint y: 193, endPoint x: 183, endPoint y: 182, distance: 10.9
click at [183, 182] on textarea at bounding box center [202, 176] width 143 height 35
type textarea "**********"
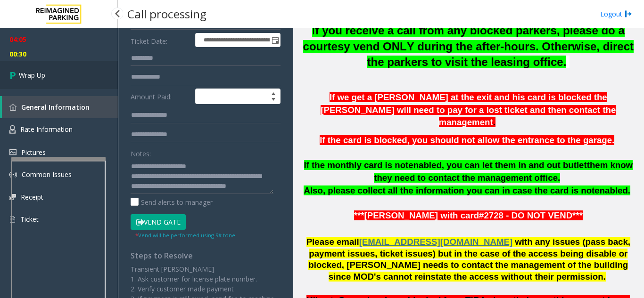
click at [47, 72] on link "Wrap Up" at bounding box center [59, 75] width 118 height 28
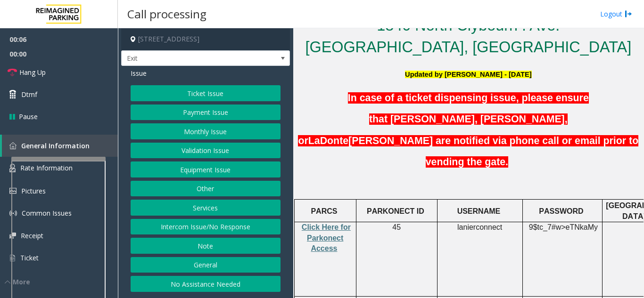
scroll to position [236, 0]
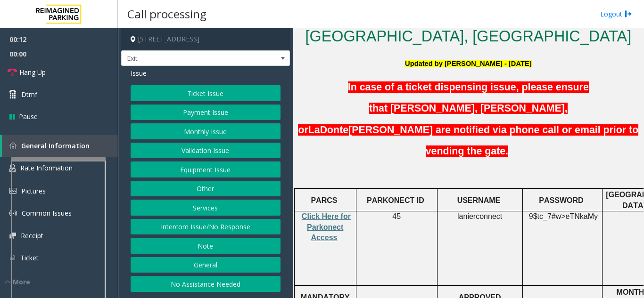
click at [208, 222] on button "Intercom Issue/No Response" at bounding box center [206, 227] width 150 height 16
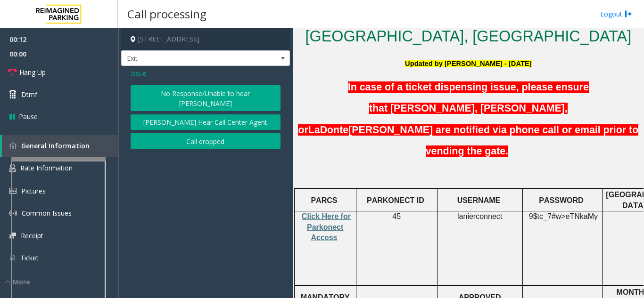
click at [192, 91] on button "No Response/Unable to hear [PERSON_NAME]" at bounding box center [206, 98] width 150 height 26
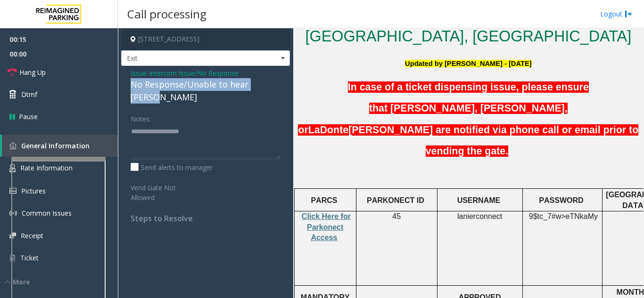
drag, startPoint x: 128, startPoint y: 82, endPoint x: 276, endPoint y: 85, distance: 148.5
click at [276, 85] on div "Issue - Intercom Issue/No Response No Response/Unable to hear [PERSON_NAME] Not…" at bounding box center [205, 149] width 169 height 167
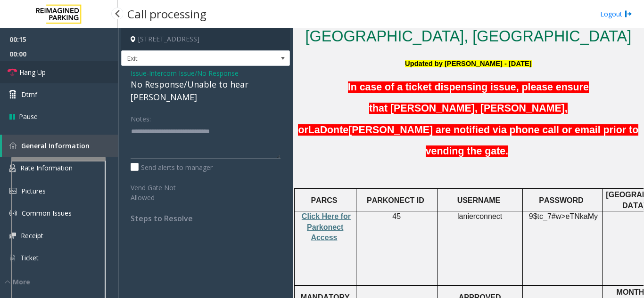
type textarea "**********"
click at [79, 80] on link "Hang Up" at bounding box center [59, 72] width 118 height 22
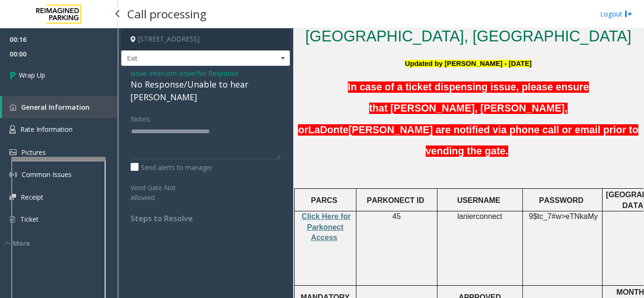
click at [68, 89] on div "00:16 00:00 Wrap Up General Information Rate Information Pictures Common Issues…" at bounding box center [59, 138] width 118 height 220
click at [68, 82] on link "Wrap Up" at bounding box center [59, 75] width 118 height 28
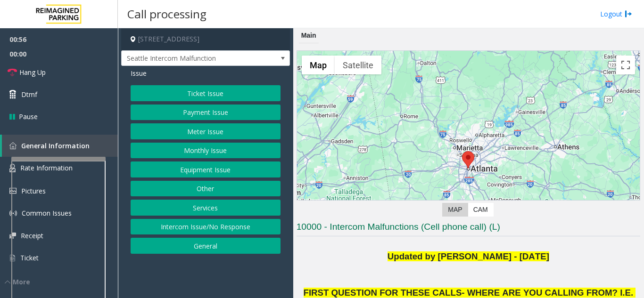
click at [232, 167] on button "Equipment Issue" at bounding box center [206, 170] width 150 height 16
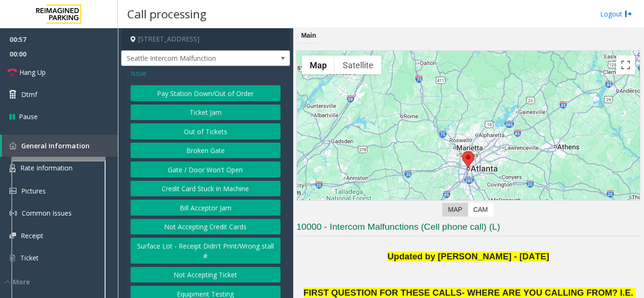
click at [228, 178] on button "Gate / Door Won't Open" at bounding box center [206, 170] width 150 height 16
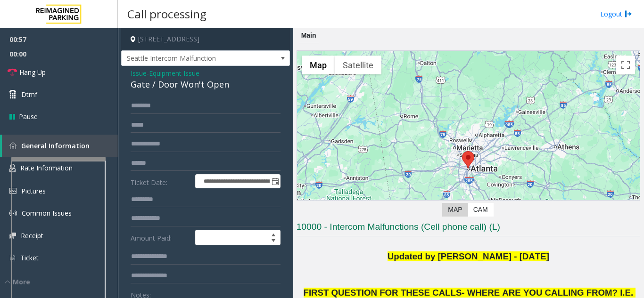
scroll to position [47, 0]
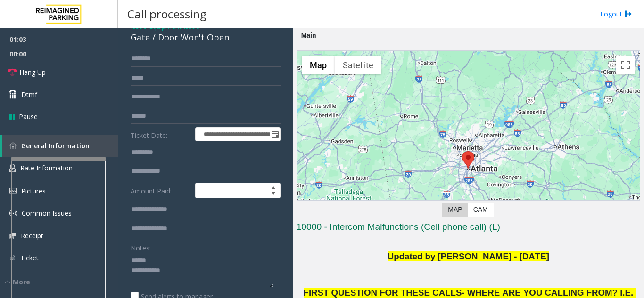
click at [165, 265] on textarea at bounding box center [202, 270] width 143 height 35
drag, startPoint x: 157, startPoint y: 49, endPoint x: 249, endPoint y: 50, distance: 91.9
click at [249, 44] on div "Gate / Door Won't Open" at bounding box center [206, 37] width 150 height 13
click at [203, 280] on textarea at bounding box center [202, 270] width 143 height 35
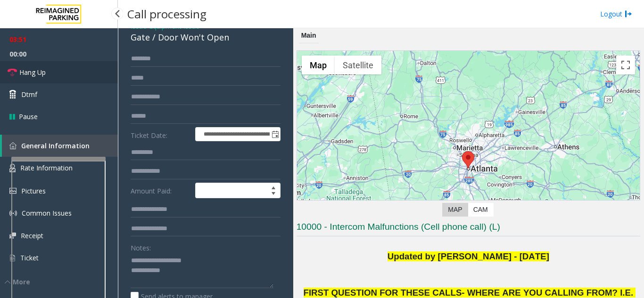
click at [35, 72] on span "Hang Up" at bounding box center [32, 72] width 26 height 10
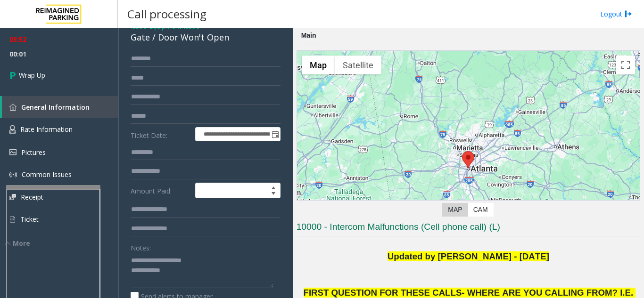
click at [58, 189] on div at bounding box center [53, 295] width 94 height 221
click at [203, 281] on textarea at bounding box center [202, 270] width 143 height 35
type textarea "**********"
click at [184, 261] on div "Notes:" at bounding box center [206, 264] width 150 height 49
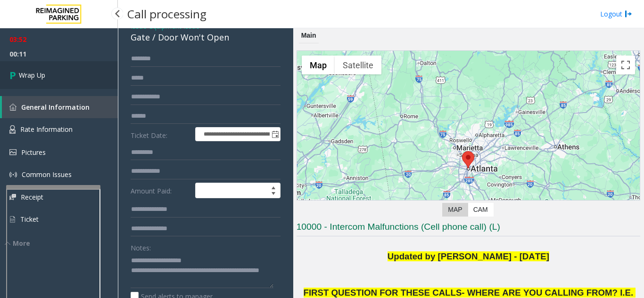
click at [50, 71] on link "Wrap Up" at bounding box center [59, 75] width 118 height 28
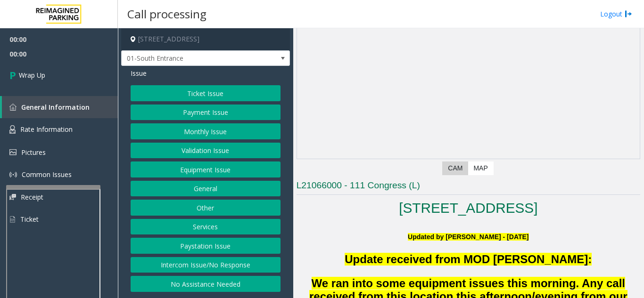
scroll to position [141, 0]
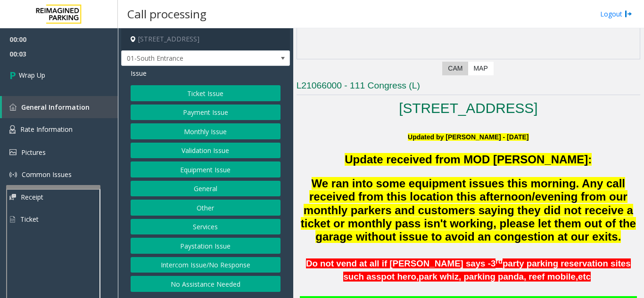
click at [218, 268] on button "Intercom Issue/No Response" at bounding box center [206, 265] width 150 height 16
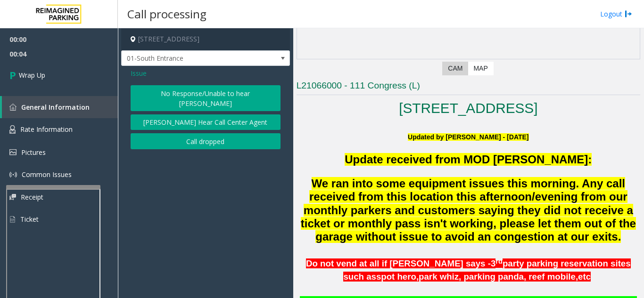
click at [206, 133] on button "Call dropped" at bounding box center [206, 141] width 150 height 16
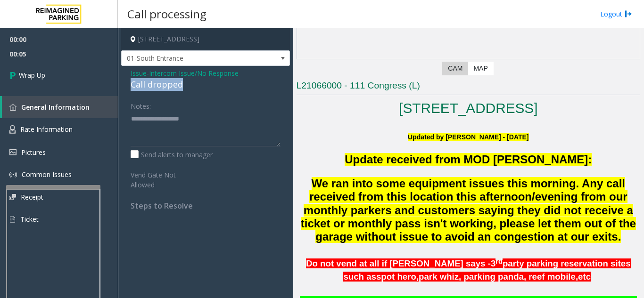
drag, startPoint x: 127, startPoint y: 84, endPoint x: 199, endPoint y: 81, distance: 71.7
click at [199, 81] on div "Issue - Intercom Issue/No Response Call dropped Notes: Send alerts to manager V…" at bounding box center [205, 143] width 169 height 154
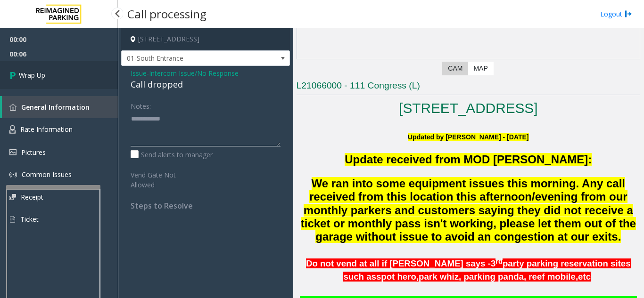
type textarea "**********"
click at [92, 79] on link "Wrap Up" at bounding box center [59, 75] width 118 height 28
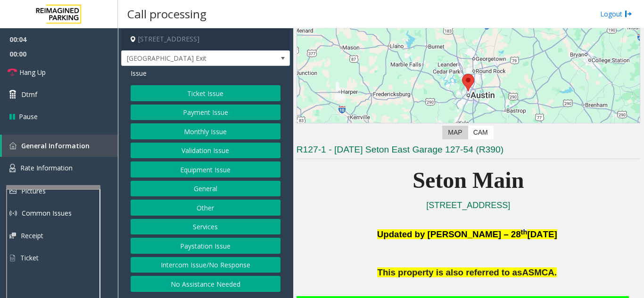
scroll to position [189, 0]
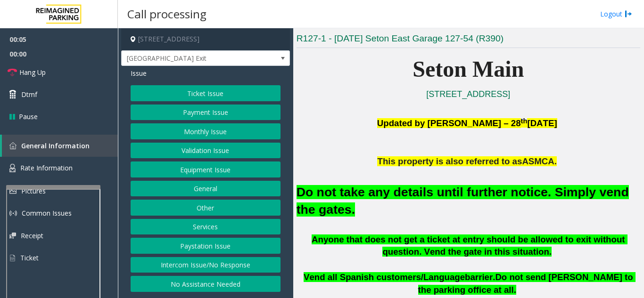
click at [225, 171] on button "Equipment Issue" at bounding box center [206, 170] width 150 height 16
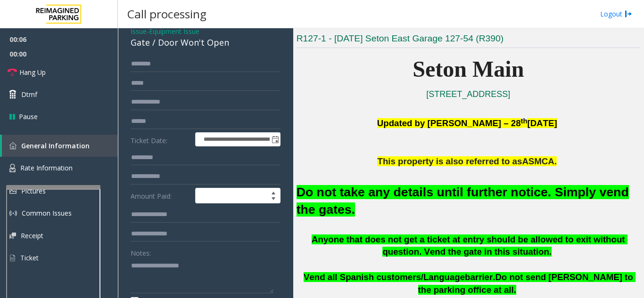
scroll to position [94, 0]
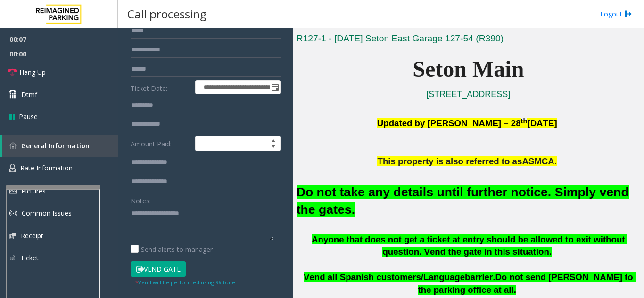
click at [153, 267] on button "Vend Gate" at bounding box center [158, 270] width 55 height 16
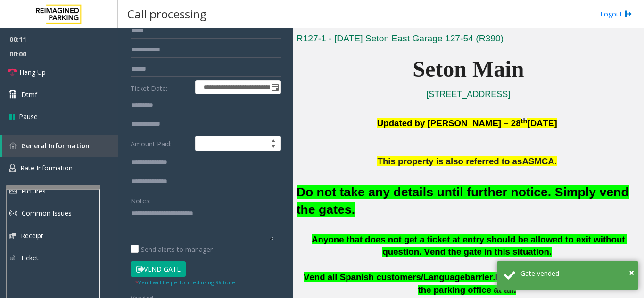
click at [240, 215] on textarea at bounding box center [202, 223] width 143 height 35
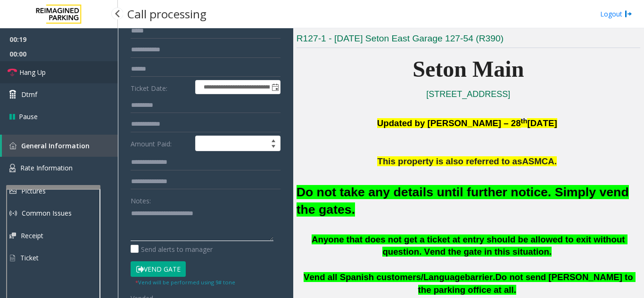
type textarea "**********"
click at [50, 73] on link "Hang Up" at bounding box center [59, 72] width 118 height 22
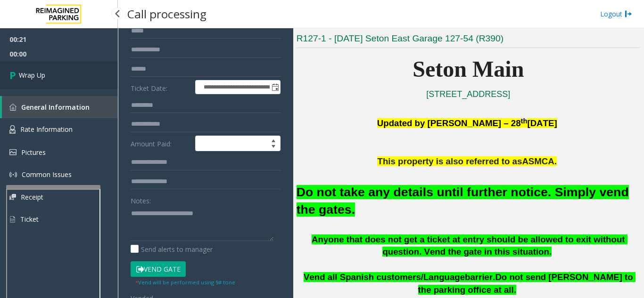
click at [50, 83] on link "Wrap Up" at bounding box center [59, 75] width 118 height 28
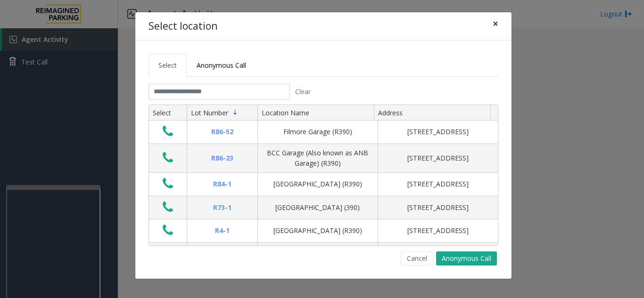
click at [498, 27] on span "×" at bounding box center [496, 23] width 6 height 13
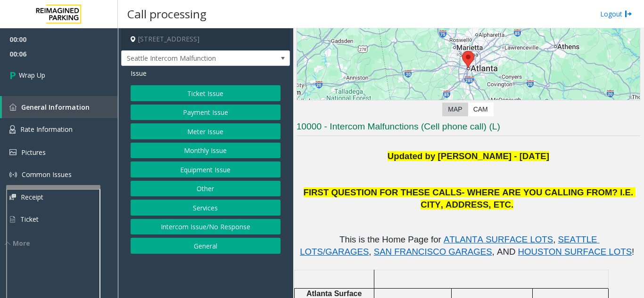
scroll to position [189, 0]
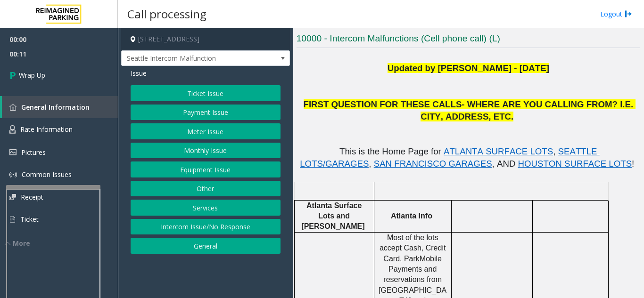
click at [170, 224] on button "Intercom Issue/No Response" at bounding box center [206, 227] width 150 height 16
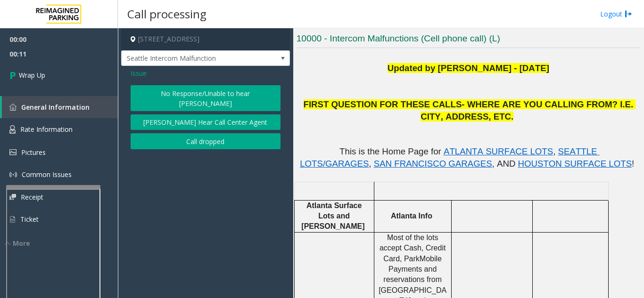
click at [174, 133] on button "Call dropped" at bounding box center [206, 141] width 150 height 16
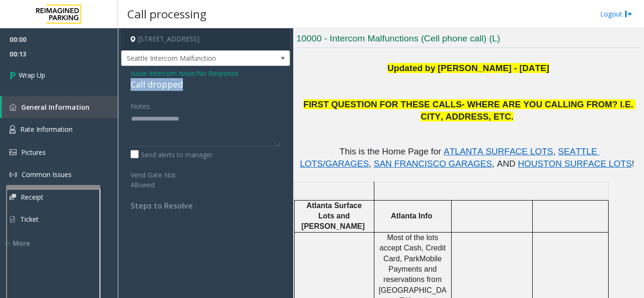
drag, startPoint x: 128, startPoint y: 87, endPoint x: 200, endPoint y: 83, distance: 71.8
click at [200, 83] on div "Issue - Intercom Issue/No Response Call dropped Notes: Send alerts to manager V…" at bounding box center [205, 143] width 169 height 154
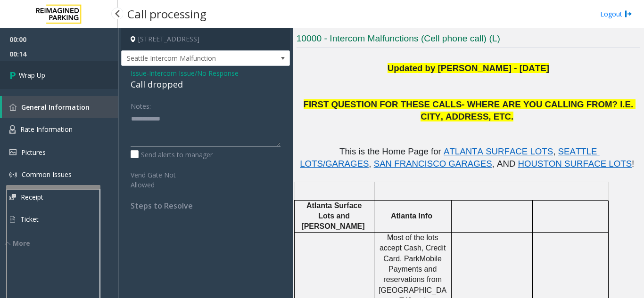
type textarea "**********"
click at [62, 76] on link "Wrap Up" at bounding box center [59, 75] width 118 height 28
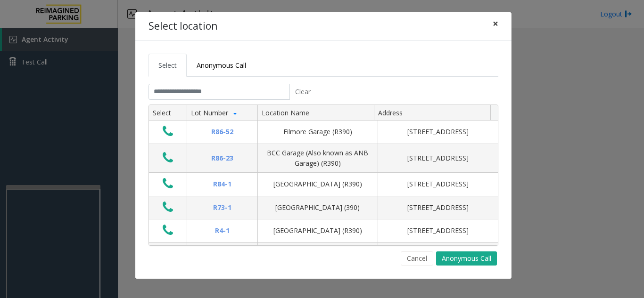
click at [498, 23] on span "×" at bounding box center [496, 23] width 6 height 13
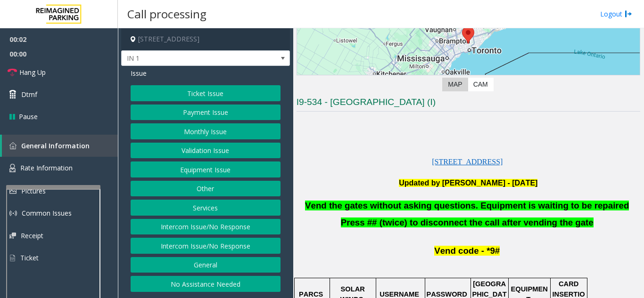
scroll to position [141, 0]
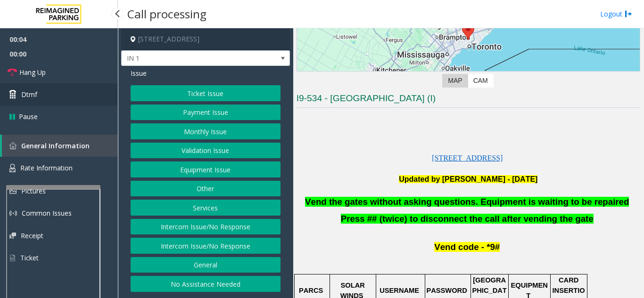
click at [71, 98] on link "Dtmf" at bounding box center [59, 94] width 118 height 22
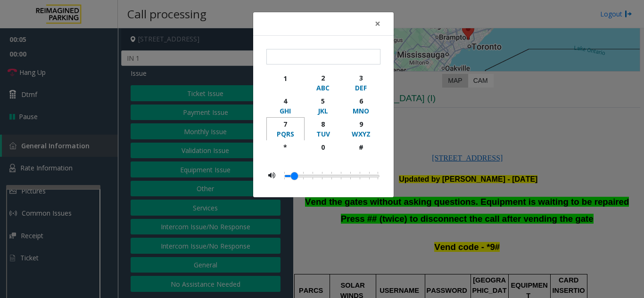
click at [285, 139] on button "7 PQRS" at bounding box center [285, 128] width 38 height 23
click at [360, 120] on div "9" at bounding box center [361, 124] width 26 height 10
click at [282, 152] on div "button" at bounding box center [285, 156] width 26 height 8
click at [354, 127] on div "9" at bounding box center [361, 124] width 26 height 10
drag, startPoint x: 355, startPoint y: 145, endPoint x: 358, endPoint y: 136, distance: 9.4
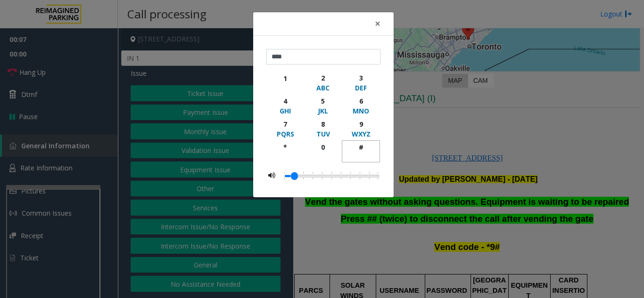
click at [355, 146] on div "#" at bounding box center [361, 147] width 26 height 10
type input "*****"
click at [381, 22] on button "×" at bounding box center [377, 23] width 19 height 23
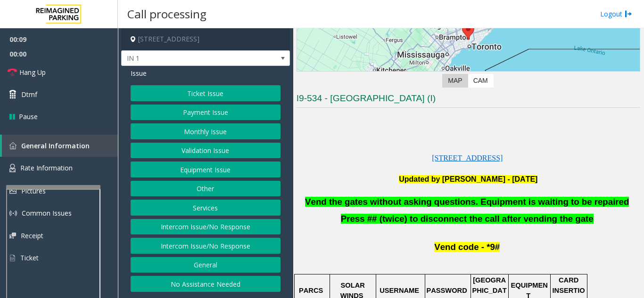
click at [214, 171] on button "Equipment Issue" at bounding box center [206, 170] width 150 height 16
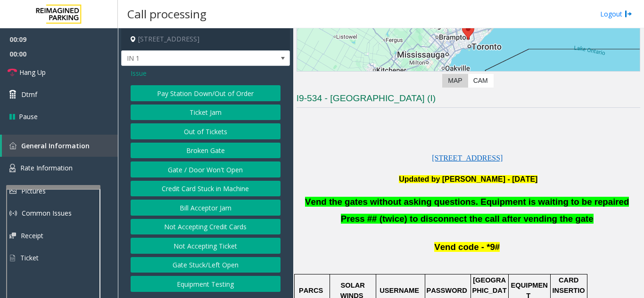
click at [214, 171] on button "Gate / Door Won't Open" at bounding box center [206, 170] width 150 height 16
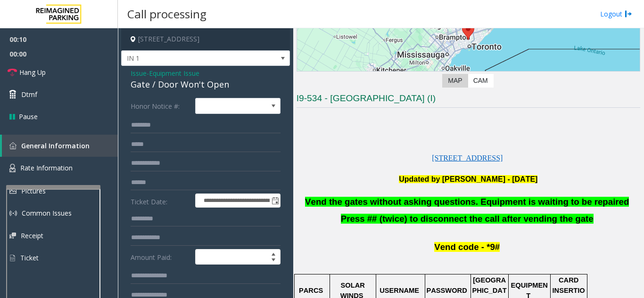
scroll to position [47, 0]
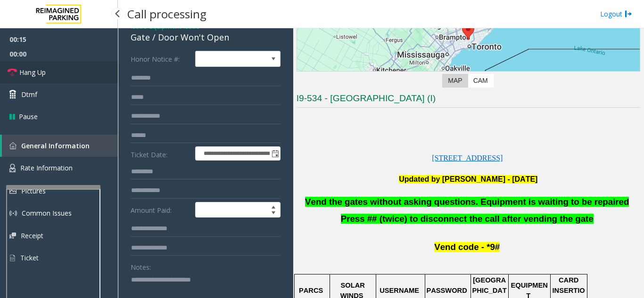
type textarea "**********"
click at [72, 71] on link "Hang Up" at bounding box center [59, 72] width 118 height 22
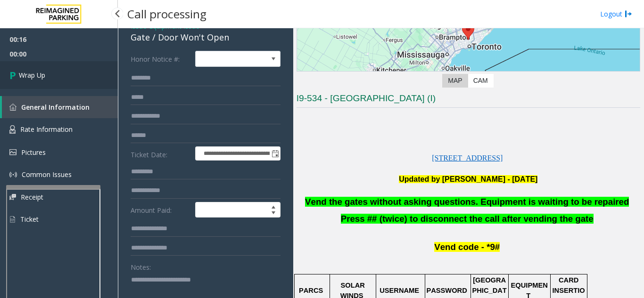
click at [72, 71] on link "Wrap Up" at bounding box center [59, 75] width 118 height 28
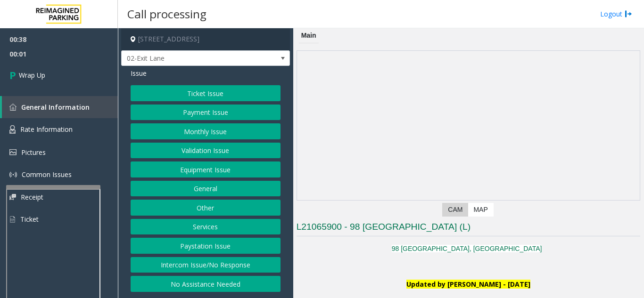
click at [192, 167] on button "Equipment Issue" at bounding box center [206, 170] width 150 height 16
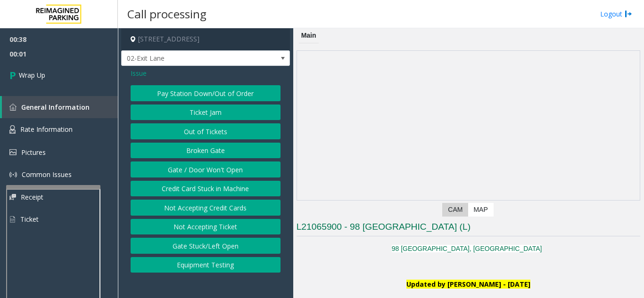
click at [192, 167] on button "Gate / Door Won't Open" at bounding box center [206, 170] width 150 height 16
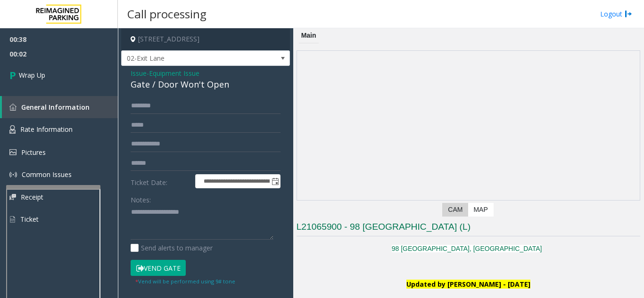
scroll to position [47, 0]
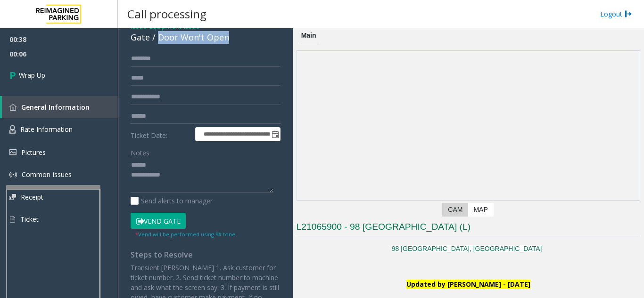
drag, startPoint x: 160, startPoint y: 39, endPoint x: 243, endPoint y: 43, distance: 83.5
click at [243, 43] on div "Gate / Door Won't Open" at bounding box center [206, 37] width 150 height 13
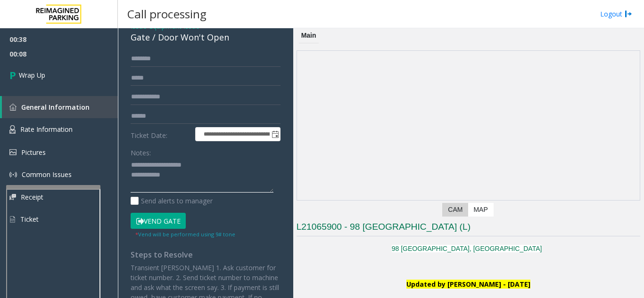
click at [186, 182] on textarea at bounding box center [202, 175] width 143 height 35
click at [191, 172] on textarea at bounding box center [202, 175] width 143 height 35
drag, startPoint x: 191, startPoint y: 172, endPoint x: 223, endPoint y: 190, distance: 36.7
click at [225, 195] on div "Notes: Send alerts to manager" at bounding box center [206, 176] width 150 height 62
click at [198, 173] on textarea at bounding box center [202, 175] width 143 height 35
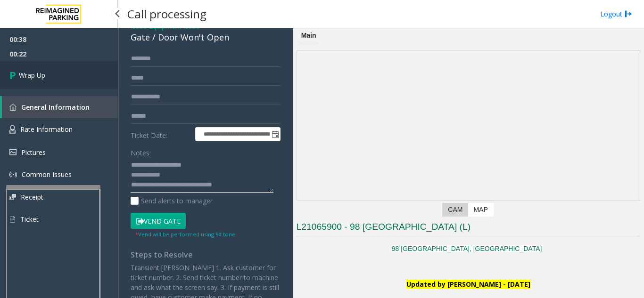
type textarea "**********"
click at [51, 70] on link "Wrap Up" at bounding box center [59, 75] width 118 height 28
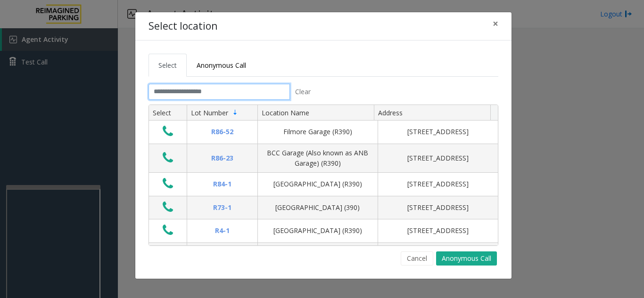
click at [216, 84] on input "text" at bounding box center [219, 92] width 141 height 16
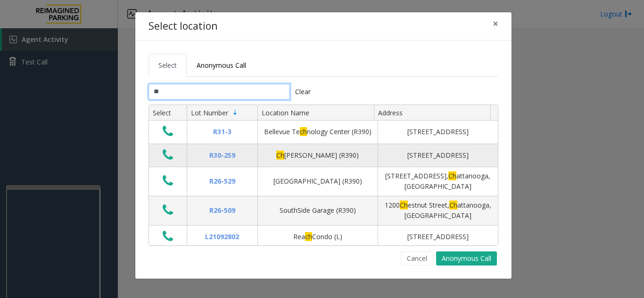
type input "**"
click at [164, 157] on icon "Data table" at bounding box center [168, 155] width 10 height 13
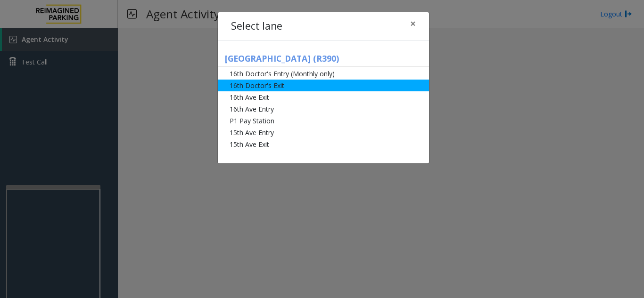
click at [298, 88] on li "16th Doctor's Exit" at bounding box center [323, 86] width 211 height 12
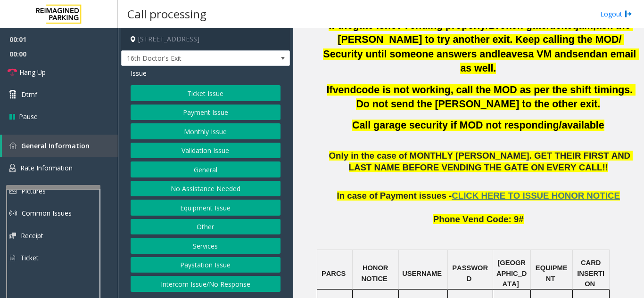
scroll to position [566, 0]
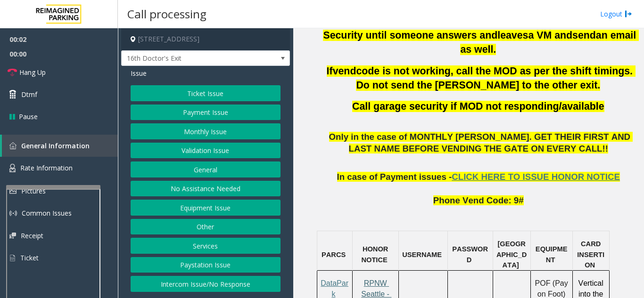
click at [378, 280] on span "RPNW Seattle - HONOR NOTICE" at bounding box center [376, 300] width 32 height 40
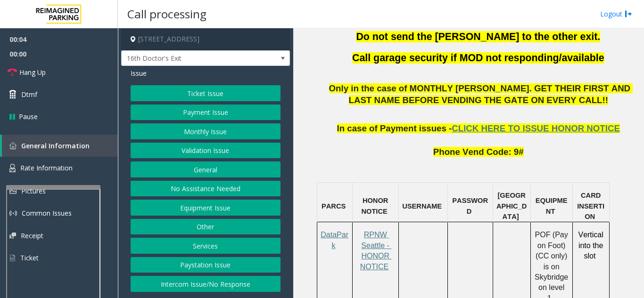
scroll to position [707, 0]
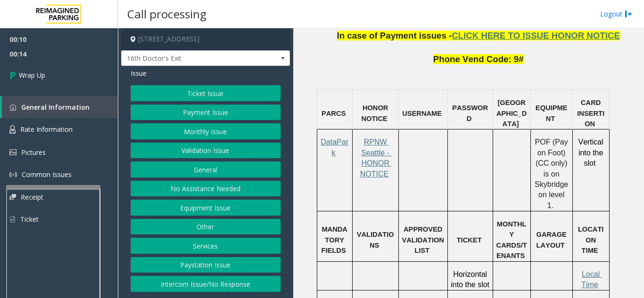
click at [204, 100] on button "Ticket Issue" at bounding box center [206, 93] width 150 height 16
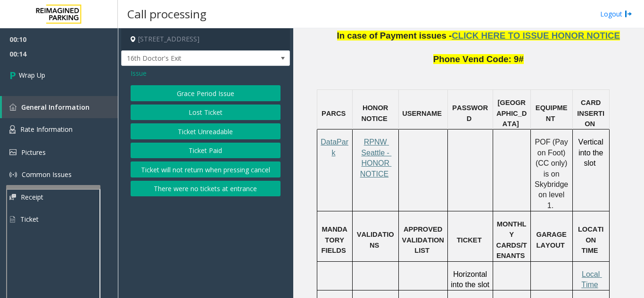
click at [200, 138] on button "Ticket Unreadable" at bounding box center [206, 132] width 150 height 16
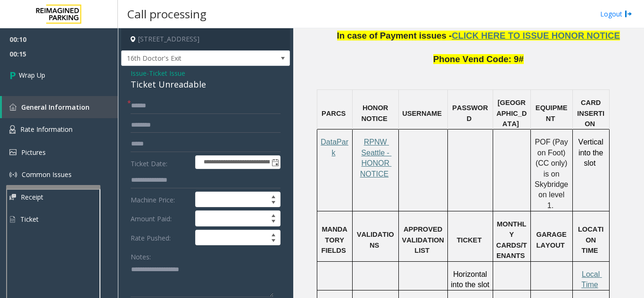
click at [204, 116] on form "**********" at bounding box center [206, 220] width 150 height 245
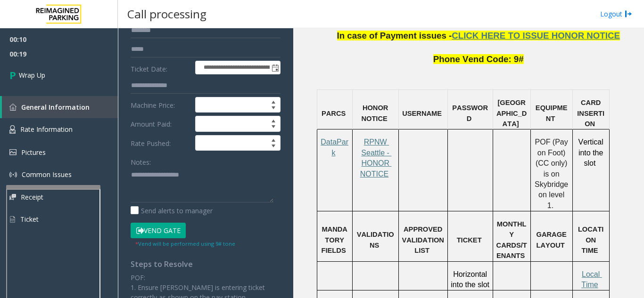
scroll to position [48, 0]
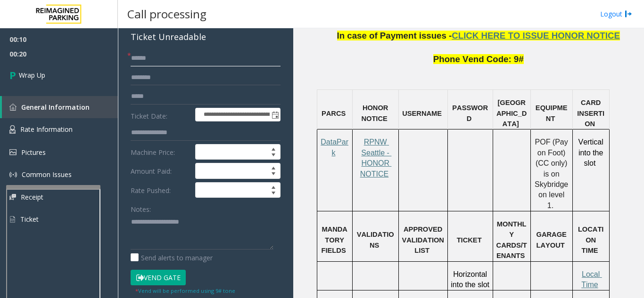
click at [169, 57] on input "text" at bounding box center [206, 58] width 150 height 16
type input "**"
drag, startPoint x: 132, startPoint y: 40, endPoint x: 176, endPoint y: 38, distance: 44.3
click at [221, 42] on div "Ticket Unreadable" at bounding box center [206, 37] width 150 height 13
click at [191, 232] on textarea at bounding box center [202, 232] width 143 height 35
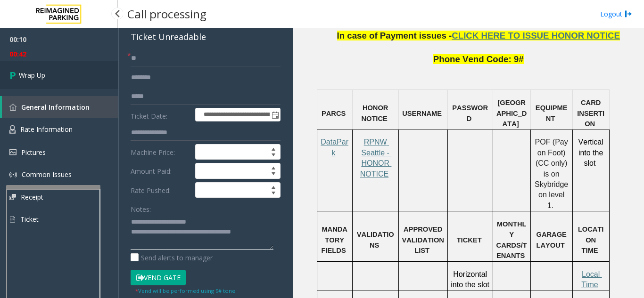
type textarea "**********"
click at [84, 67] on link "Wrap Up" at bounding box center [59, 75] width 118 height 28
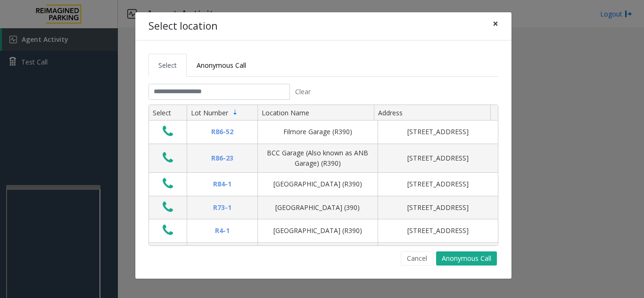
click at [502, 27] on button "×" at bounding box center [495, 23] width 19 height 23
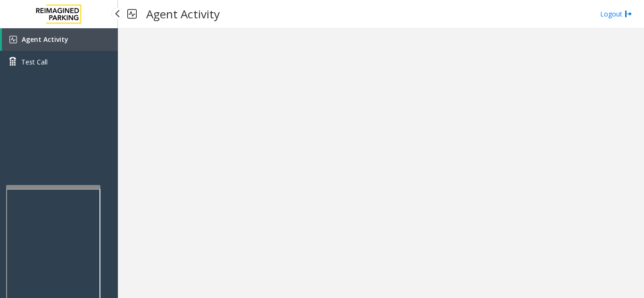
click at [82, 26] on img at bounding box center [59, 14] width 57 height 28
click at [98, 41] on link "Agent Activity" at bounding box center [60, 39] width 116 height 23
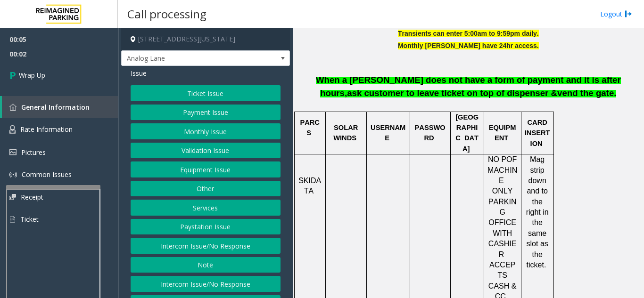
scroll to position [45, 0]
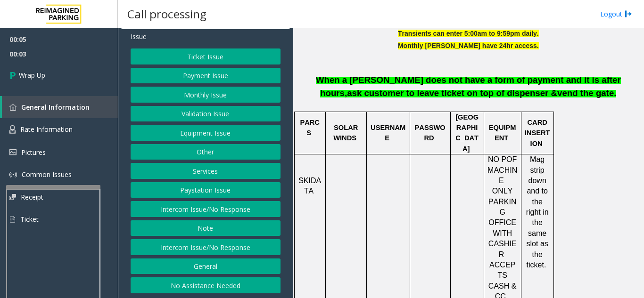
click at [206, 211] on button "Intercom Issue/No Response" at bounding box center [206, 209] width 150 height 16
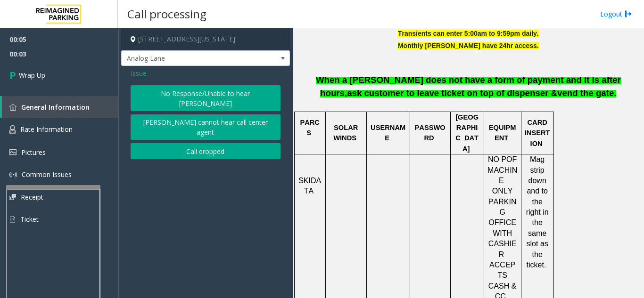
click at [192, 143] on button "Call dropped" at bounding box center [206, 151] width 150 height 16
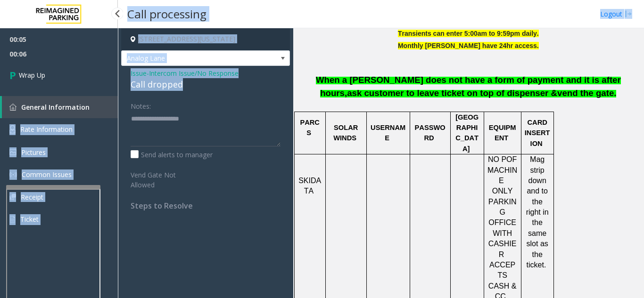
drag, startPoint x: 190, startPoint y: 90, endPoint x: 117, endPoint y: 93, distance: 73.1
click at [117, 93] on app-root "00:05 00:06 Wrap Up General Information Rate Information Pictures Common Issues…" at bounding box center [322, 149] width 644 height 298
click at [117, 93] on div "00:05 00:06 Wrap Up General Information Rate Information Pictures Common Issues…" at bounding box center [59, 133] width 118 height 210
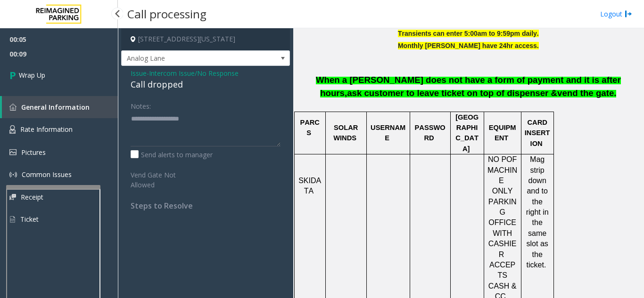
click at [111, 89] on div "00:05 00:09 Wrap Up General Information Rate Information Pictures Common Issues…" at bounding box center [59, 133] width 118 height 210
drag, startPoint x: 124, startPoint y: 84, endPoint x: 189, endPoint y: 87, distance: 65.1
click at [189, 87] on div "Issue - Intercom Issue/No Response Call dropped Notes: Send alerts to manager V…" at bounding box center [205, 143] width 169 height 154
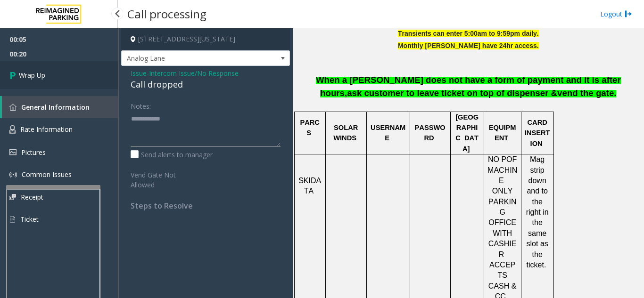
type textarea "**********"
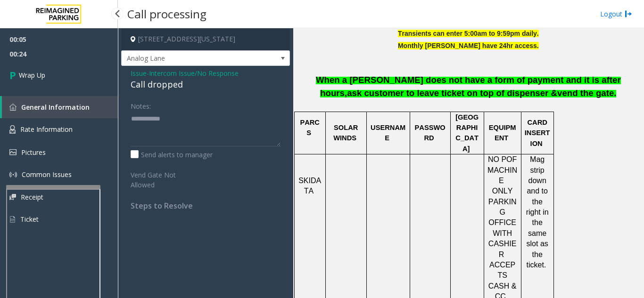
click at [75, 90] on div "00:05 00:24 Wrap Up General Information Rate Information Pictures Common Issues…" at bounding box center [59, 133] width 118 height 210
click at [77, 81] on link "Wrap Up" at bounding box center [59, 75] width 118 height 28
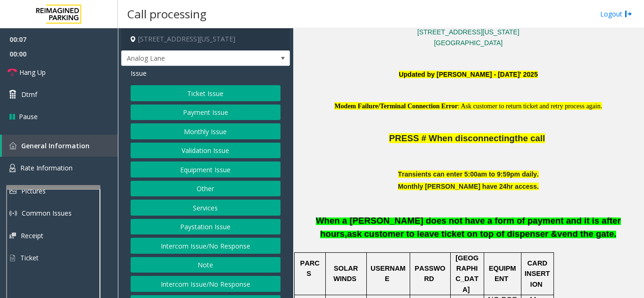
scroll to position [236, 0]
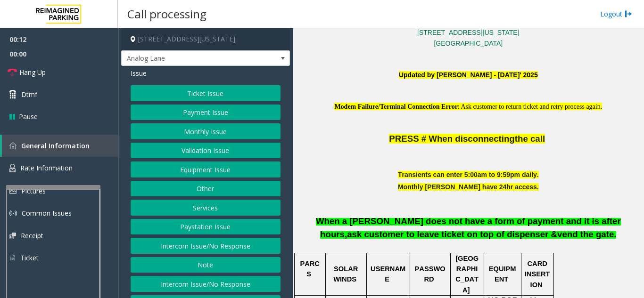
click at [227, 254] on button "Intercom Issue/No Response" at bounding box center [206, 246] width 150 height 16
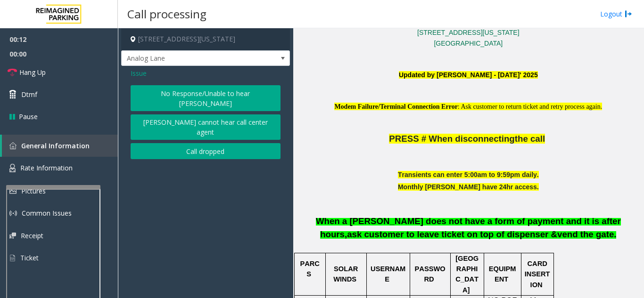
click at [193, 143] on button "Call dropped" at bounding box center [206, 151] width 150 height 16
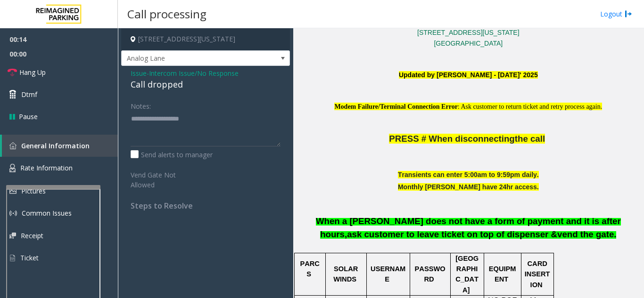
click at [140, 83] on div "Call dropped" at bounding box center [206, 84] width 150 height 13
click at [135, 85] on div "Call dropped" at bounding box center [206, 84] width 150 height 13
click at [47, 71] on link "Hang Up" at bounding box center [59, 72] width 118 height 22
click at [135, 81] on div "Call dropped" at bounding box center [206, 84] width 150 height 13
click at [134, 84] on div "Call dropped" at bounding box center [206, 84] width 150 height 13
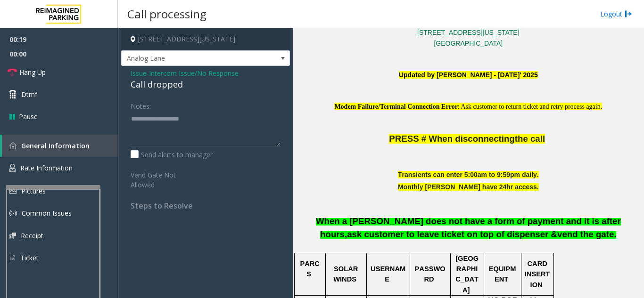
click at [139, 76] on span "Issue" at bounding box center [139, 73] width 16 height 10
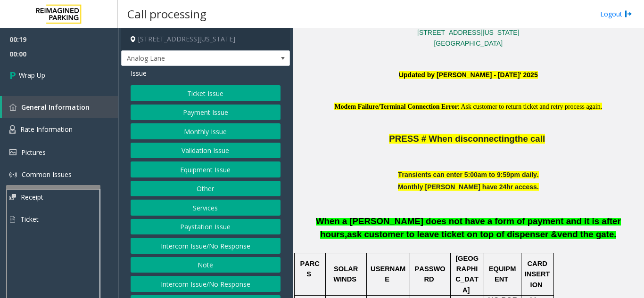
click at [191, 254] on button "Intercom Issue/No Response" at bounding box center [206, 246] width 150 height 16
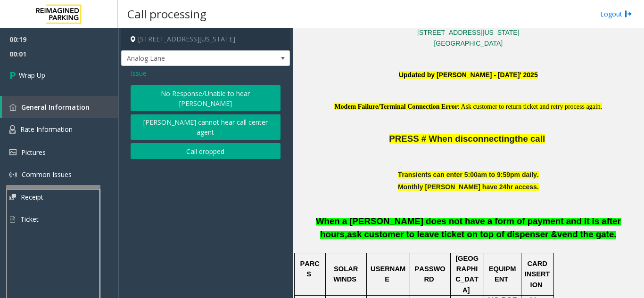
click at [180, 92] on button "No Response/Unable to hear [PERSON_NAME]" at bounding box center [206, 98] width 150 height 26
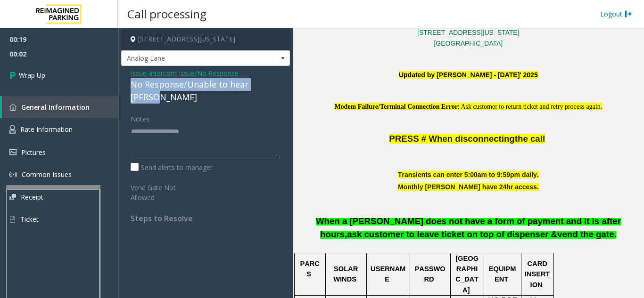
drag, startPoint x: 126, startPoint y: 90, endPoint x: 244, endPoint y: 87, distance: 117.9
click at [284, 87] on div "Issue - Intercom Issue/No Response No Response/Unable to hear [PERSON_NAME] Not…" at bounding box center [205, 149] width 169 height 167
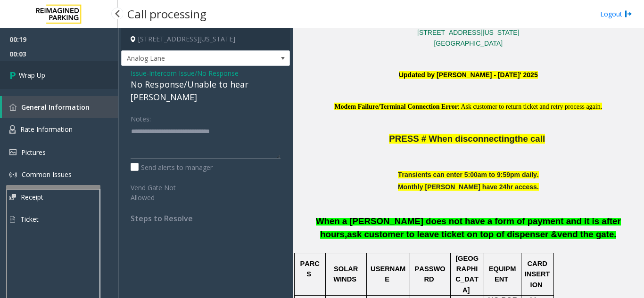
type textarea "**********"
click at [14, 83] on link "Wrap Up" at bounding box center [59, 75] width 118 height 28
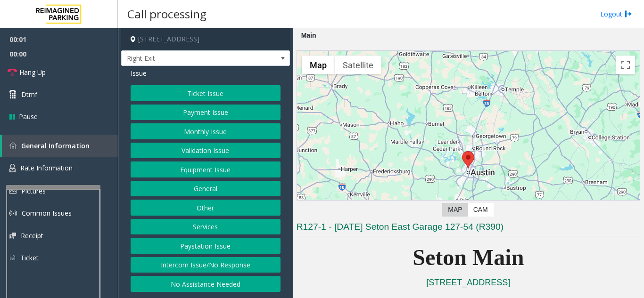
click at [584, 259] on p "Seton Main" at bounding box center [469, 258] width 344 height 36
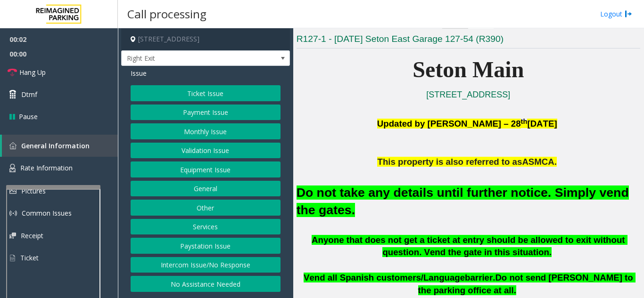
scroll to position [189, 0]
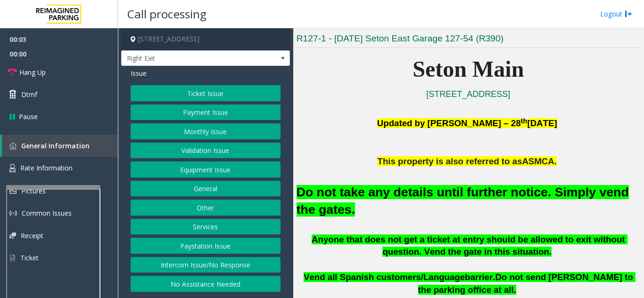
click at [180, 169] on button "Equipment Issue" at bounding box center [206, 170] width 150 height 16
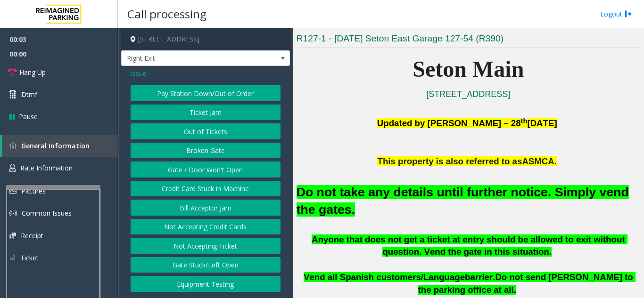
click at [180, 169] on button "Gate / Door Won't Open" at bounding box center [206, 170] width 150 height 16
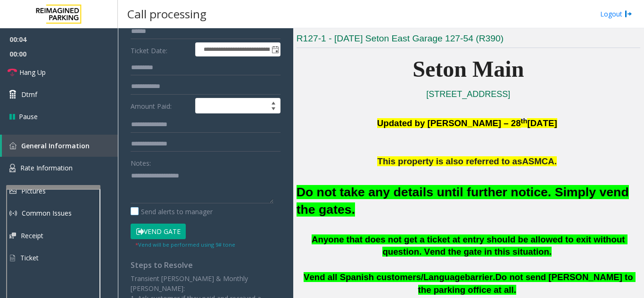
scroll to position [141, 0]
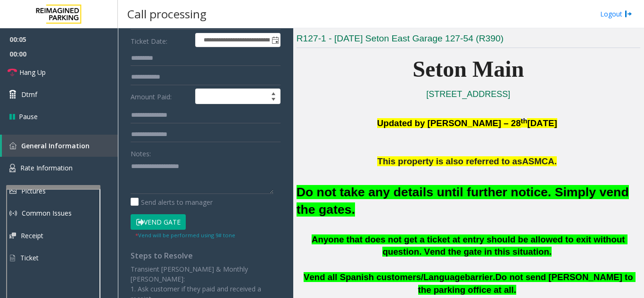
click at [154, 220] on button "Vend Gate" at bounding box center [158, 223] width 55 height 16
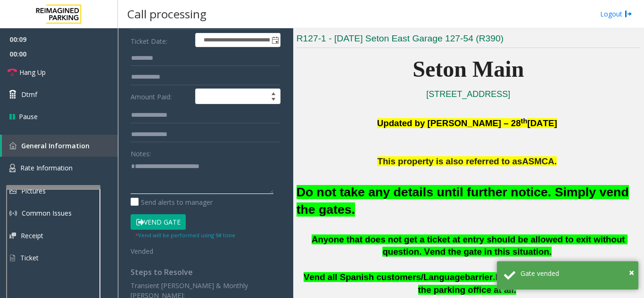
click at [240, 164] on textarea at bounding box center [202, 176] width 143 height 35
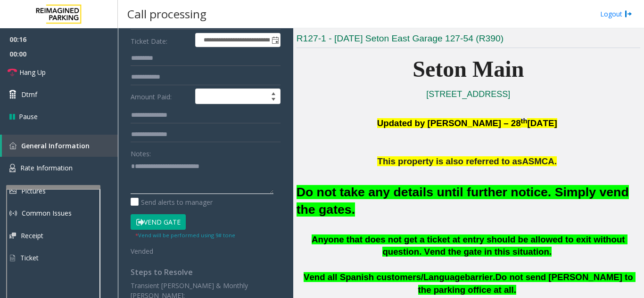
type textarea "**********"
drag, startPoint x: 168, startPoint y: 220, endPoint x: 112, endPoint y: 153, distance: 87.7
click at [165, 217] on button "Vend Gate" at bounding box center [158, 223] width 55 height 16
click at [59, 83] on link "Hang Up" at bounding box center [59, 72] width 118 height 22
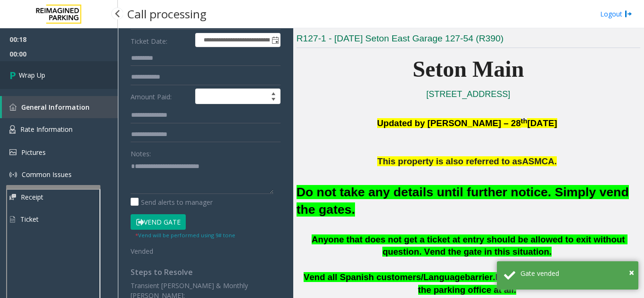
click at [58, 80] on link "Wrap Up" at bounding box center [59, 75] width 118 height 28
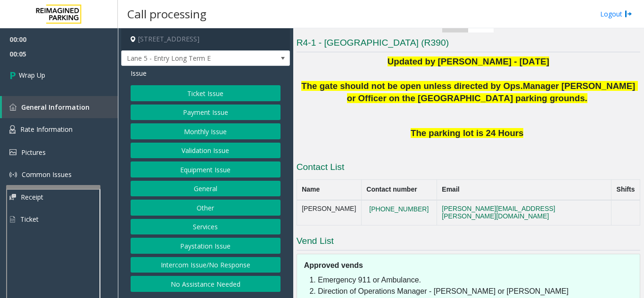
scroll to position [189, 0]
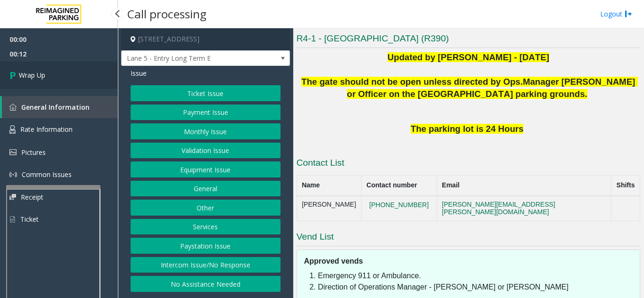
click at [68, 80] on link "Wrap Up" at bounding box center [59, 75] width 118 height 28
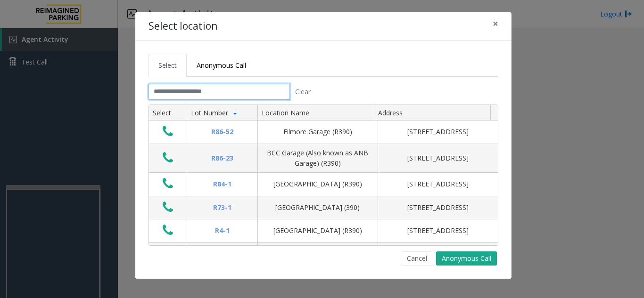
click at [215, 99] on input "text" at bounding box center [219, 92] width 141 height 16
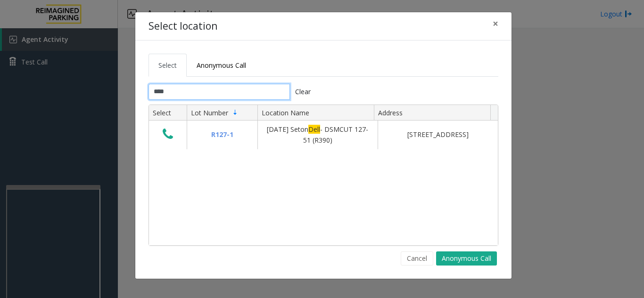
type input "****"
click at [494, 24] on span "×" at bounding box center [496, 23] width 6 height 13
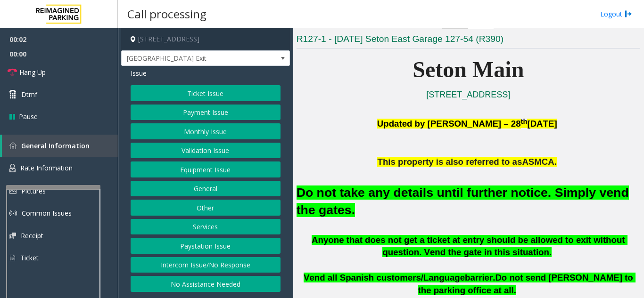
scroll to position [189, 0]
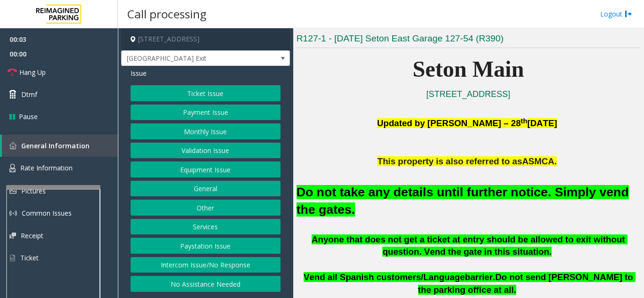
click at [226, 173] on button "Equipment Issue" at bounding box center [206, 170] width 150 height 16
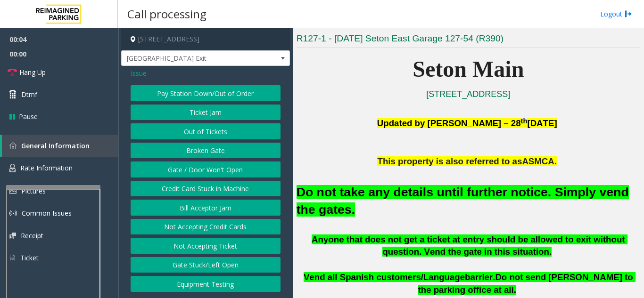
click at [226, 173] on button "Gate / Door Won't Open" at bounding box center [206, 170] width 150 height 16
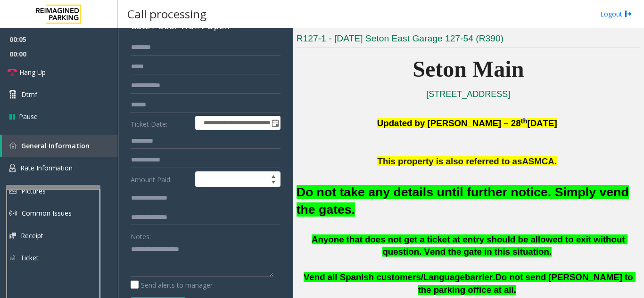
scroll to position [141, 0]
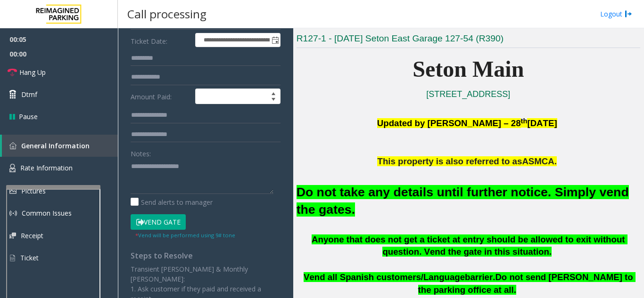
click at [181, 224] on button "Vend Gate" at bounding box center [158, 223] width 55 height 16
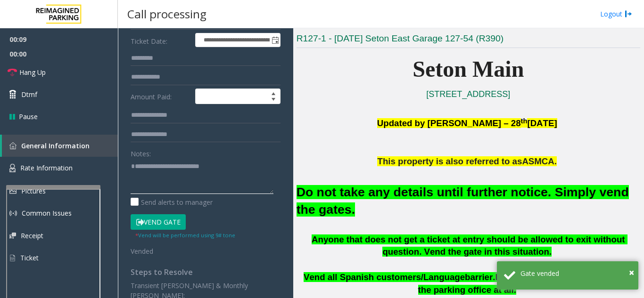
click at [231, 162] on textarea at bounding box center [202, 176] width 143 height 35
type textarea "**********"
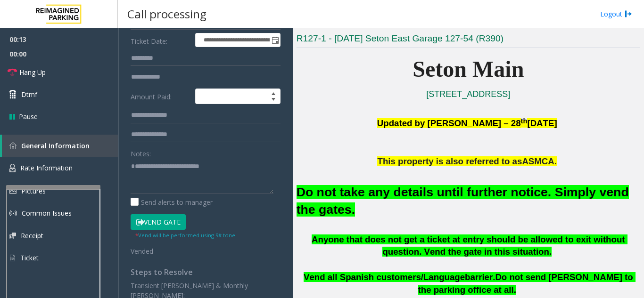
click at [236, 155] on div "Notes:" at bounding box center [206, 170] width 150 height 49
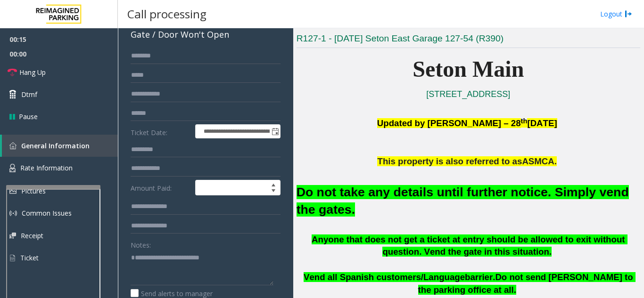
scroll to position [47, 0]
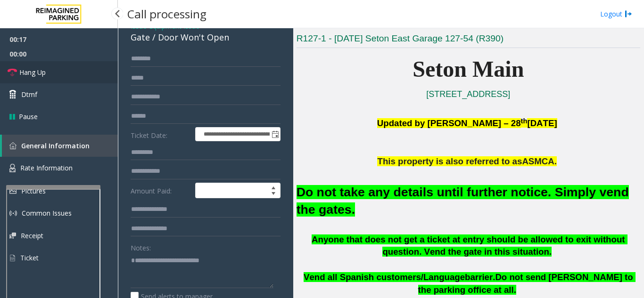
click at [88, 80] on link "Hang Up" at bounding box center [59, 72] width 118 height 22
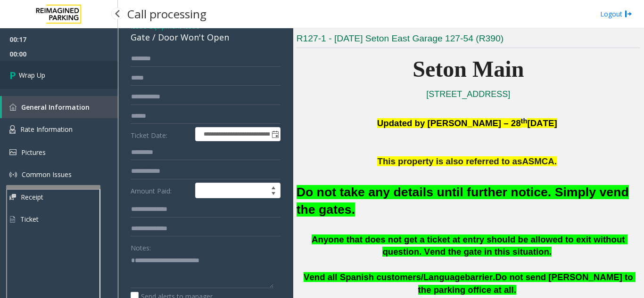
click at [81, 86] on link "Wrap Up" at bounding box center [59, 75] width 118 height 28
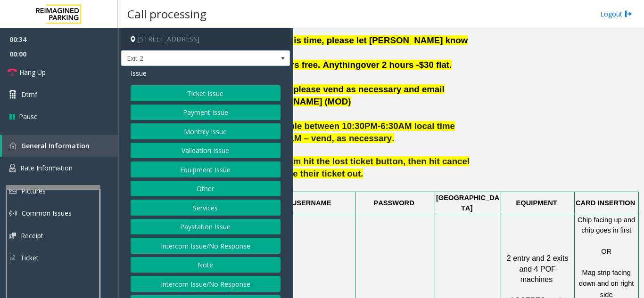
scroll to position [519, 174]
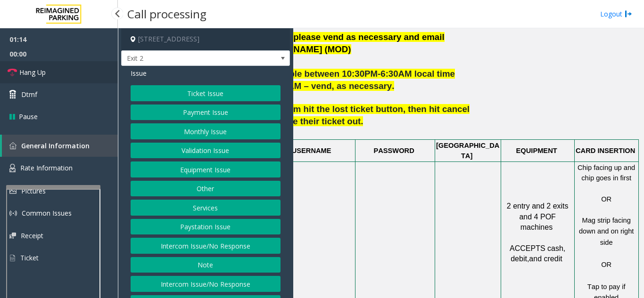
click at [74, 63] on link "Hang Up" at bounding box center [59, 72] width 118 height 22
click at [241, 172] on button "Equipment Issue" at bounding box center [206, 170] width 150 height 16
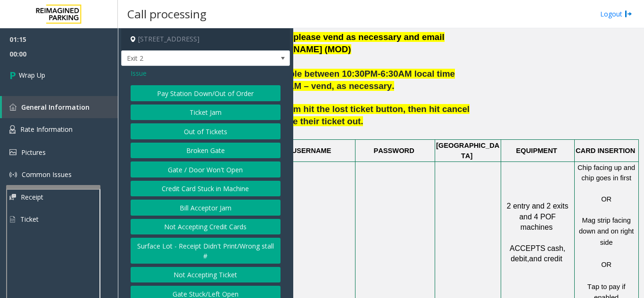
click at [237, 173] on button "Gate / Door Won't Open" at bounding box center [206, 170] width 150 height 16
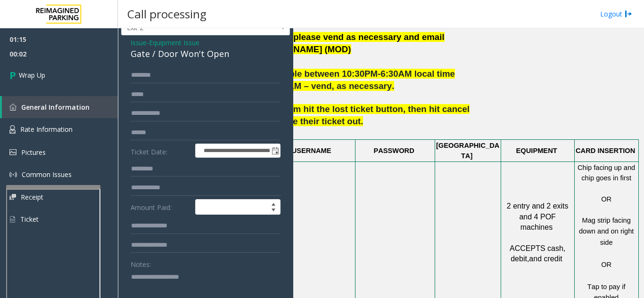
scroll to position [47, 0]
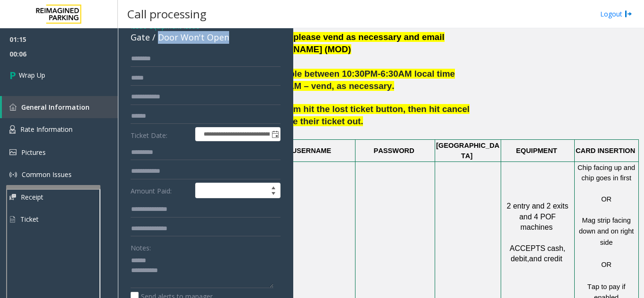
drag, startPoint x: 157, startPoint y: 41, endPoint x: 196, endPoint y: 37, distance: 39.3
click at [235, 44] on div "Gate / Door Won't Open" at bounding box center [206, 37] width 150 height 13
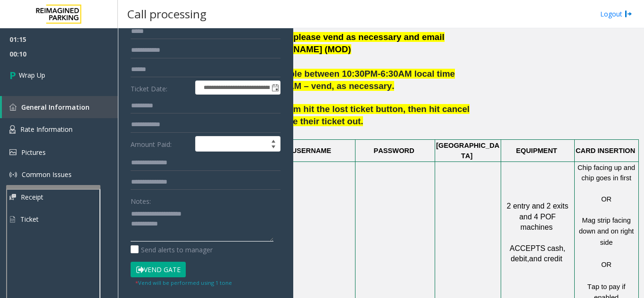
scroll to position [94, 0]
click at [187, 225] on textarea at bounding box center [202, 223] width 143 height 35
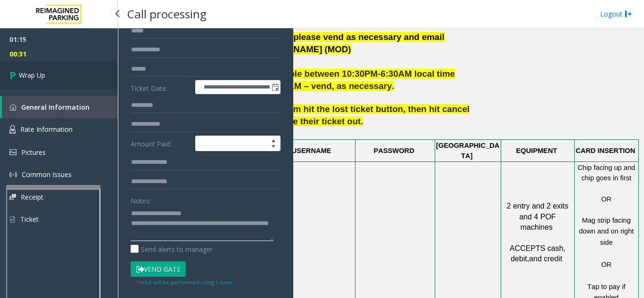
type textarea "**********"
click at [61, 87] on link "Wrap Up" at bounding box center [59, 75] width 118 height 28
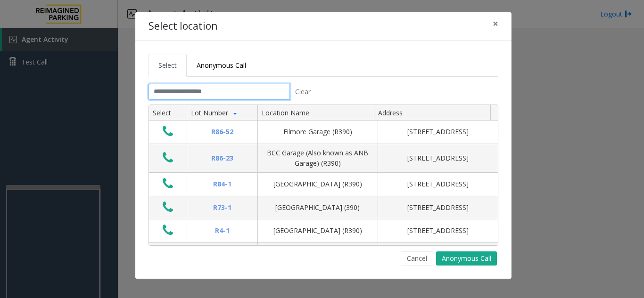
click at [222, 91] on input "text" at bounding box center [219, 92] width 141 height 16
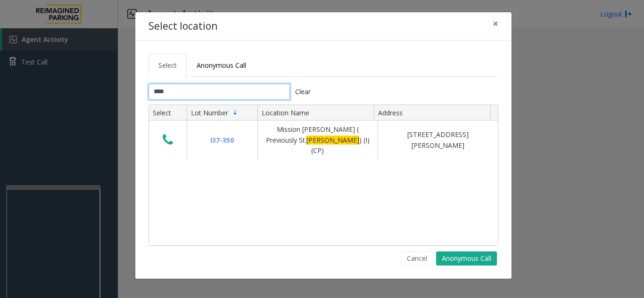
type input "****"
click at [497, 21] on span "×" at bounding box center [496, 23] width 6 height 13
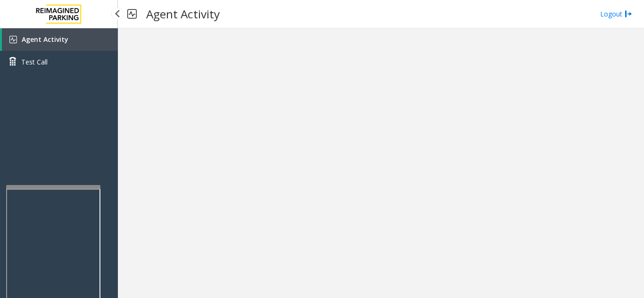
click at [105, 37] on link "Agent Activity" at bounding box center [60, 39] width 116 height 23
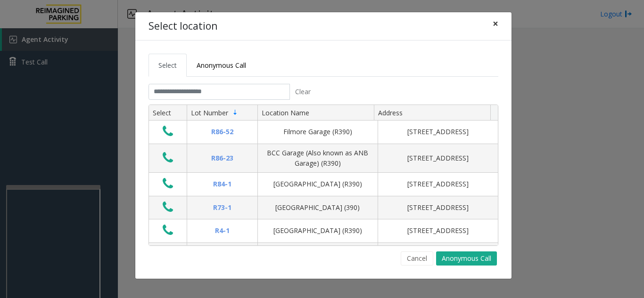
click at [495, 23] on span "×" at bounding box center [496, 23] width 6 height 13
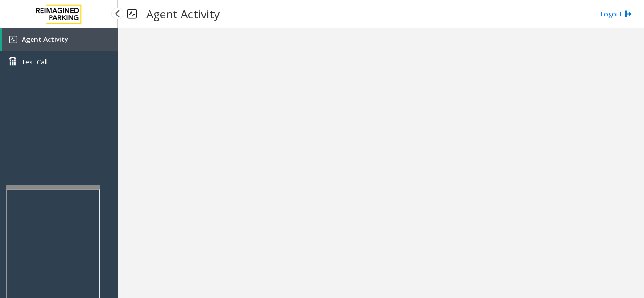
click at [57, 39] on span "Agent Activity" at bounding box center [45, 39] width 47 height 9
